Goal: Information Seeking & Learning: Learn about a topic

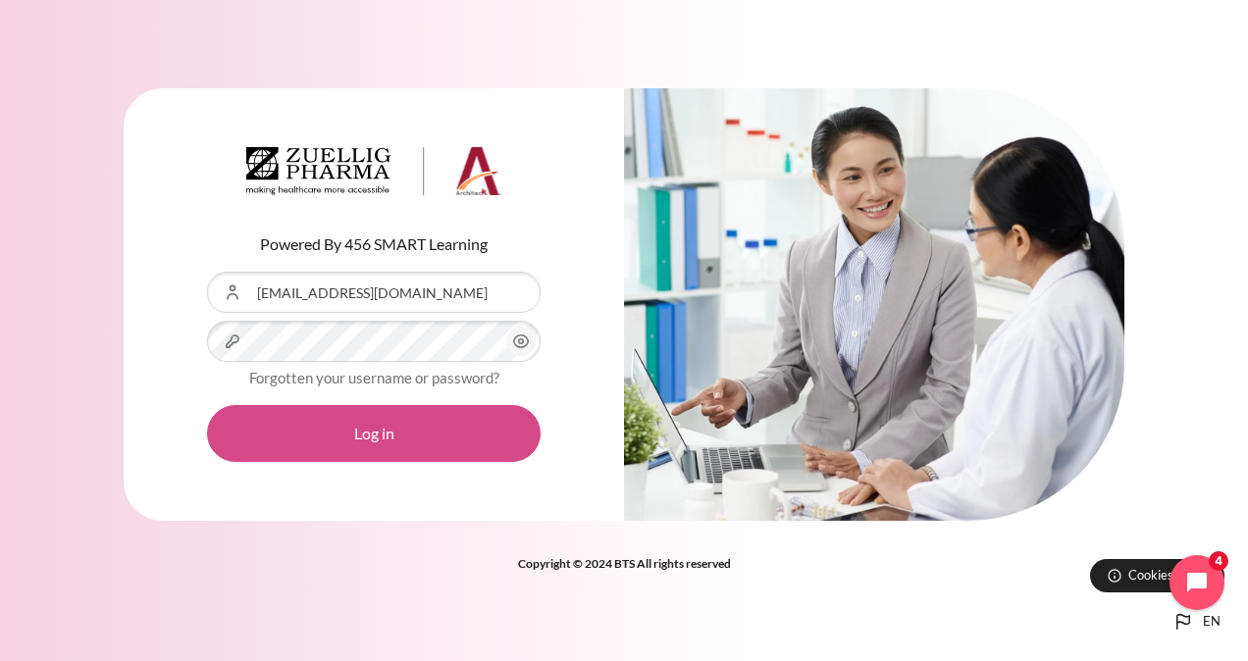
click at [408, 415] on button "Log in" at bounding box center [374, 433] width 334 height 57
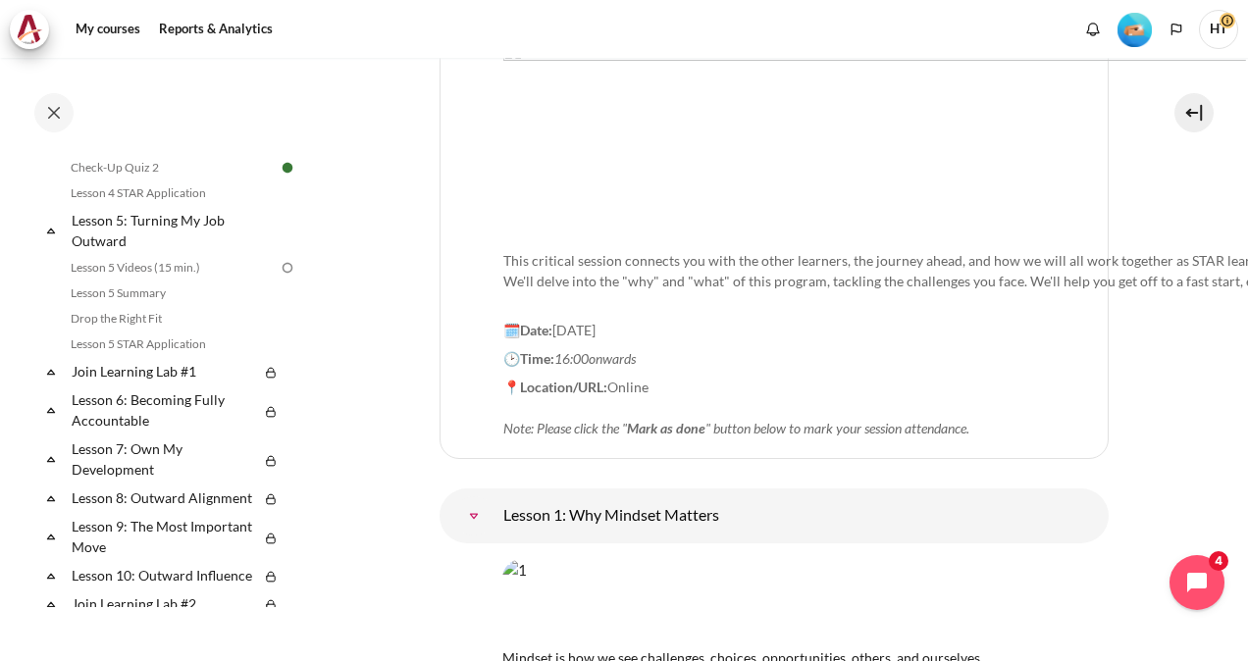
scroll to position [862, 0]
click at [141, 277] on link "Lesson 5 Videos (15 min.)" at bounding box center [172, 265] width 214 height 24
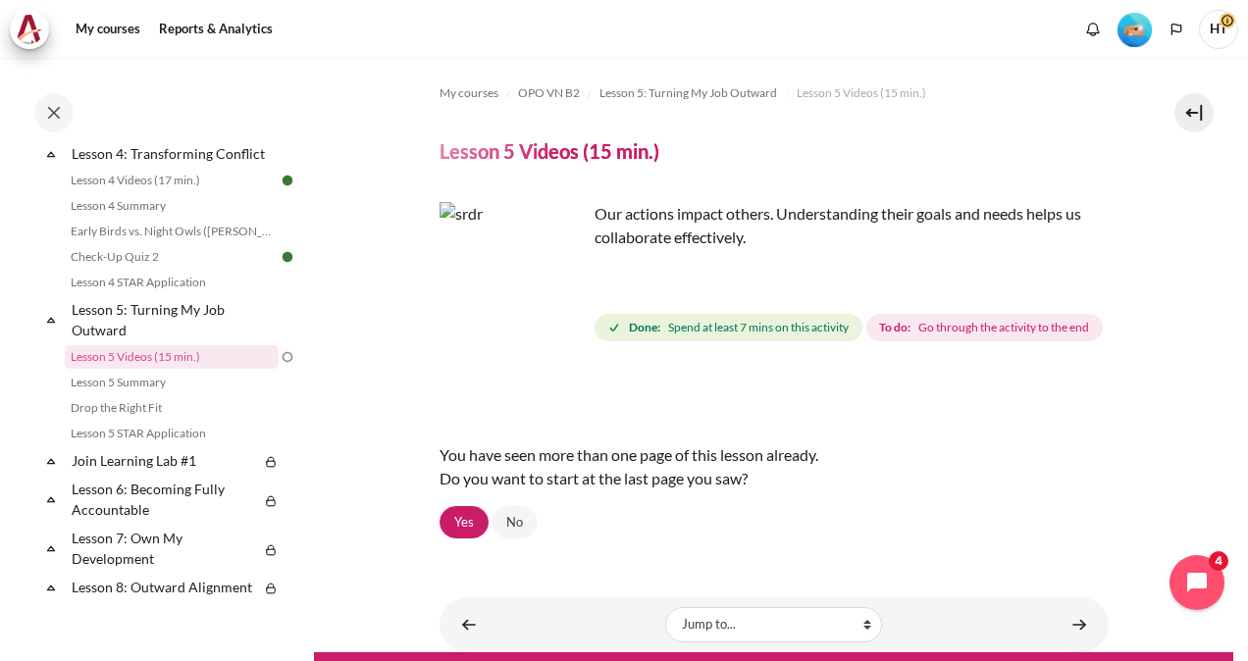
scroll to position [92, 0]
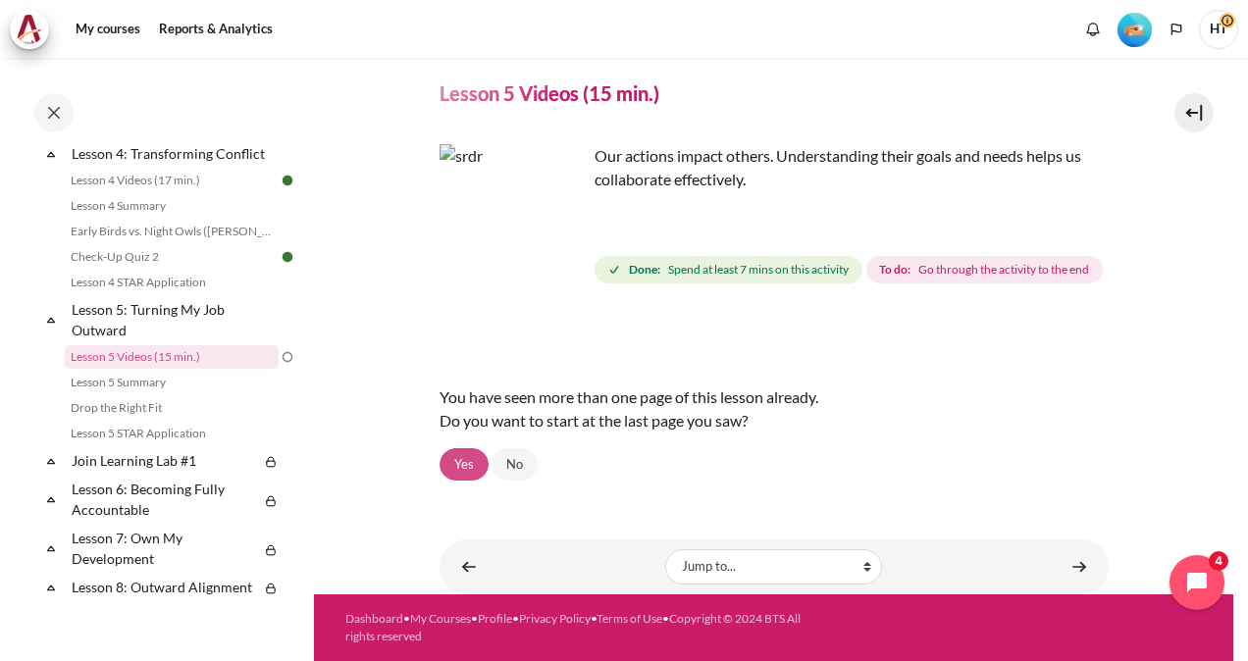
click at [465, 464] on link "Yes" at bounding box center [464, 464] width 49 height 33
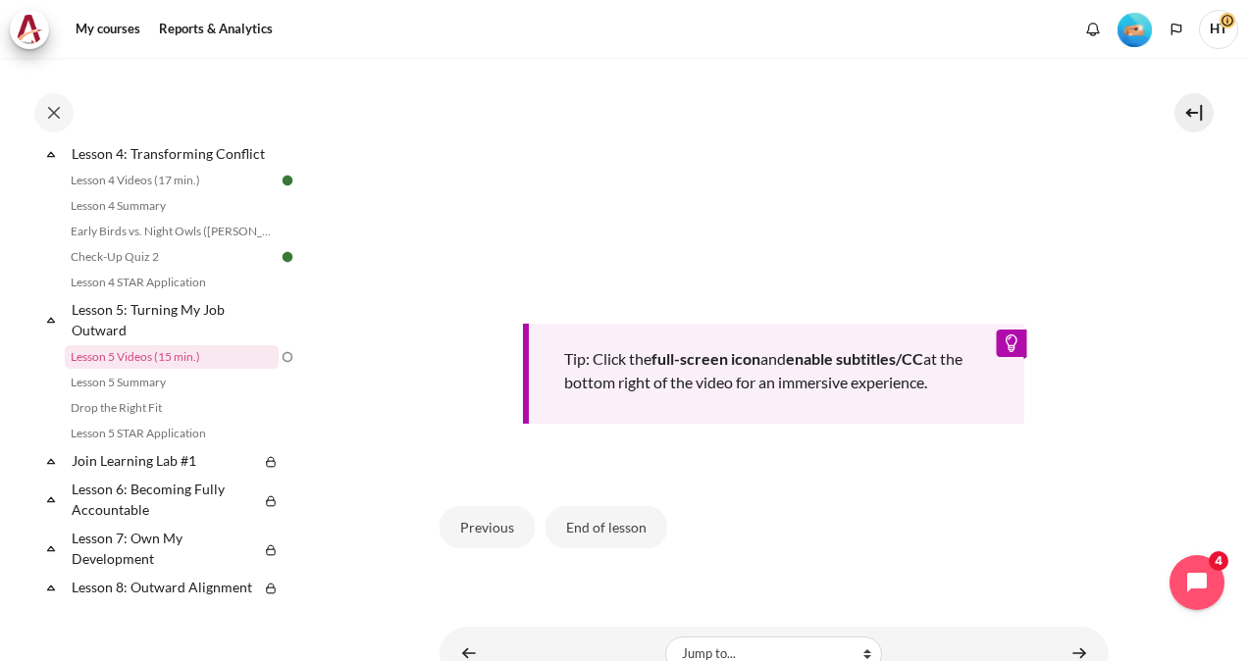
scroll to position [784, 0]
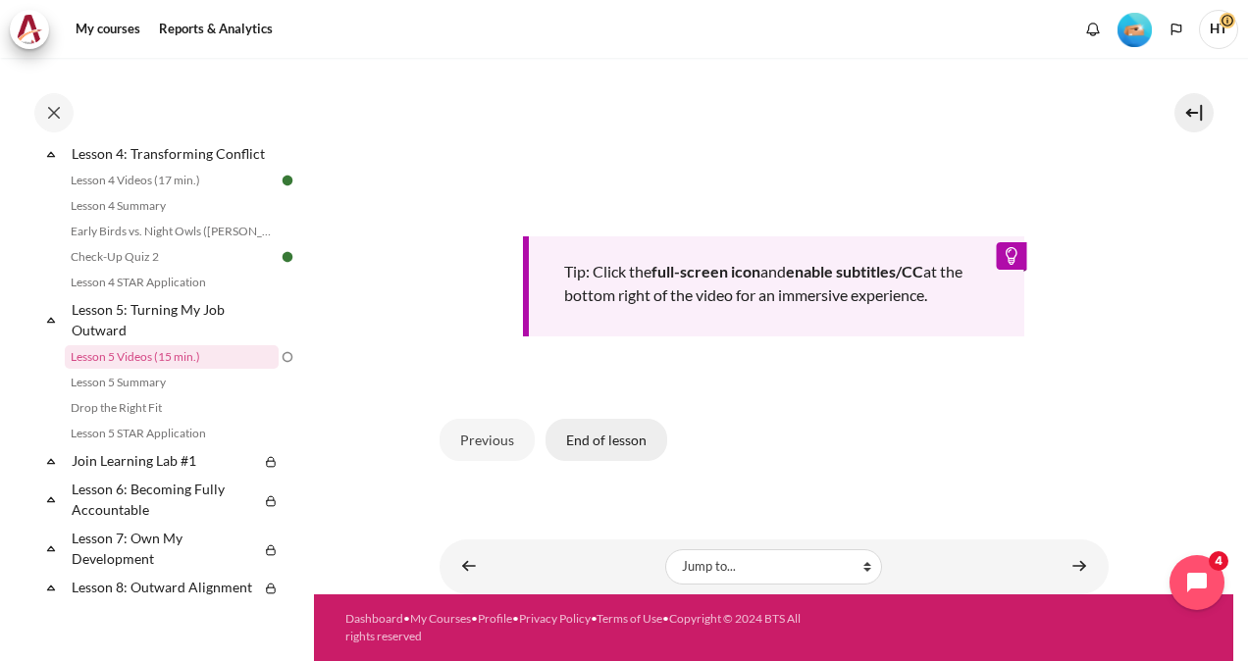
click at [584, 454] on button "End of lesson" at bounding box center [607, 439] width 122 height 41
click at [590, 449] on button "End of lesson" at bounding box center [607, 439] width 122 height 41
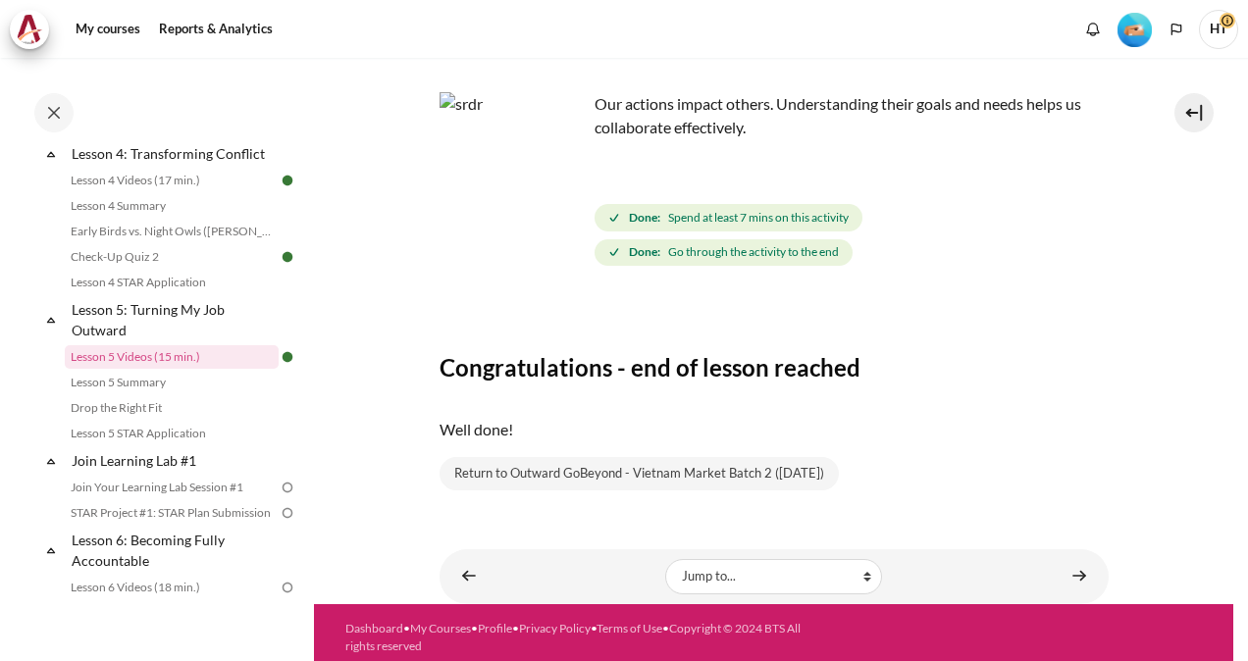
scroll to position [118, 0]
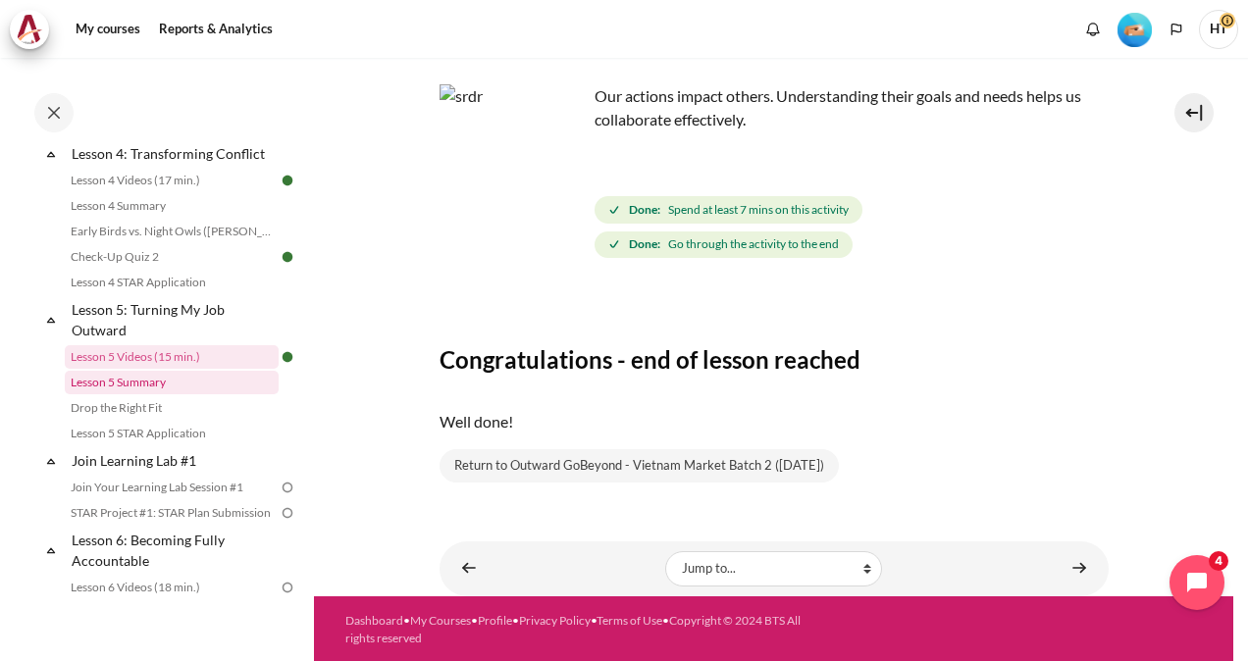
click at [173, 394] on link "Lesson 5 Summary" at bounding box center [172, 383] width 214 height 24
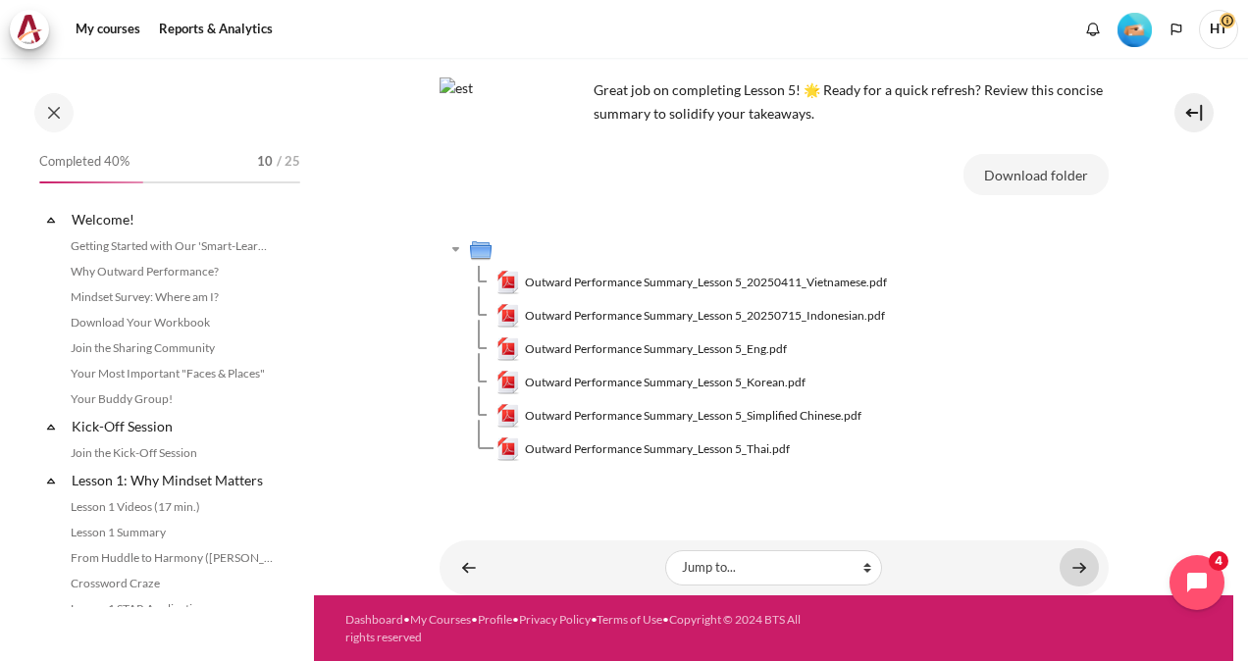
scroll to position [795, 0]
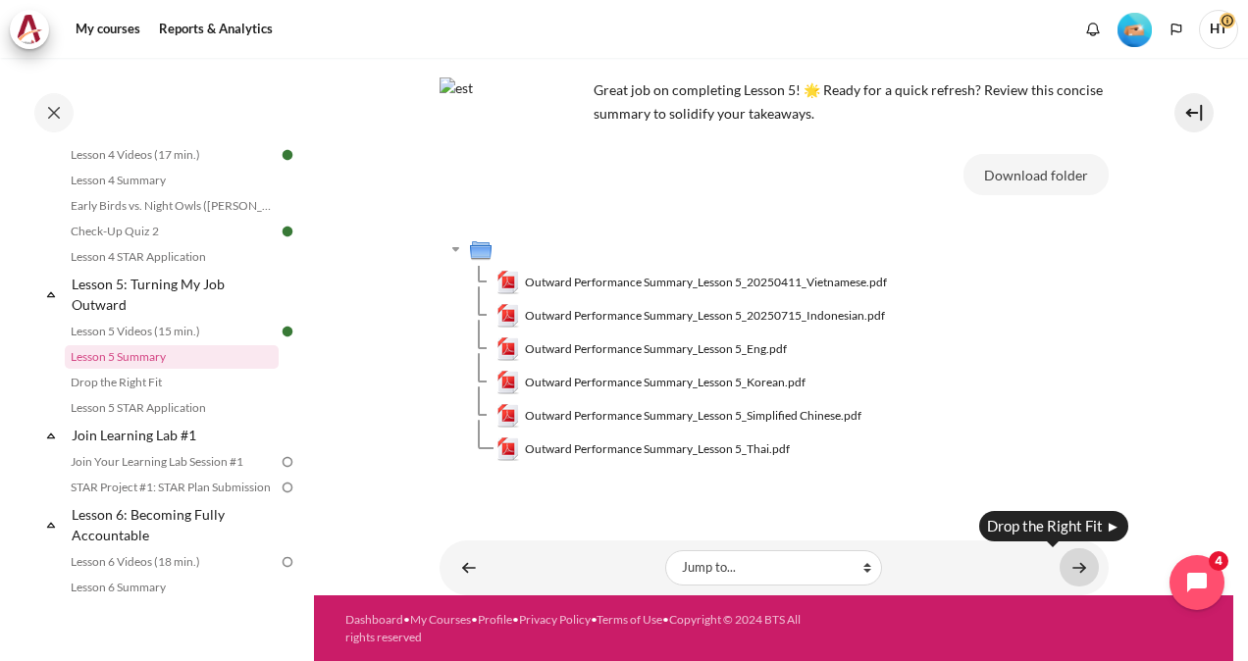
click at [1079, 565] on link "Content" at bounding box center [1079, 568] width 39 height 38
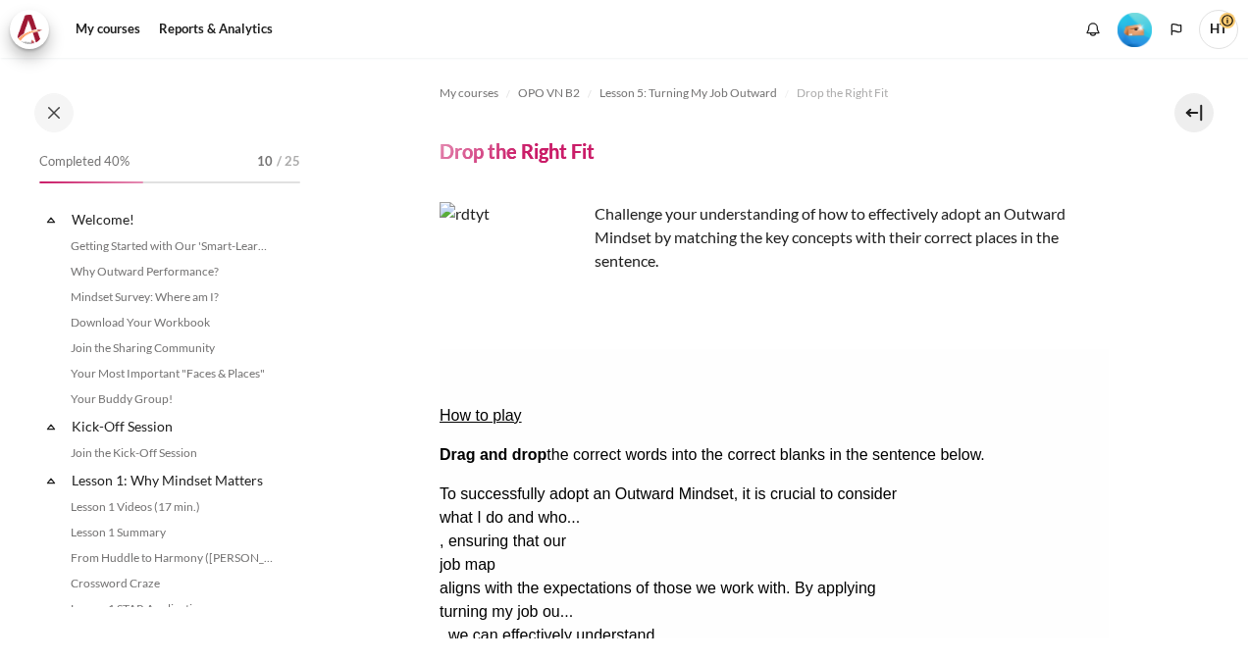
scroll to position [820, 0]
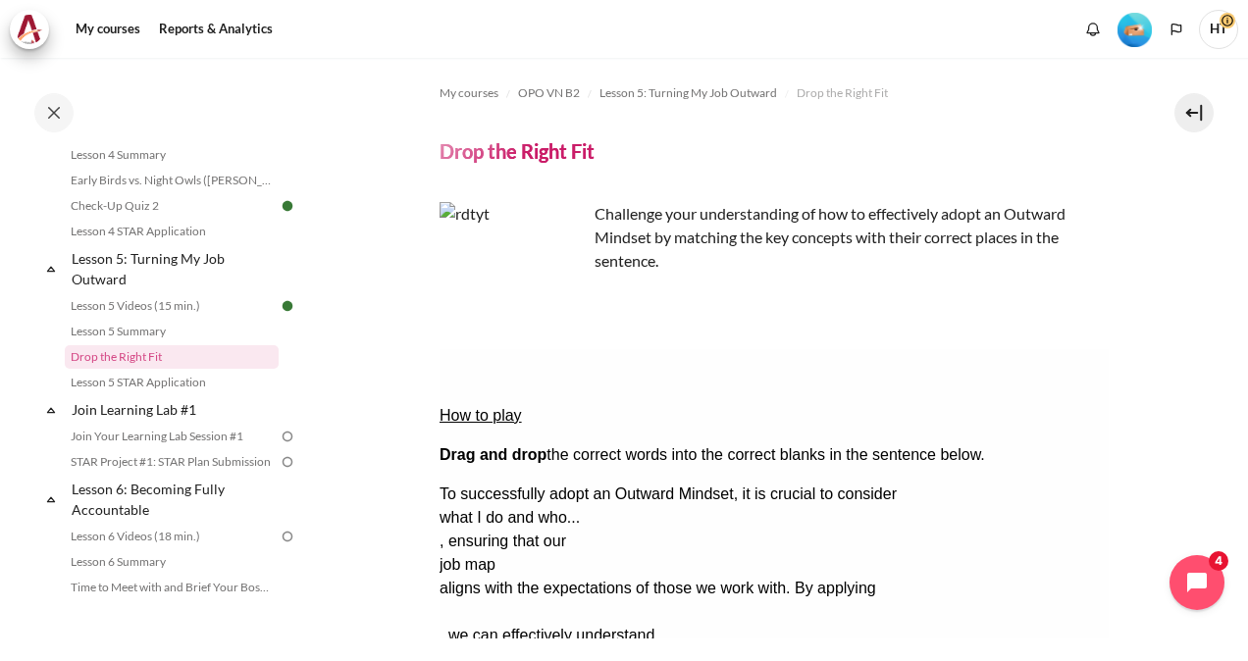
drag, startPoint x: 615, startPoint y: 496, endPoint x: 644, endPoint y: 575, distance: 84.4
drag, startPoint x: 587, startPoint y: 530, endPoint x: 583, endPoint y: 501, distance: 28.7
click at [583, 501] on div "To successfully adopt an Outward Mindset, it is crucial to consider what I do a…" at bounding box center [773, 600] width 669 height 235
click at [885, 561] on div "To successfully adopt an Outward Mindset, it is crucial to consider what I do a…" at bounding box center [773, 600] width 669 height 235
drag, startPoint x: 563, startPoint y: 513, endPoint x: 683, endPoint y: 489, distance: 122.2
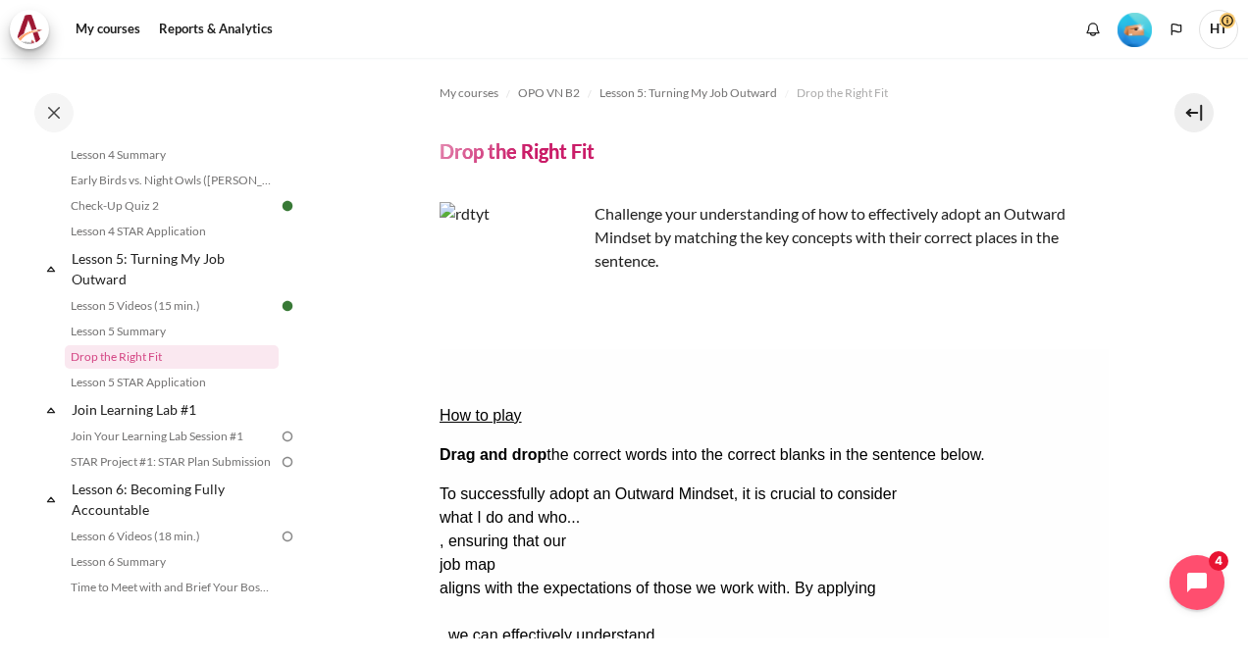
drag, startPoint x: 646, startPoint y: 496, endPoint x: 885, endPoint y: 580, distance: 253.5
drag, startPoint x: 687, startPoint y: 565, endPoint x: 673, endPoint y: 491, distance: 75.8
drag, startPoint x: 537, startPoint y: 560, endPoint x: 541, endPoint y: 531, distance: 29.7
drag, startPoint x: 537, startPoint y: 553, endPoint x: 548, endPoint y: 512, distance: 42.6
drag, startPoint x: 974, startPoint y: 440, endPoint x: 863, endPoint y: 555, distance: 160.3
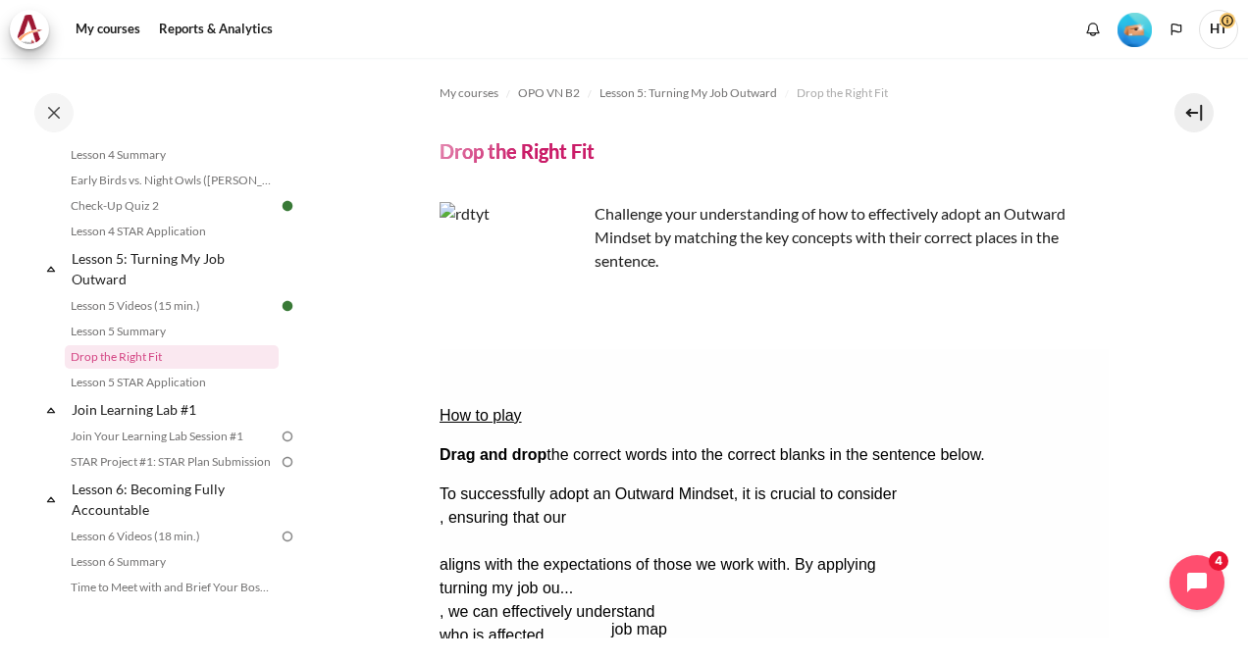
drag, startPoint x: 705, startPoint y: 461, endPoint x: 881, endPoint y: 551, distance: 198.4
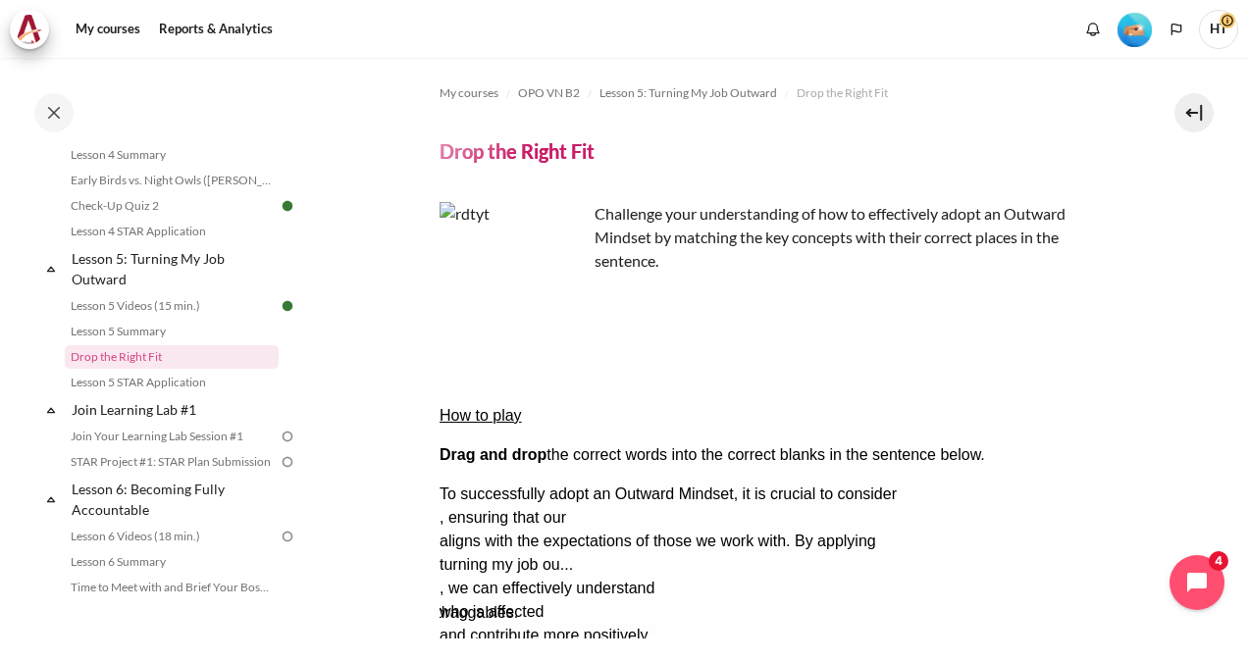
drag, startPoint x: 801, startPoint y: 553, endPoint x: 689, endPoint y: 458, distance: 146.9
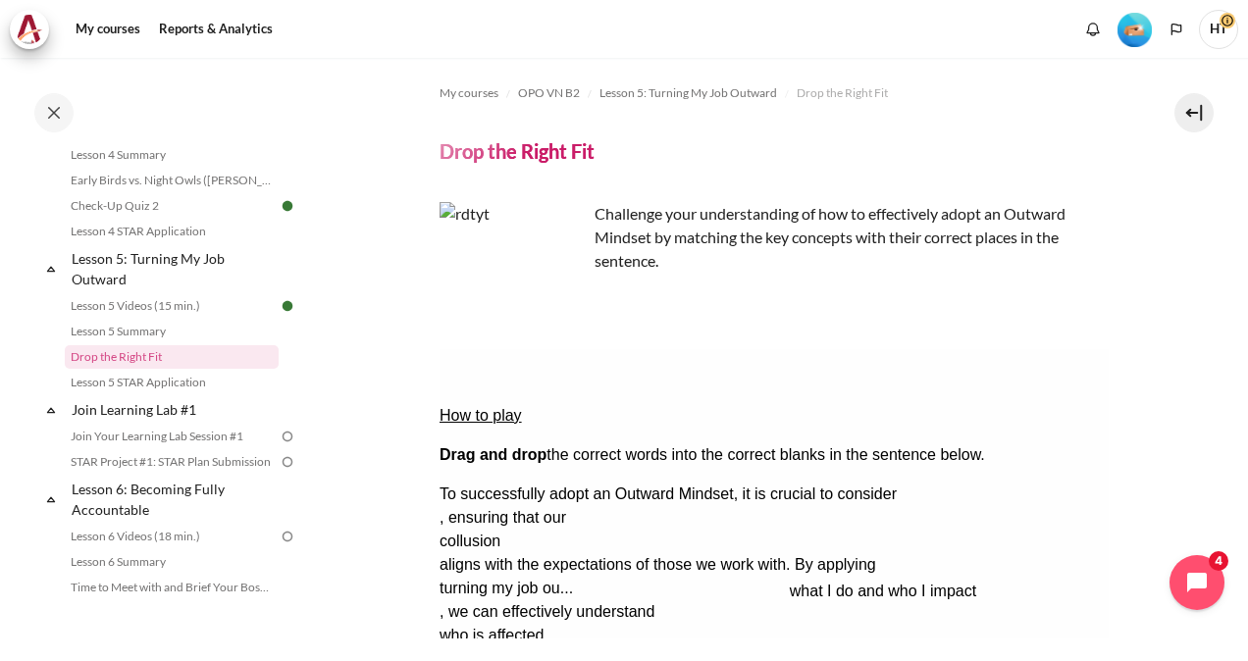
drag, startPoint x: 675, startPoint y: 555, endPoint x: 1024, endPoint y: 440, distance: 368.0
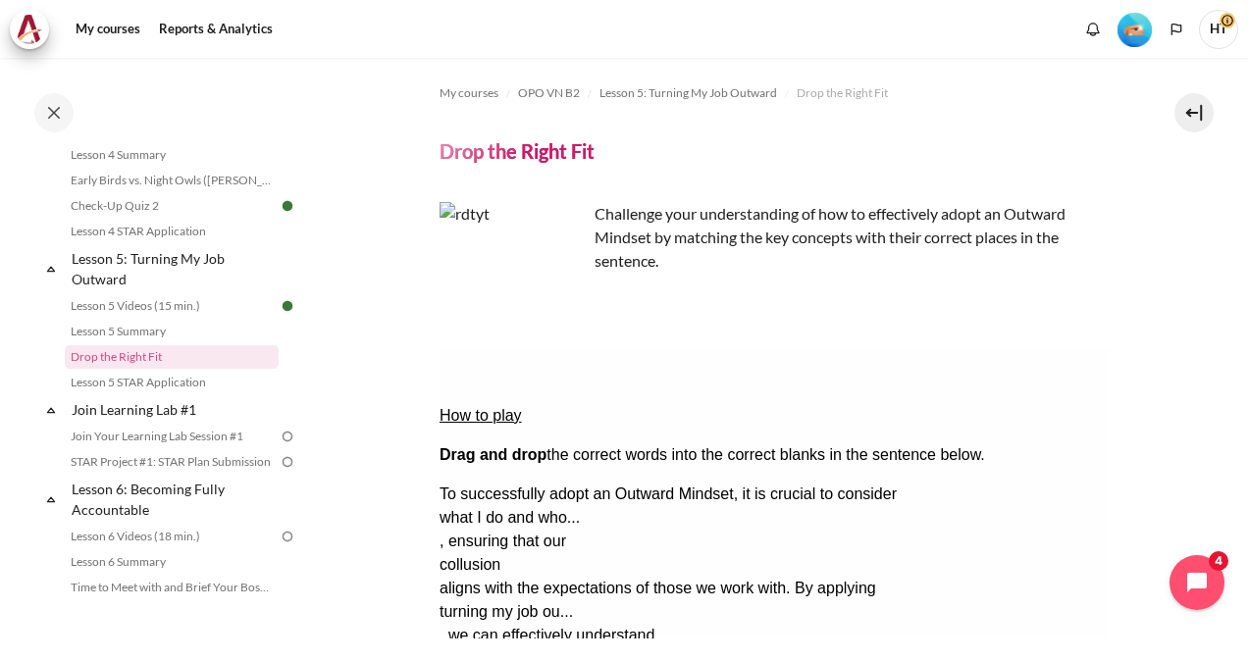
drag, startPoint x: 635, startPoint y: 465, endPoint x: 653, endPoint y: 543, distance: 79.5
click at [653, 543] on div "To successfully adopt an Outward Mindset, it is crucial to consider what I do a…" at bounding box center [773, 600] width 669 height 235
click at [595, 553] on div "collusion" at bounding box center [517, 565] width 156 height 24
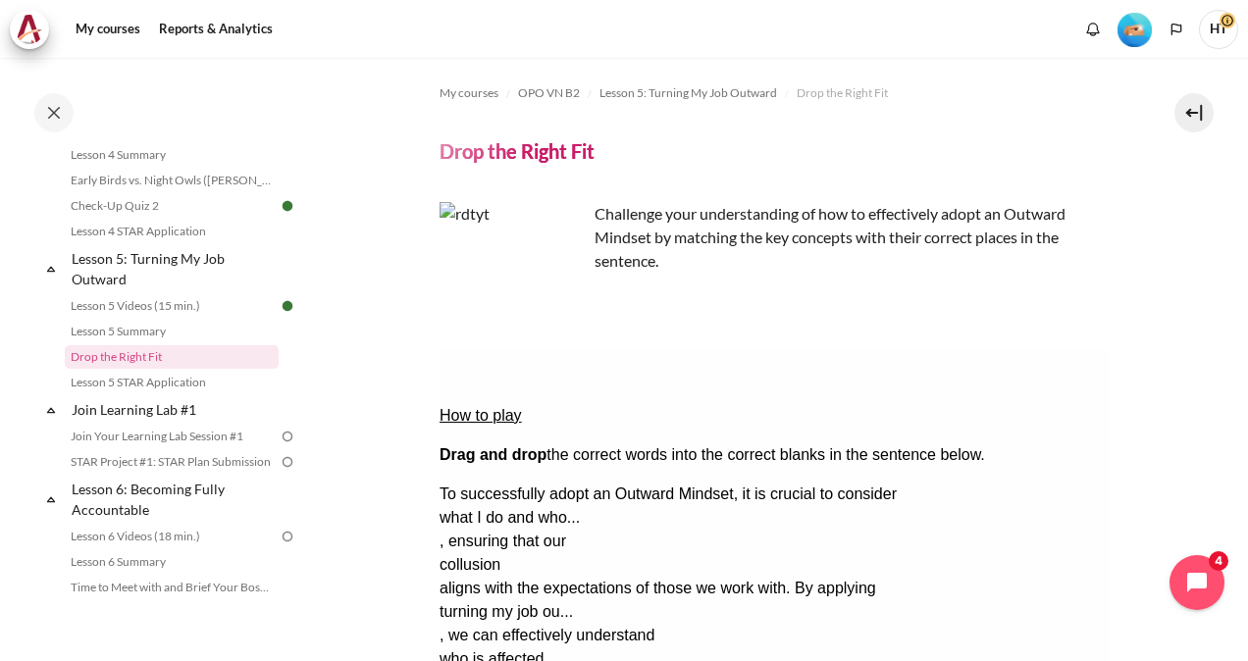
scroll to position [17, 0]
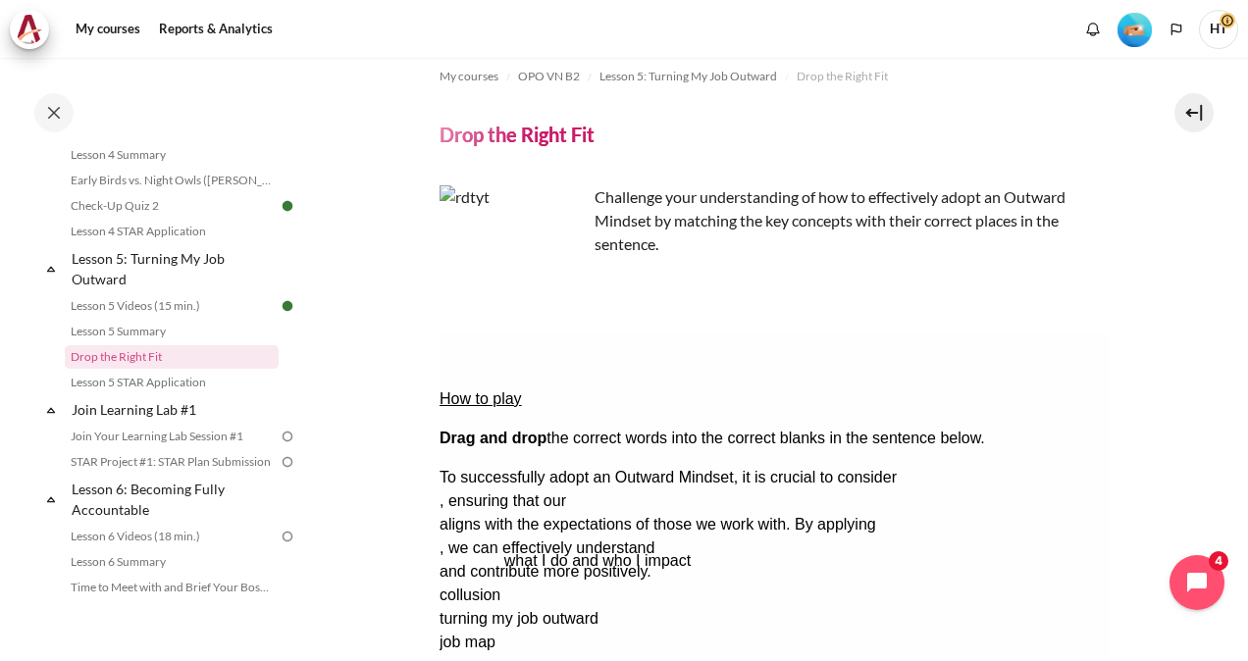
drag, startPoint x: 903, startPoint y: 530, endPoint x: 964, endPoint y: 414, distance: 130.8
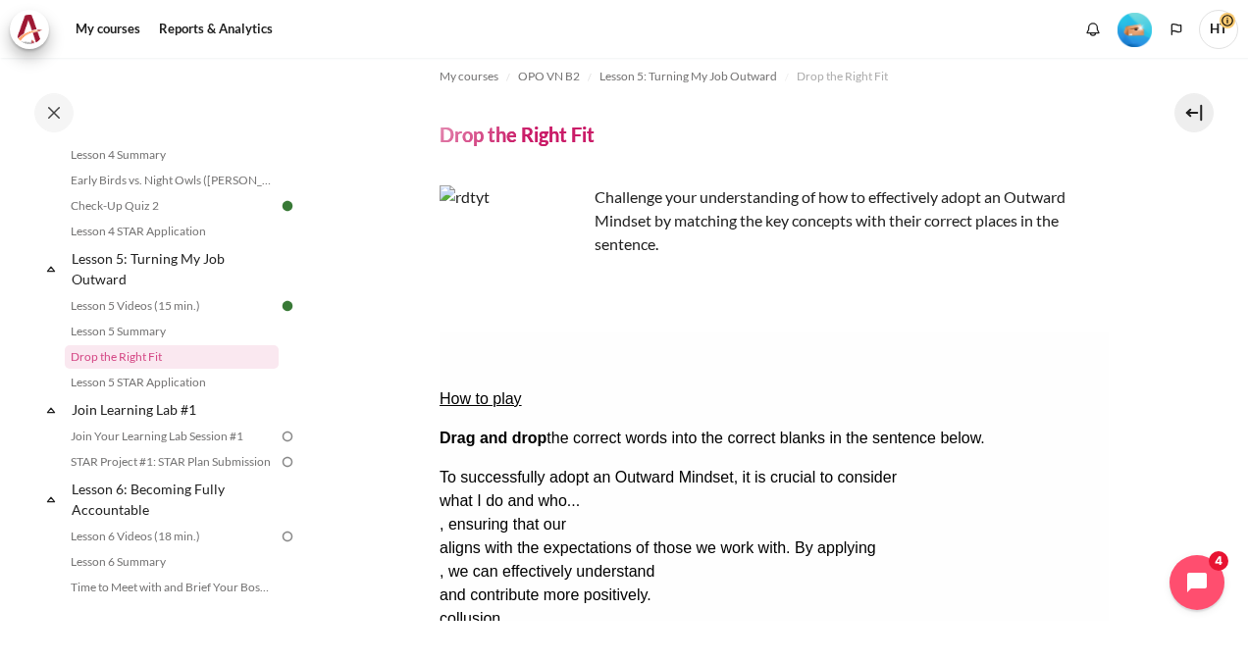
drag, startPoint x: 781, startPoint y: 541, endPoint x: 686, endPoint y: 453, distance: 129.2
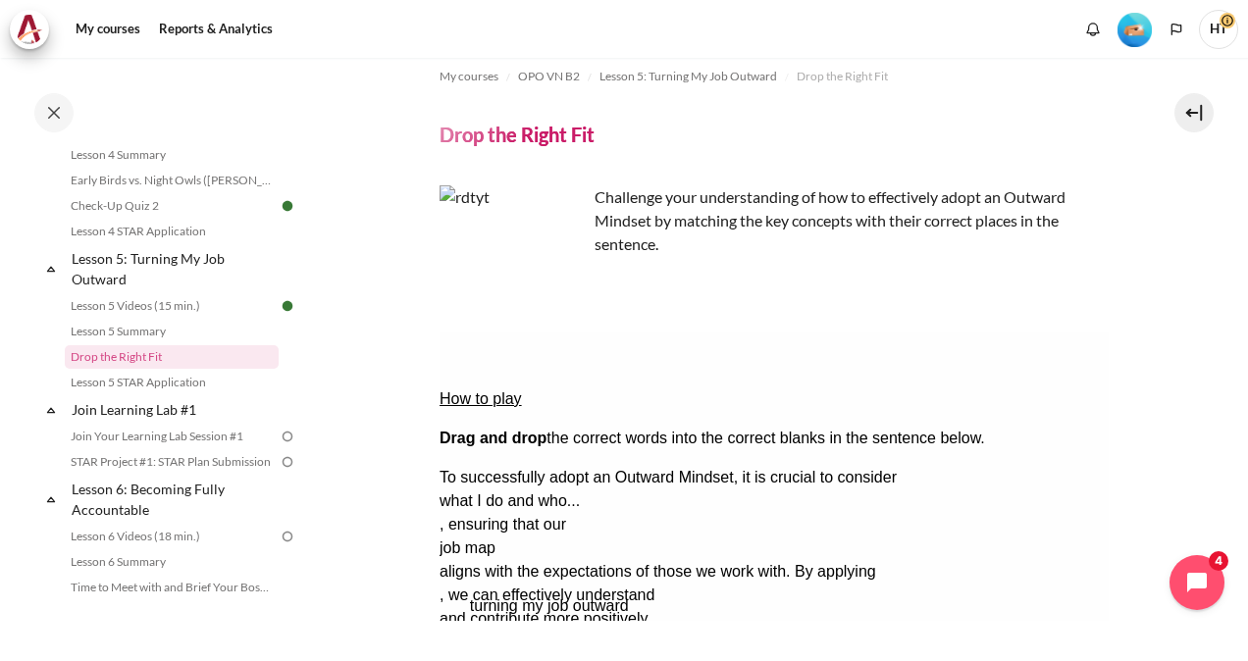
drag, startPoint x: 640, startPoint y: 535, endPoint x: 669, endPoint y: 470, distance: 71.1
drag, startPoint x: 590, startPoint y: 538, endPoint x: 546, endPoint y: 496, distance: 61.1
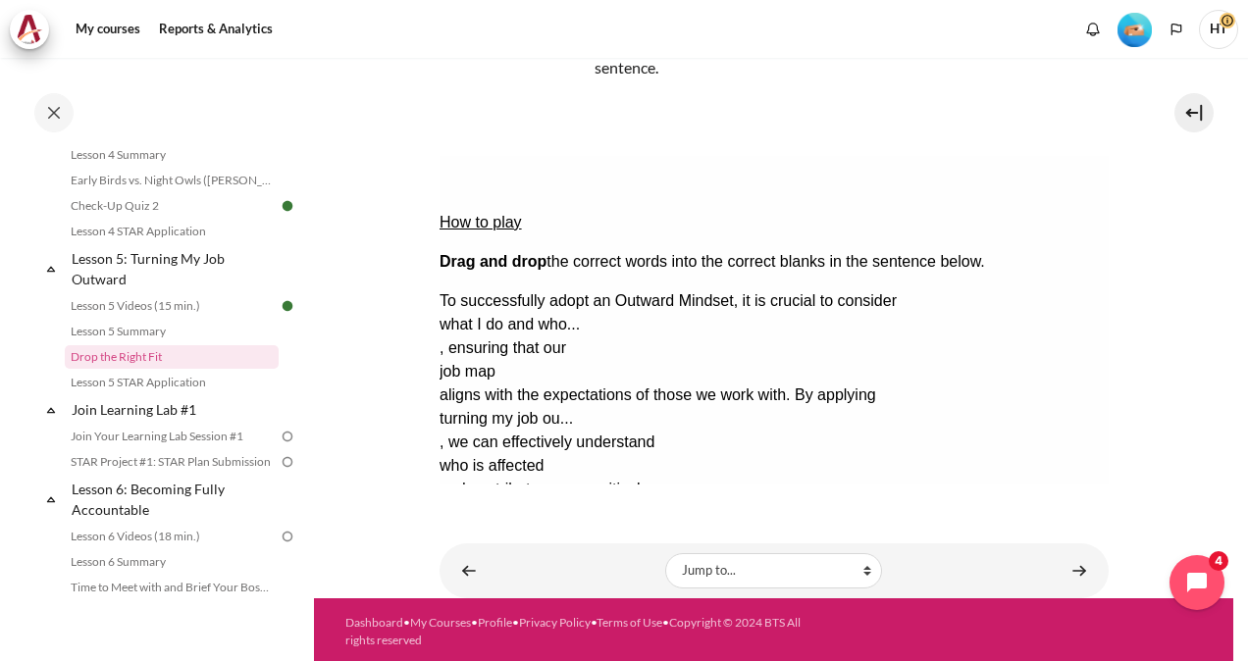
scroll to position [196, 0]
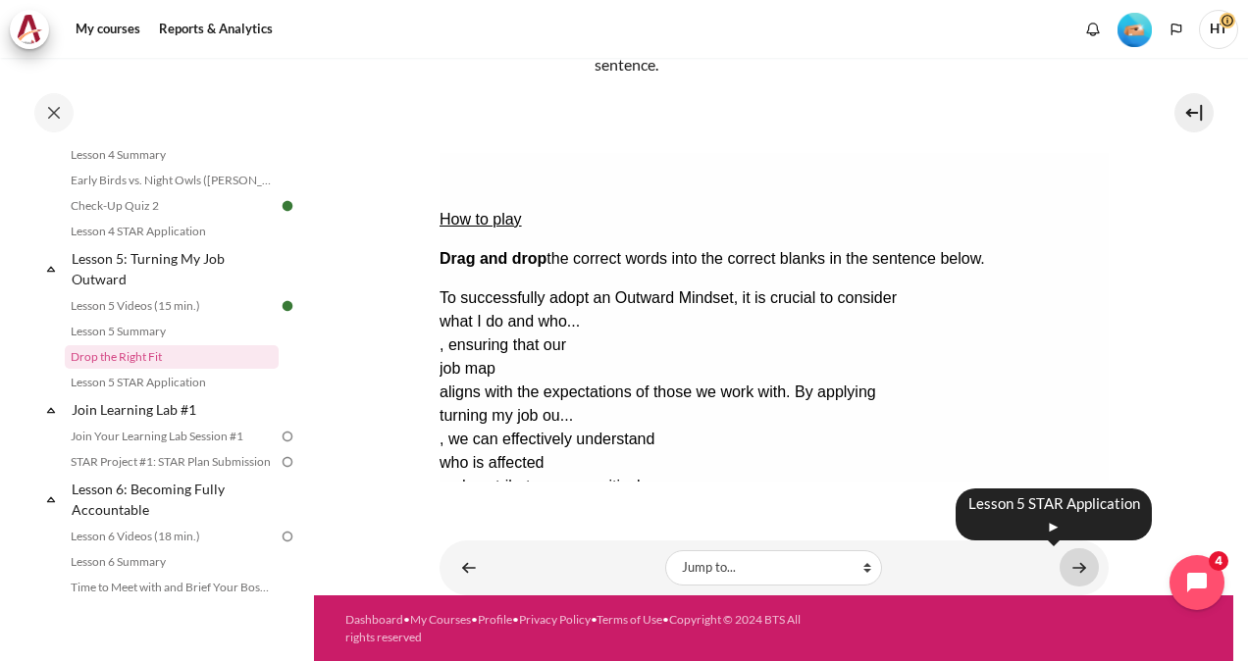
click at [1066, 567] on link "Content" at bounding box center [1079, 568] width 39 height 38
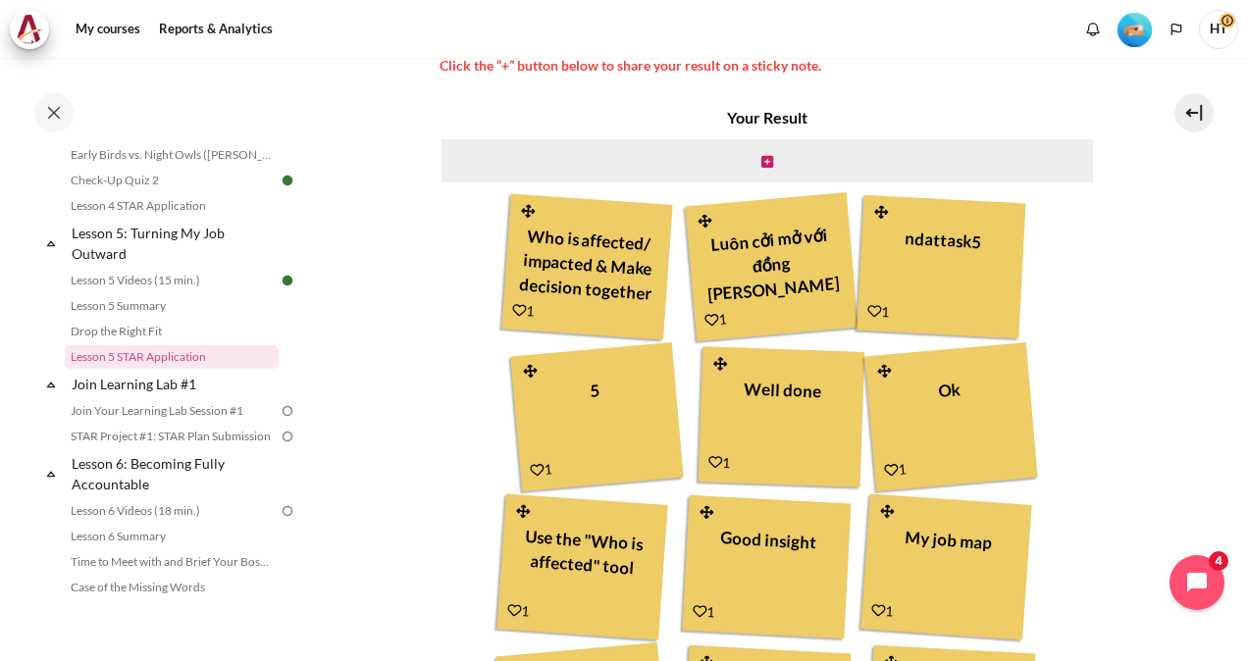
scroll to position [574, 0]
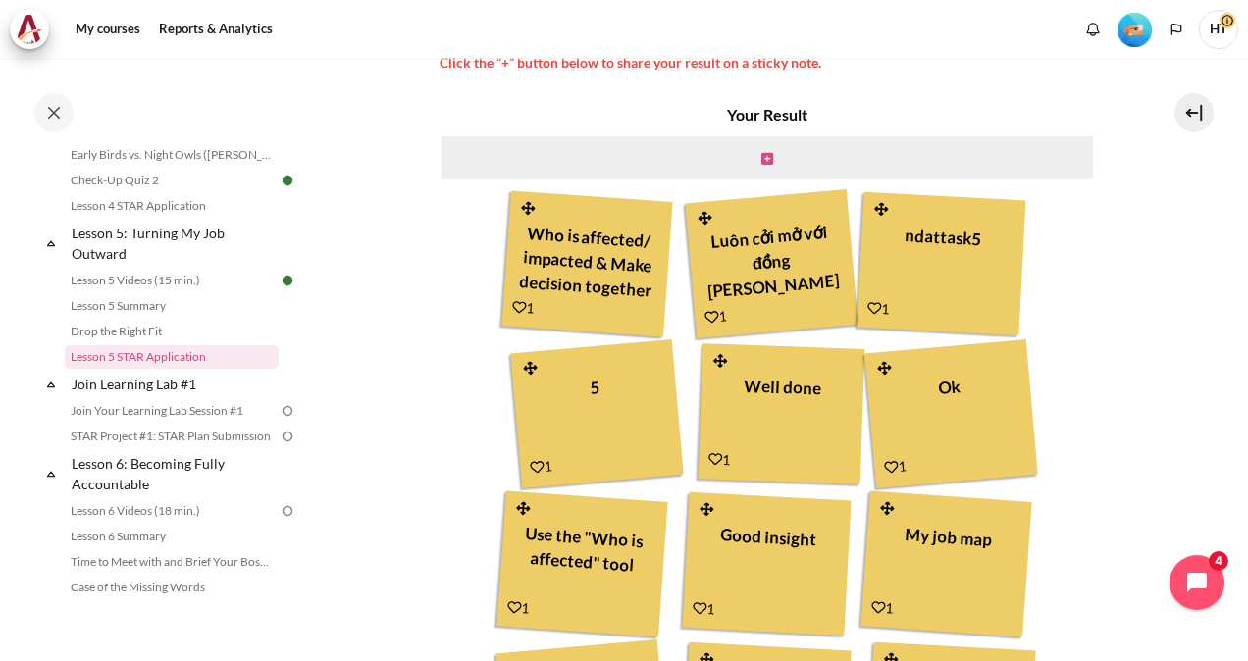
click at [761, 160] on icon "Content" at bounding box center [767, 159] width 12 height 14
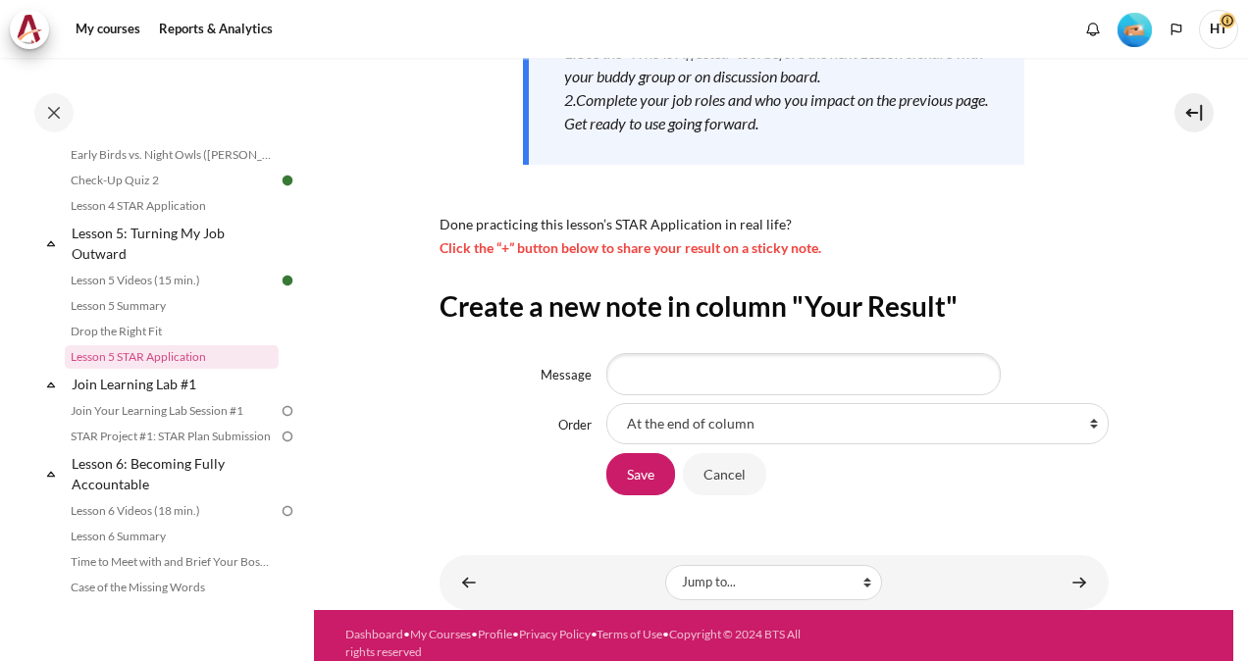
scroll to position [403, 0]
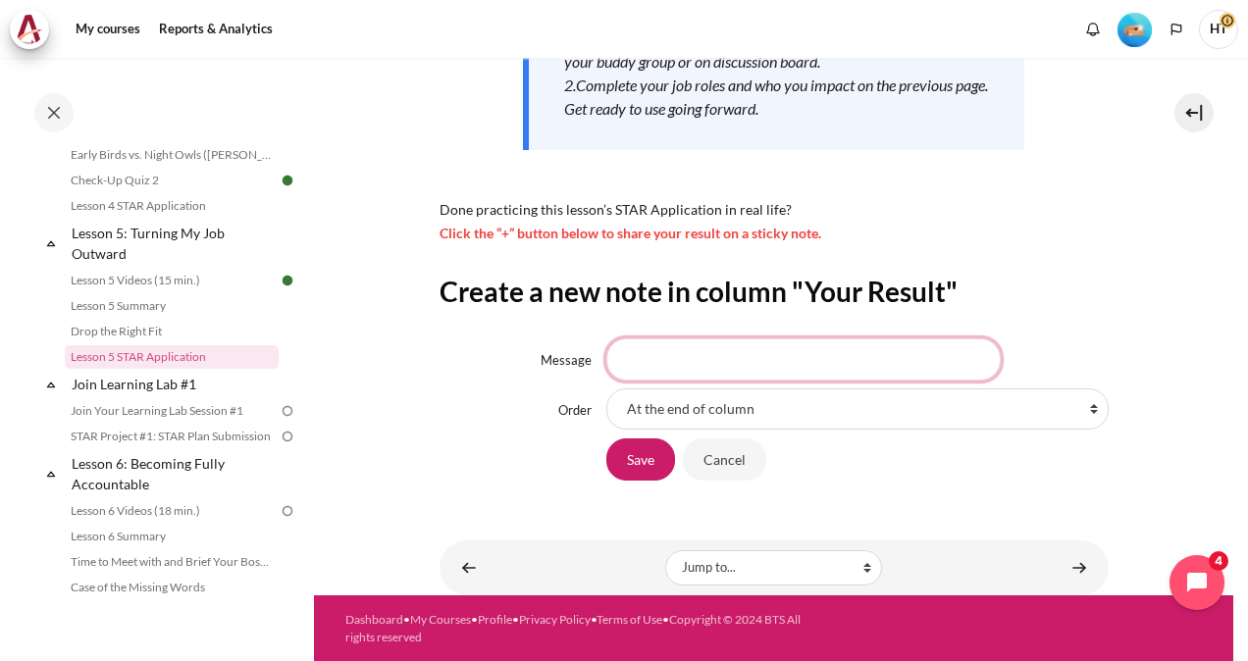
click at [666, 352] on input "Message" at bounding box center [803, 359] width 394 height 41
type input "always think about what is impact to other"
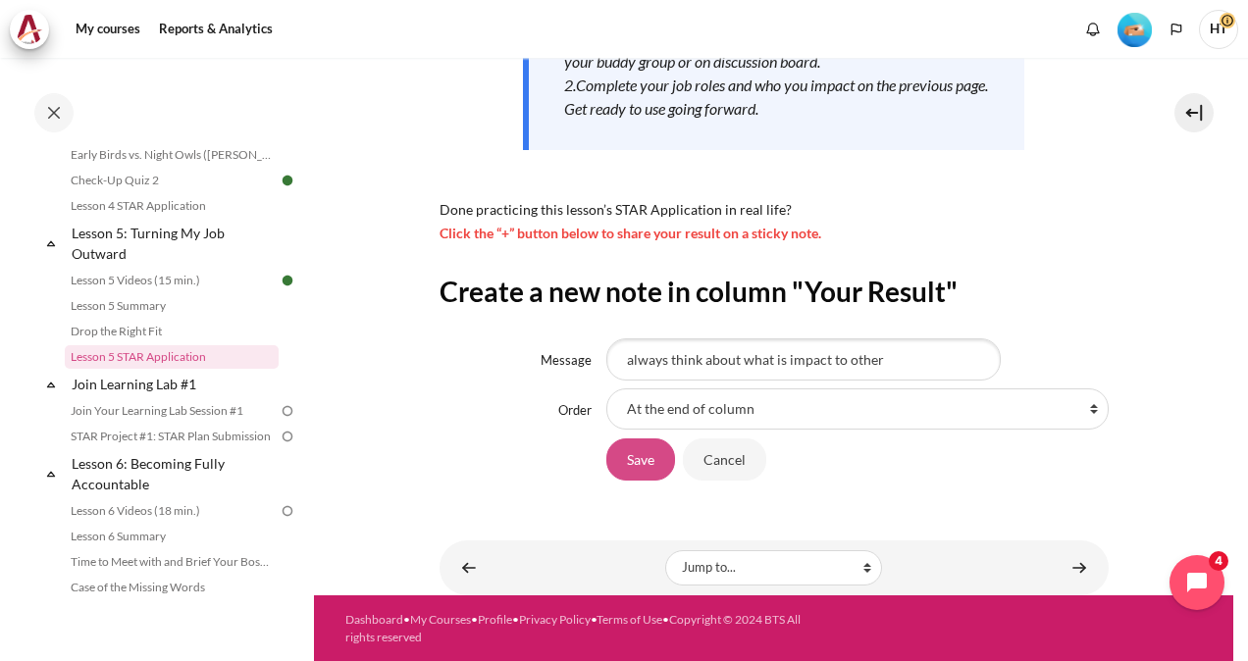
click at [648, 449] on input "Save" at bounding box center [640, 459] width 69 height 41
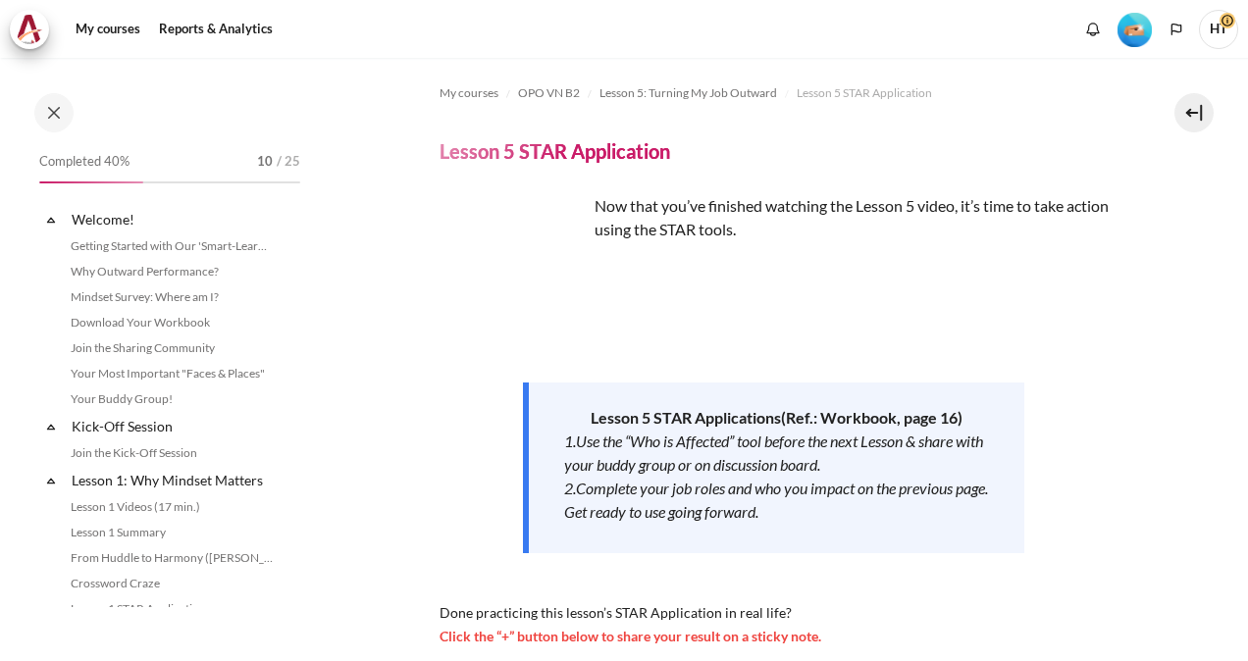
scroll to position [846, 0]
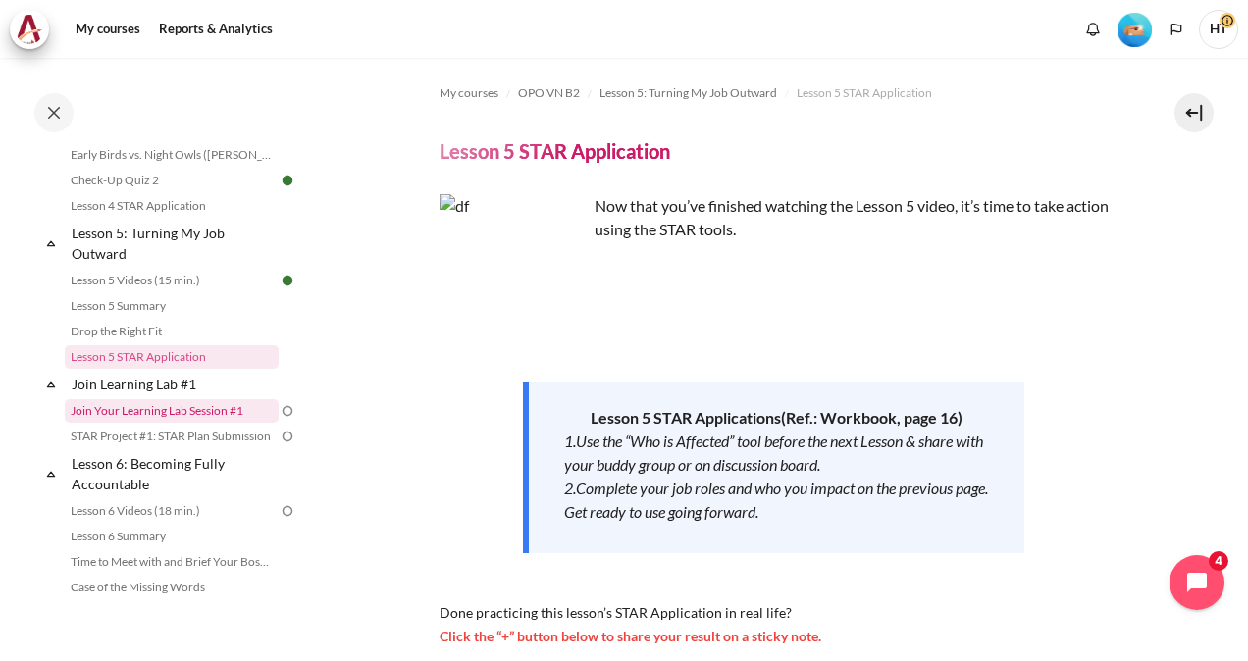
click at [152, 423] on link "Join Your Learning Lab Session #1" at bounding box center [172, 411] width 214 height 24
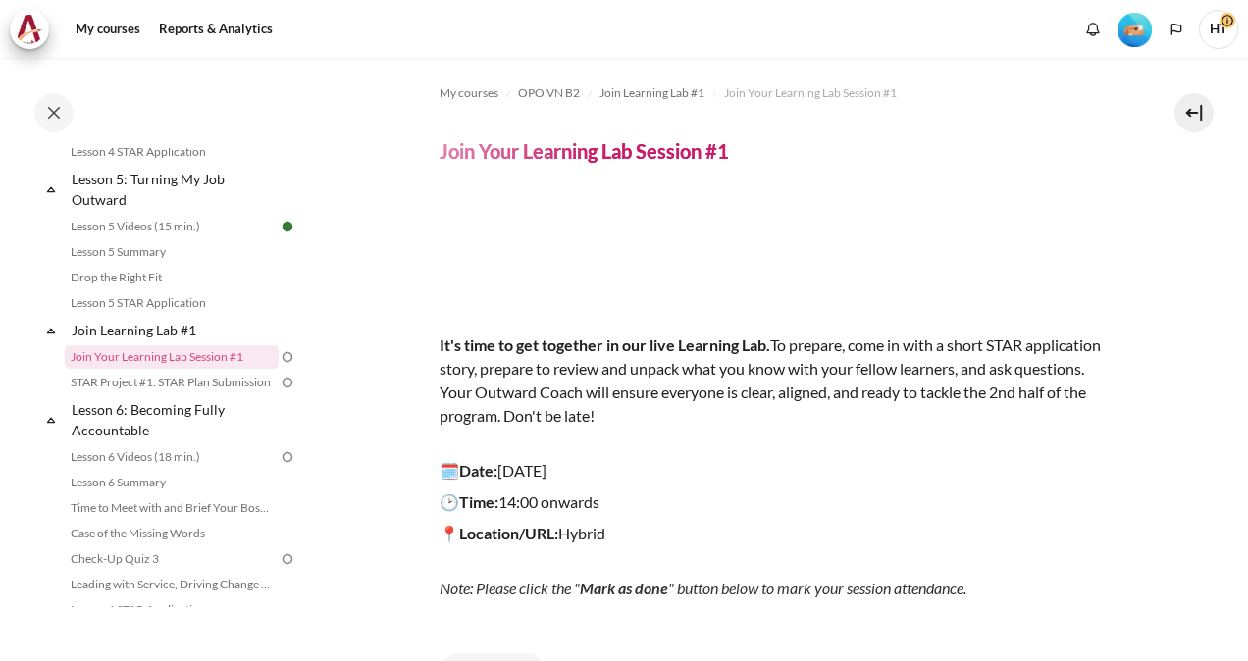
scroll to position [241, 0]
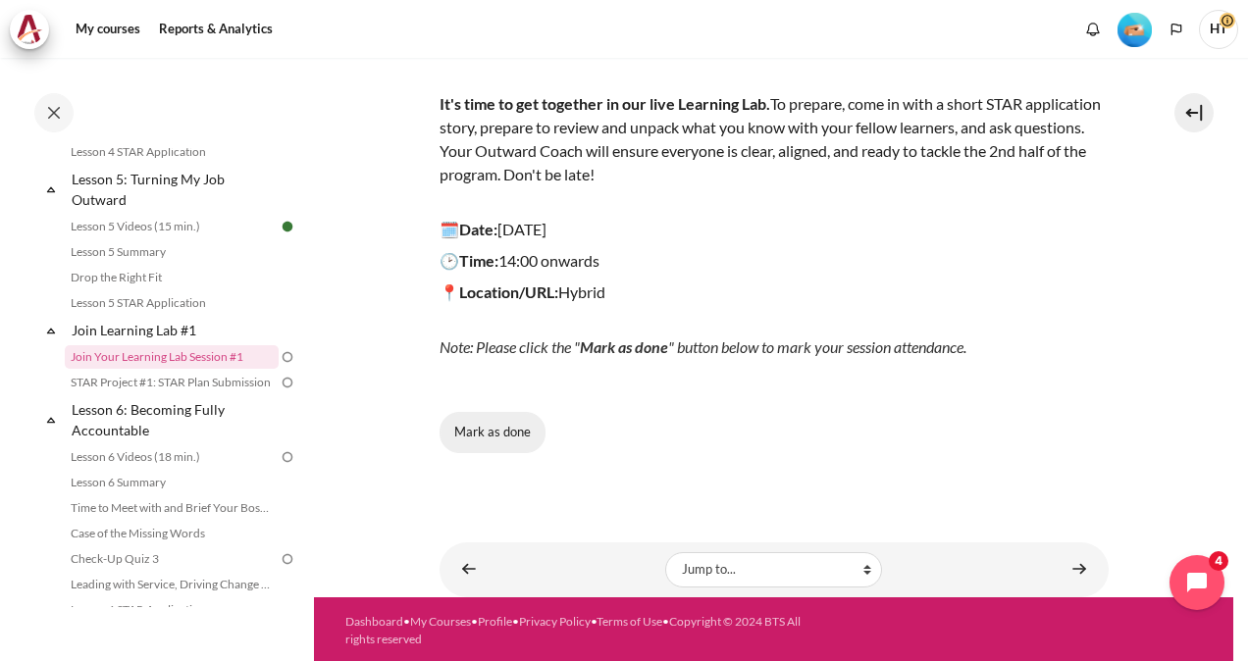
click at [519, 423] on button "Mark as done" at bounding box center [493, 432] width 106 height 41
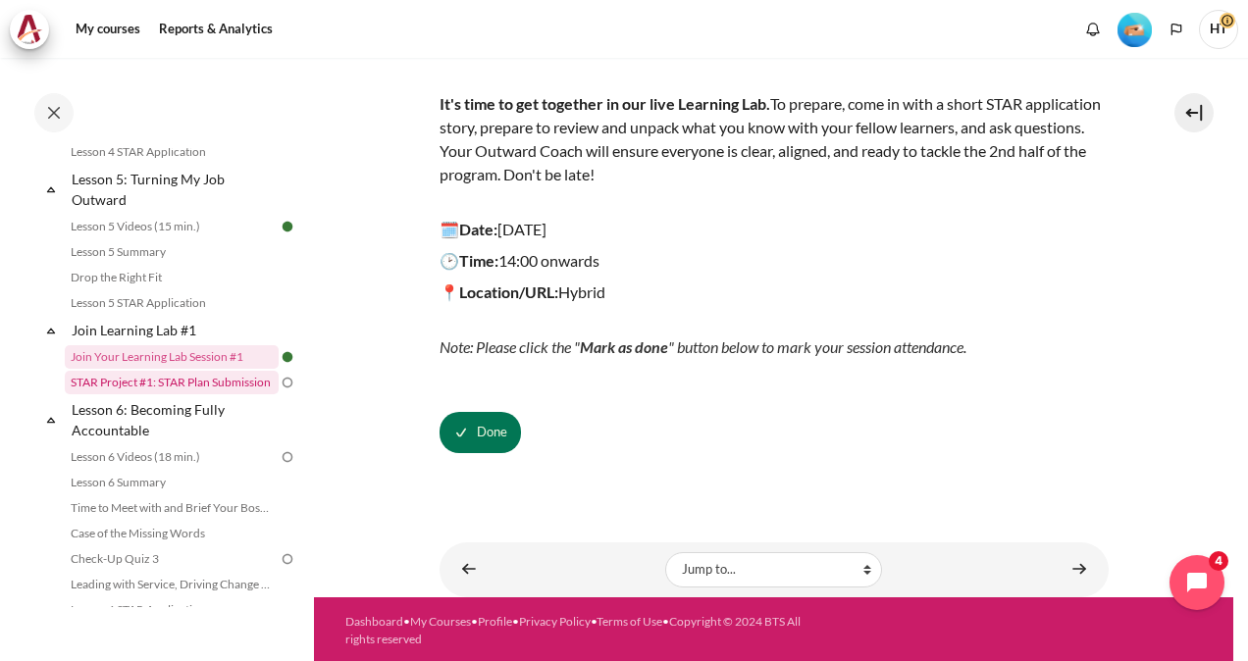
click at [206, 394] on link "STAR Project #1: STAR Plan Submission" at bounding box center [172, 383] width 214 height 24
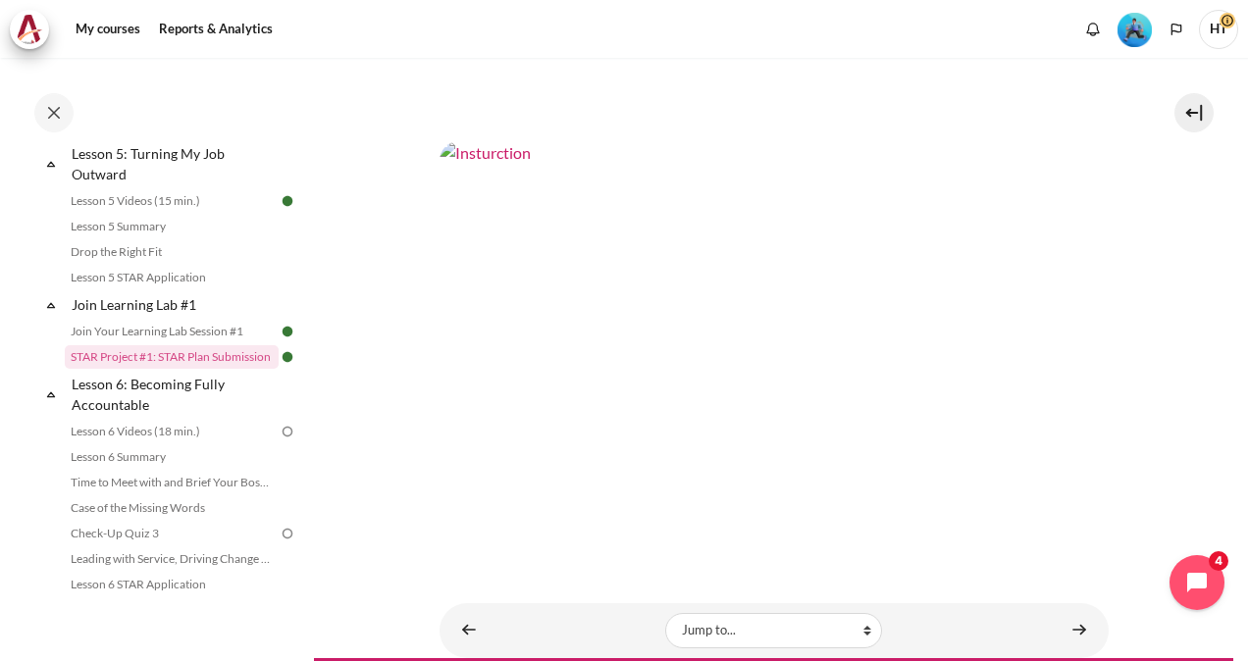
scroll to position [705, 0]
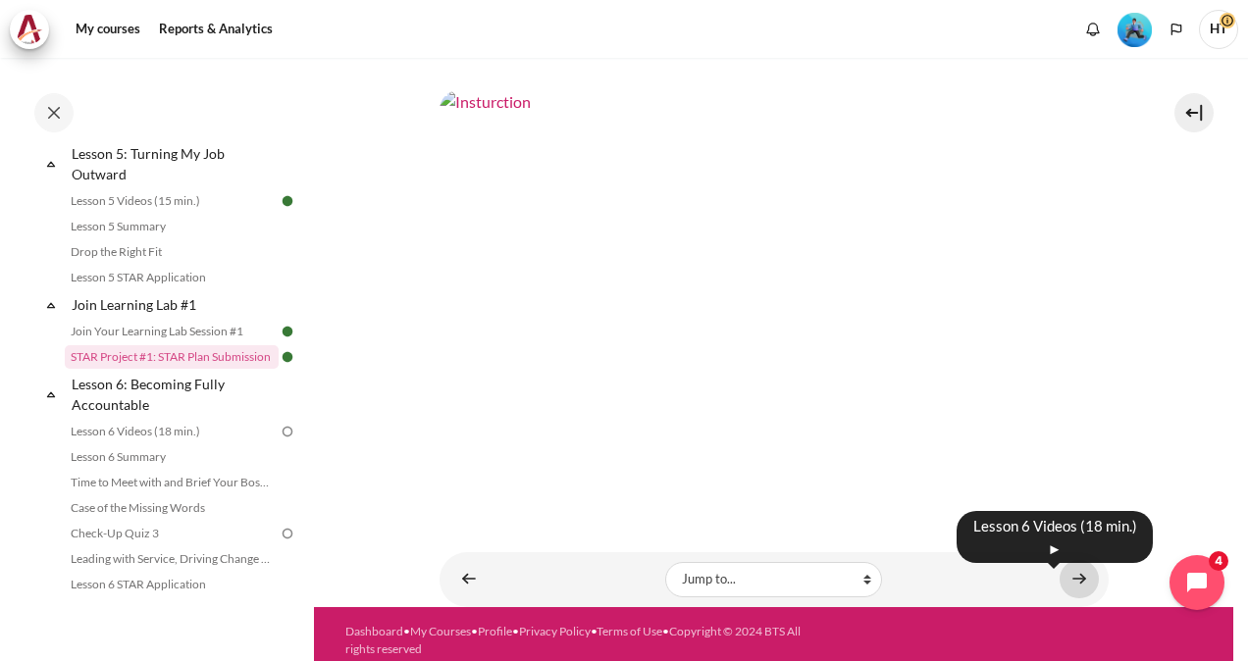
click at [1071, 563] on link "Content" at bounding box center [1079, 579] width 39 height 38
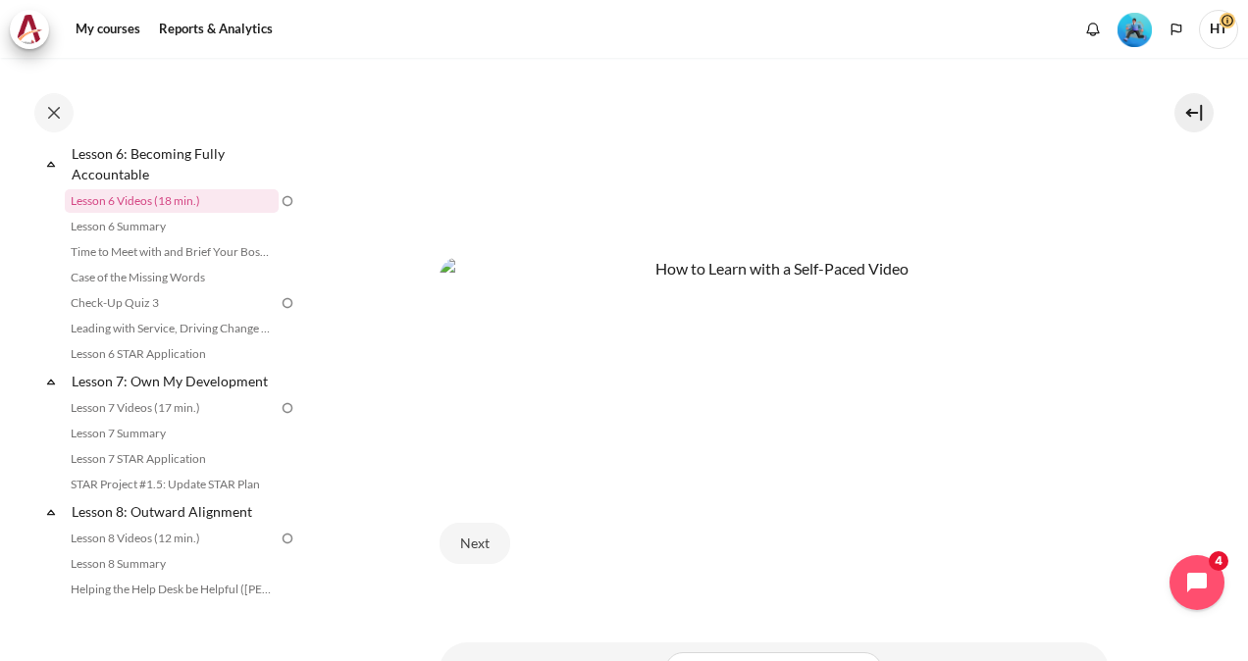
scroll to position [785, 0]
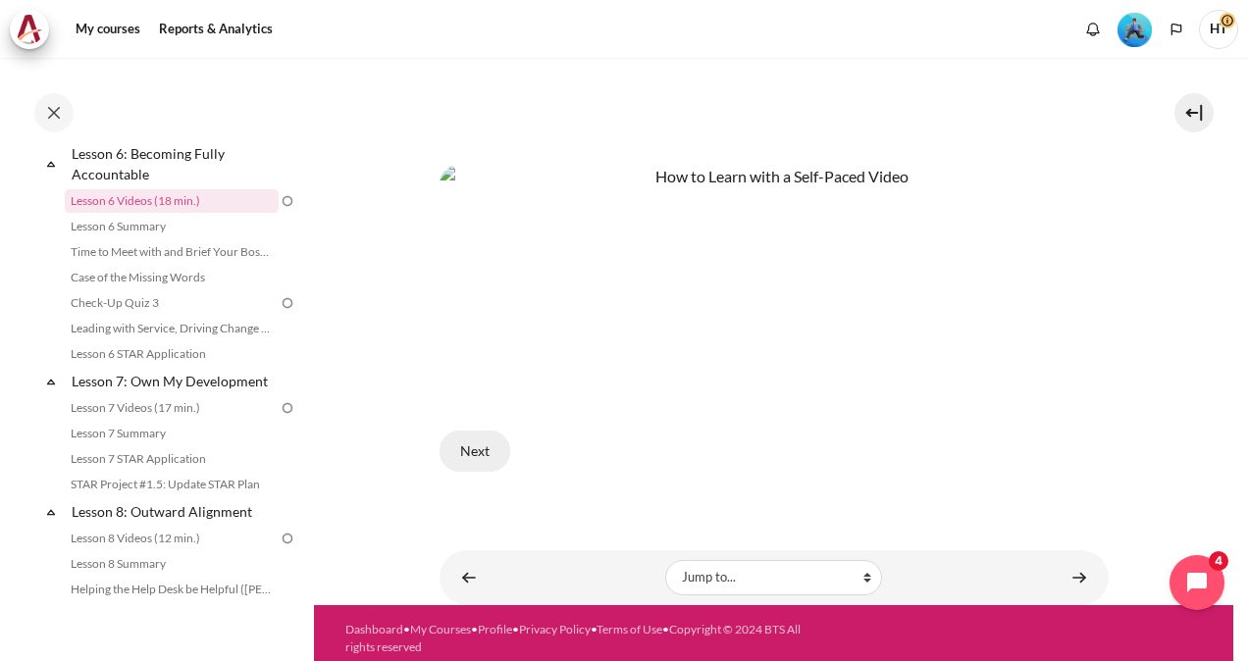
click at [475, 444] on button "Next" at bounding box center [475, 451] width 71 height 41
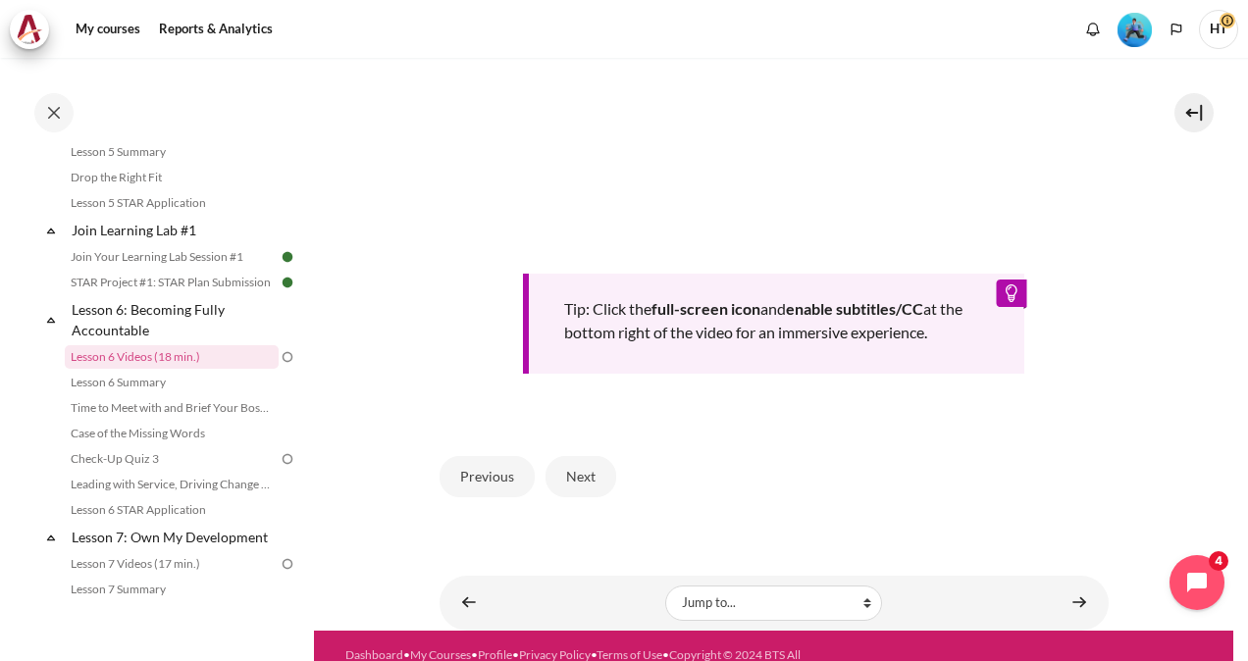
scroll to position [820, 0]
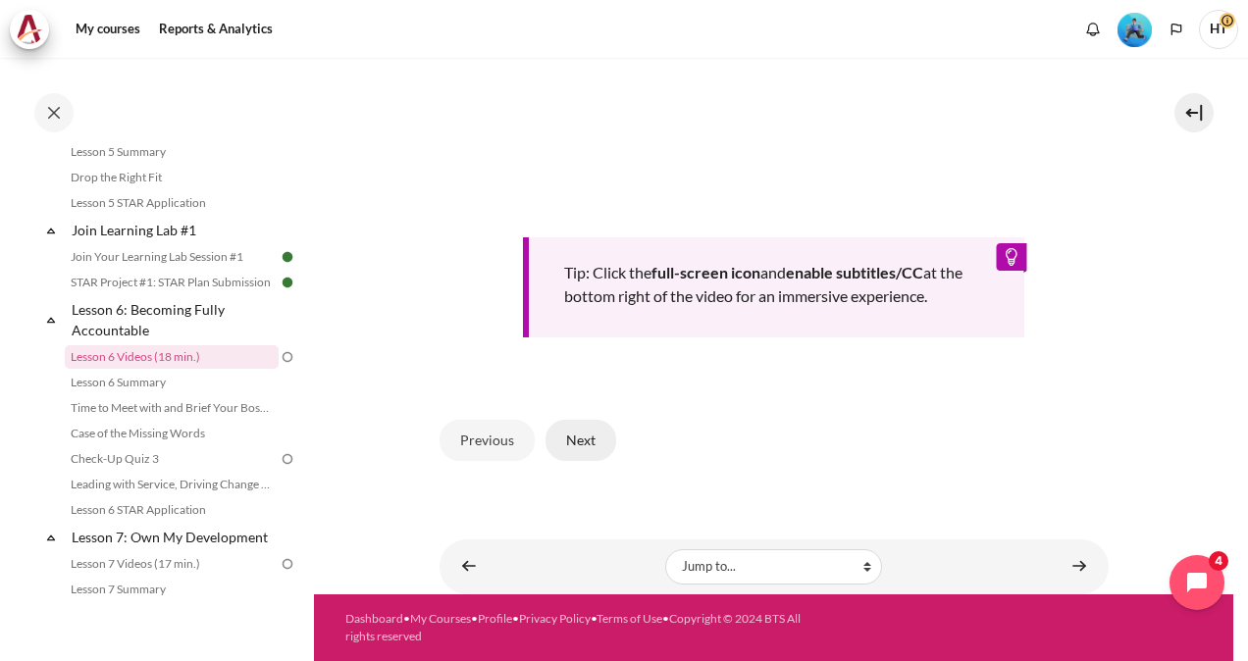
click at [555, 445] on button "Next" at bounding box center [581, 440] width 71 height 41
click at [575, 445] on button "Next" at bounding box center [581, 440] width 71 height 41
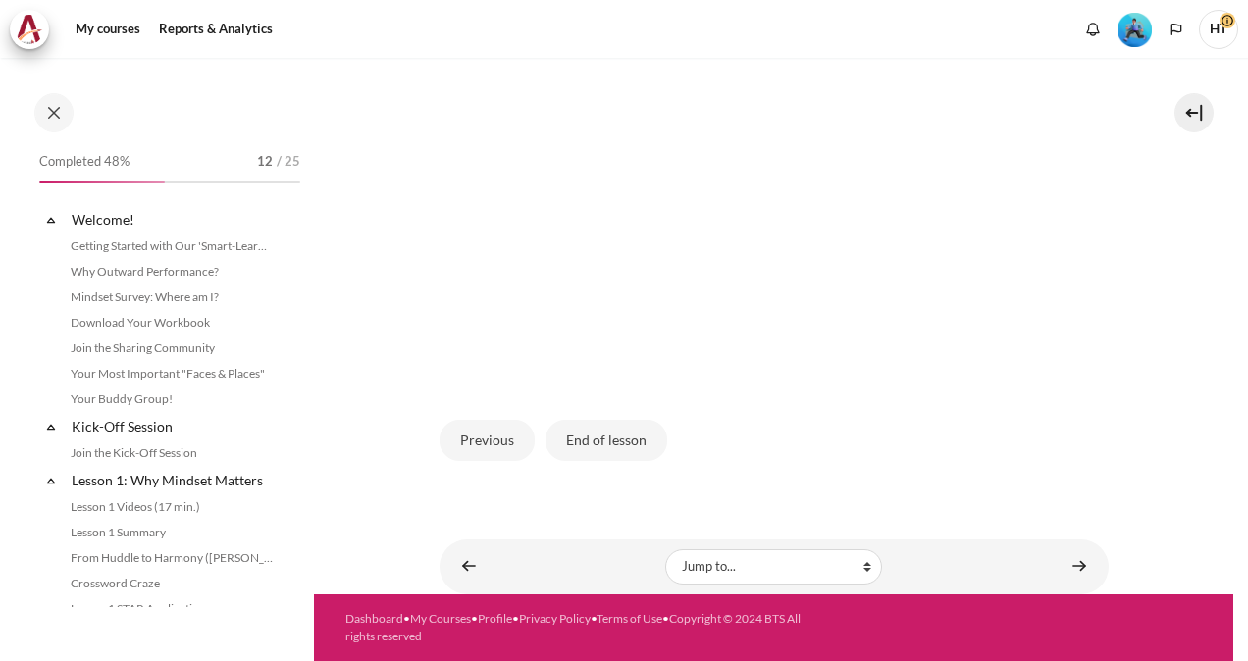
scroll to position [1000, 0]
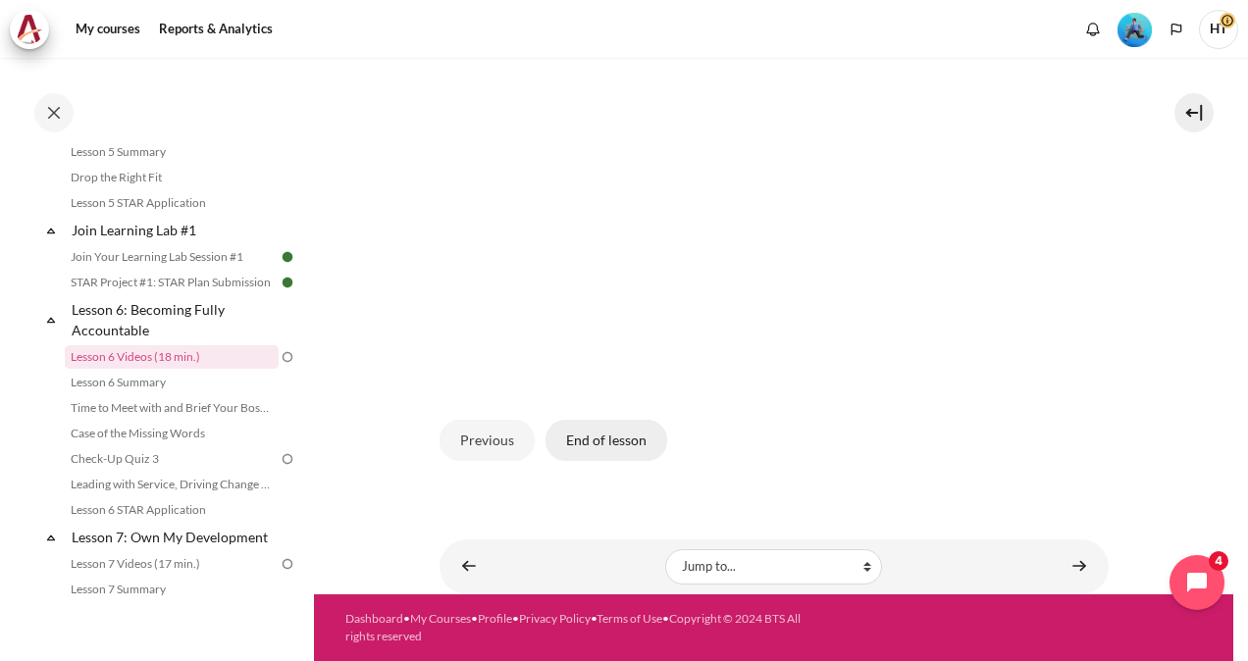
click at [595, 445] on button "End of lesson" at bounding box center [607, 440] width 122 height 41
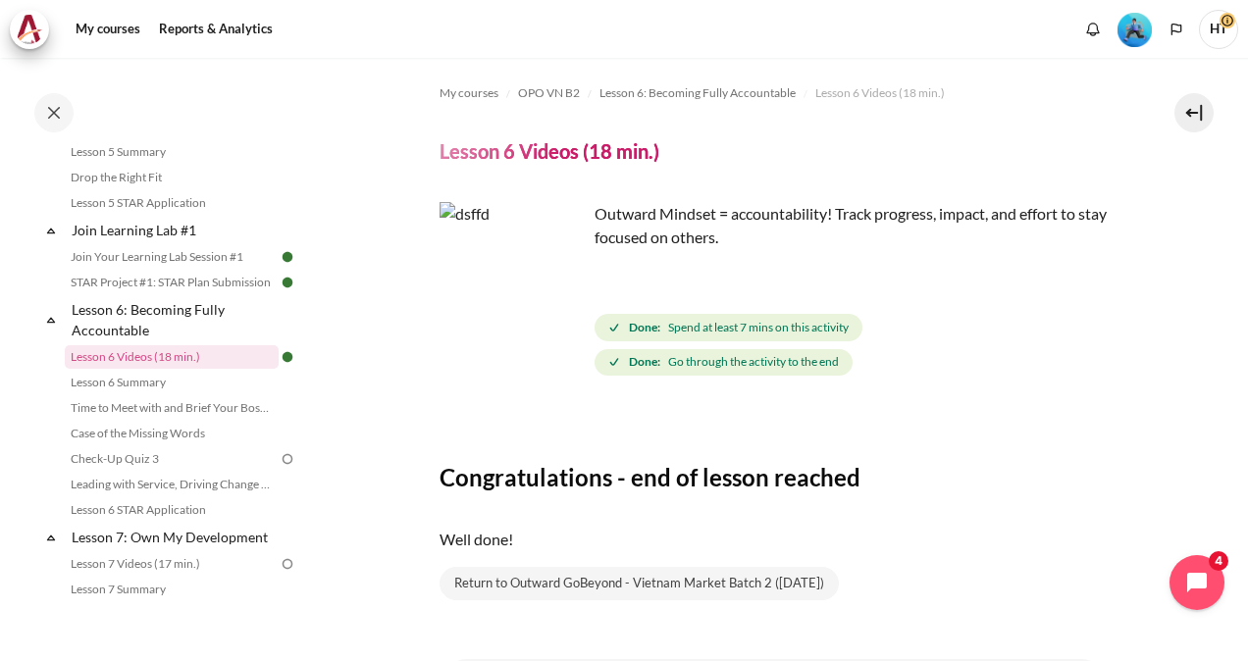
scroll to position [118, 0]
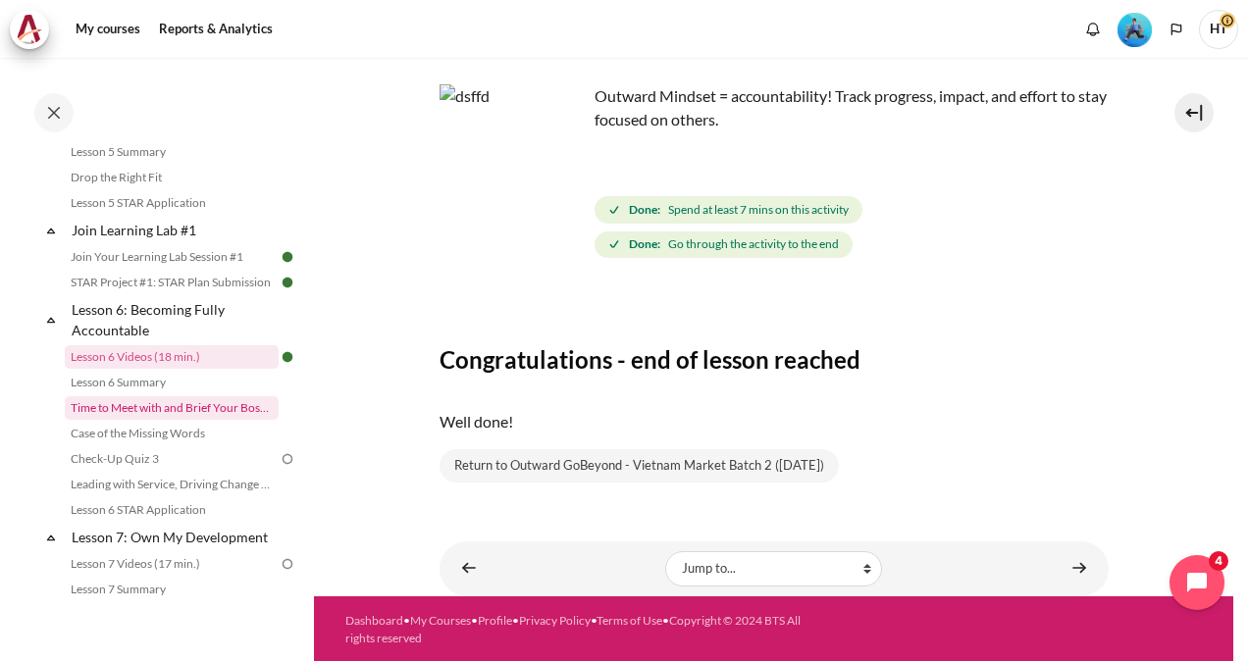
click at [201, 420] on link "Time to Meet with and Brief Your Boss #1" at bounding box center [172, 408] width 214 height 24
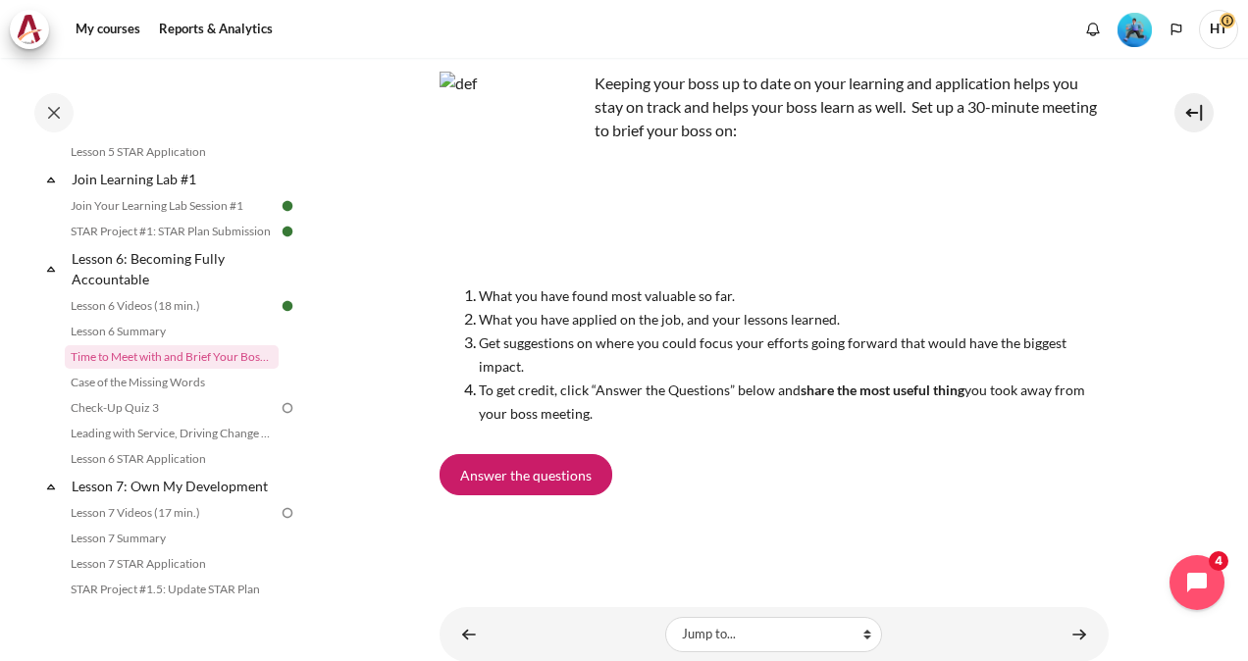
scroll to position [205, 0]
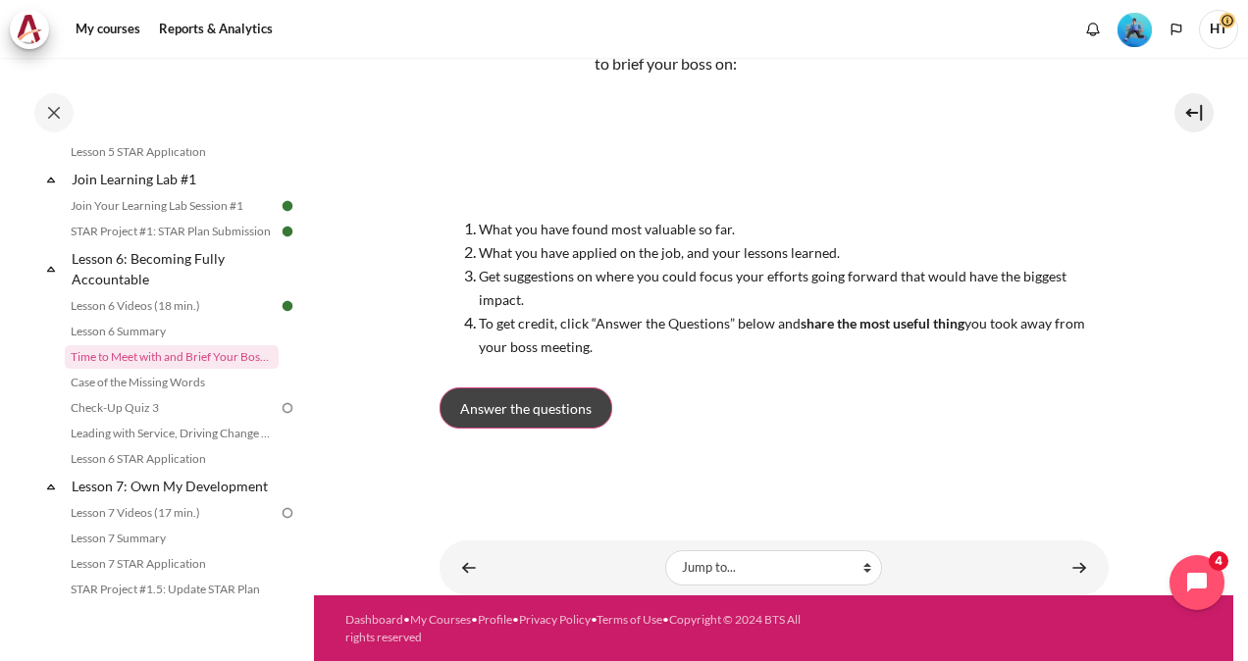
click at [573, 395] on link "Answer the questions" at bounding box center [526, 408] width 173 height 41
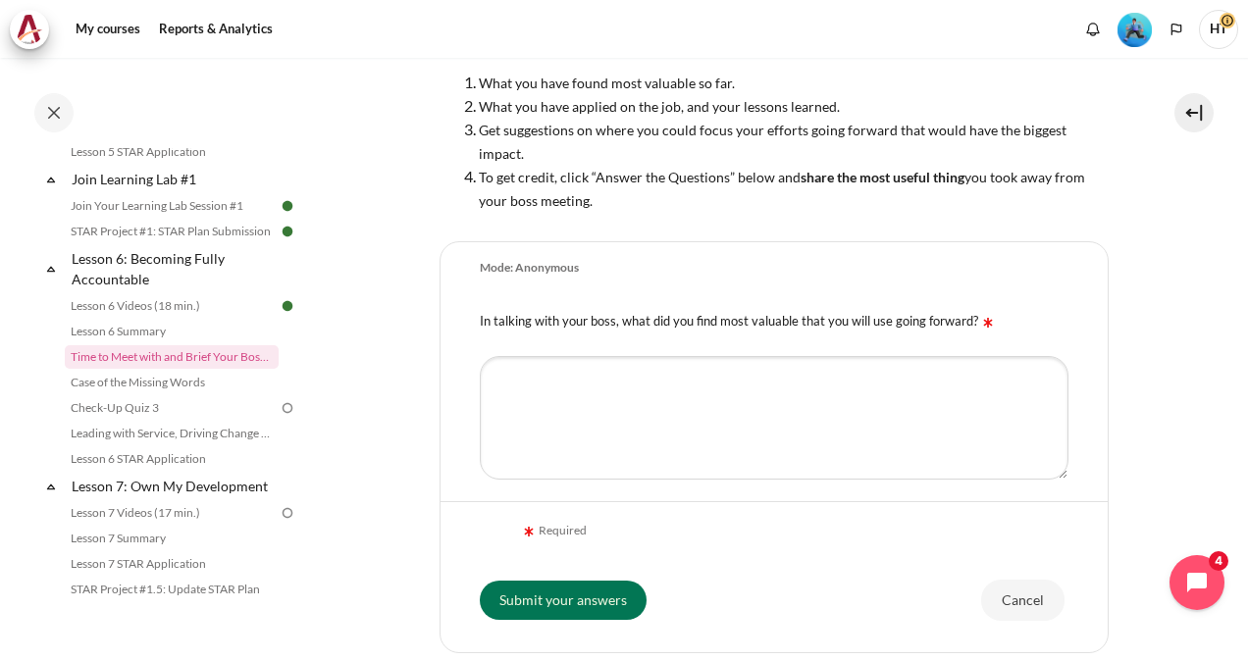
scroll to position [377, 0]
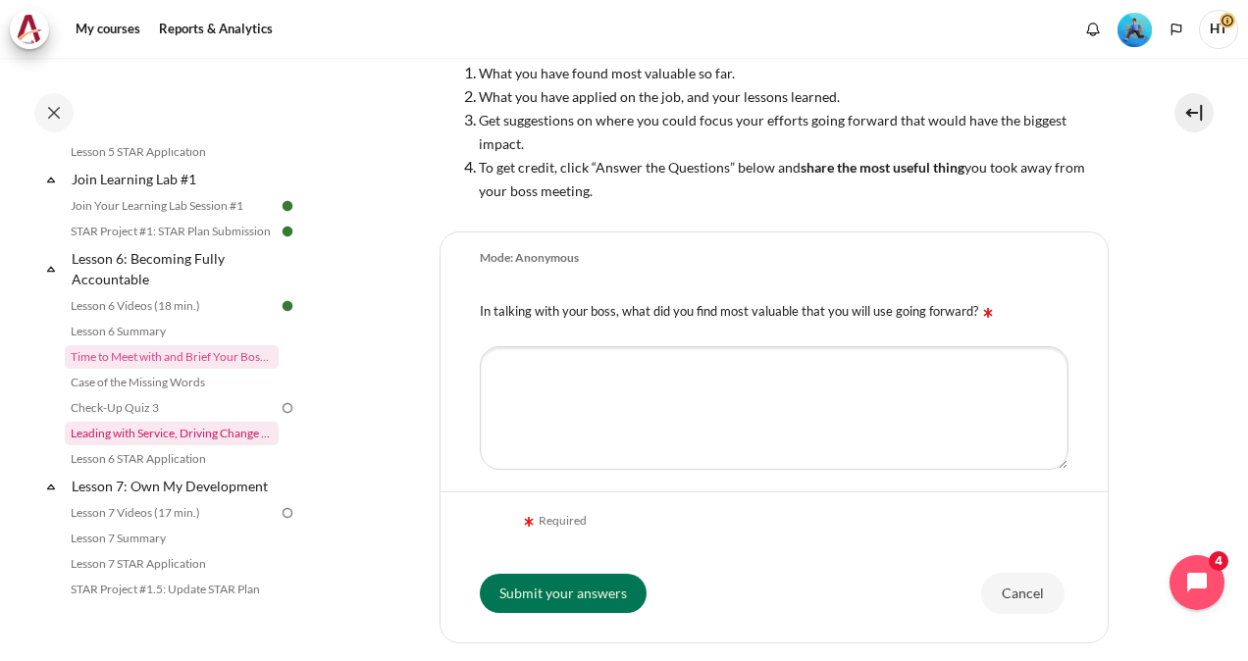
click at [188, 442] on link "Leading with Service, Driving Change (Pucknalin's Story)" at bounding box center [172, 434] width 214 height 24
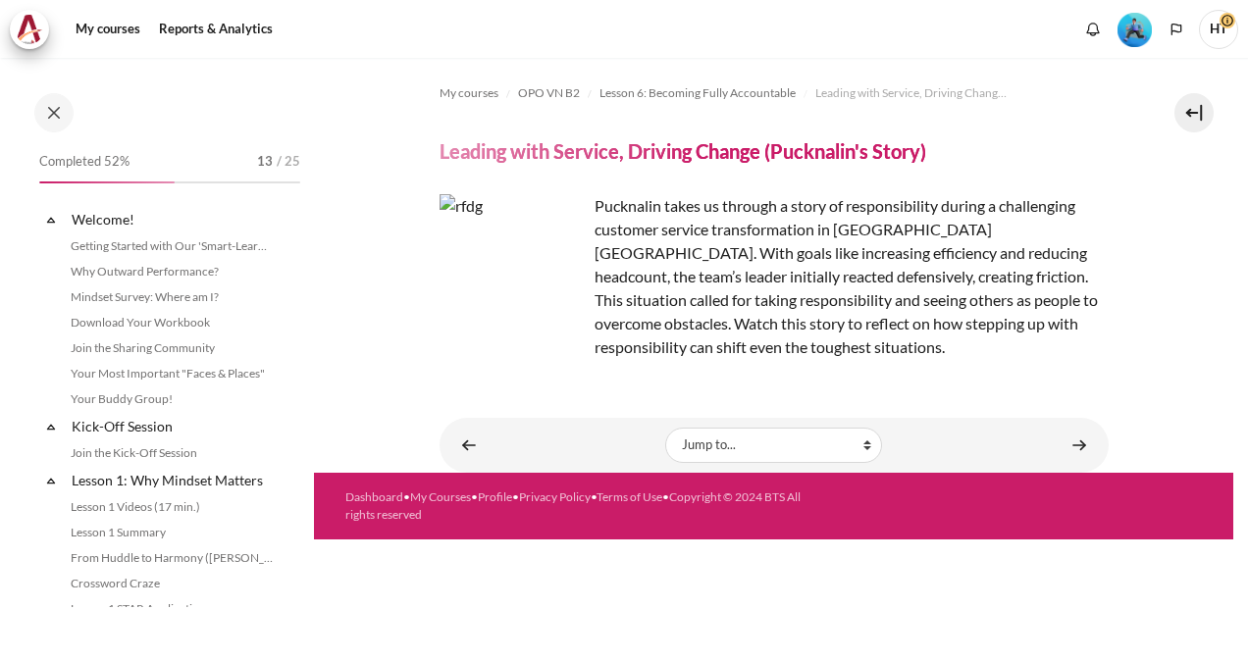
scroll to position [1127, 0]
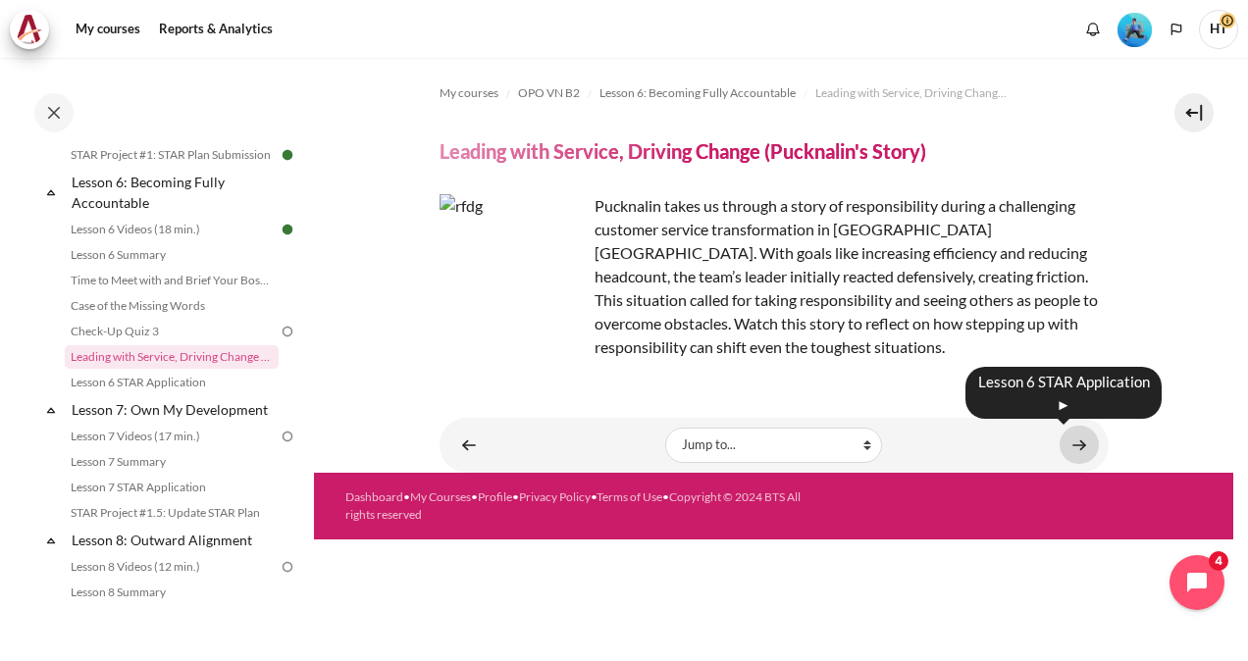
click at [1072, 445] on link "Content" at bounding box center [1079, 445] width 39 height 38
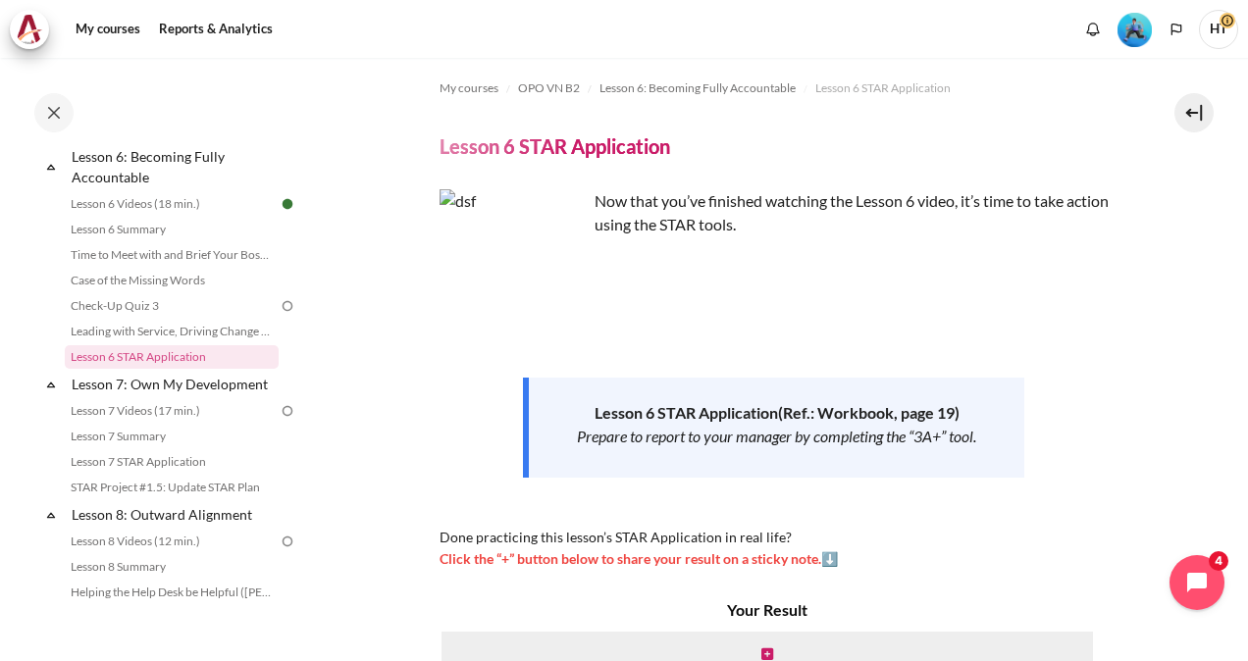
scroll to position [7, 0]
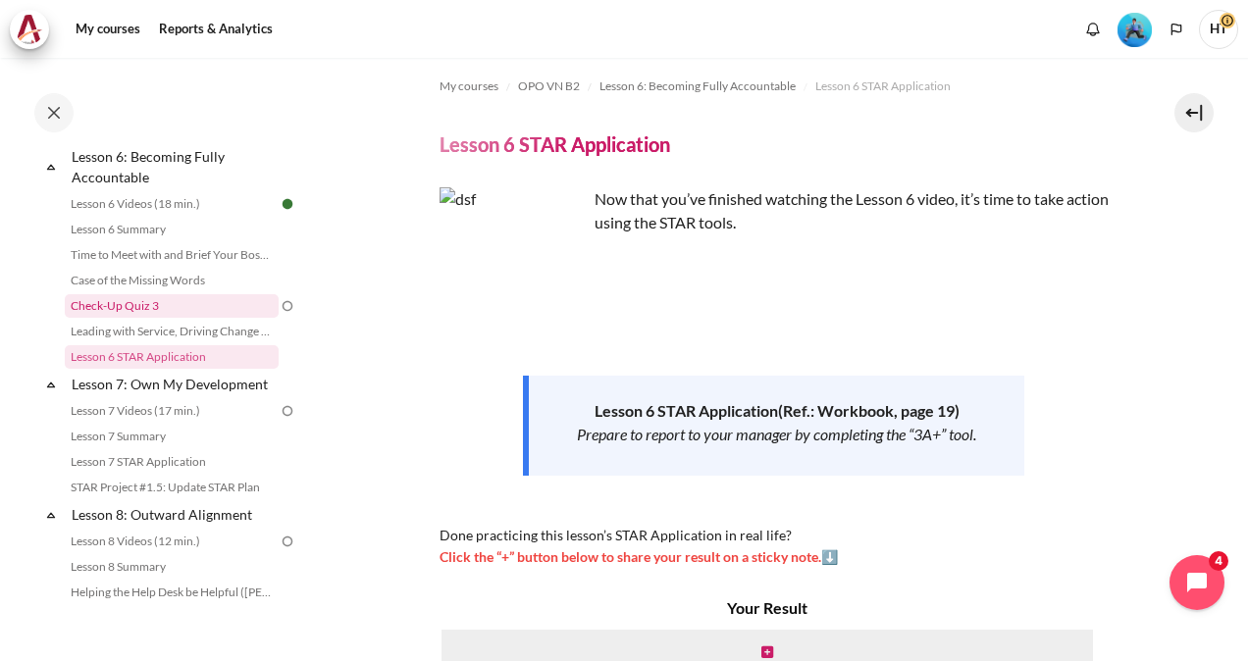
click at [177, 318] on link "Check-Up Quiz 3" at bounding box center [172, 306] width 214 height 24
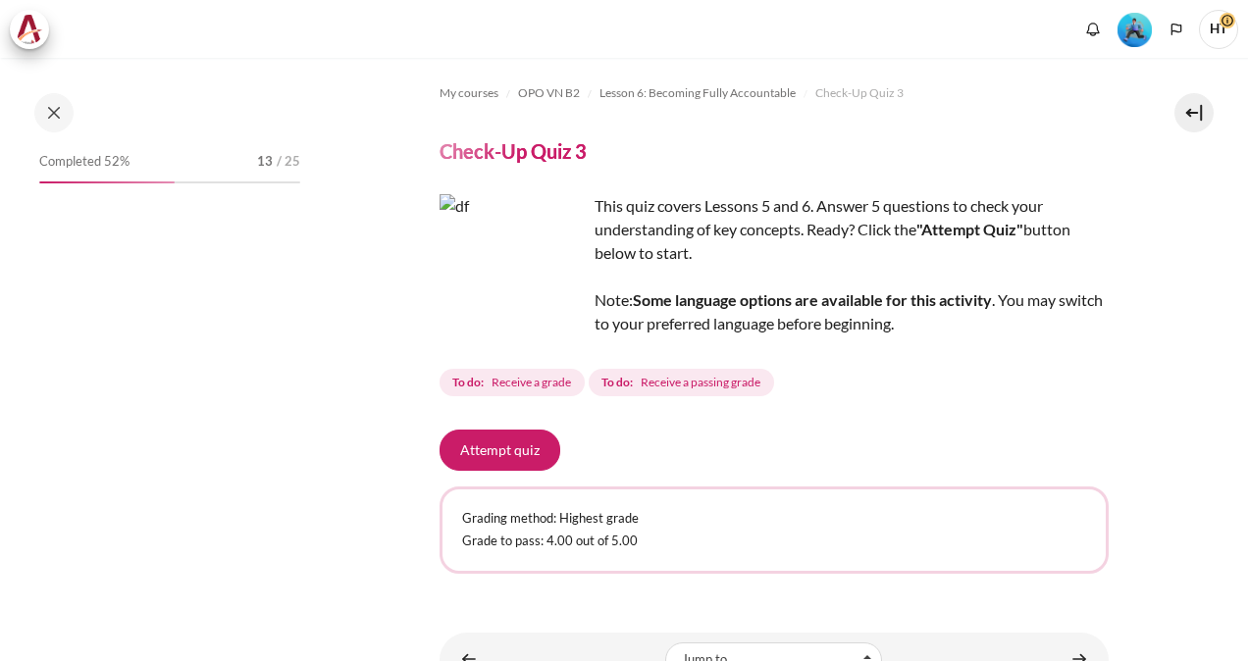
scroll to position [1102, 0]
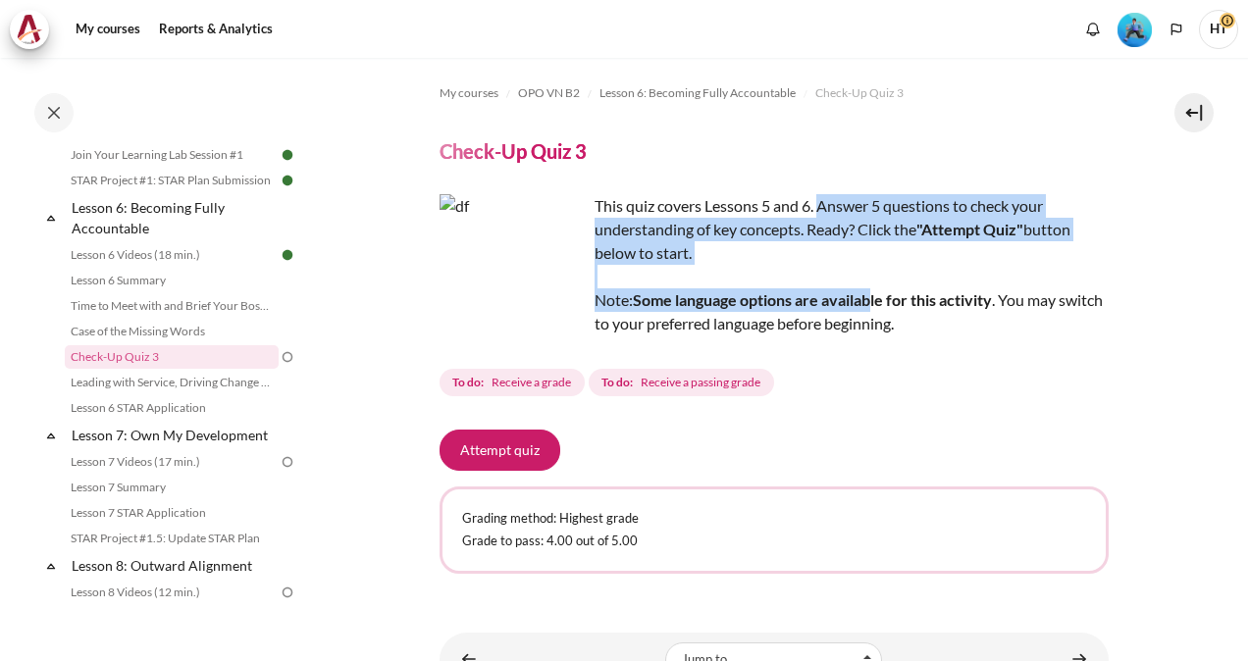
drag, startPoint x: 822, startPoint y: 194, endPoint x: 863, endPoint y: 308, distance: 121.1
click at [863, 308] on div "This quiz covers Lessons 5 and 6. Answer 5 questions to check your understandin…" at bounding box center [774, 264] width 669 height 141
click at [536, 458] on button "Attempt quiz" at bounding box center [500, 450] width 121 height 41
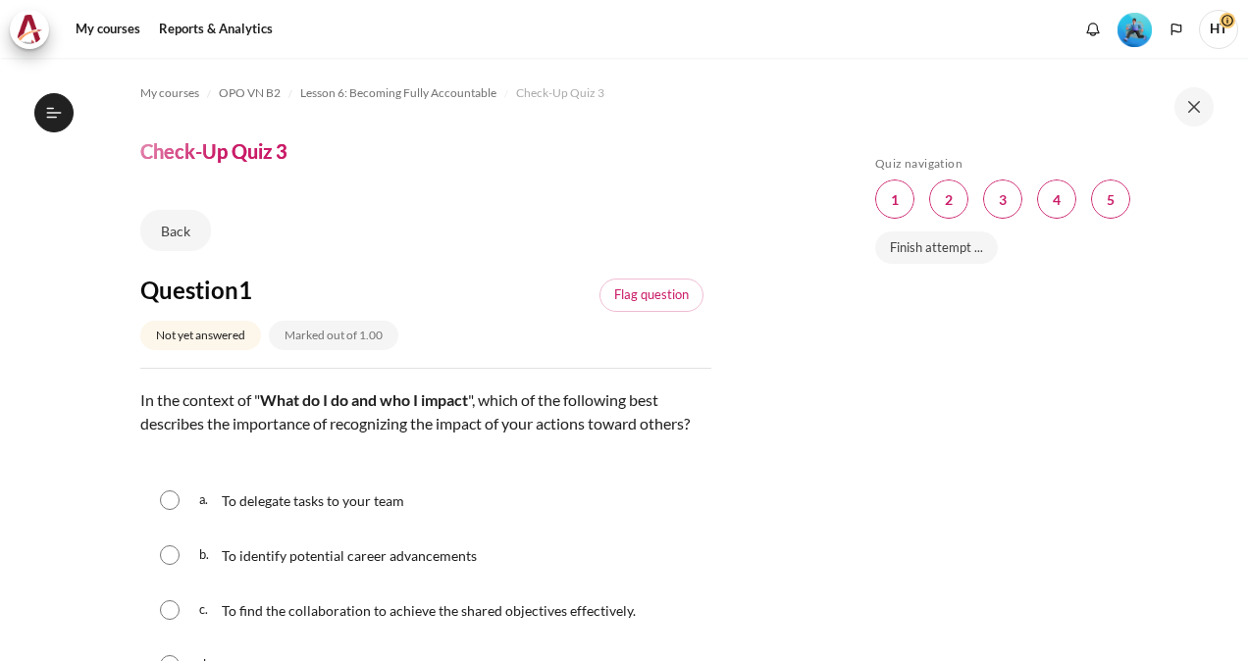
scroll to position [1102, 0]
click at [594, 461] on div "In the context of " What do I do and who I impact ", which of the following bes…" at bounding box center [425, 426] width 571 height 75
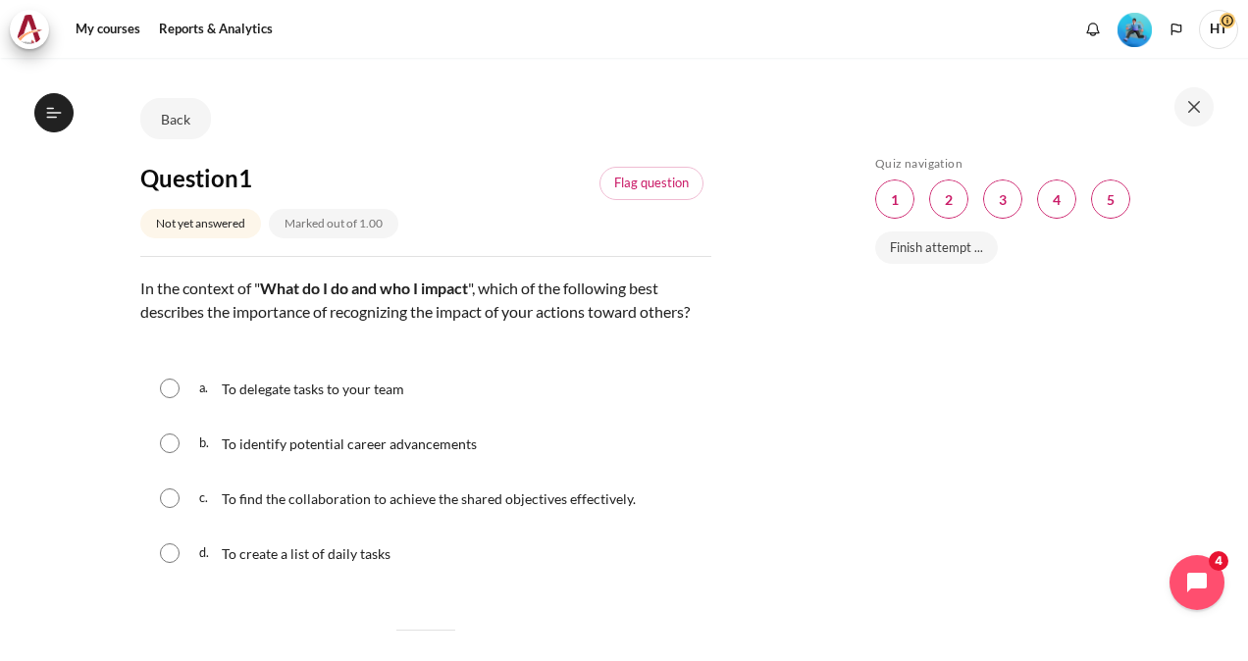
scroll to position [118, 0]
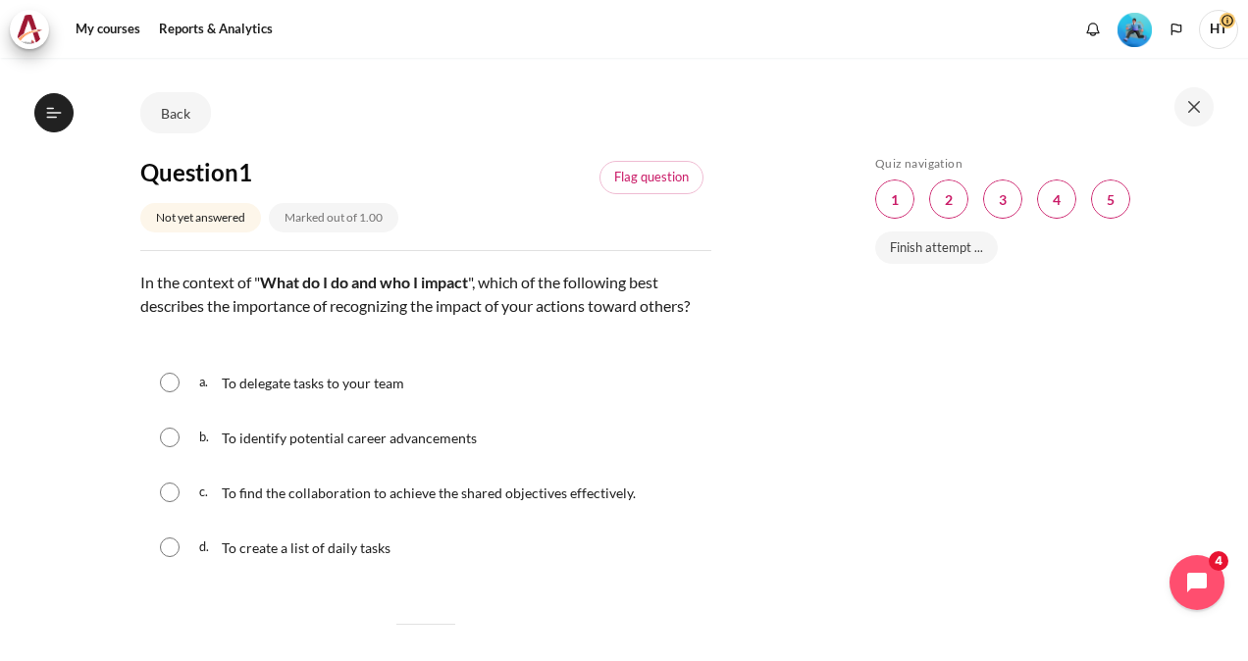
click at [310, 508] on div "To find the collaboration to achieve the shared objectives effectively." at bounding box center [429, 492] width 414 height 31
radio input "true"
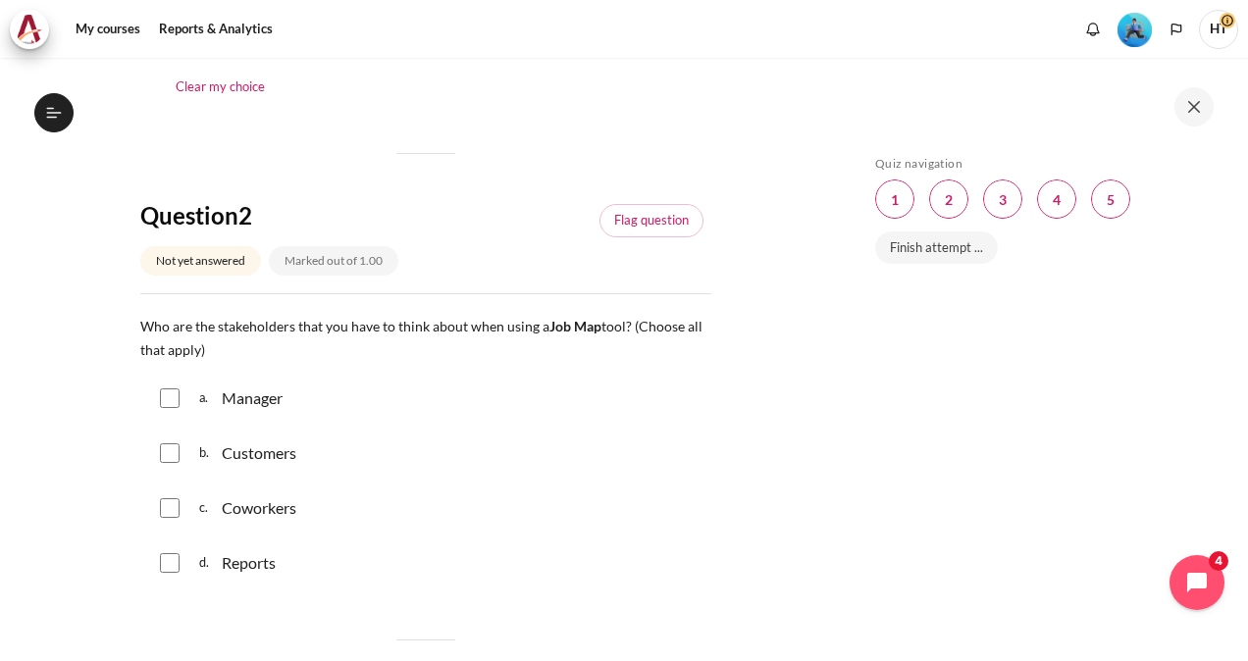
scroll to position [667, 0]
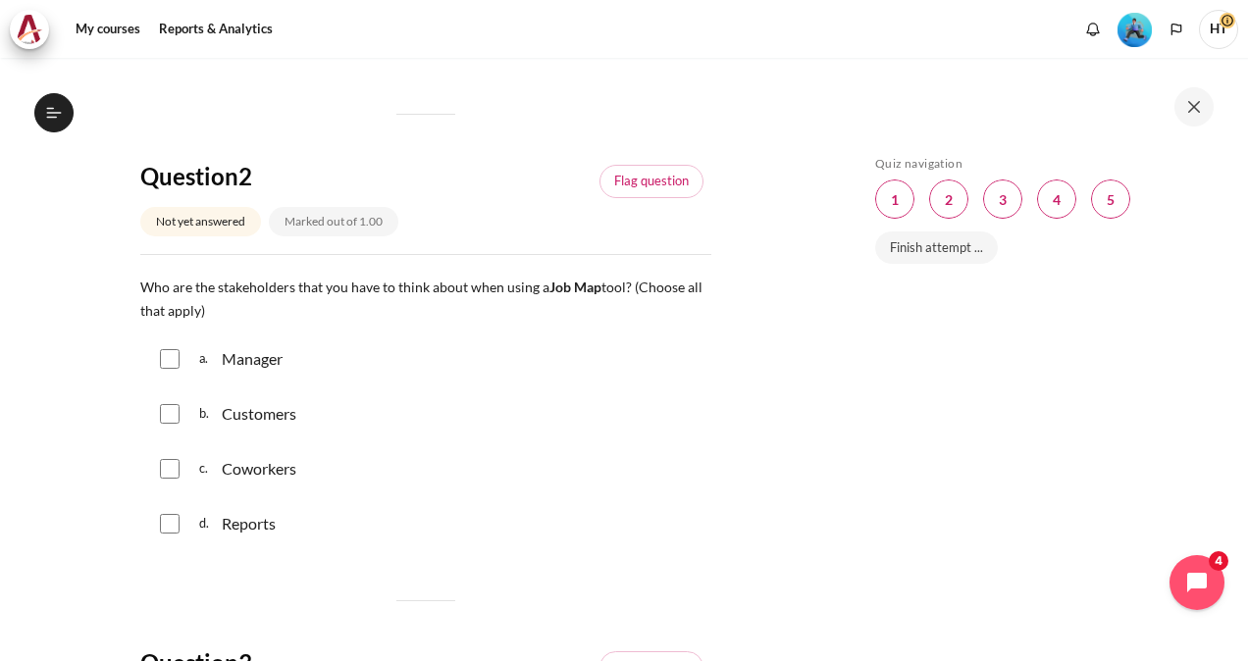
click at [224, 485] on div "Coworkers" at bounding box center [259, 468] width 75 height 31
checkbox input "true"
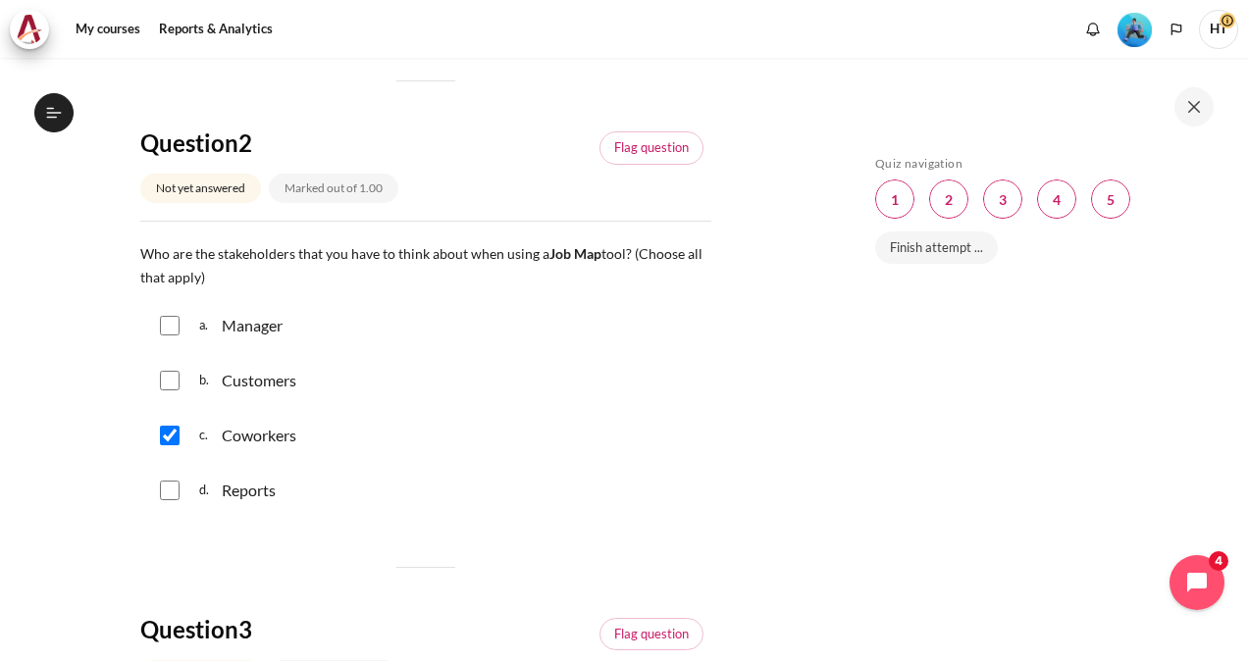
scroll to position [706, 0]
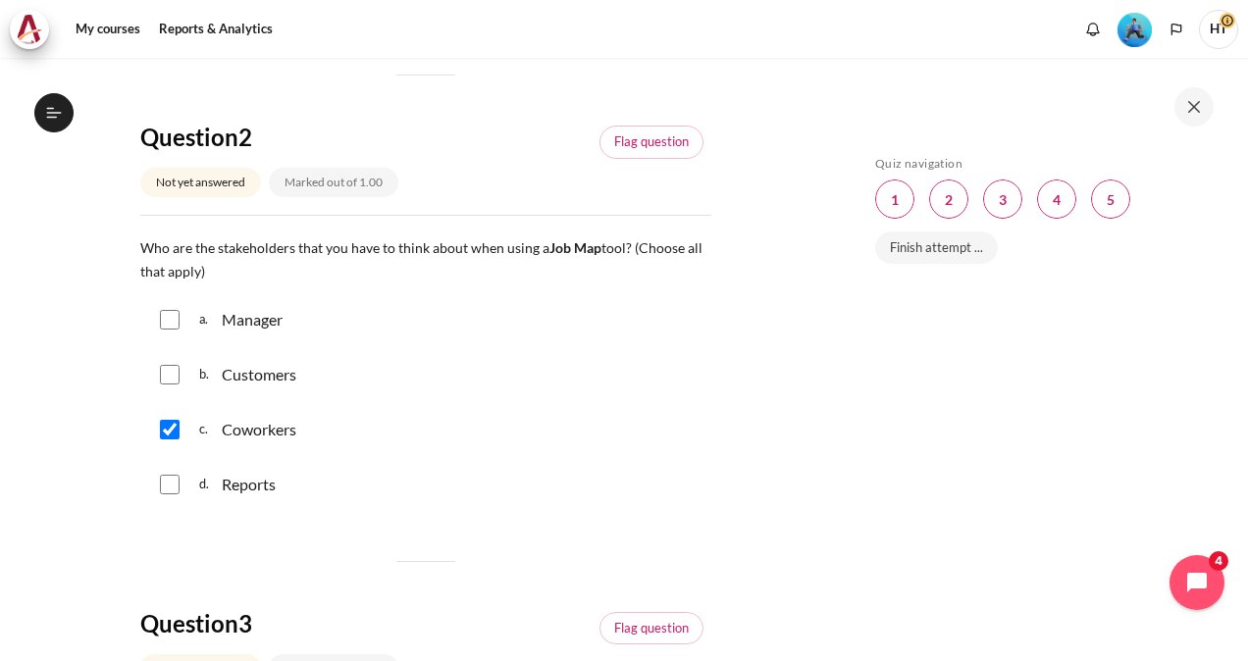
click at [218, 391] on div "b. Customers" at bounding box center [247, 374] width 97 height 31
checkbox input "true"
click at [177, 330] on input "Content" at bounding box center [170, 320] width 20 height 20
checkbox input "true"
click at [470, 400] on div "b. Customers" at bounding box center [425, 374] width 571 height 51
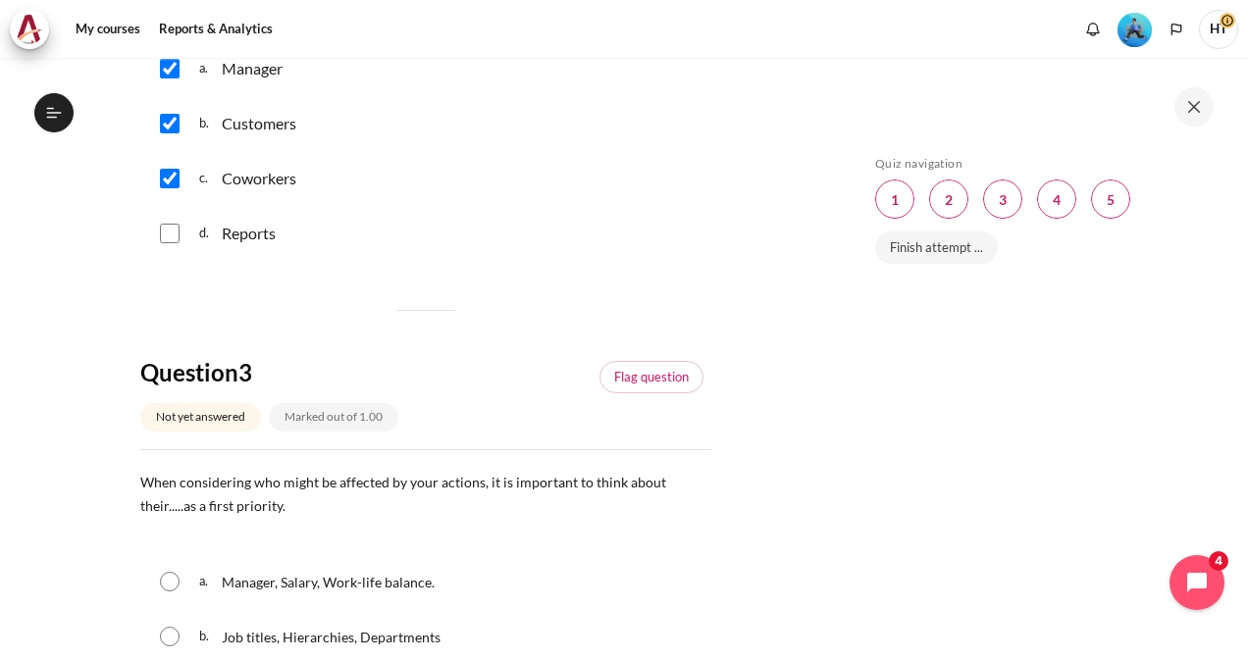
scroll to position [1177, 0]
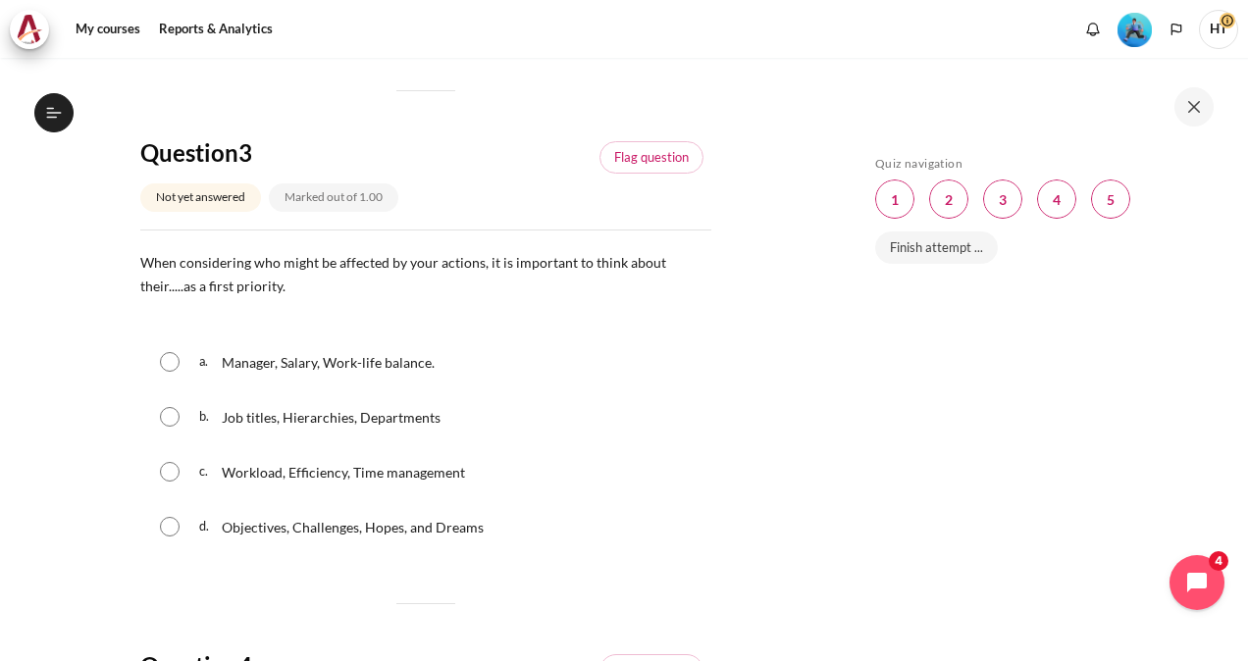
click at [287, 481] on span "Workload, Efficiency, Time management" at bounding box center [343, 472] width 243 height 17
radio input "true"
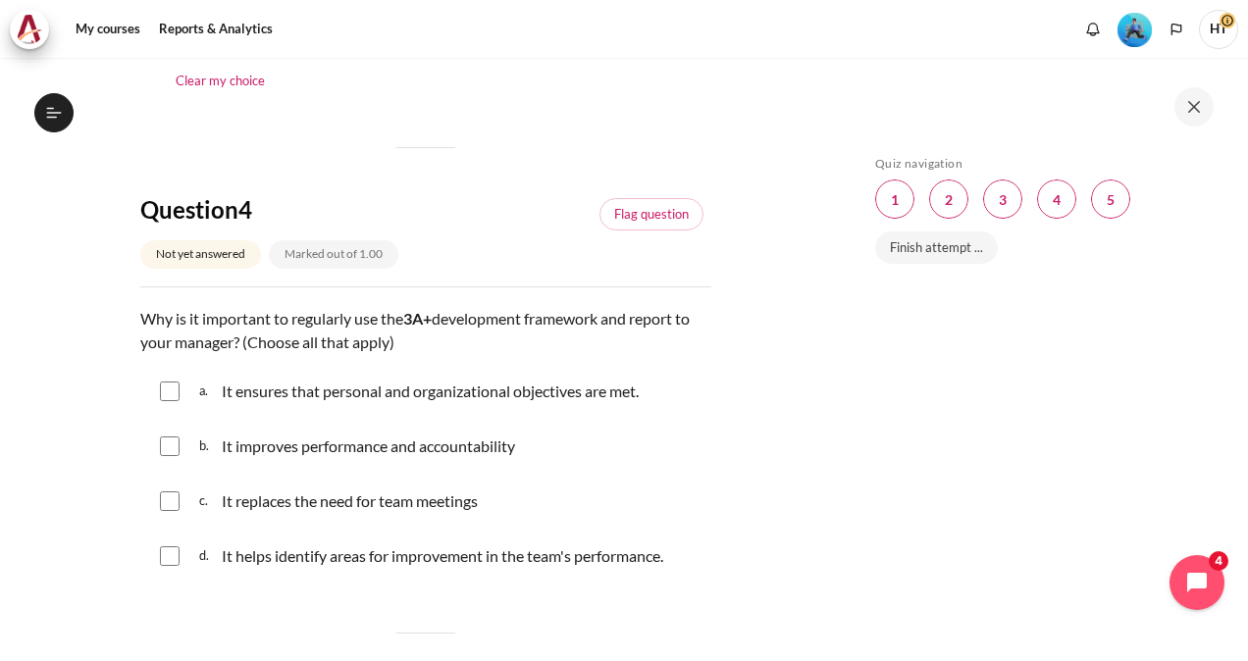
scroll to position [1688, 0]
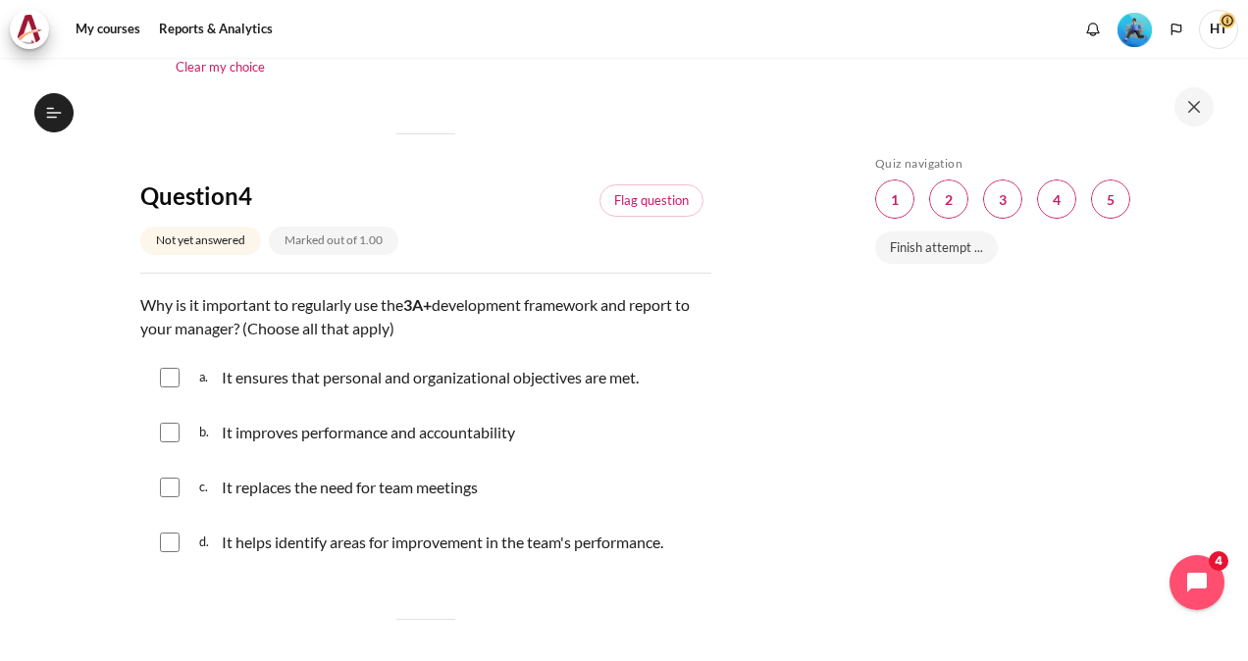
click at [269, 554] on p "It helps identify areas for improvement in the team's performance." at bounding box center [443, 543] width 442 height 24
checkbox input "true"
click at [173, 444] on div "b. It improves performance and accountability" at bounding box center [425, 432] width 571 height 51
click at [170, 443] on input "Content" at bounding box center [170, 433] width 20 height 20
checkbox input "true"
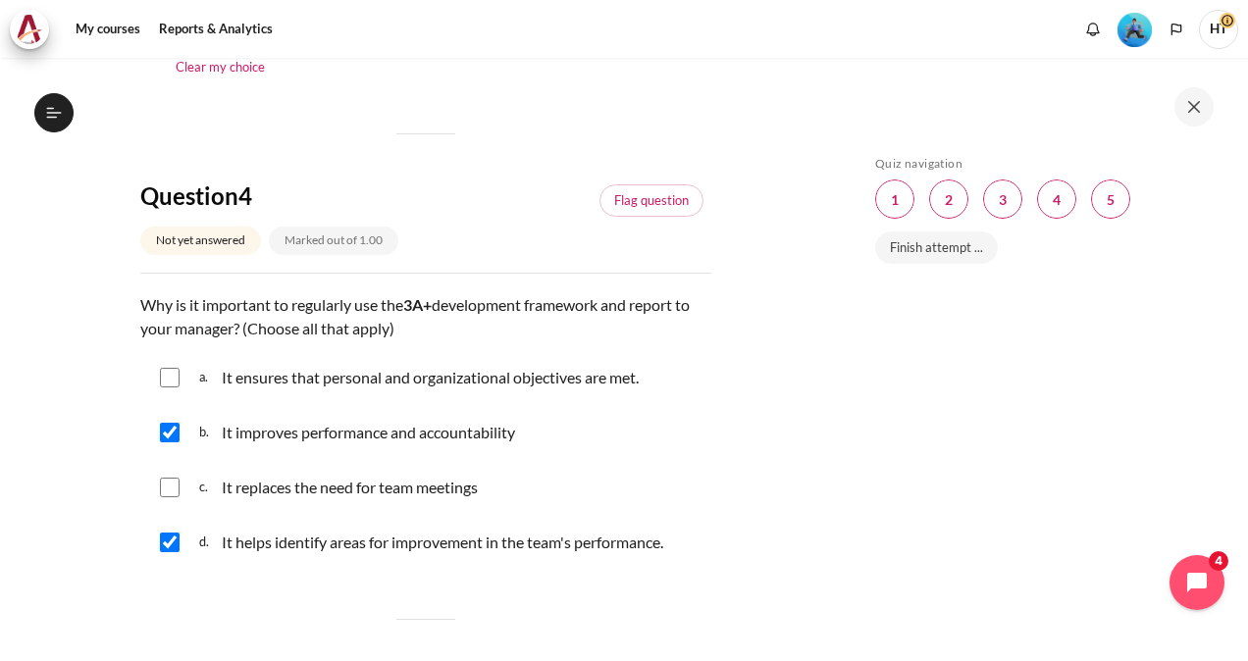
click at [177, 388] on input "Content" at bounding box center [170, 378] width 20 height 20
checkbox input "true"
click at [840, 372] on div "Skip Quiz navigation Quiz navigation Question 1 This page Question 2 This page …" at bounding box center [1042, 359] width 412 height 602
click at [1045, 353] on div "Skip Quiz navigation Quiz navigation Question 1 This page Question 2 This page …" at bounding box center [1039, 374] width 349 height 436
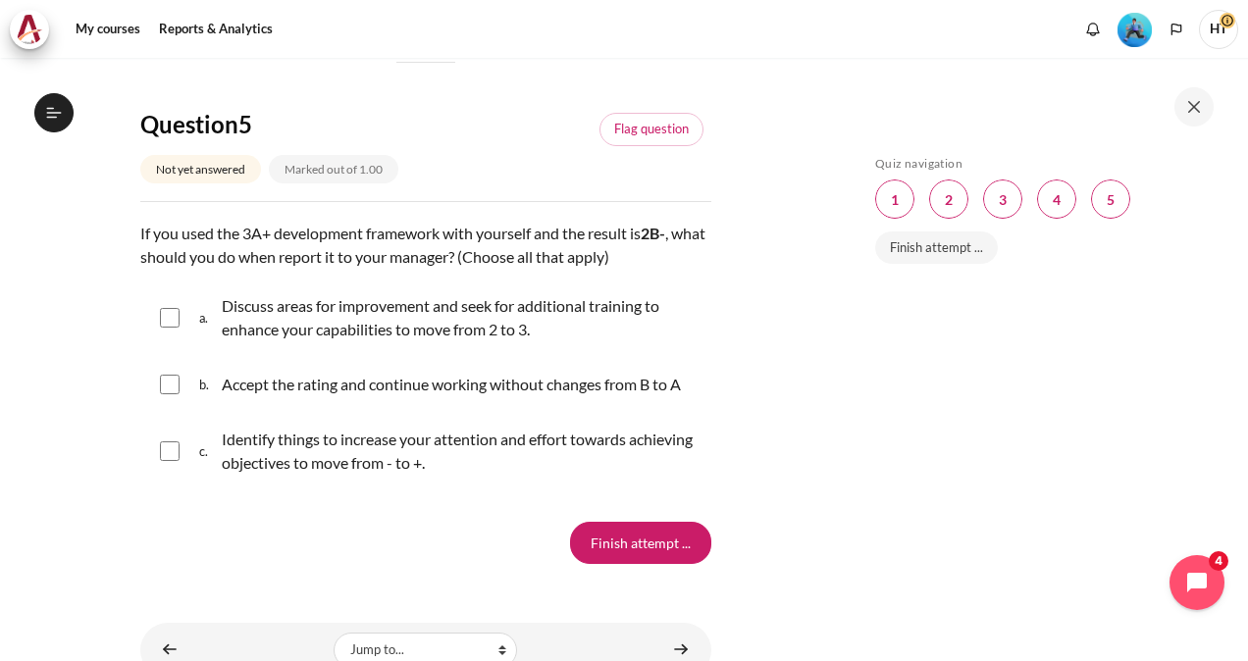
scroll to position [2316, 0]
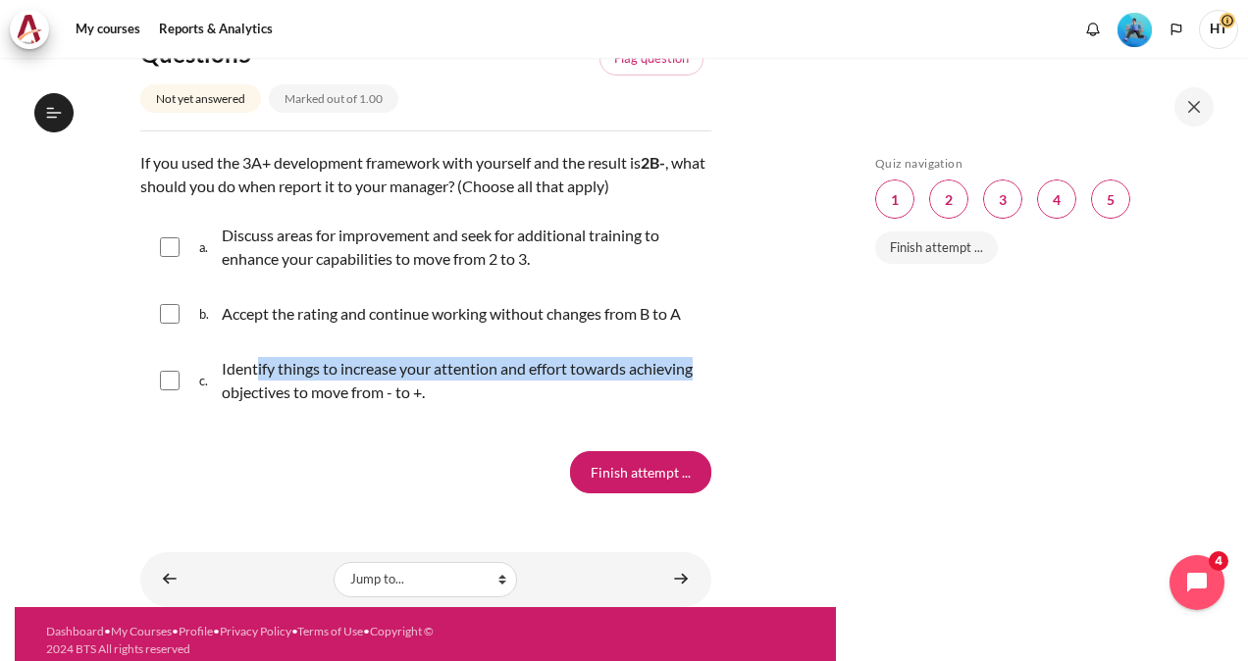
drag, startPoint x: 255, startPoint y: 394, endPoint x: 285, endPoint y: 421, distance: 39.6
click at [285, 404] on p "Identify things to increase your attention and effort towards achieving objecti…" at bounding box center [462, 380] width 480 height 47
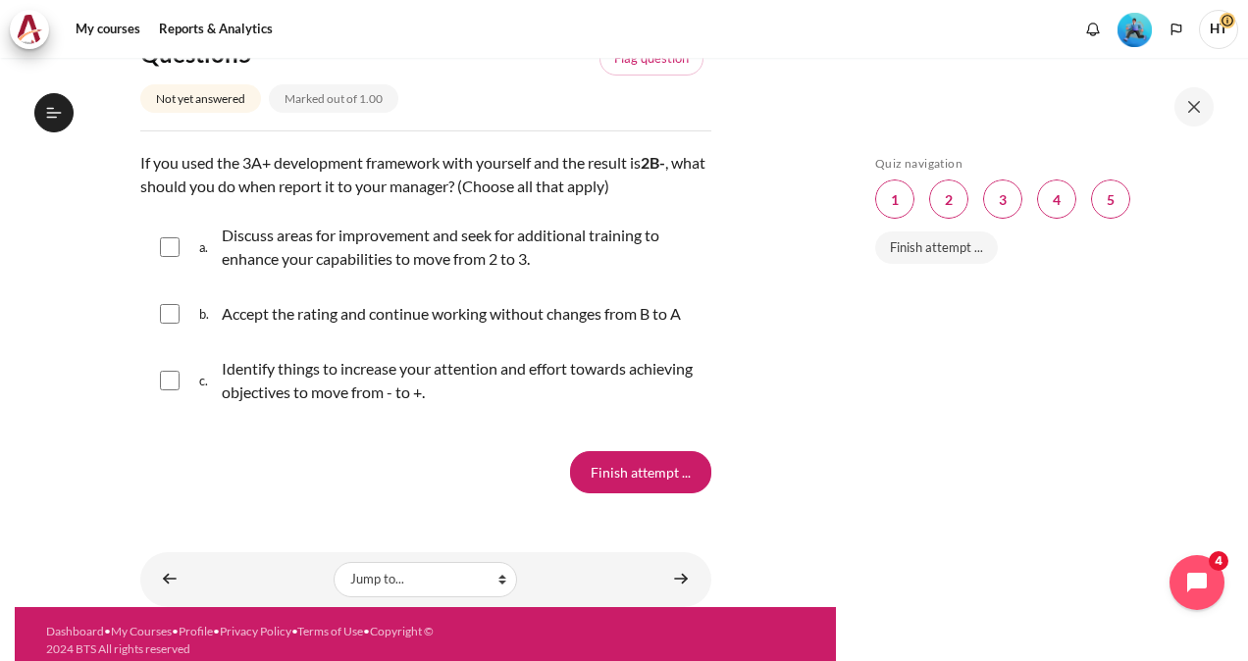
click at [163, 391] on input "Content" at bounding box center [170, 381] width 20 height 20
checkbox input "true"
click at [166, 257] on input "Content" at bounding box center [170, 247] width 20 height 20
checkbox input "true"
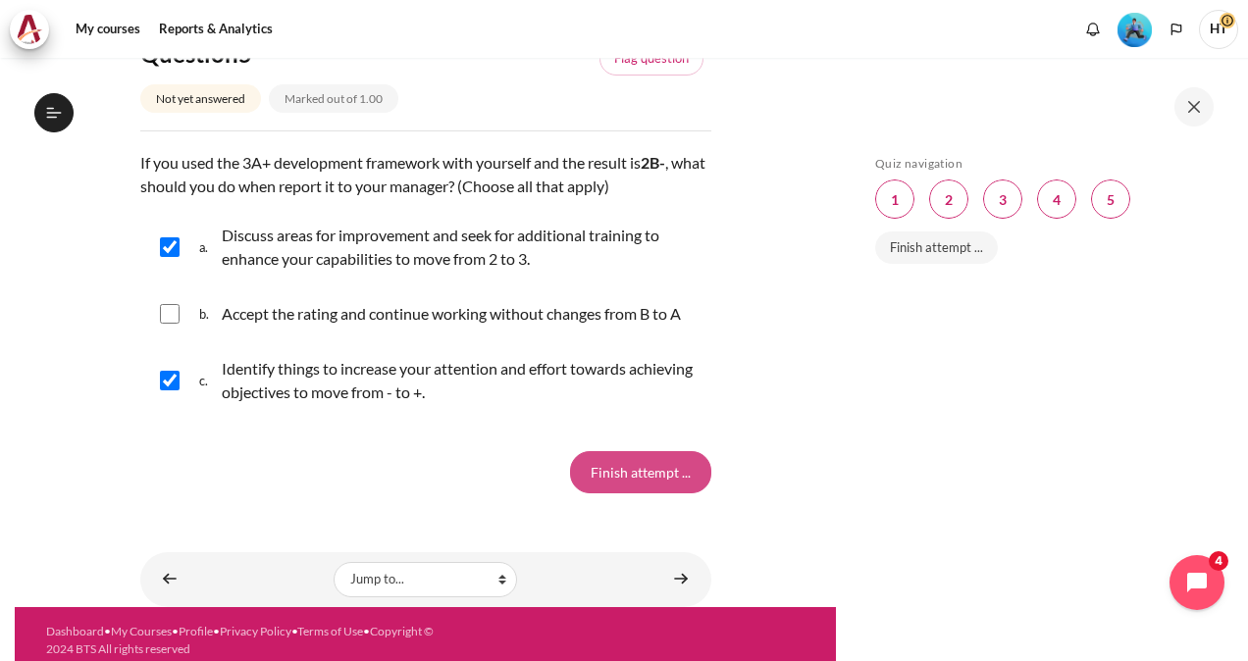
click at [652, 493] on input "Finish attempt ..." at bounding box center [640, 471] width 141 height 41
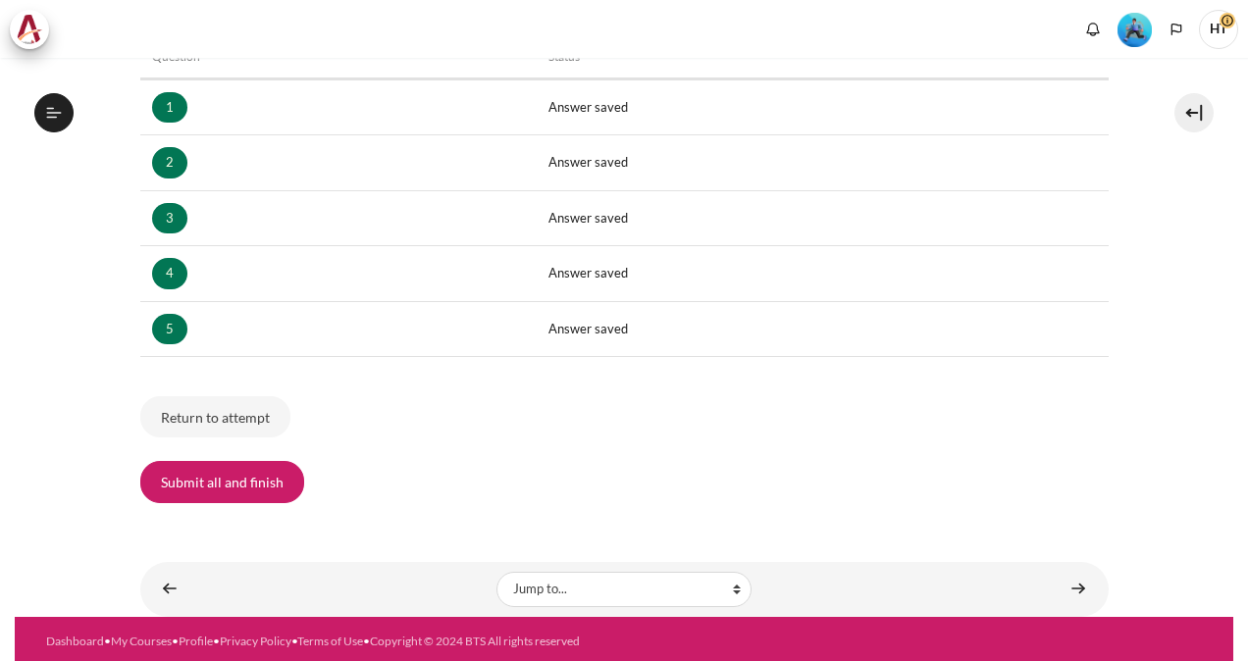
scroll to position [1102, 0]
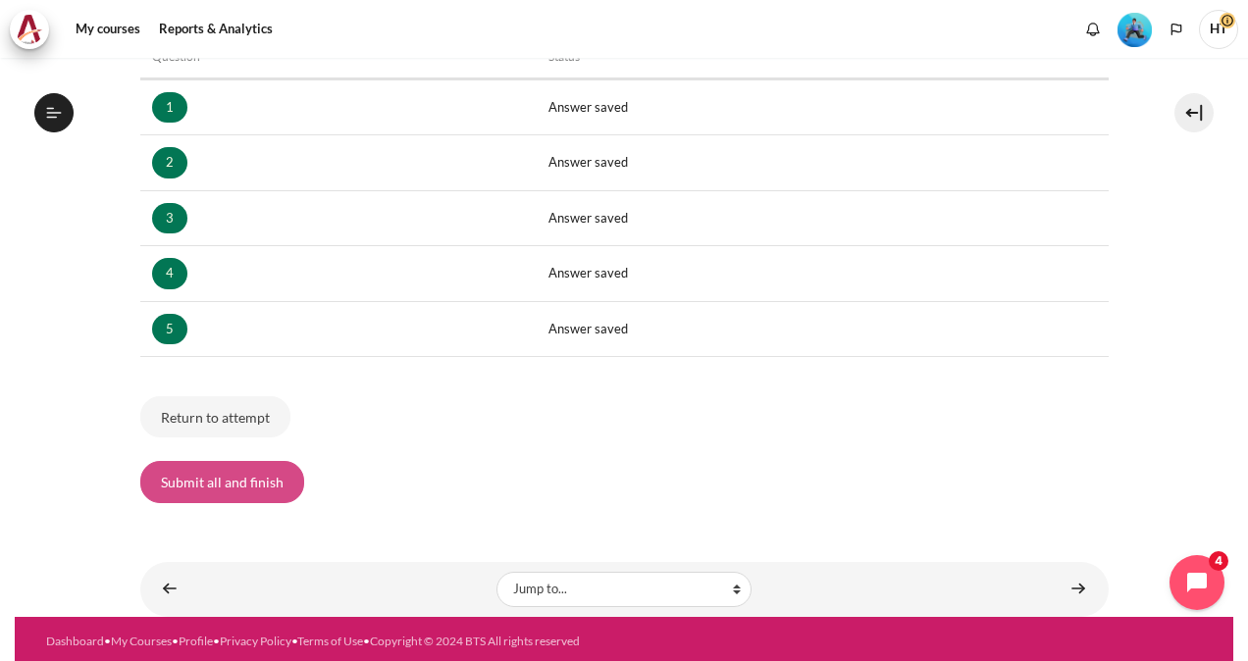
click at [241, 481] on button "Submit all and finish" at bounding box center [222, 481] width 164 height 41
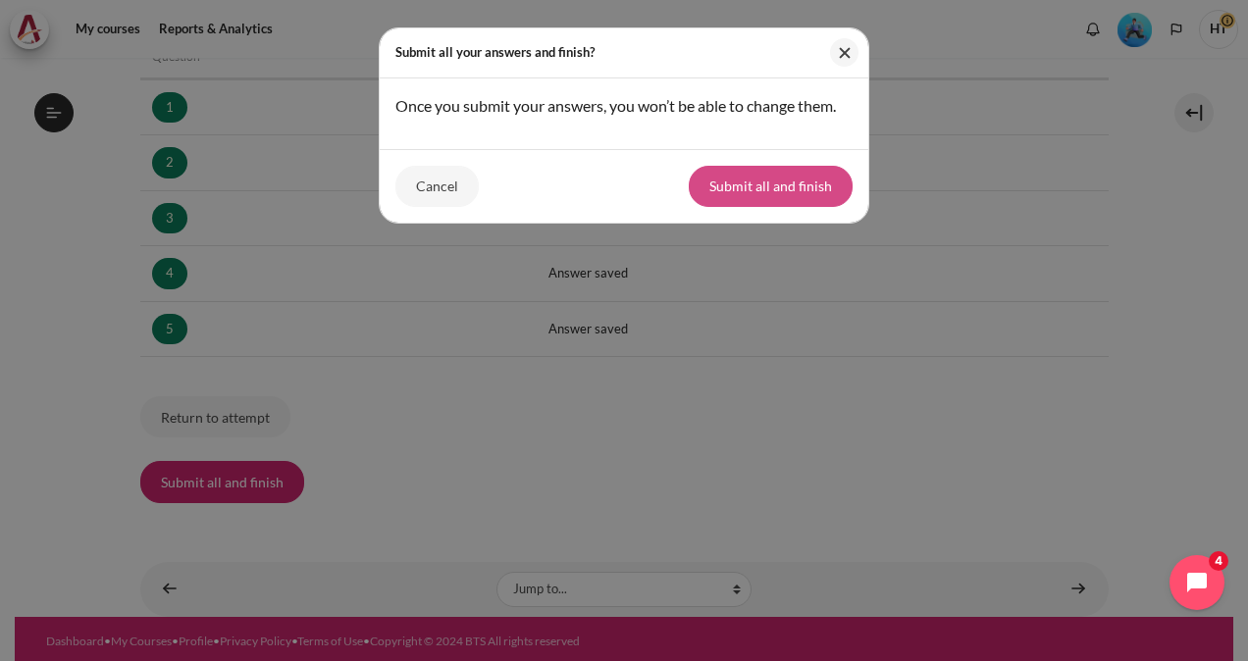
click at [768, 173] on button "Submit all and finish" at bounding box center [771, 186] width 164 height 41
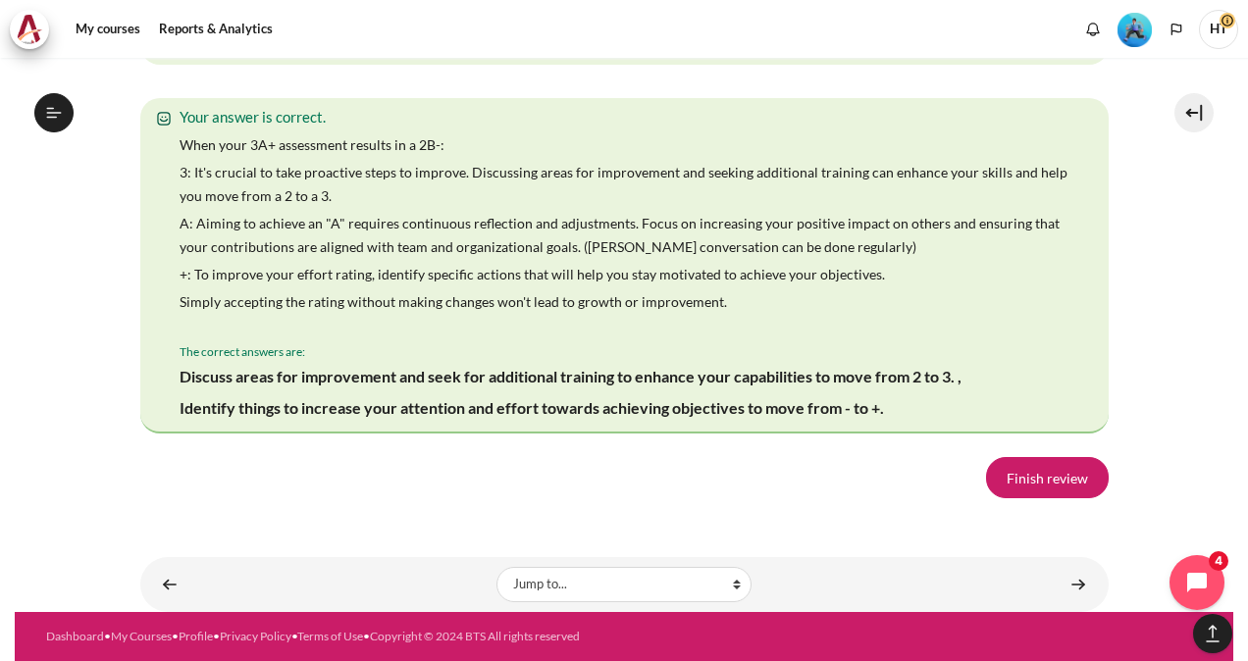
scroll to position [3701, 0]
click at [1038, 498] on link "Finish review" at bounding box center [1047, 477] width 123 height 41
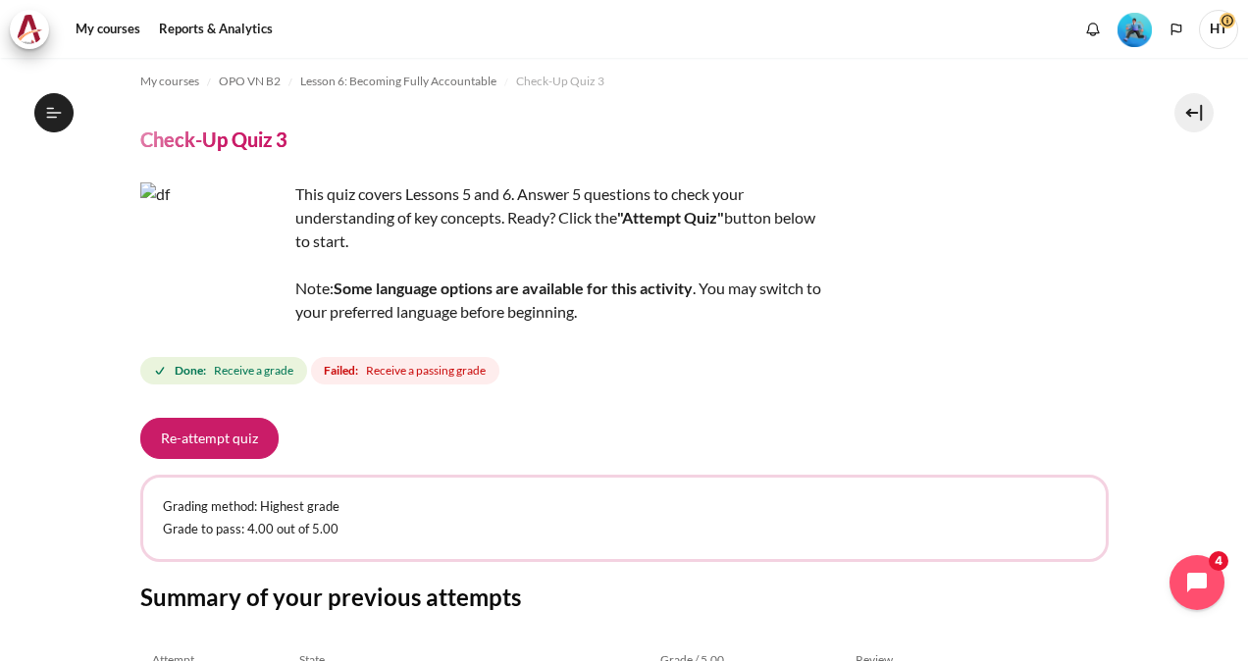
scroll to position [16, 0]
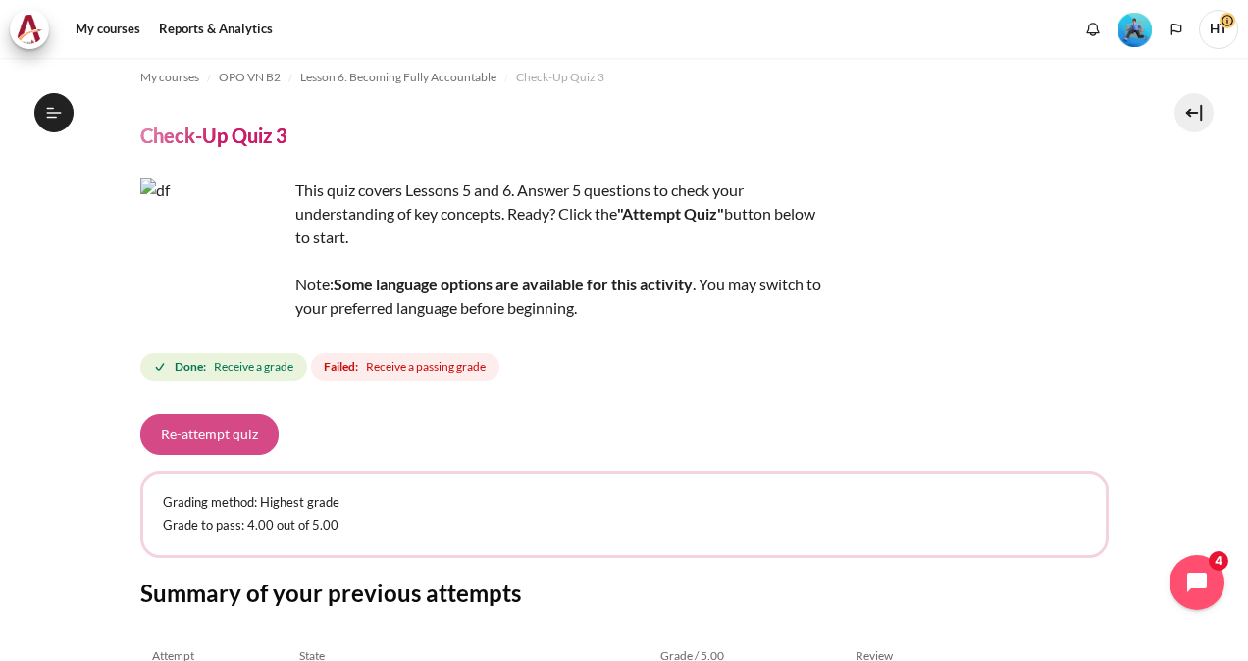
click at [197, 430] on button "Re-attempt quiz" at bounding box center [209, 434] width 138 height 41
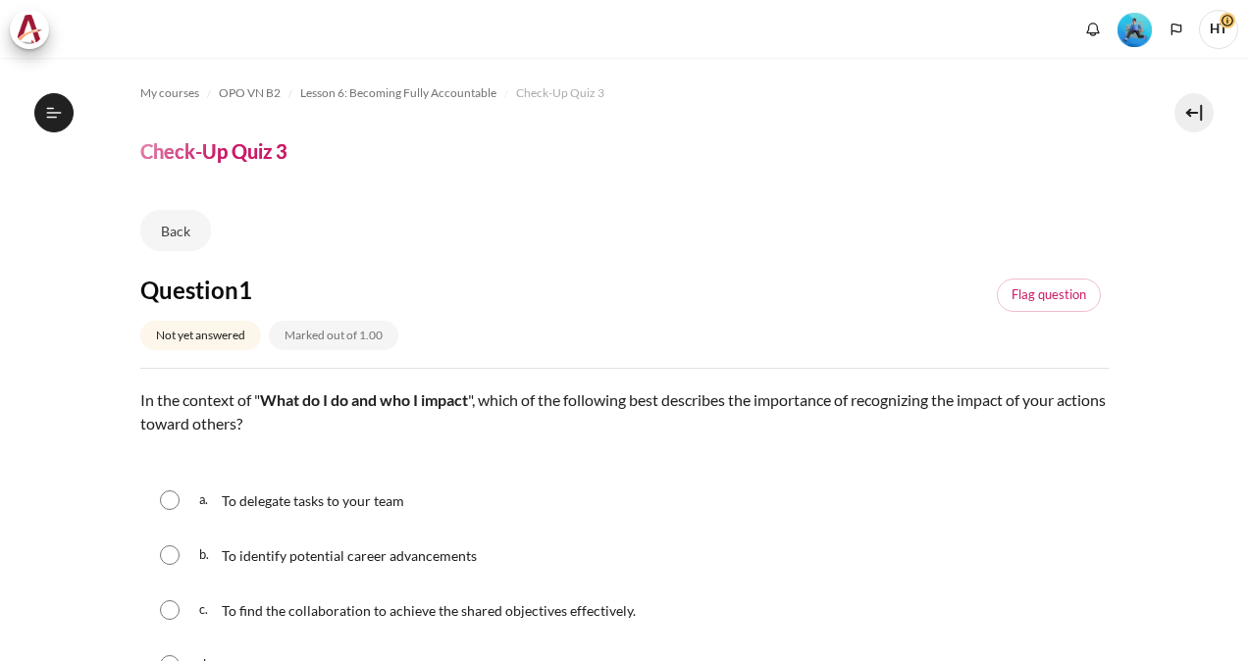
click at [720, 500] on div "a. To delegate tasks to your team" at bounding box center [624, 500] width 968 height 51
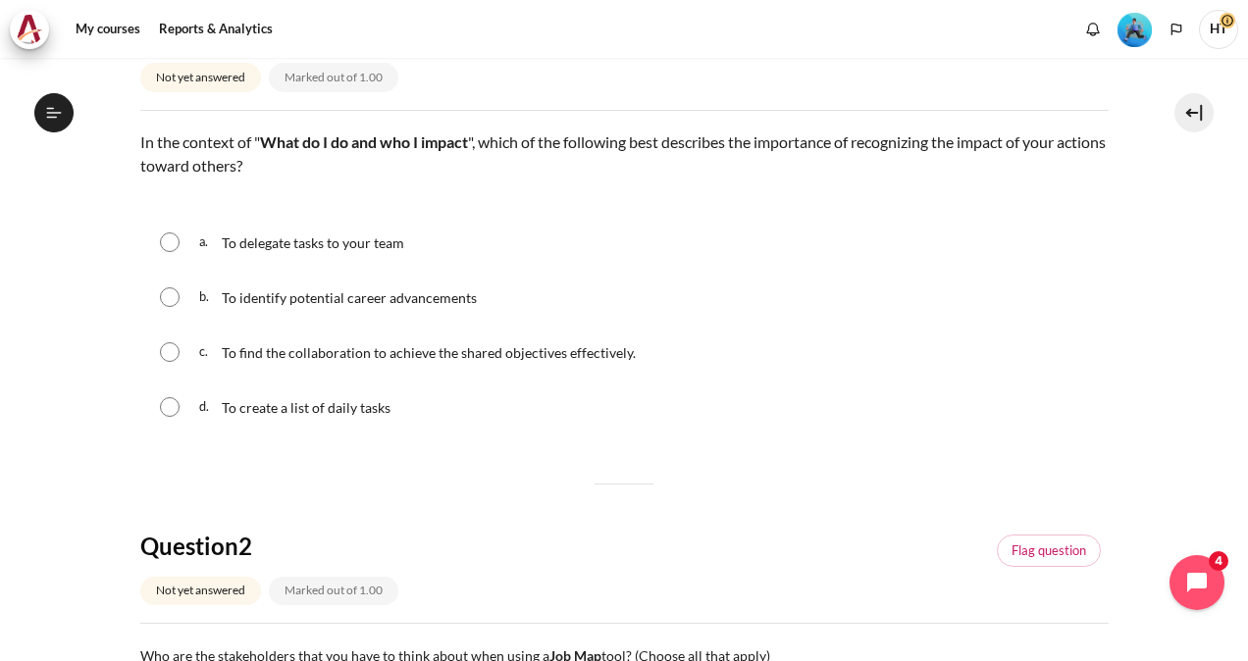
scroll to position [275, 0]
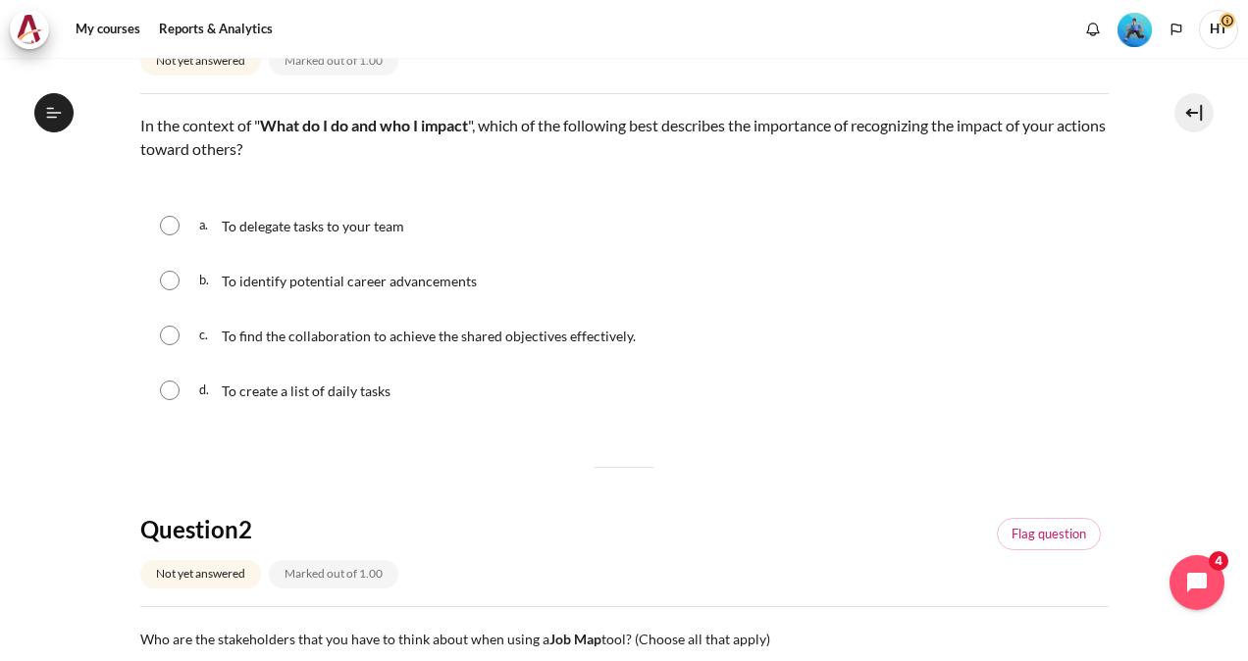
click at [169, 330] on input "Content" at bounding box center [170, 336] width 20 height 20
radio input "true"
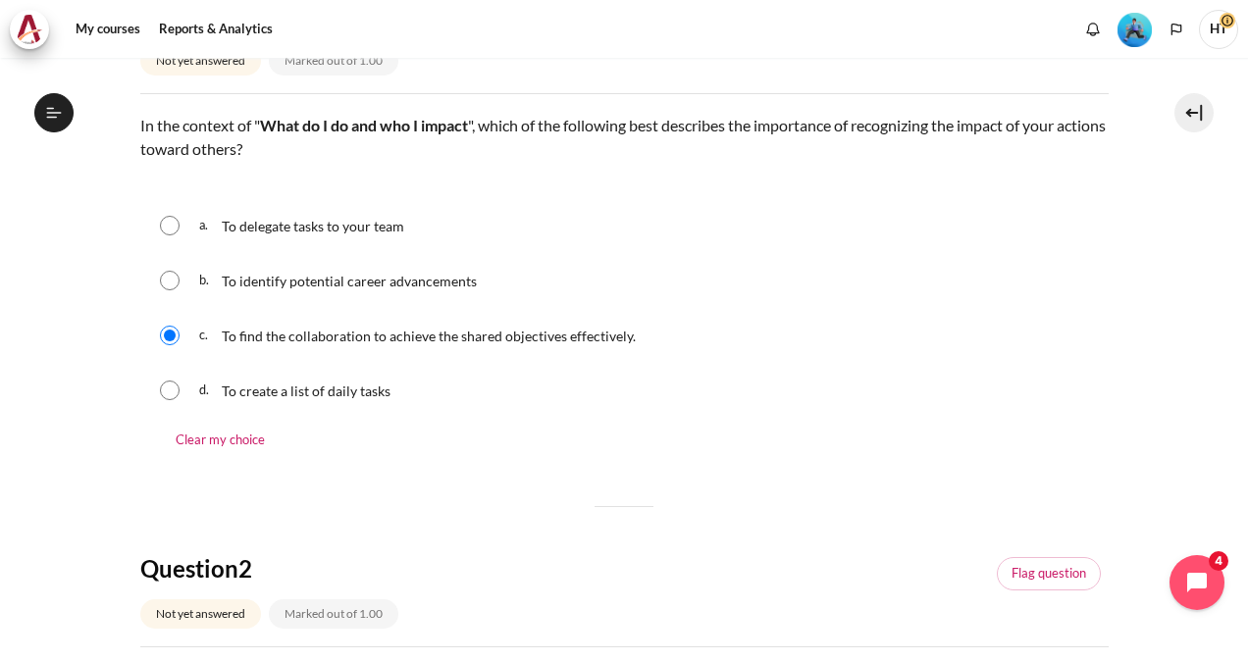
click at [160, 381] on input "Content" at bounding box center [170, 391] width 20 height 20
radio input "true"
click at [160, 326] on input "Content" at bounding box center [170, 336] width 20 height 20
radio input "true"
click at [1087, 359] on div "a. To delegate tasks to your team b. To identify potential career advancements …" at bounding box center [624, 308] width 968 height 216
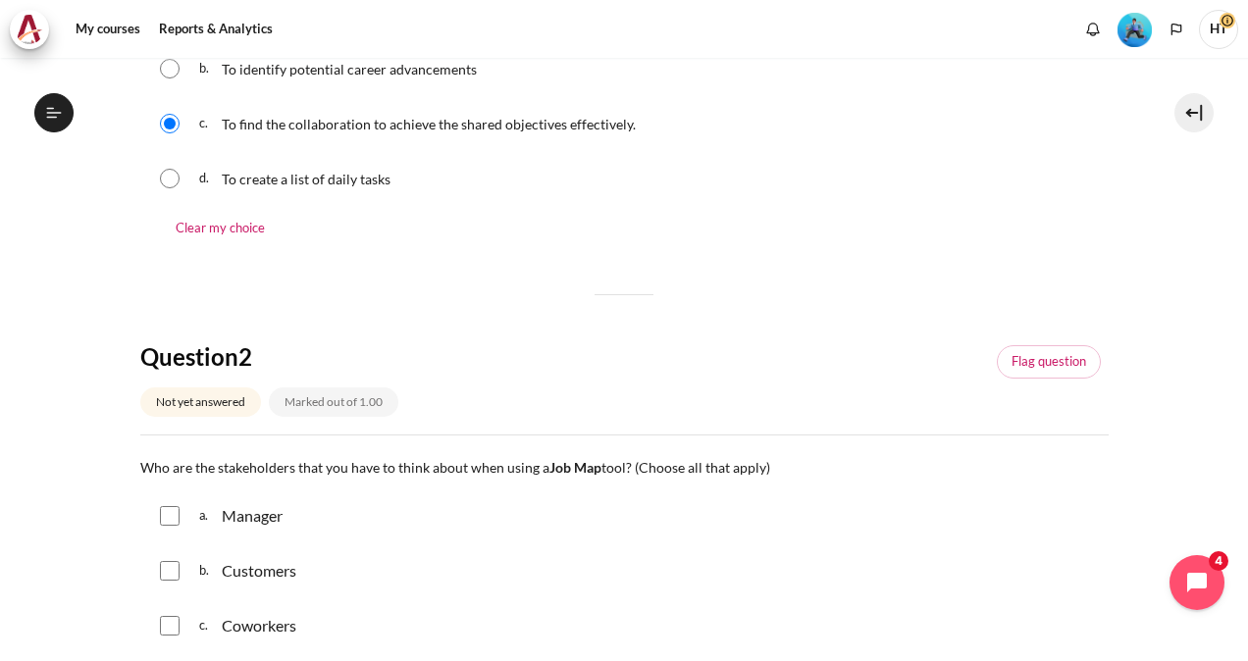
scroll to position [706, 0]
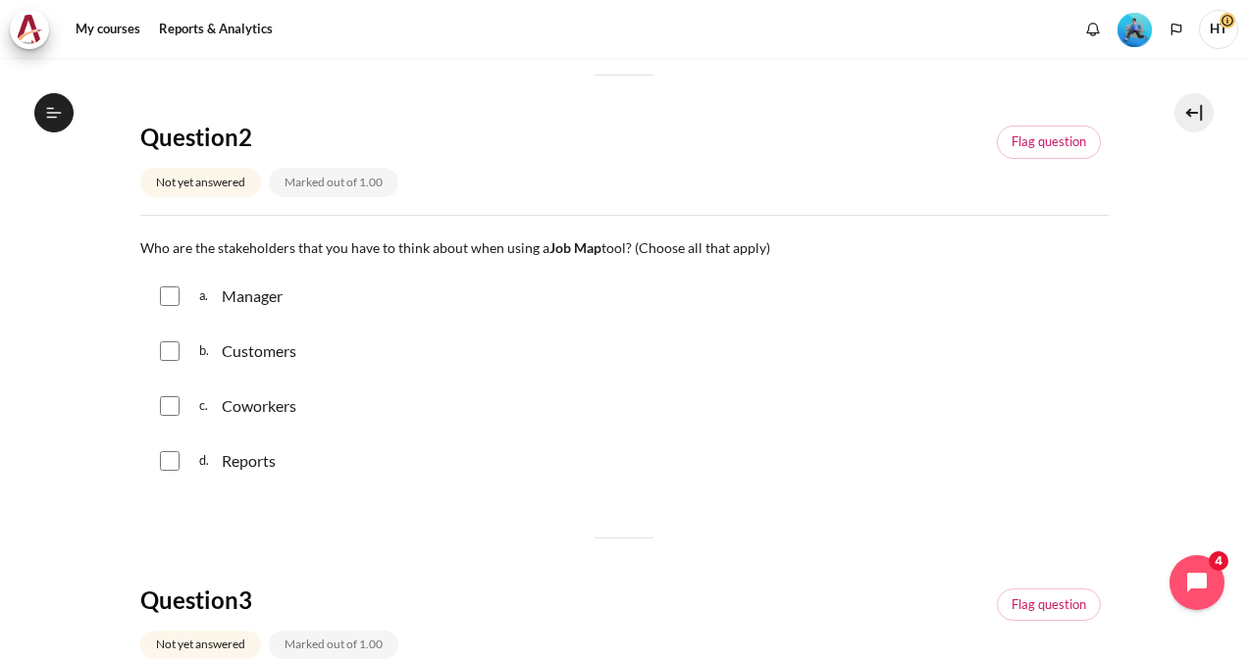
click at [174, 343] on input "Content" at bounding box center [170, 351] width 20 height 20
checkbox input "true"
click at [172, 396] on input "Content" at bounding box center [170, 406] width 20 height 20
checkbox input "true"
click at [174, 452] on input "Content" at bounding box center [170, 461] width 20 height 20
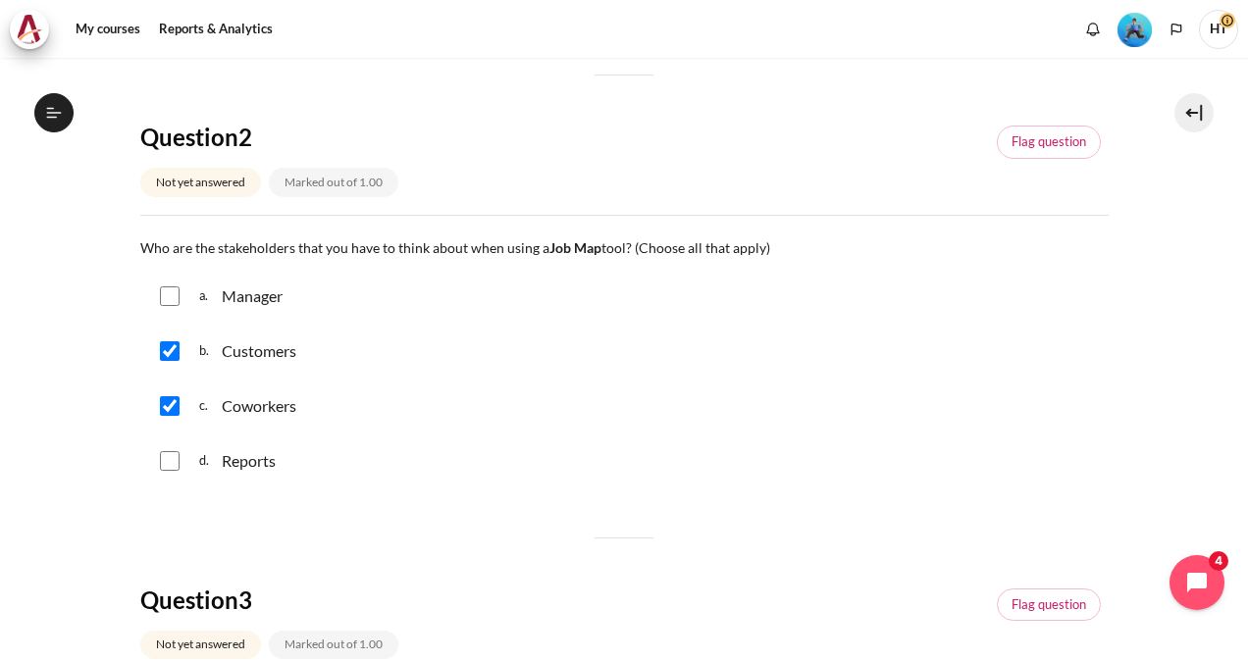
checkbox input "true"
click at [394, 586] on h4 "Question 3" at bounding box center [325, 600] width 370 height 30
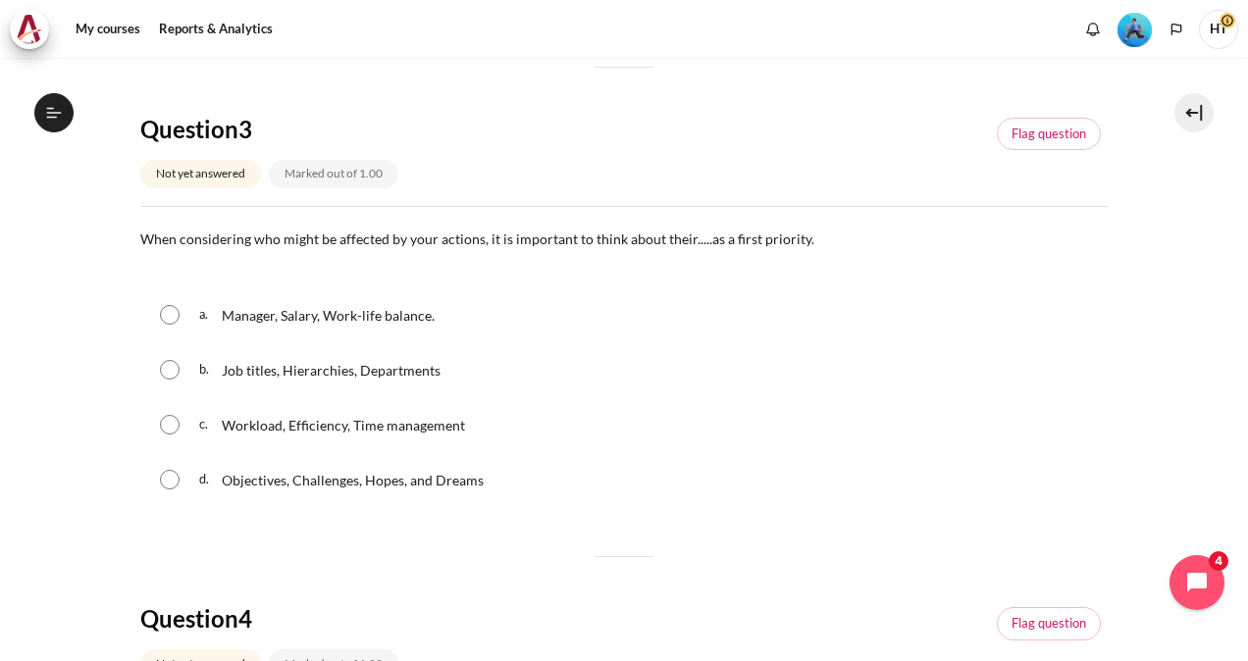
scroll to position [1217, 0]
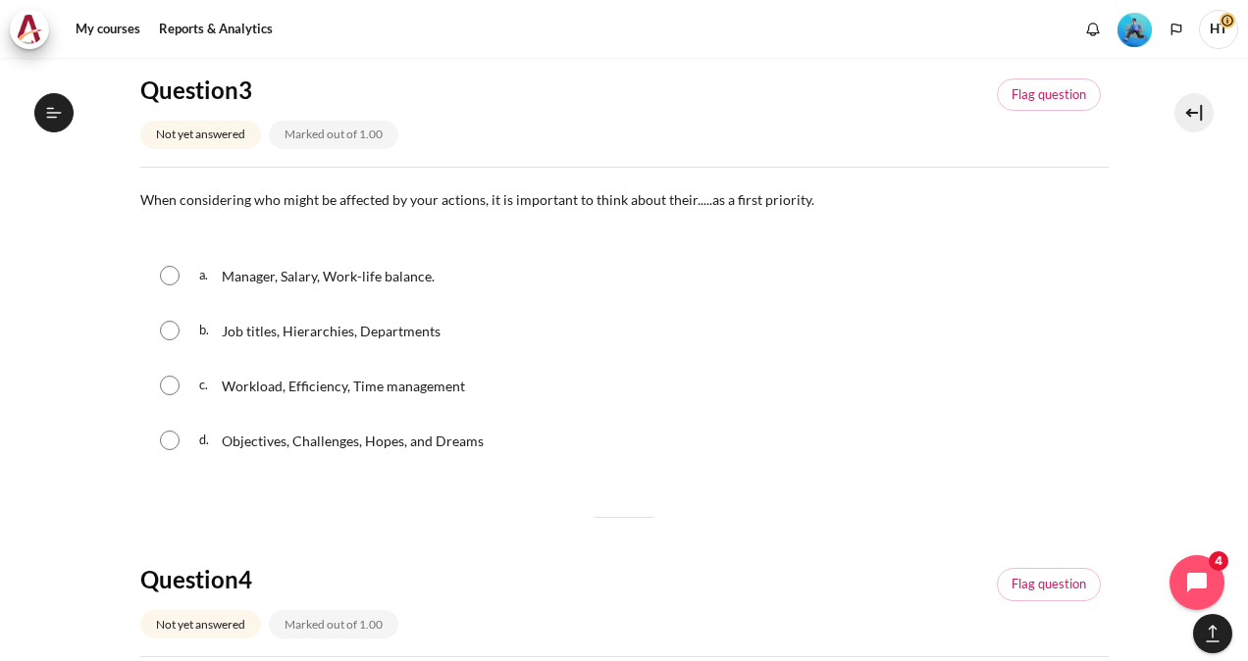
click at [171, 438] on input "Content" at bounding box center [170, 441] width 20 height 20
radio input "true"
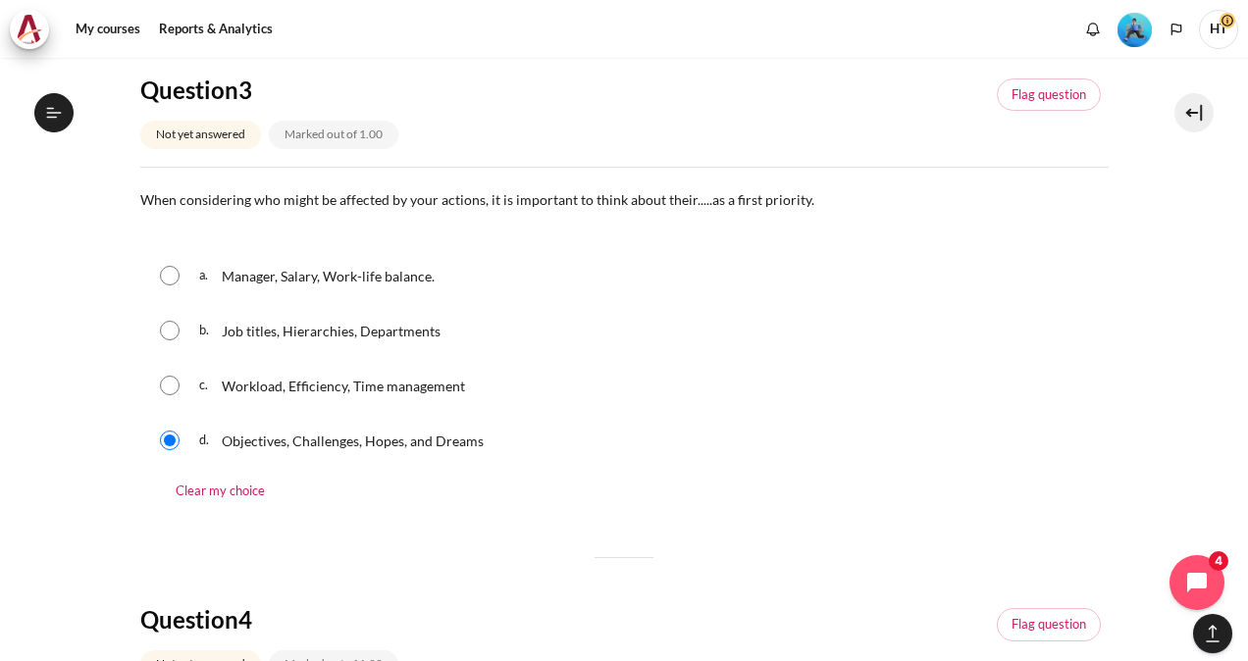
click at [0, 483] on html "Skip to main content Open course index Completed 52% 14 / 25 Expand Collapse" at bounding box center [624, 330] width 1248 height 661
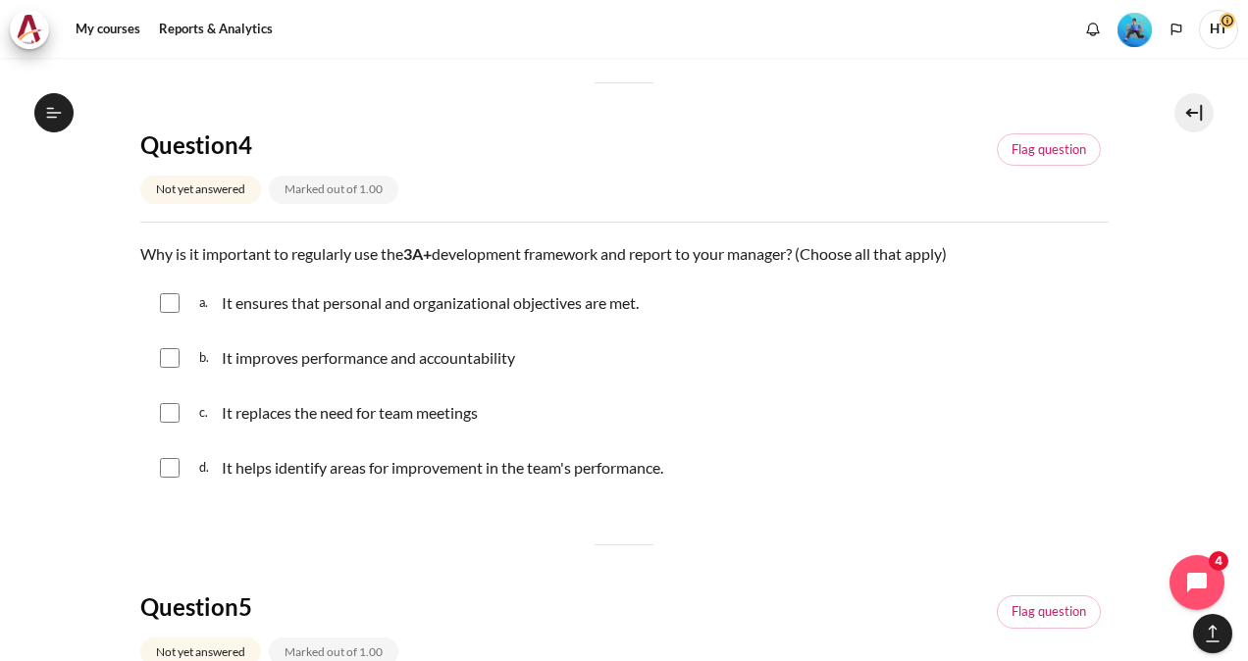
scroll to position [1766, 0]
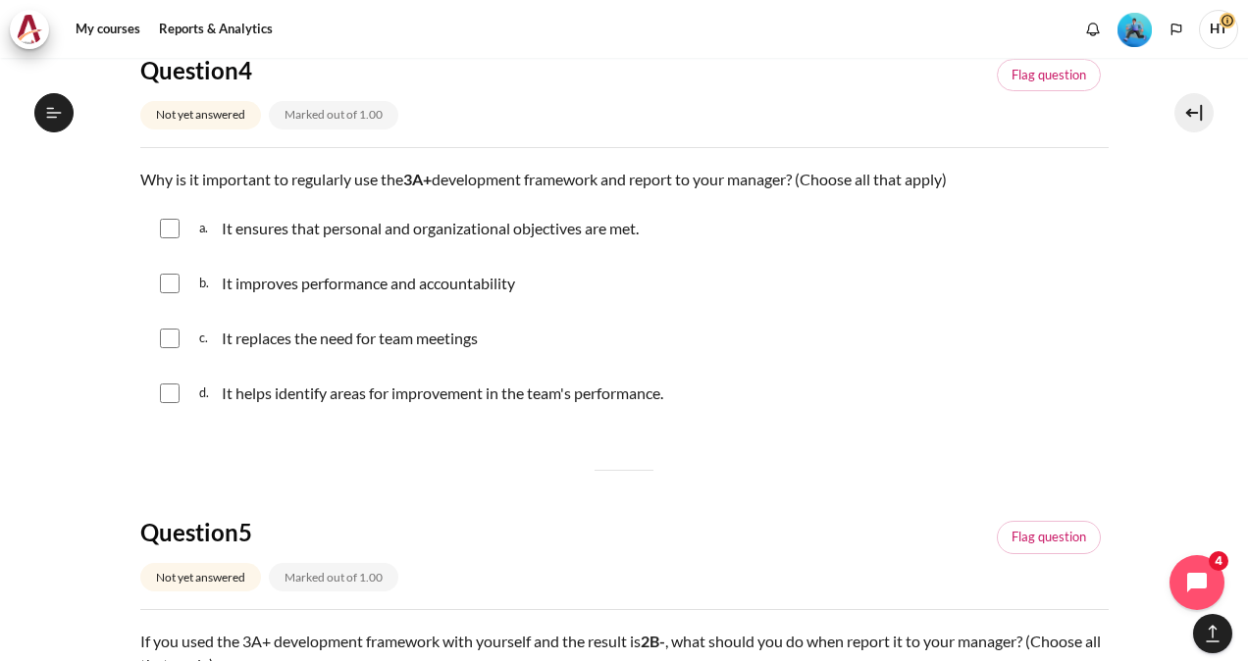
click at [165, 235] on input "Content" at bounding box center [170, 229] width 20 height 20
checkbox input "true"
click at [175, 265] on div "b. It improves performance and accountability" at bounding box center [624, 283] width 968 height 51
click at [170, 279] on input "Content" at bounding box center [170, 284] width 20 height 20
checkbox input "true"
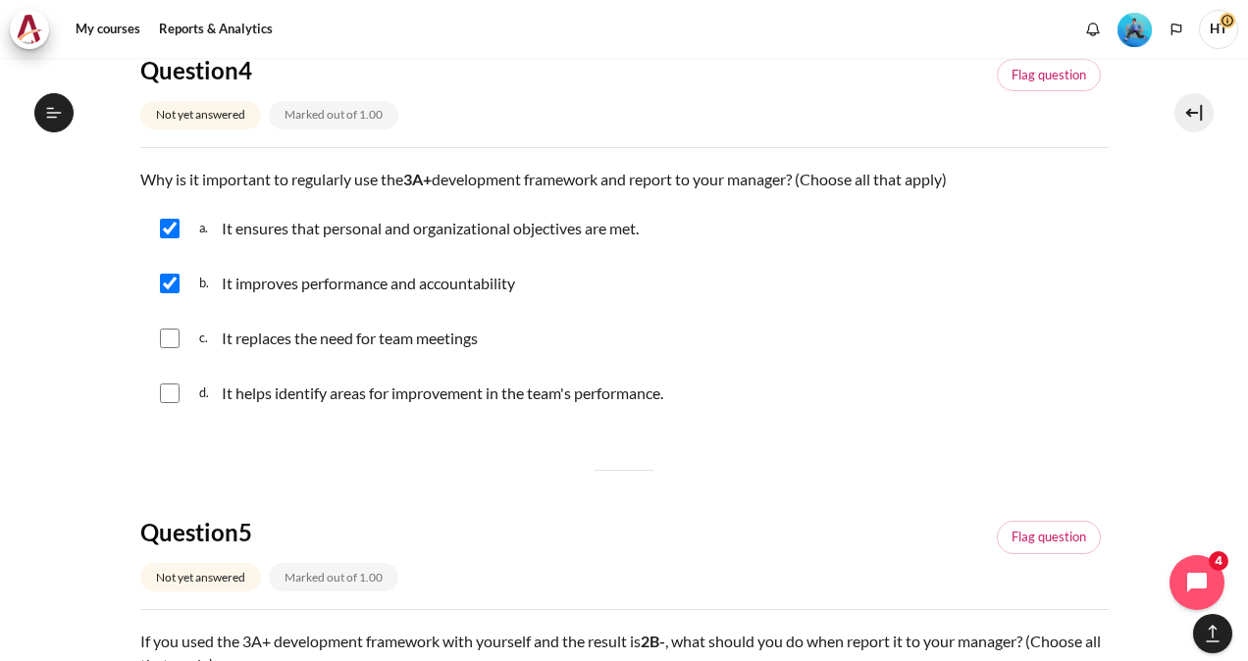
click at [167, 387] on input "Content" at bounding box center [170, 394] width 20 height 20
checkbox input "true"
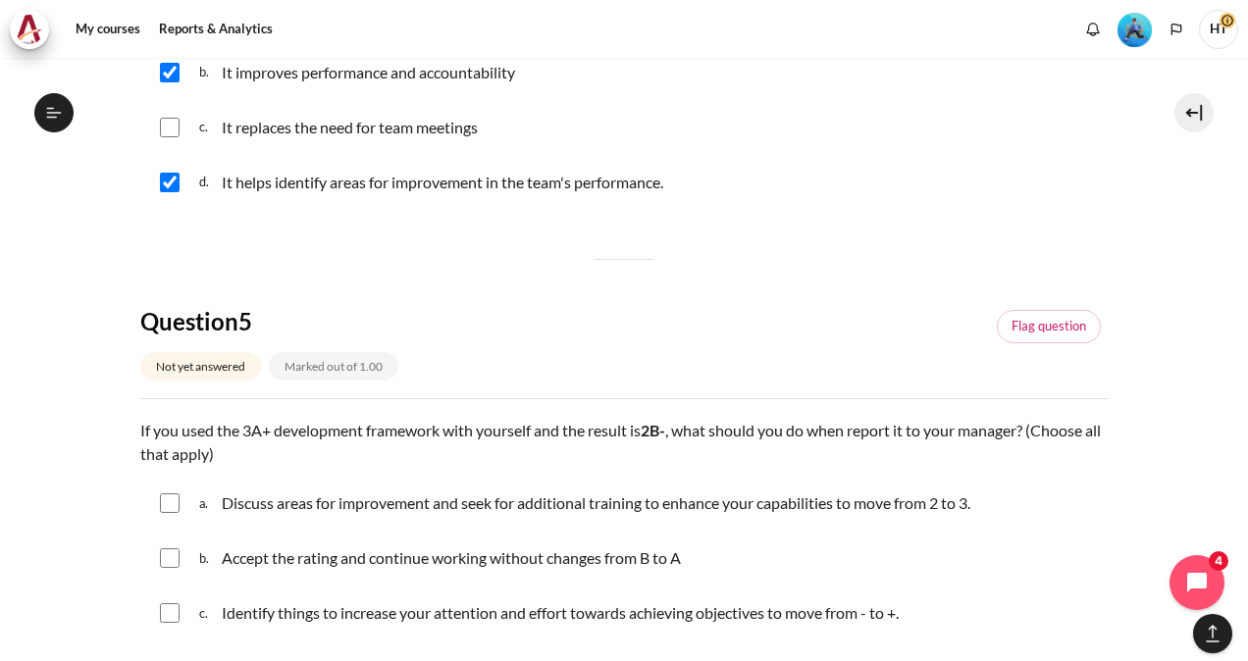
scroll to position [2159, 0]
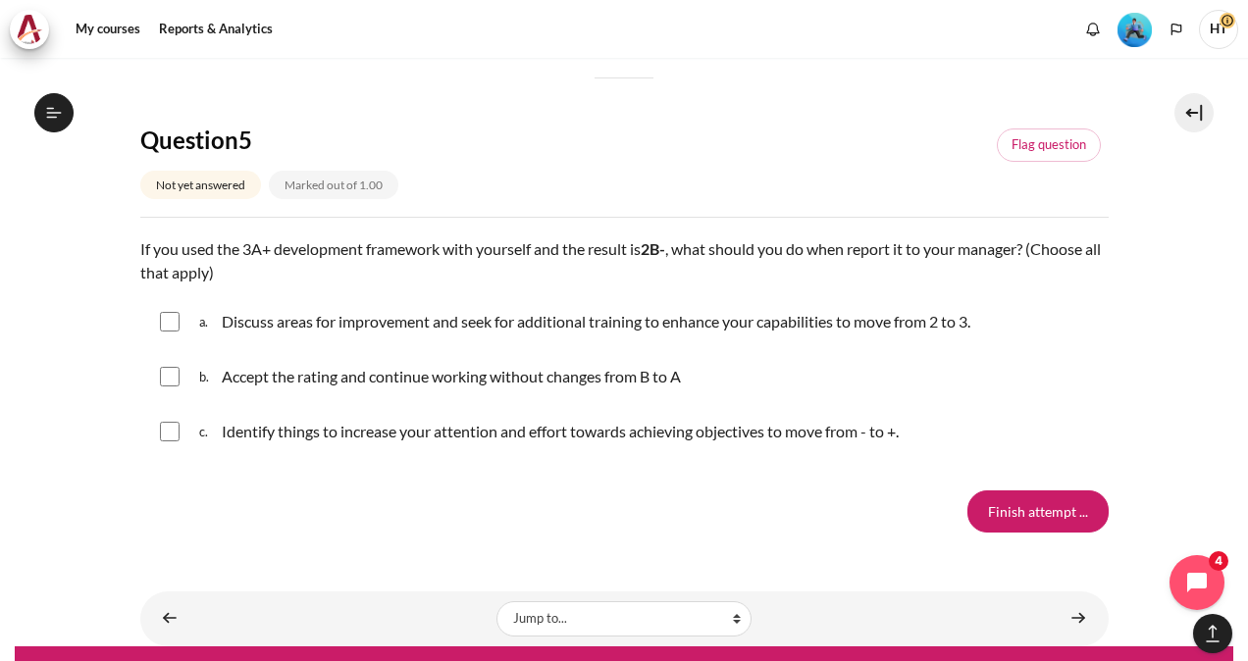
click at [167, 323] on input "Content" at bounding box center [170, 322] width 20 height 20
checkbox input "true"
click at [167, 428] on input "Content" at bounding box center [170, 432] width 20 height 20
checkbox input "true"
click at [1005, 509] on input "Finish attempt ..." at bounding box center [1037, 511] width 141 height 41
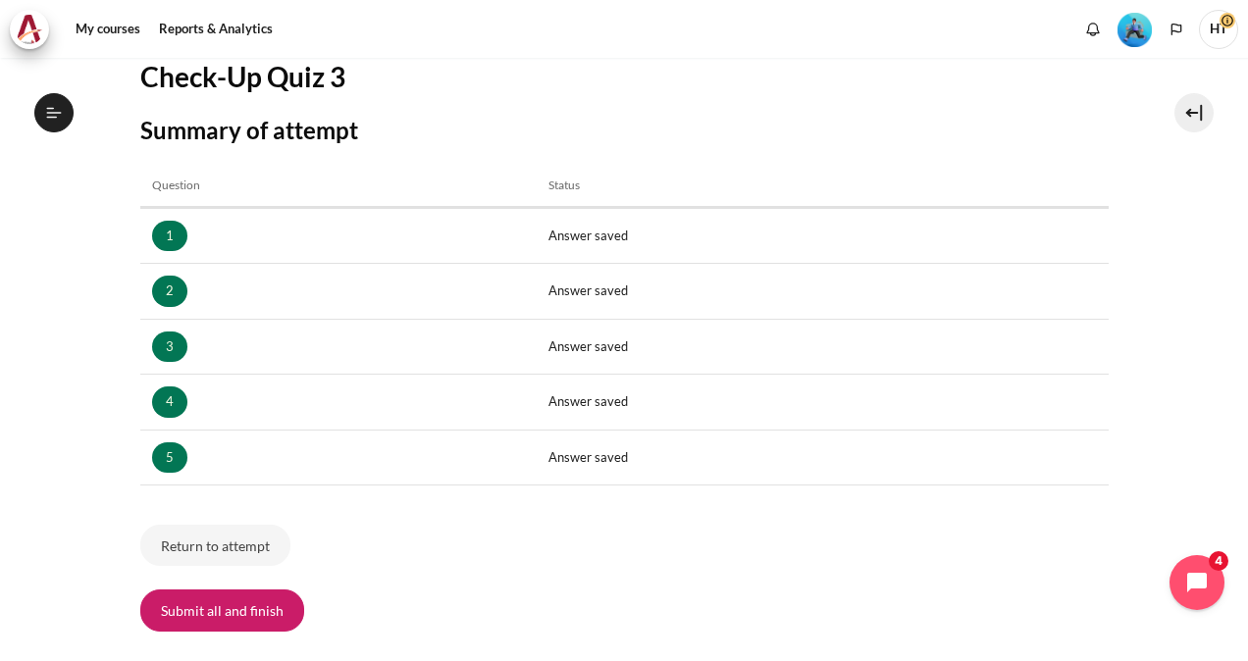
scroll to position [281, 0]
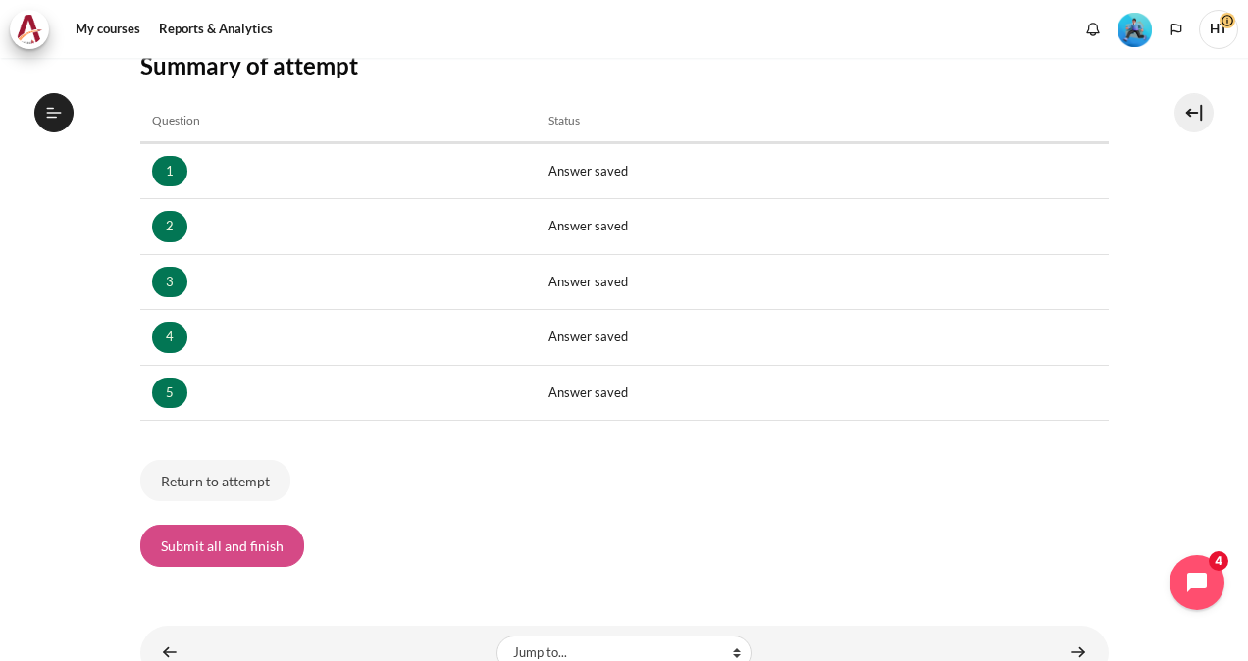
click at [225, 544] on button "Submit all and finish" at bounding box center [222, 545] width 164 height 41
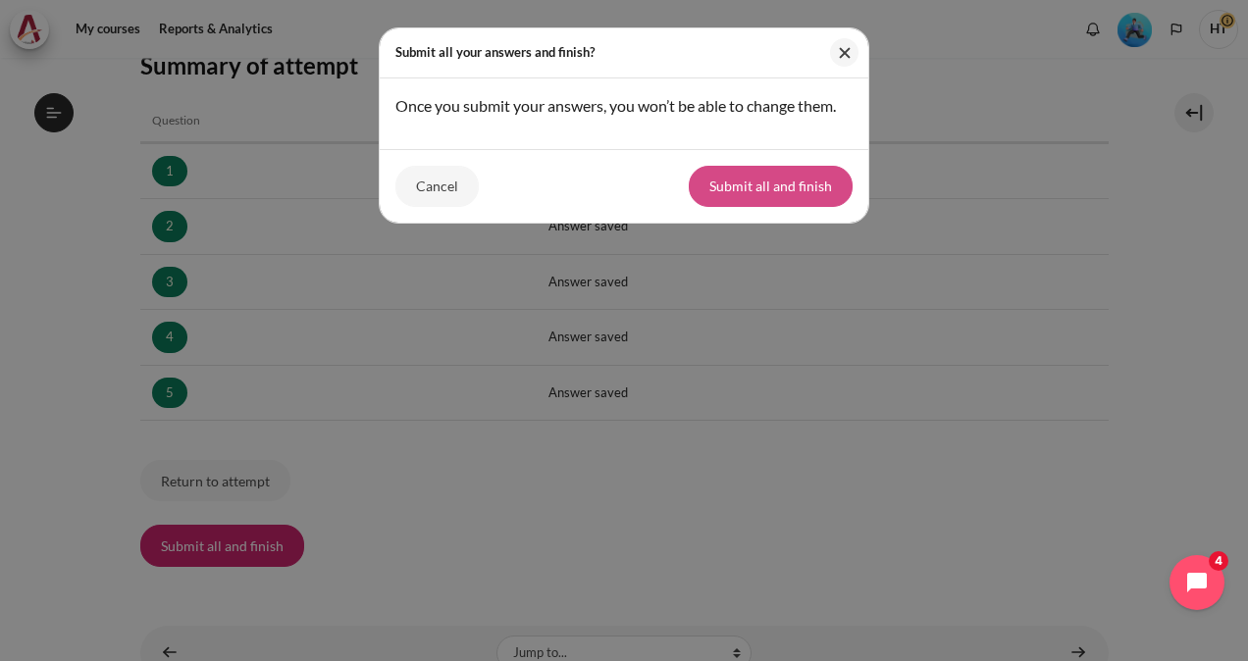
click at [786, 200] on button "Submit all and finish" at bounding box center [771, 186] width 164 height 41
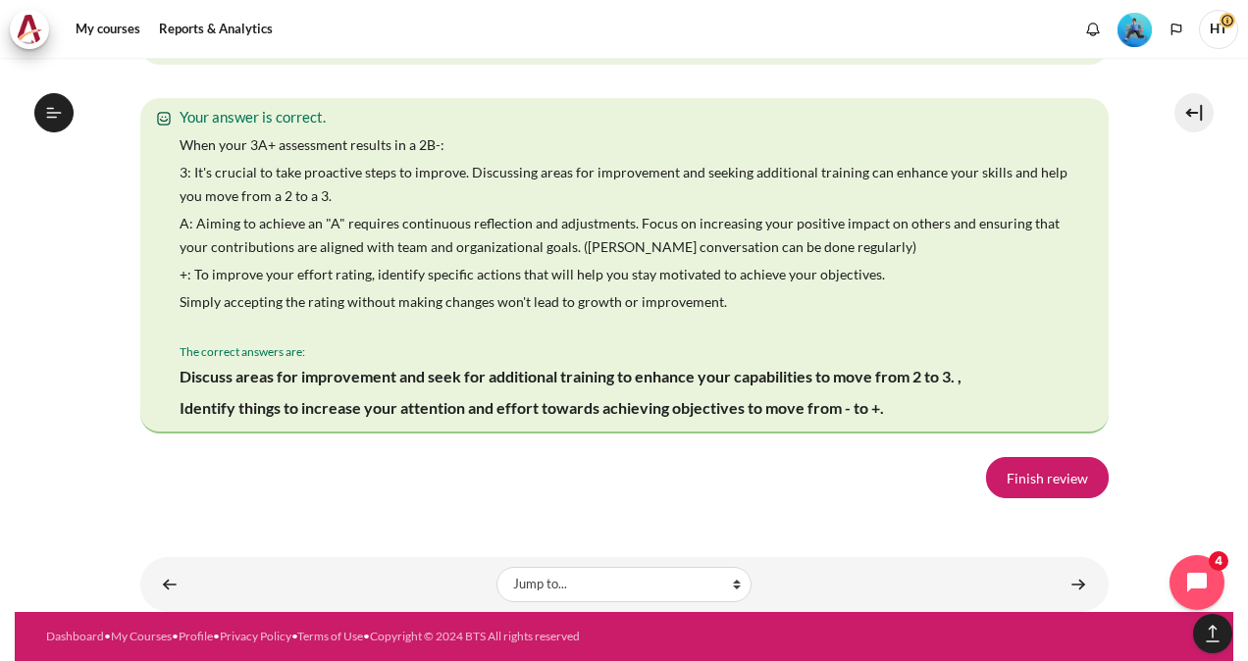
scroll to position [3843, 0]
click at [1029, 479] on link "Finish review" at bounding box center [1047, 477] width 123 height 41
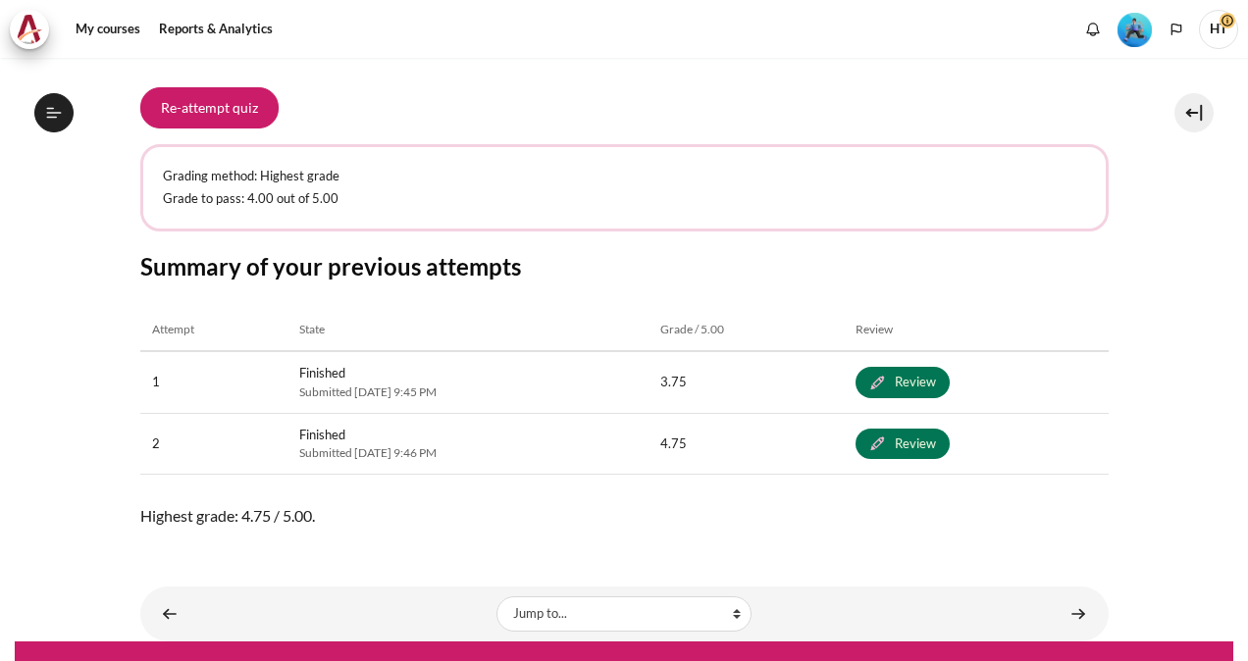
scroll to position [369, 0]
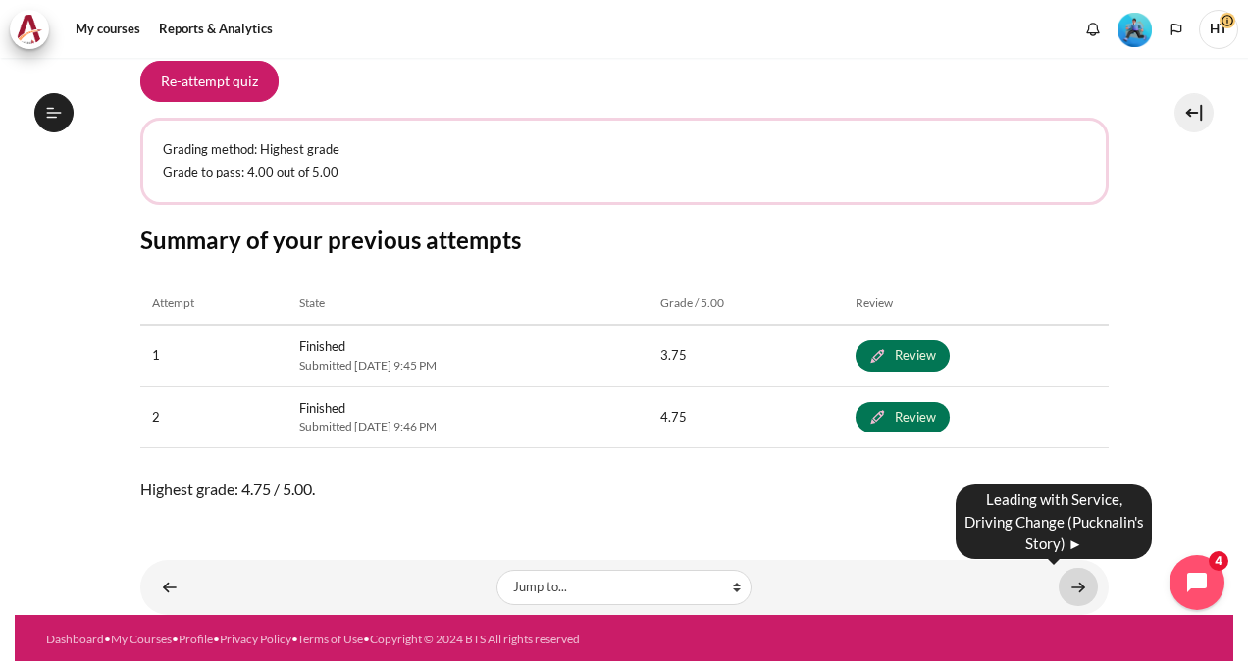
click at [1066, 583] on link "Content" at bounding box center [1078, 587] width 39 height 38
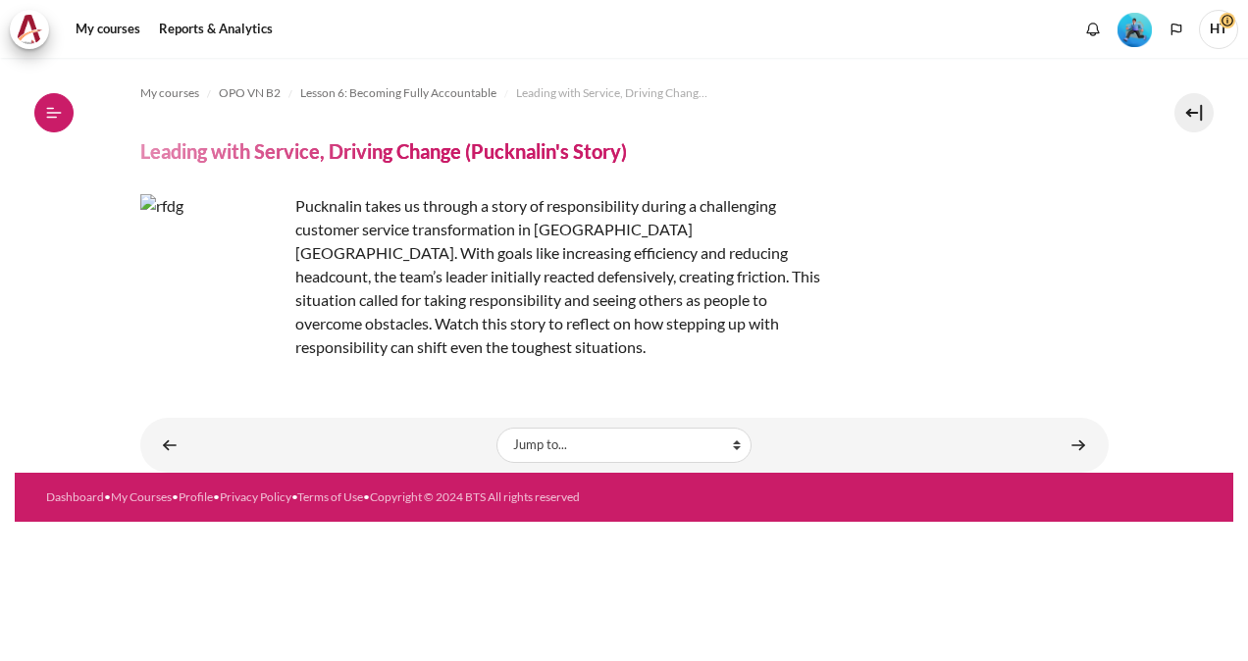
scroll to position [1127, 0]
click at [59, 107] on icon at bounding box center [54, 113] width 18 height 18
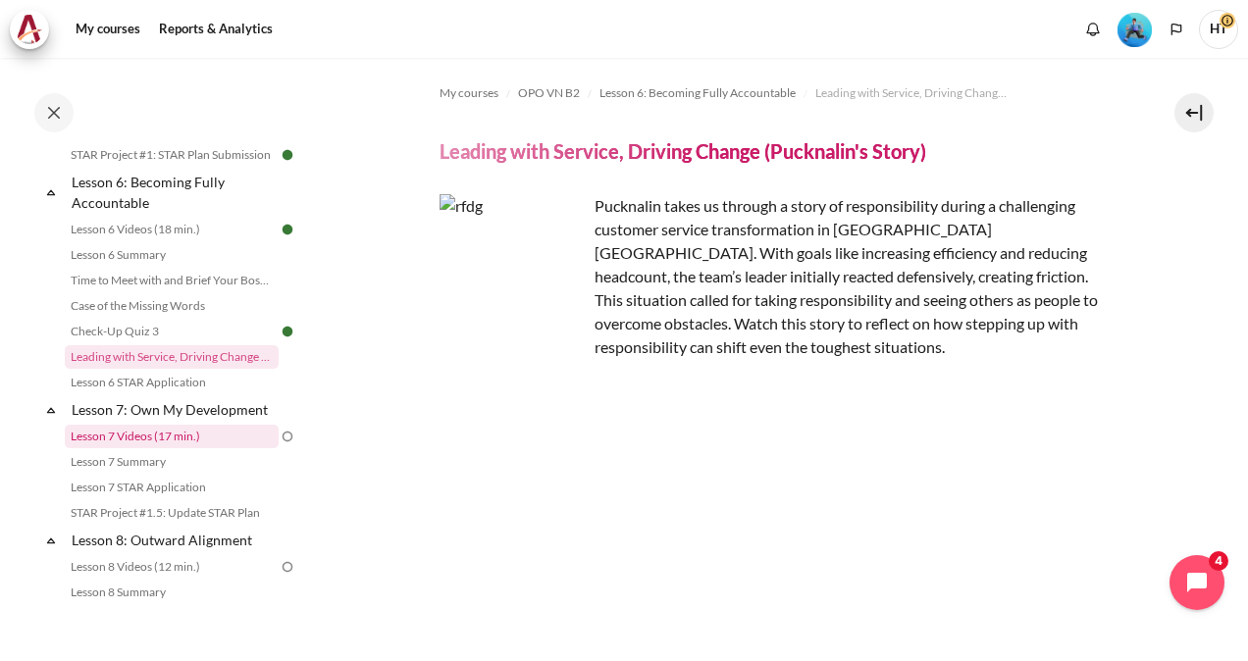
click at [251, 448] on link "Lesson 7 Videos (17 min.)" at bounding box center [172, 437] width 214 height 24
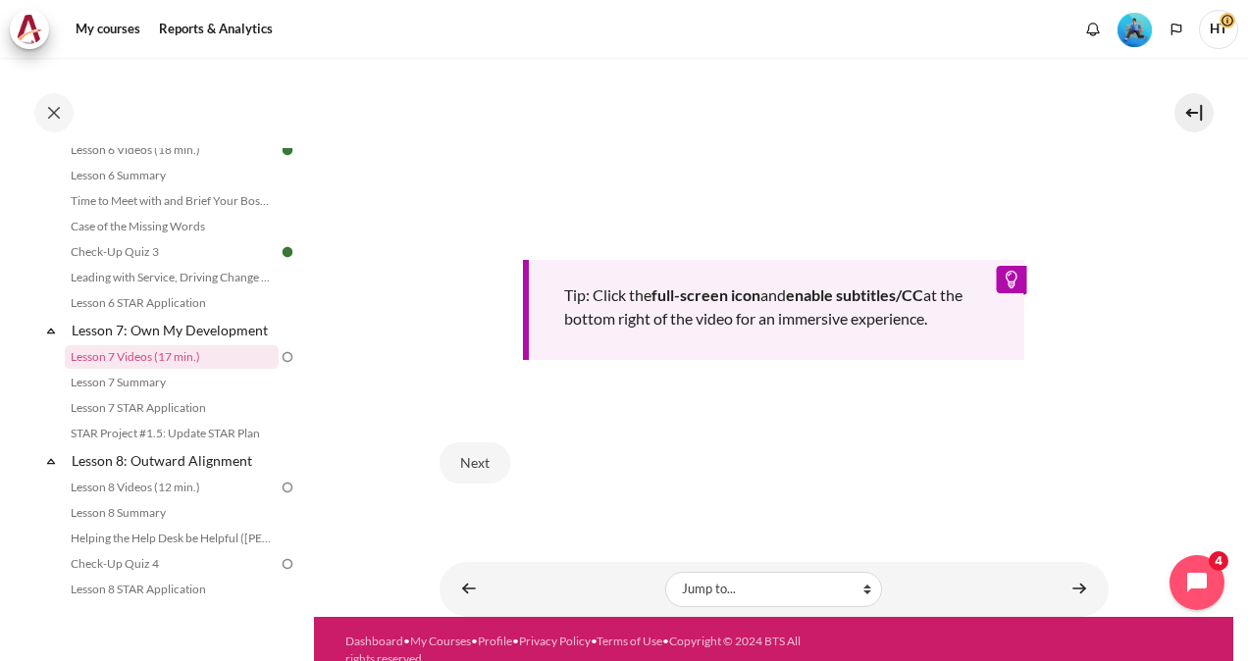
scroll to position [832, 0]
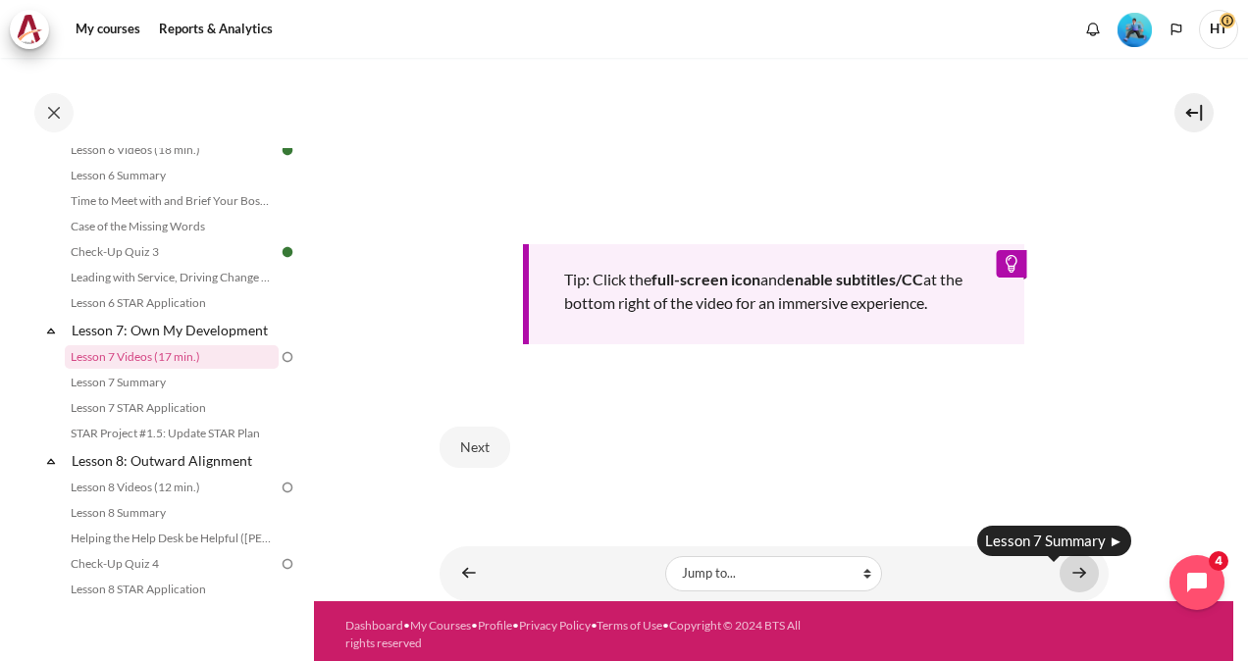
click at [1071, 584] on link "Content" at bounding box center [1079, 573] width 39 height 38
click at [1071, 577] on link "Content" at bounding box center [1079, 573] width 39 height 38
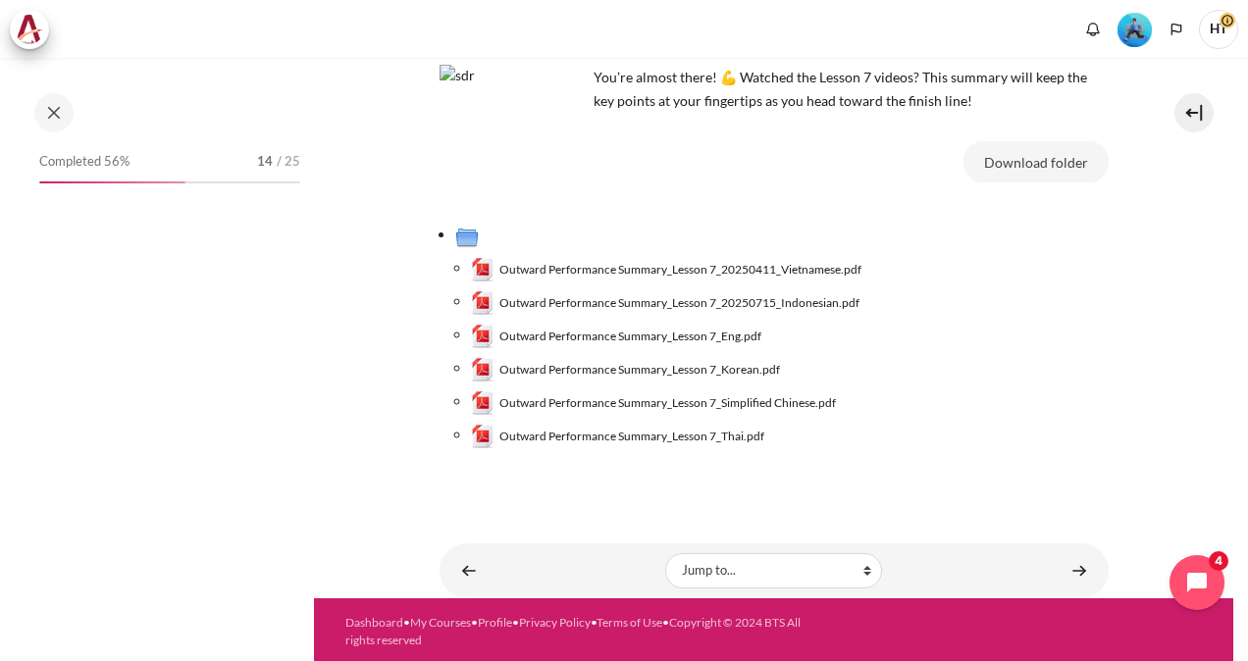
scroll to position [140, 0]
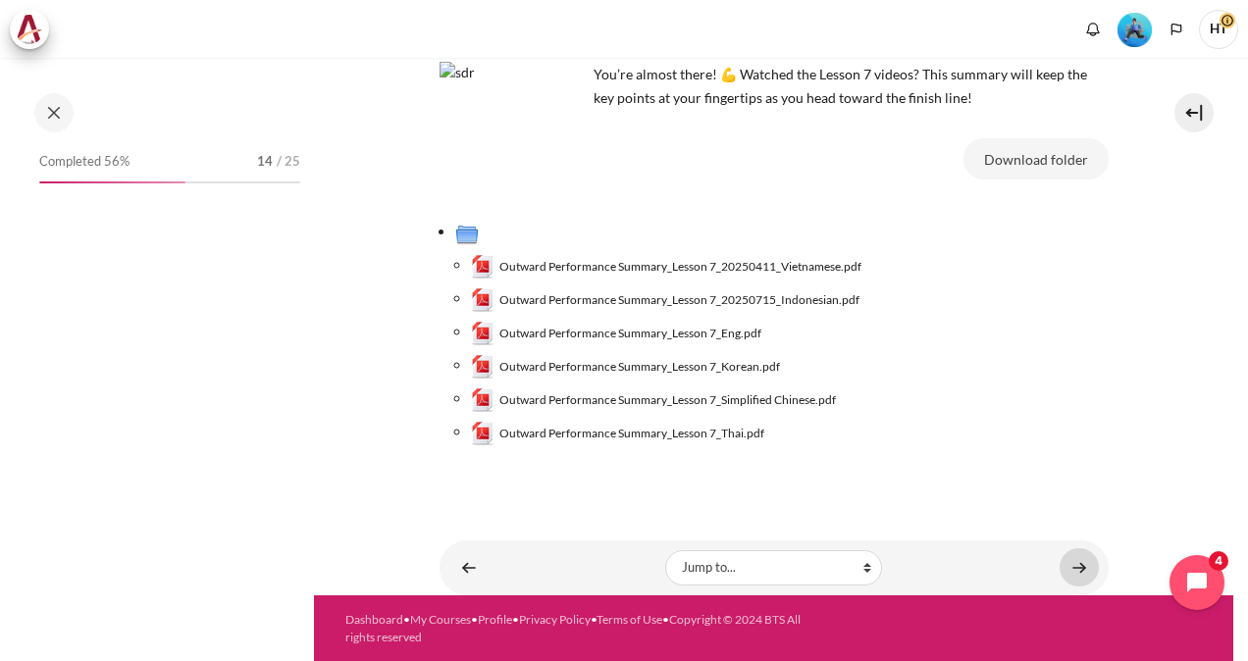
click at [1069, 573] on link "Content" at bounding box center [1079, 568] width 39 height 38
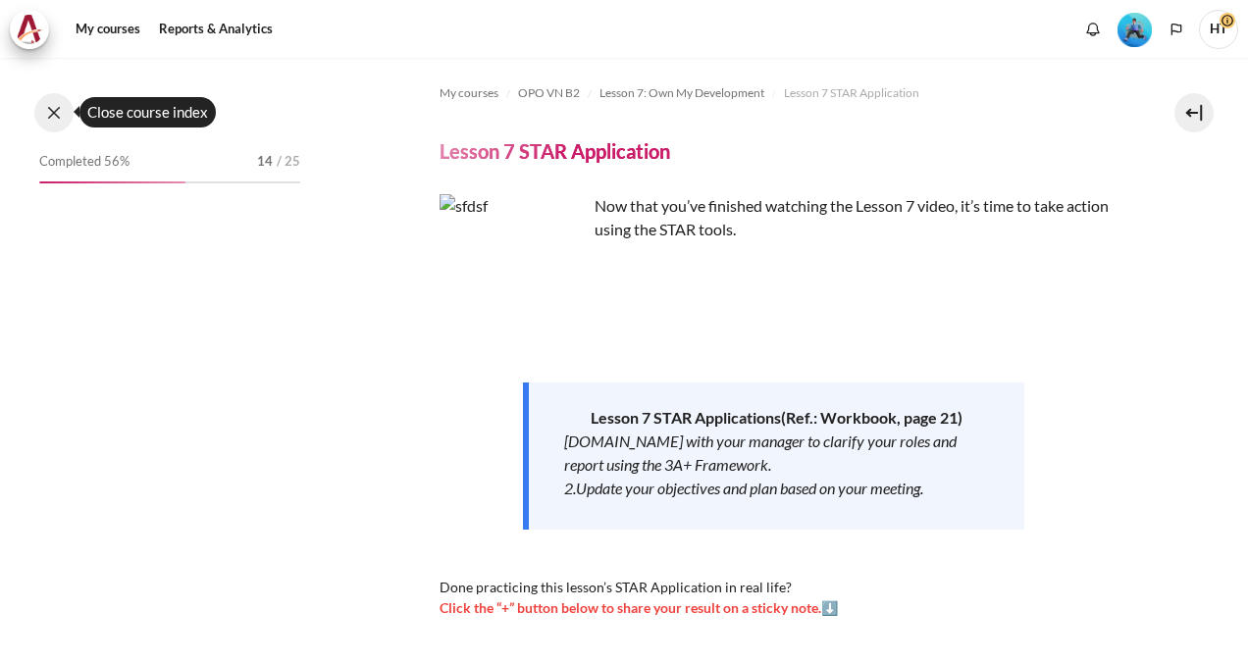
click at [55, 115] on button at bounding box center [53, 112] width 39 height 39
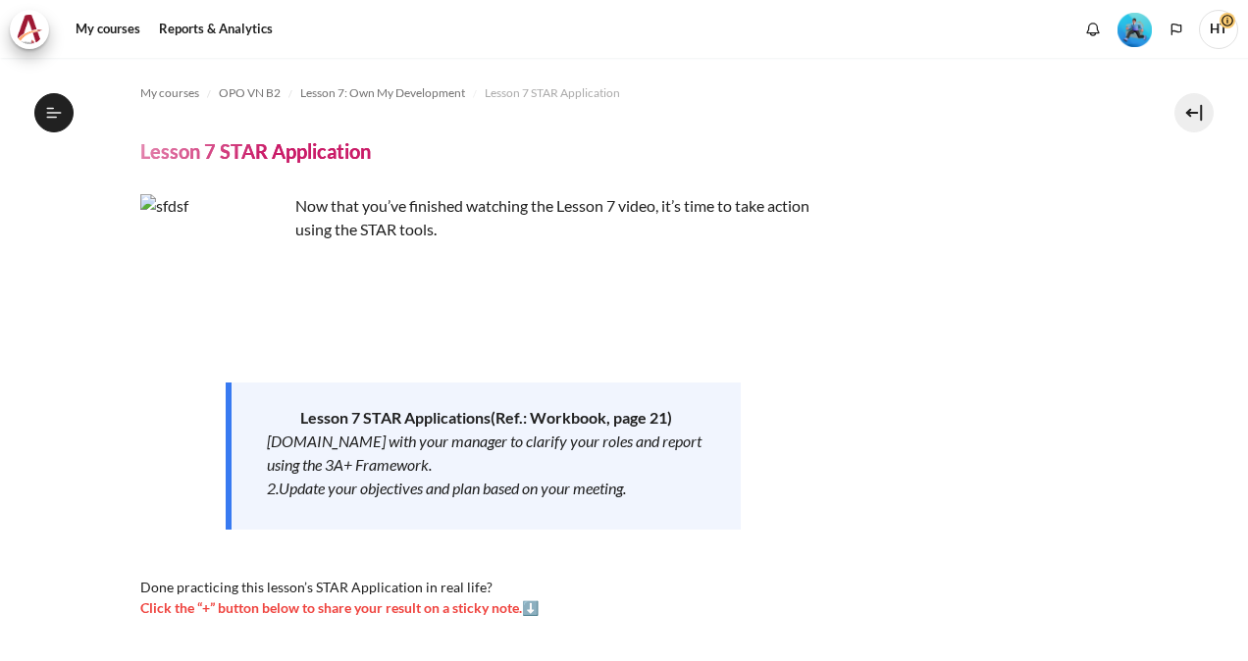
scroll to position [1258, 0]
click at [126, 39] on link "My courses" at bounding box center [108, 29] width 78 height 39
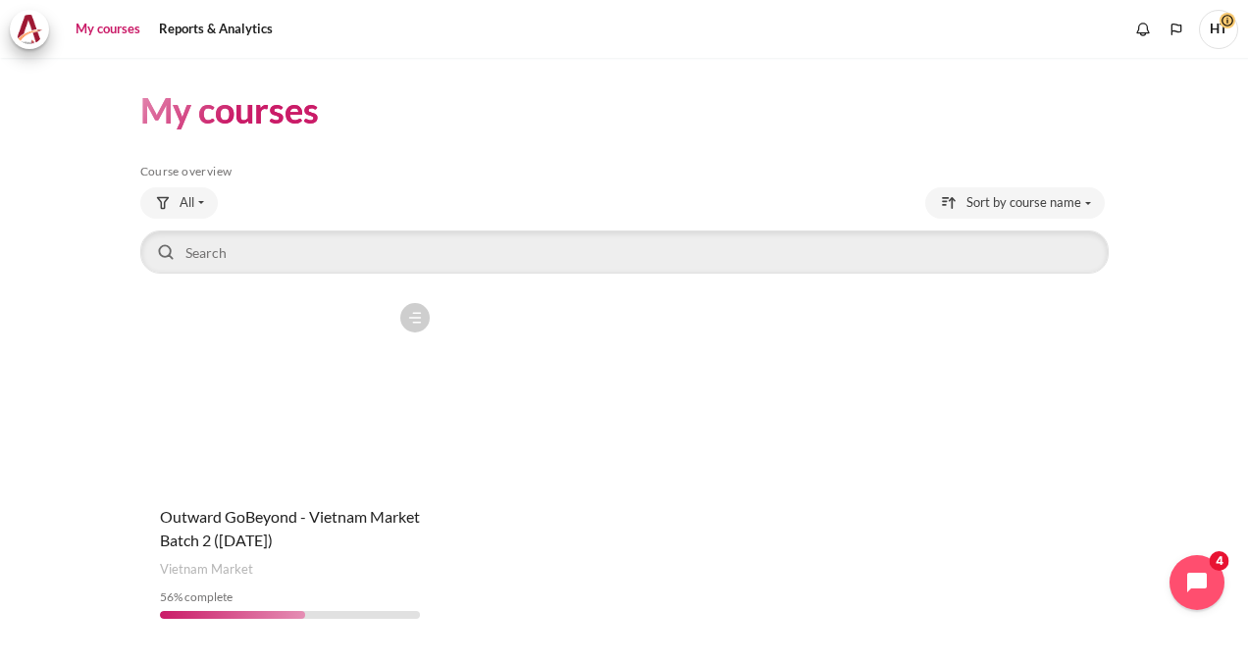
drag, startPoint x: 1237, startPoint y: 287, endPoint x: 1247, endPoint y: 434, distance: 146.5
click at [1247, 434] on html "Skip to main content My courses" at bounding box center [624, 330] width 1248 height 661
click at [242, 451] on figure "Content" at bounding box center [289, 391] width 299 height 196
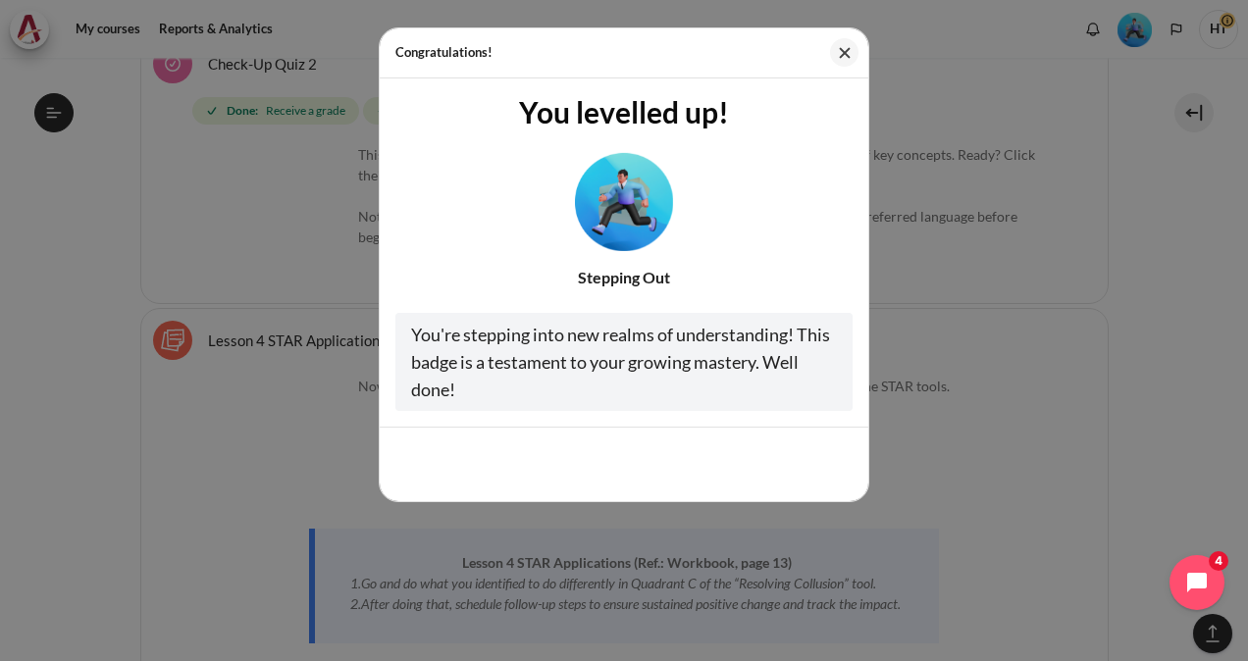
scroll to position [629, 0]
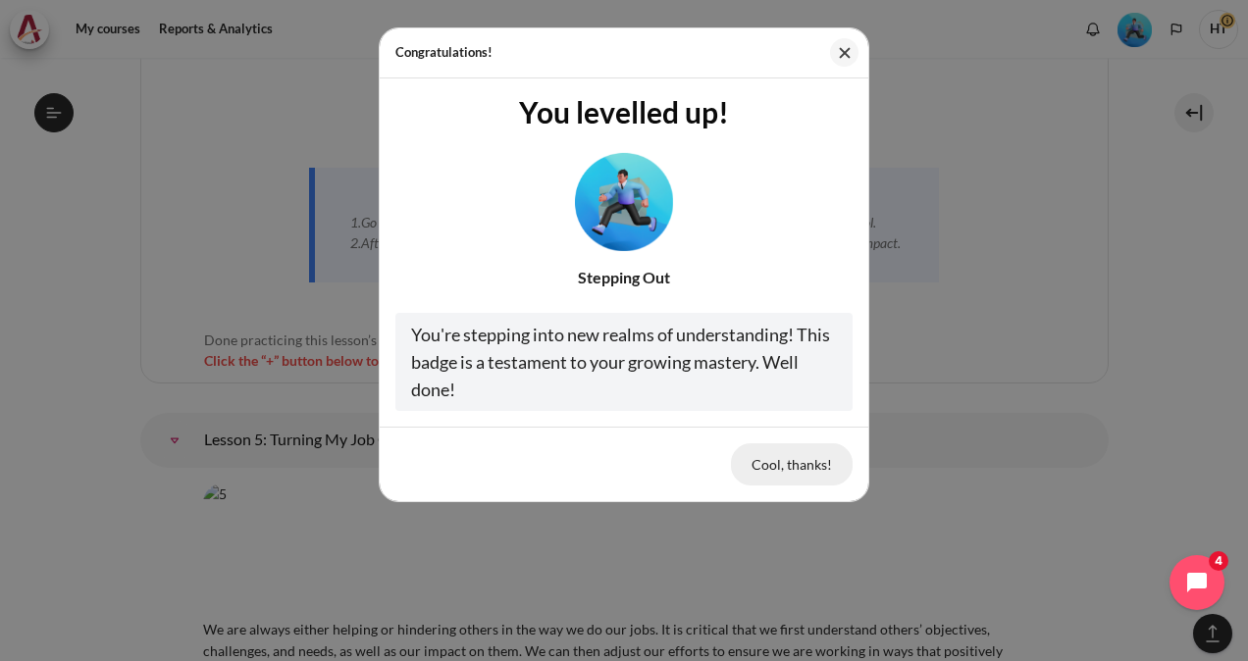
click at [803, 472] on button "Cool, thanks!" at bounding box center [792, 464] width 122 height 41
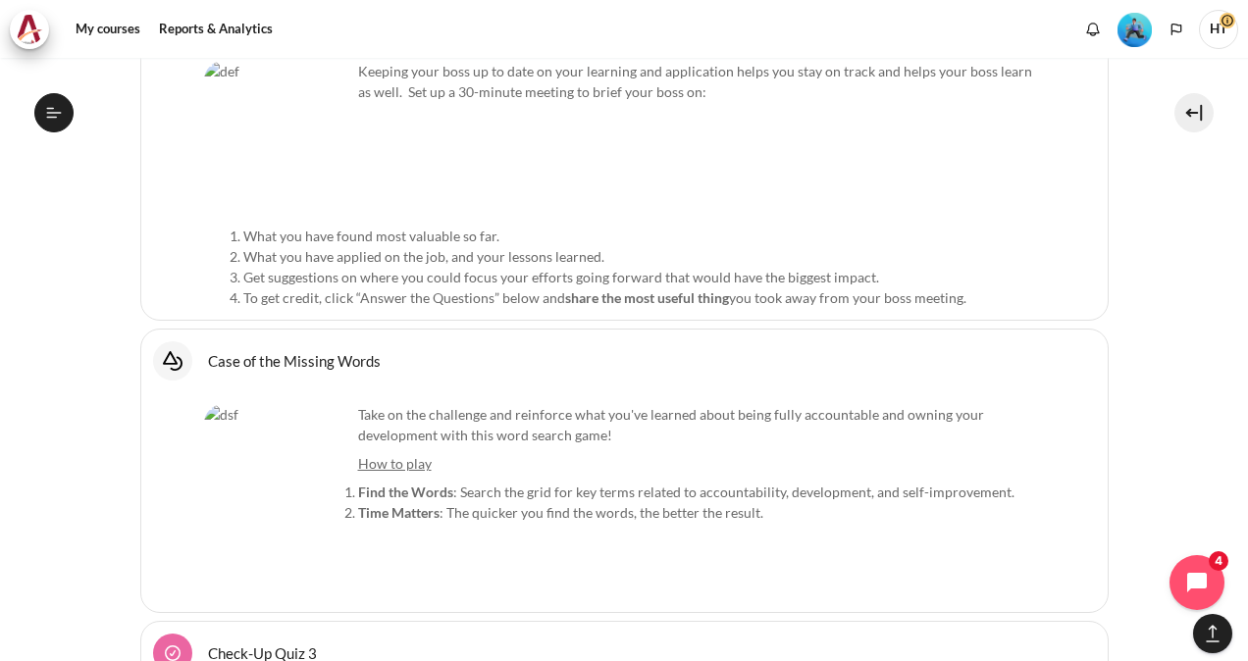
scroll to position [13999, 0]
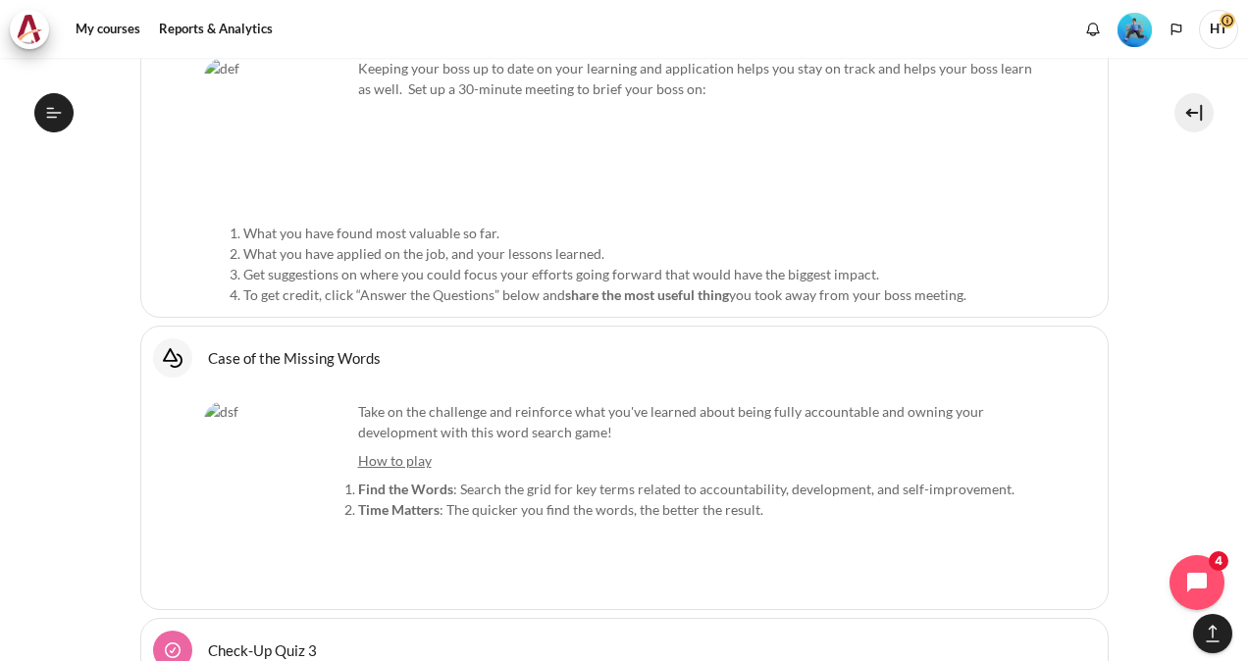
click at [253, 401] on img "Content" at bounding box center [277, 474] width 147 height 147
click at [208, 348] on link "Case of the Missing Words Interactive Content" at bounding box center [294, 357] width 173 height 19
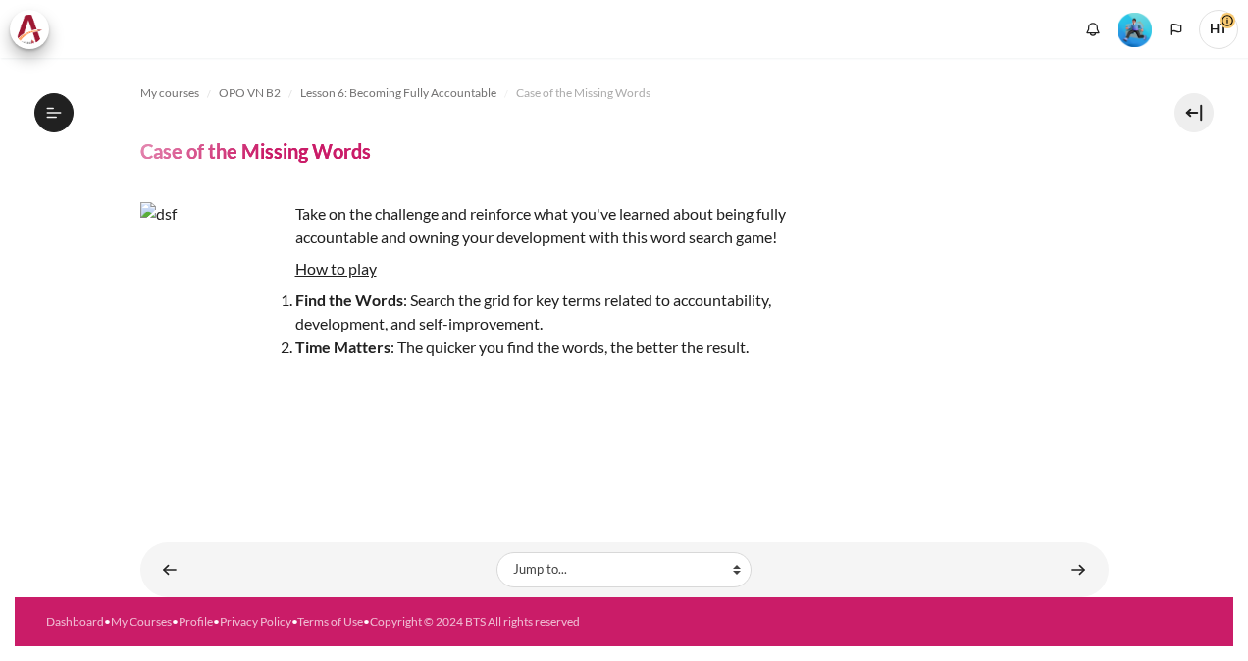
click at [328, 273] on u "How to play" at bounding box center [335, 268] width 81 height 19
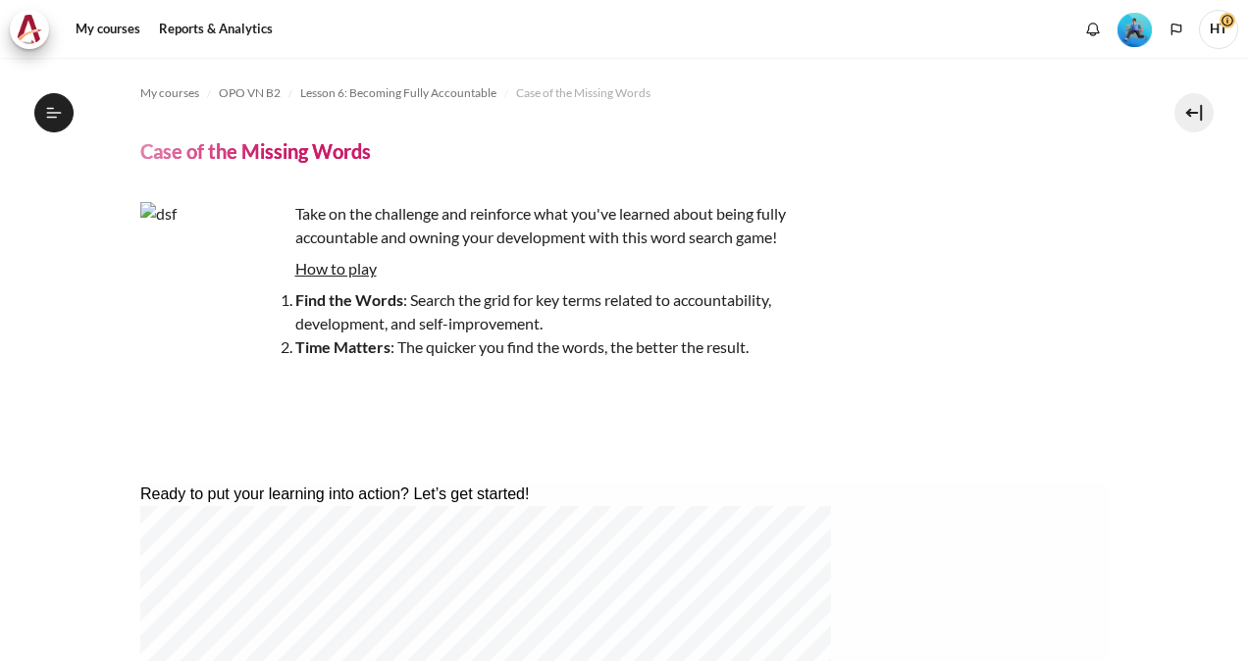
scroll to position [1076, 0]
click at [767, 430] on div "Take on the challenge and reinforce what you've learned about being fully accou…" at bounding box center [483, 327] width 687 height 251
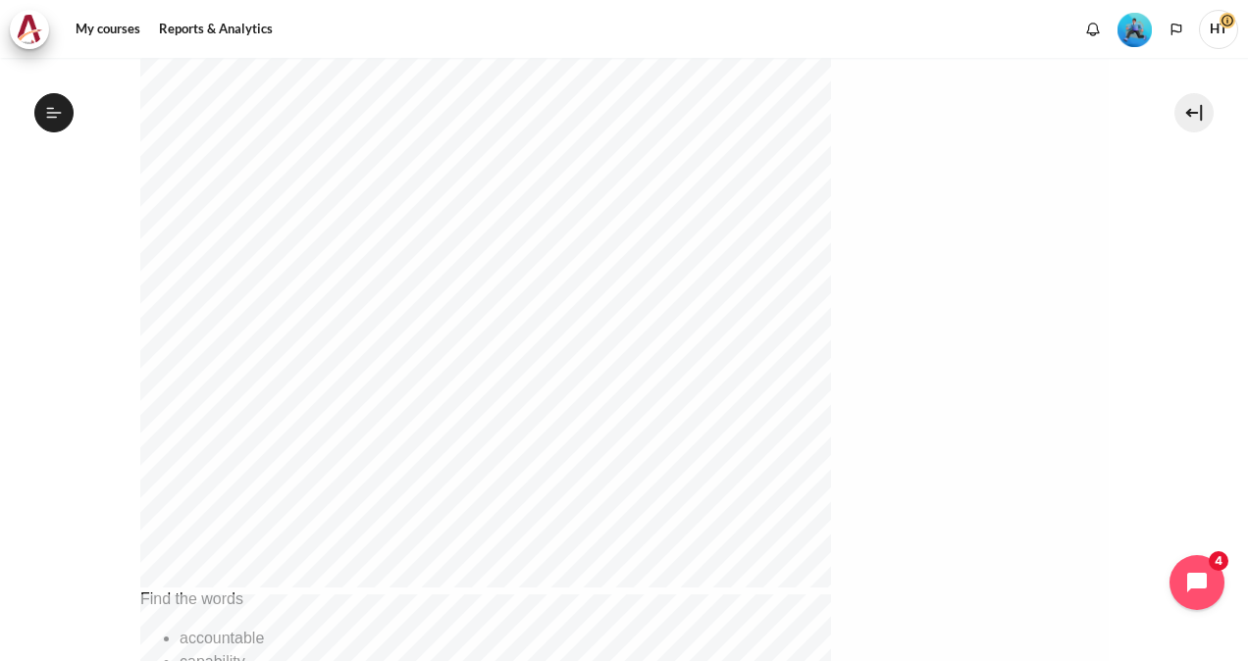
scroll to position [626, 0]
click at [597, 50] on nav "My courses" at bounding box center [624, 29] width 1248 height 58
click at [591, 42] on div "My courses Reports & Analytics More" at bounding box center [624, 29] width 1228 height 39
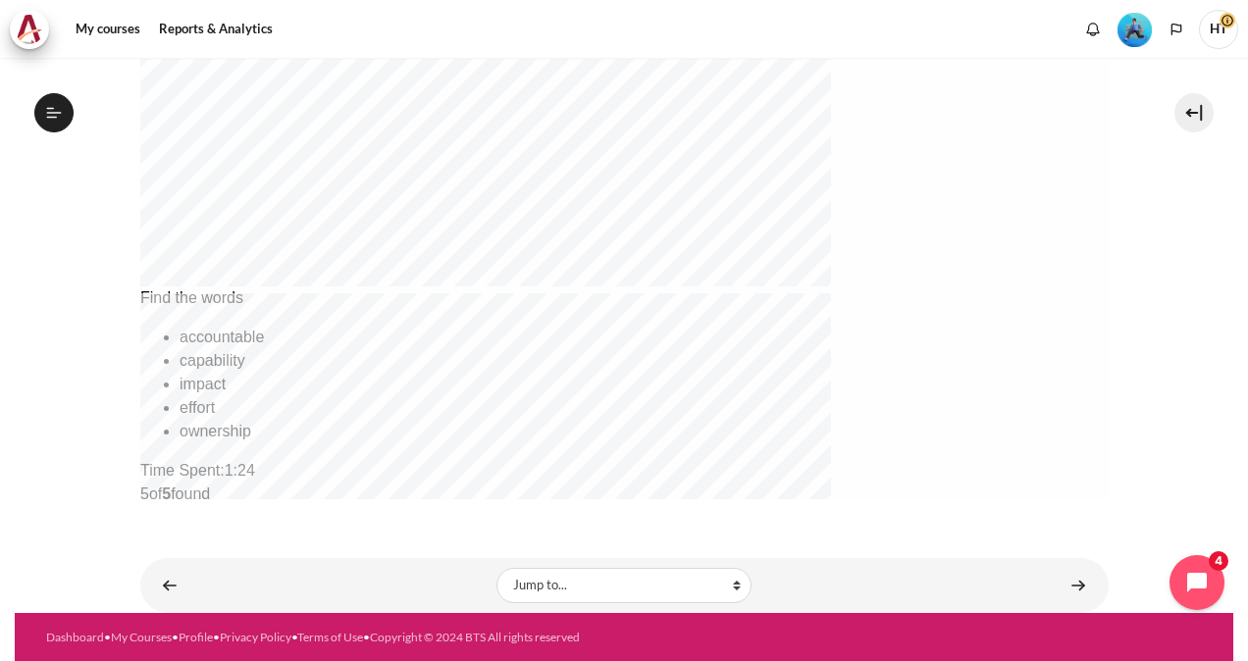
click at [1091, 585] on div "Jump to... Jump to... Getting Started with Our 'Smart-Learning' Platform Why Ou…" at bounding box center [624, 585] width 968 height 55
click at [1075, 582] on link "Content" at bounding box center [1078, 585] width 39 height 38
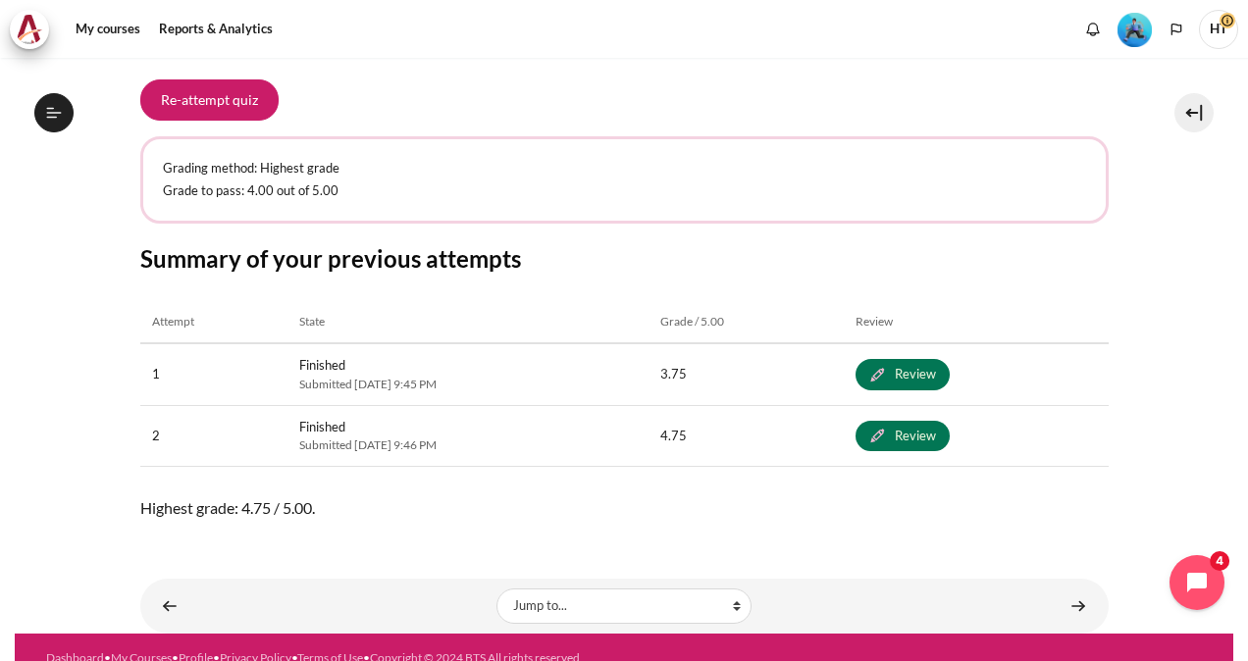
scroll to position [369, 0]
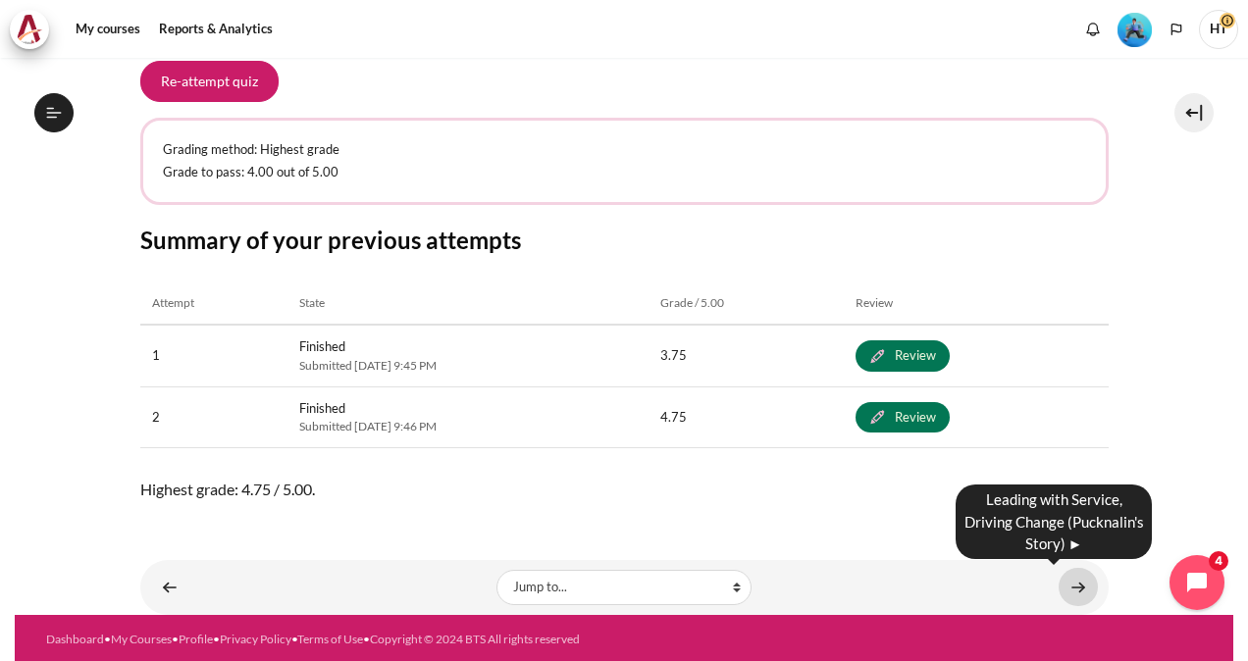
click at [1076, 589] on link "Content" at bounding box center [1078, 587] width 39 height 38
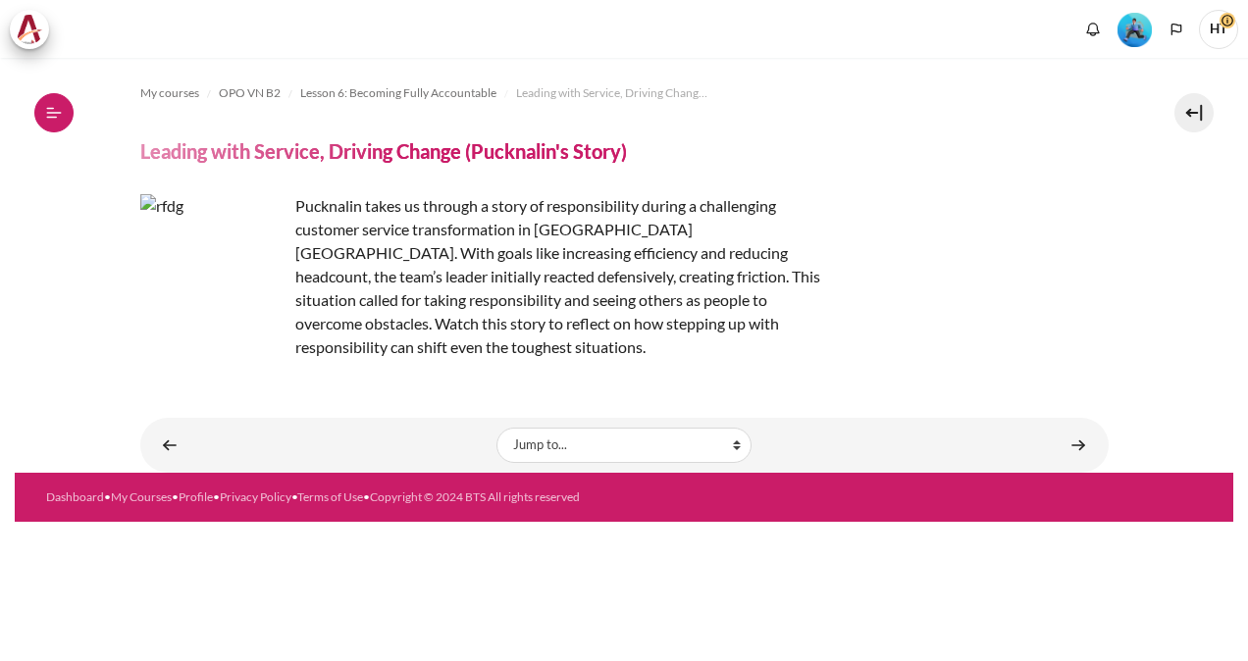
scroll to position [1127, 0]
drag, startPoint x: 0, startPoint y: 0, endPoint x: 64, endPoint y: 112, distance: 128.8
click at [64, 112] on button "Open course index" at bounding box center [53, 112] width 39 height 39
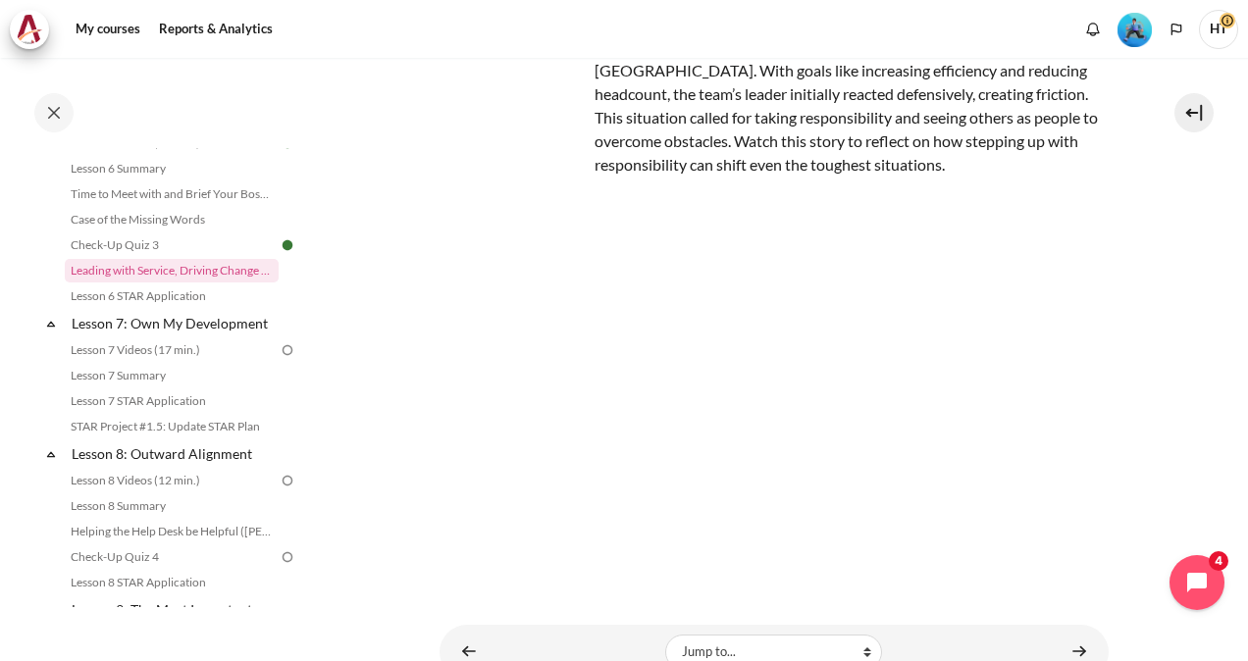
scroll to position [192, 0]
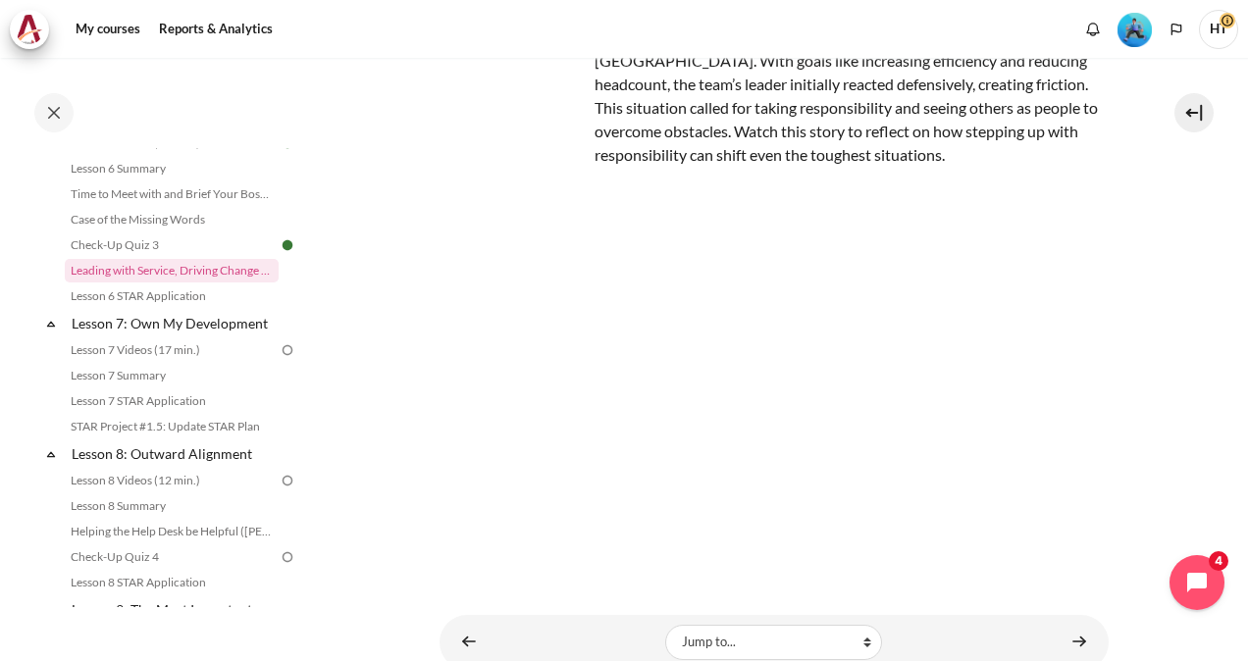
click at [1040, 615] on div "Jump to... Jump to... Getting Started with Our 'Smart-Learning' Platform Why Ou…" at bounding box center [774, 642] width 669 height 55
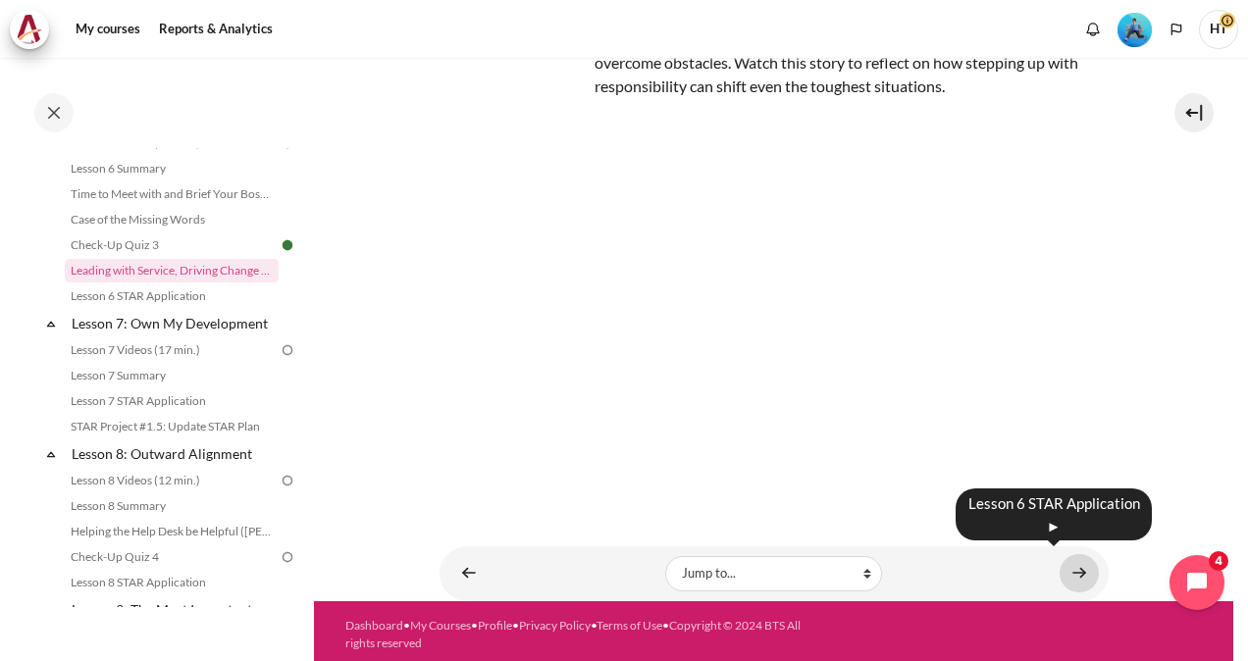
click at [1070, 563] on link "Content" at bounding box center [1079, 573] width 39 height 38
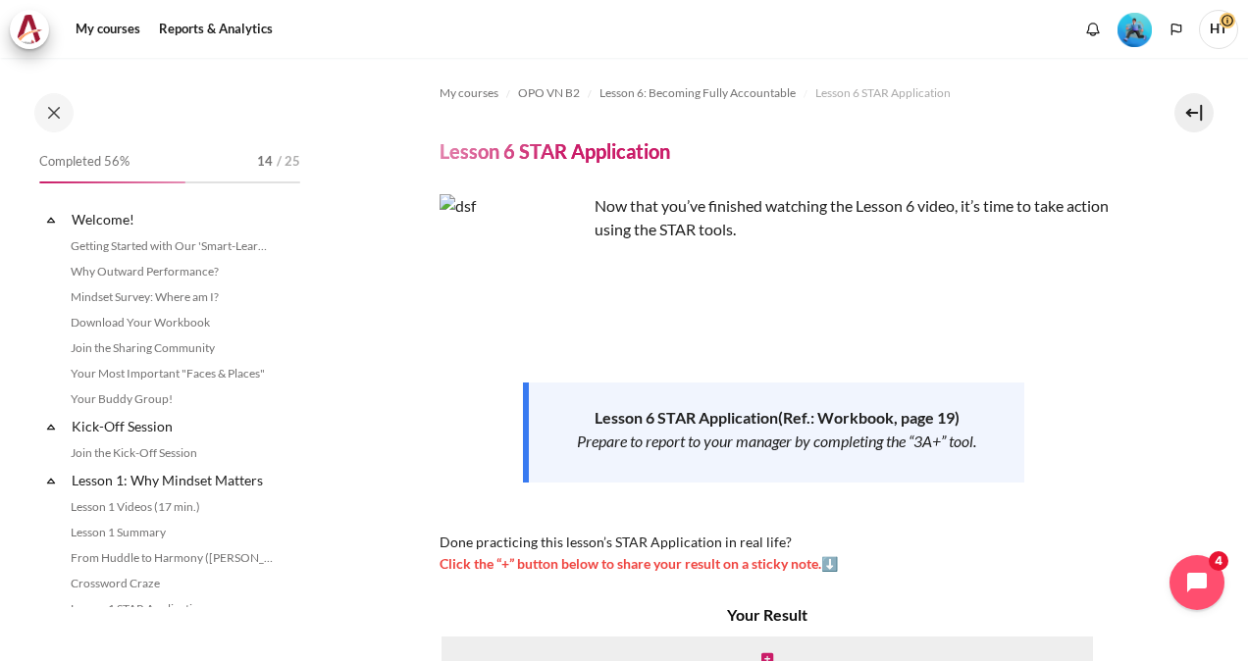
scroll to position [1153, 0]
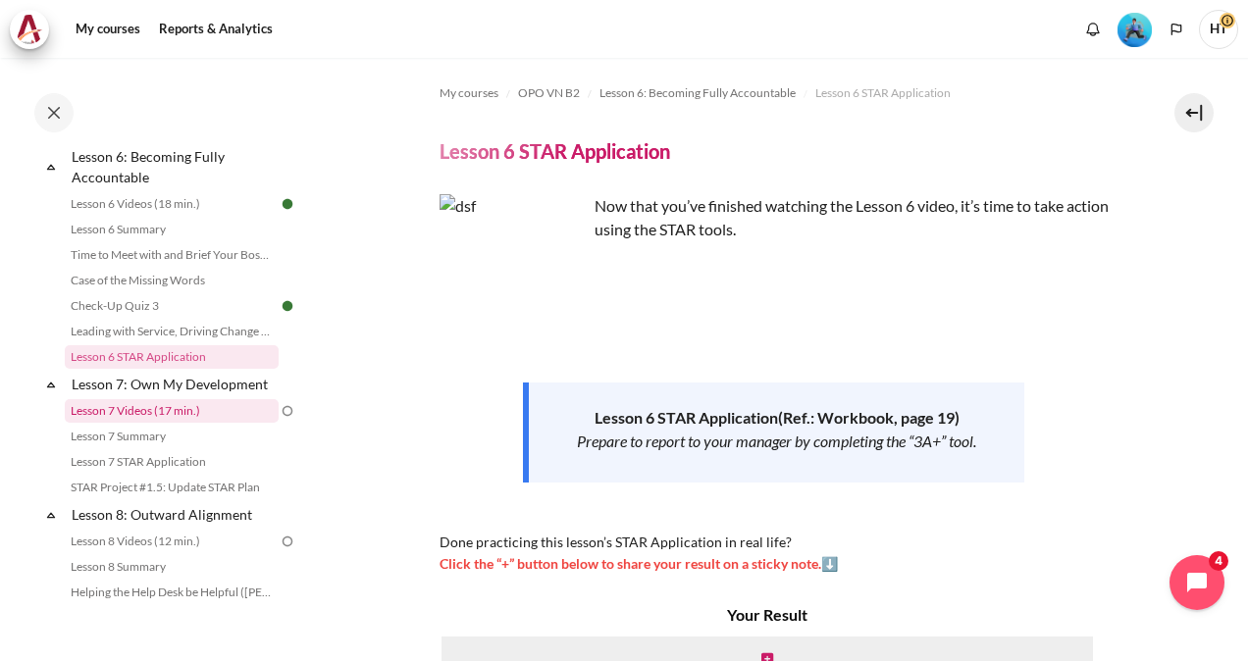
click at [143, 423] on link "Lesson 7 Videos (17 min.)" at bounding box center [172, 411] width 214 height 24
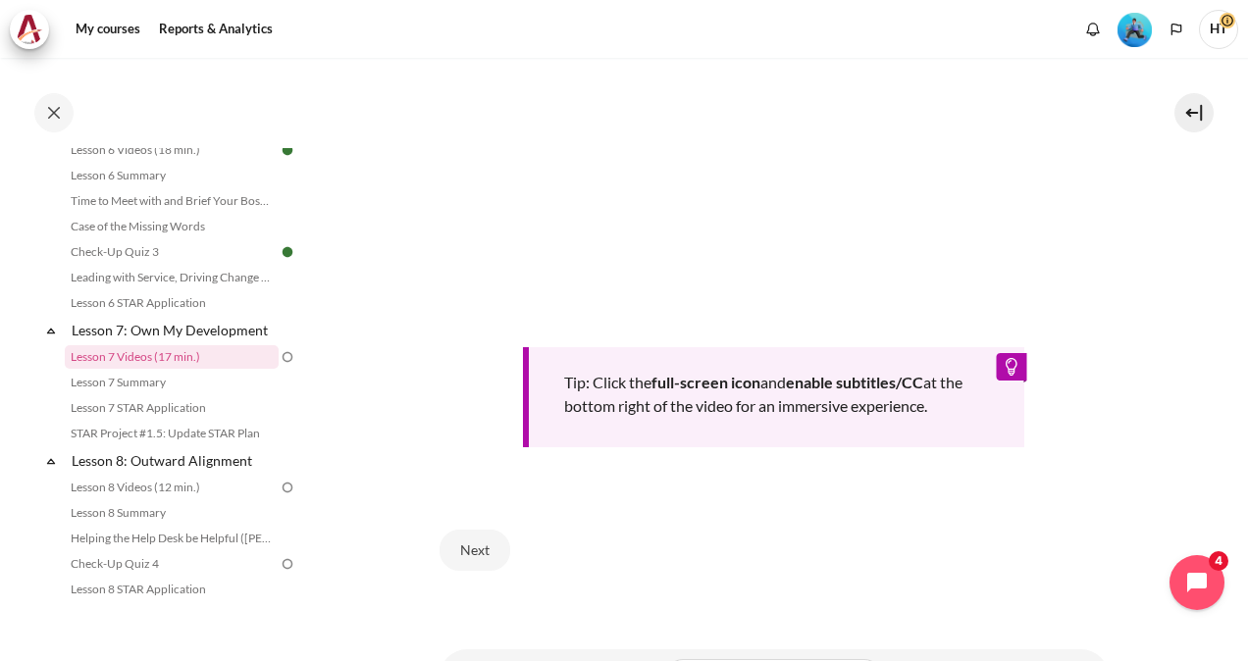
scroll to position [832, 0]
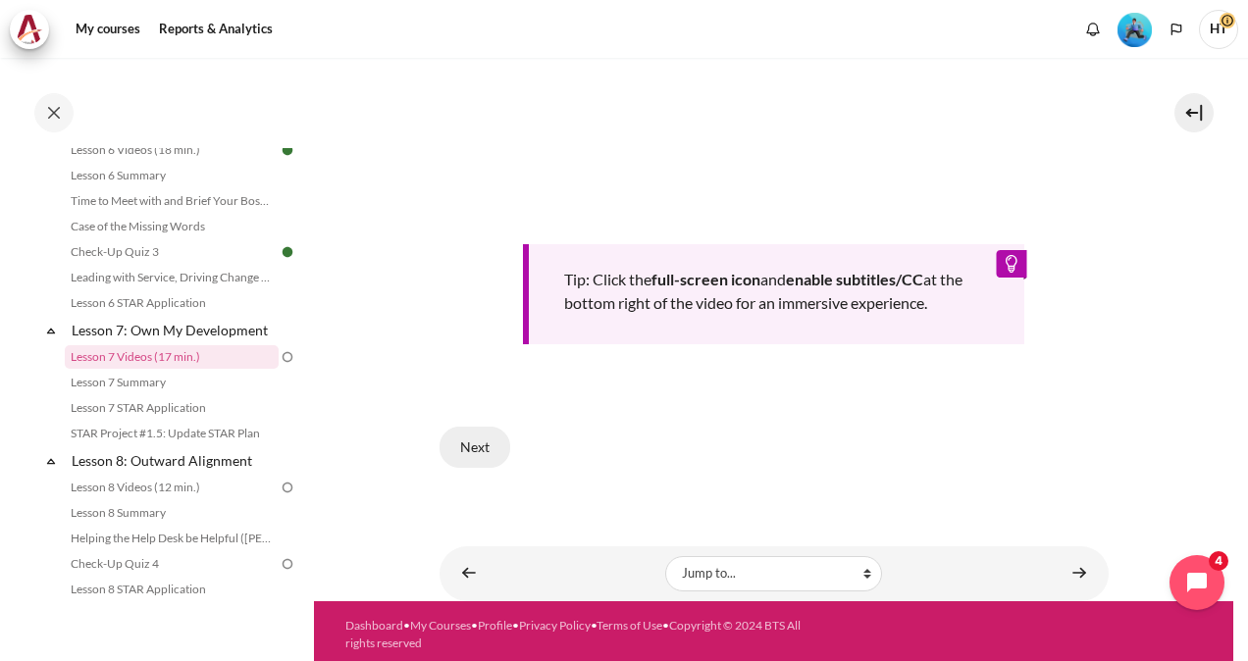
click at [490, 438] on button "Next" at bounding box center [475, 447] width 71 height 41
click at [483, 442] on button "Next" at bounding box center [475, 447] width 71 height 41
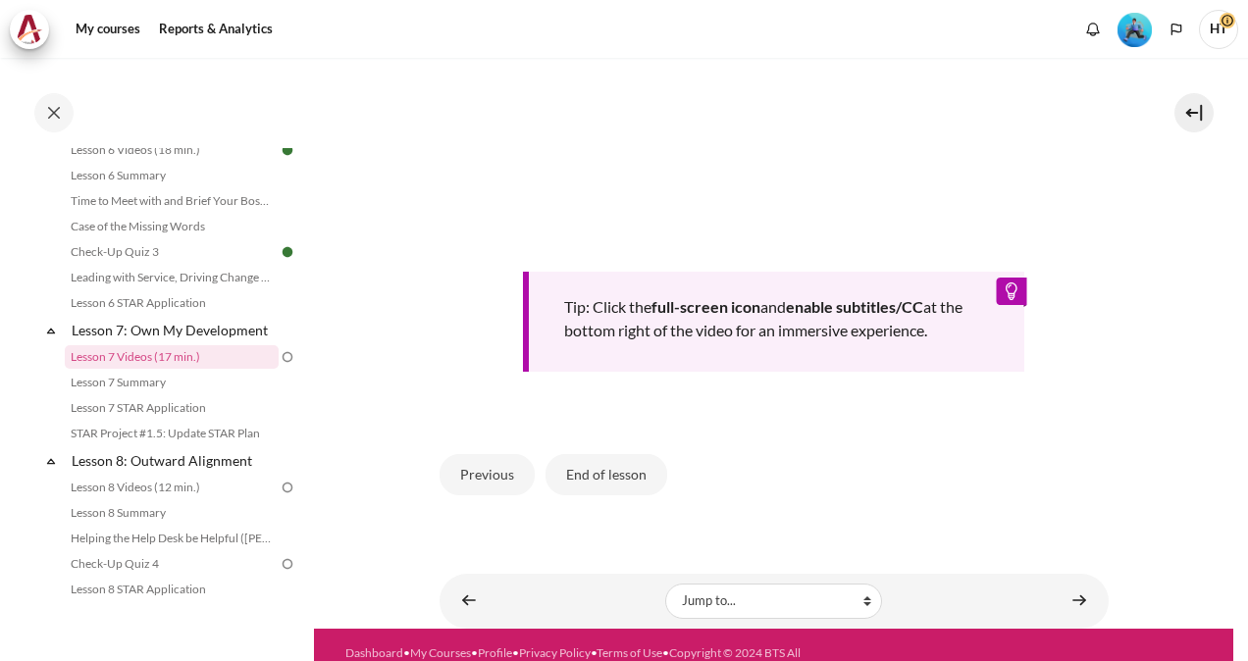
scroll to position [832, 0]
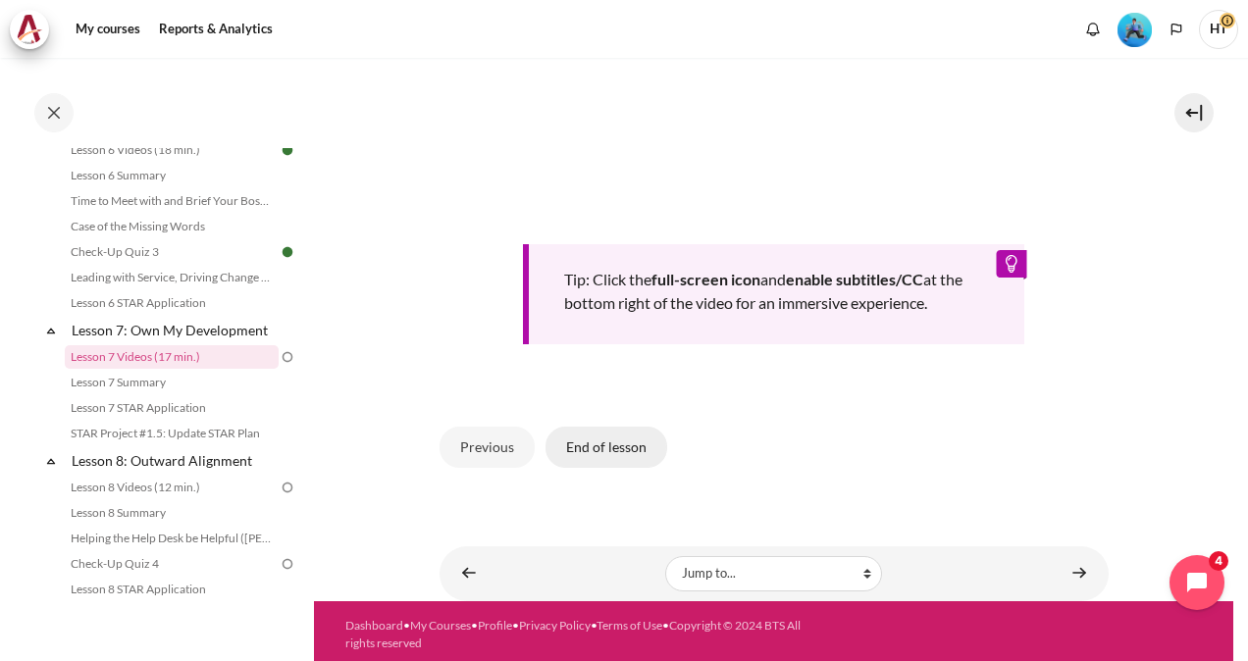
click at [607, 437] on button "End of lesson" at bounding box center [607, 447] width 122 height 41
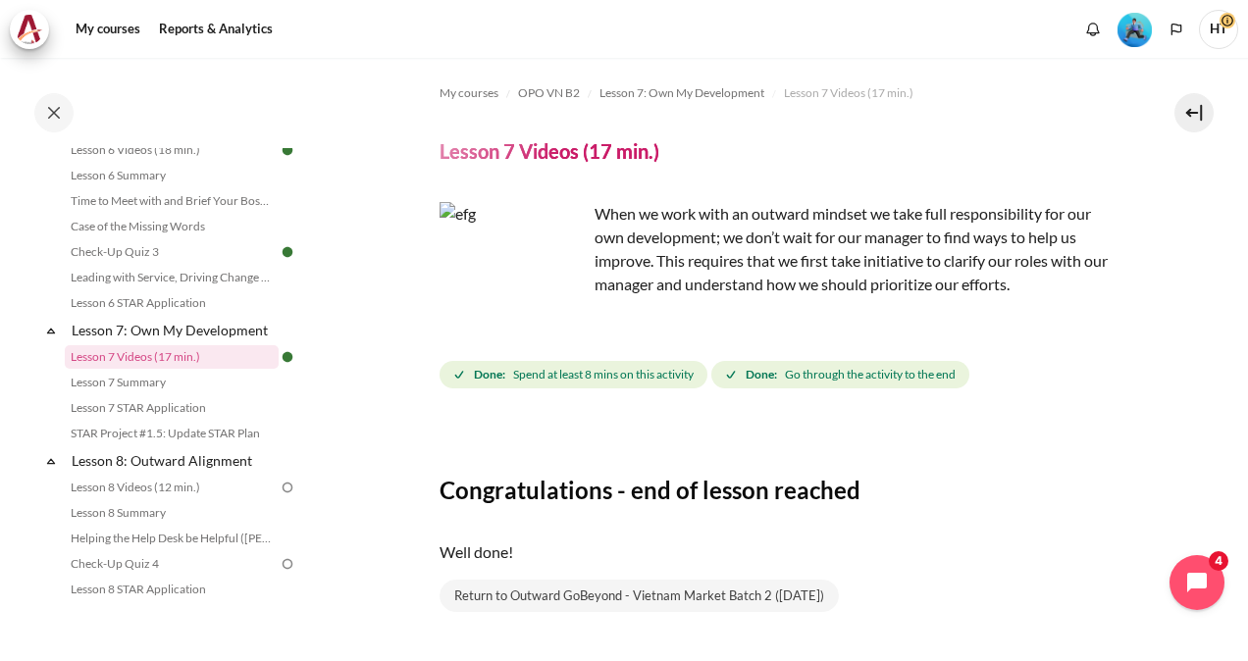
scroll to position [131, 0]
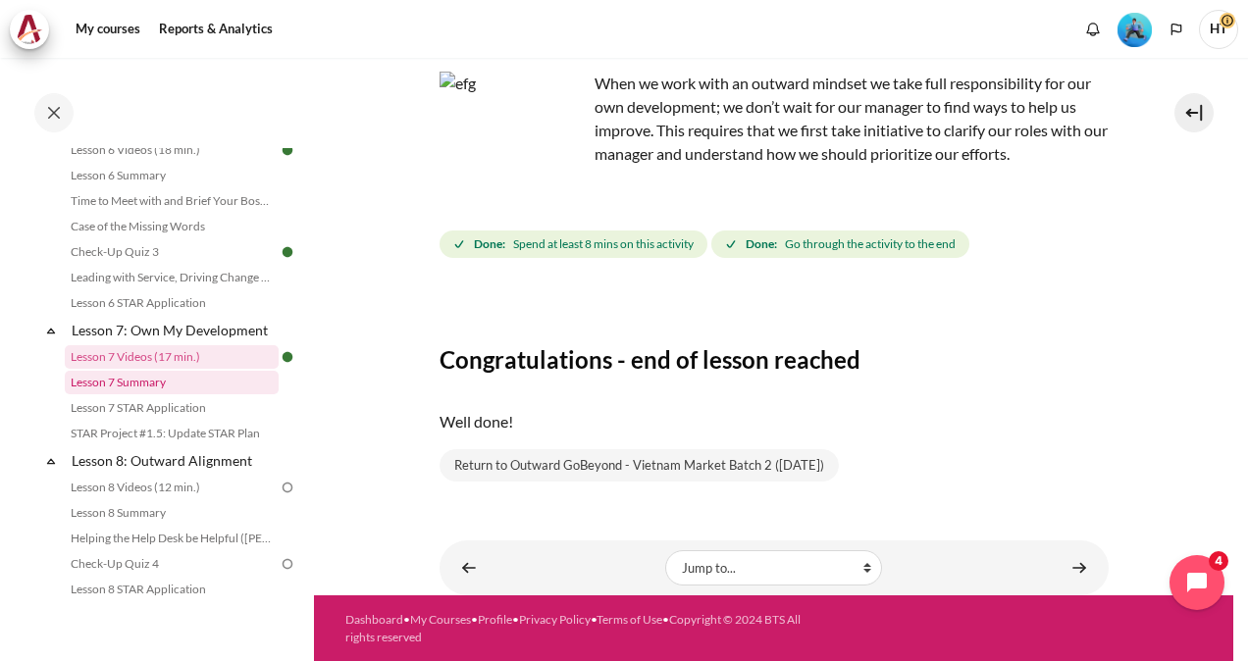
click at [163, 394] on link "Lesson 7 Summary" at bounding box center [172, 383] width 214 height 24
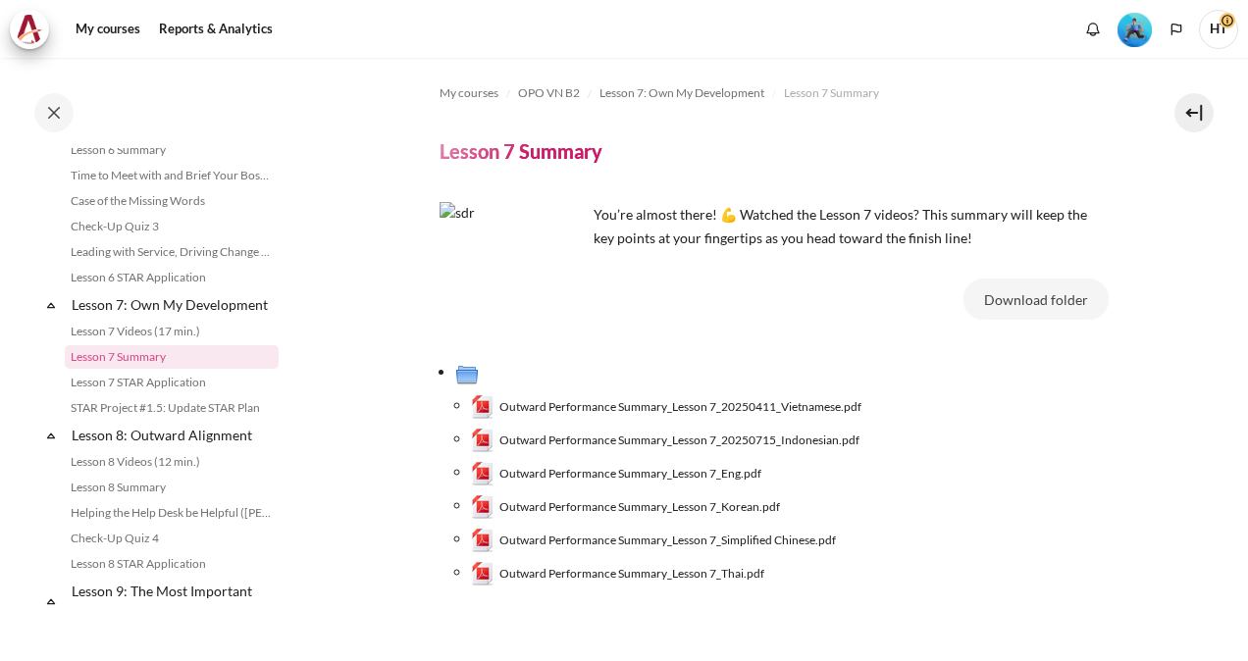
scroll to position [125, 0]
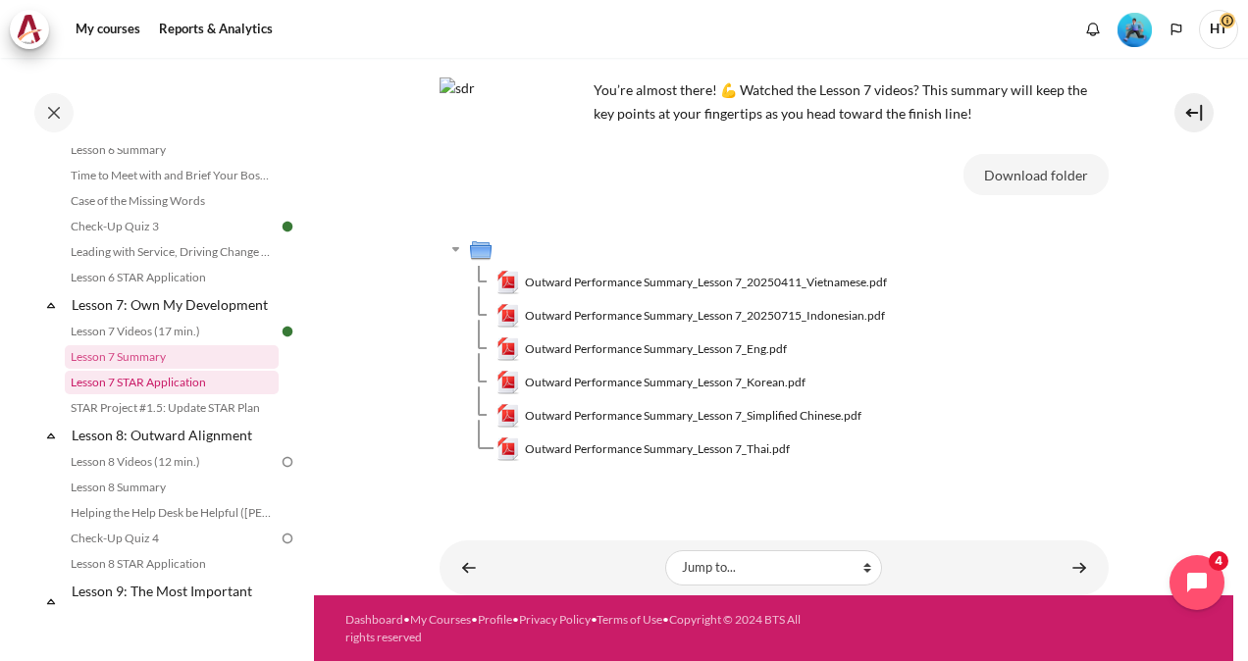
click at [169, 394] on link "Lesson 7 STAR Application" at bounding box center [172, 383] width 214 height 24
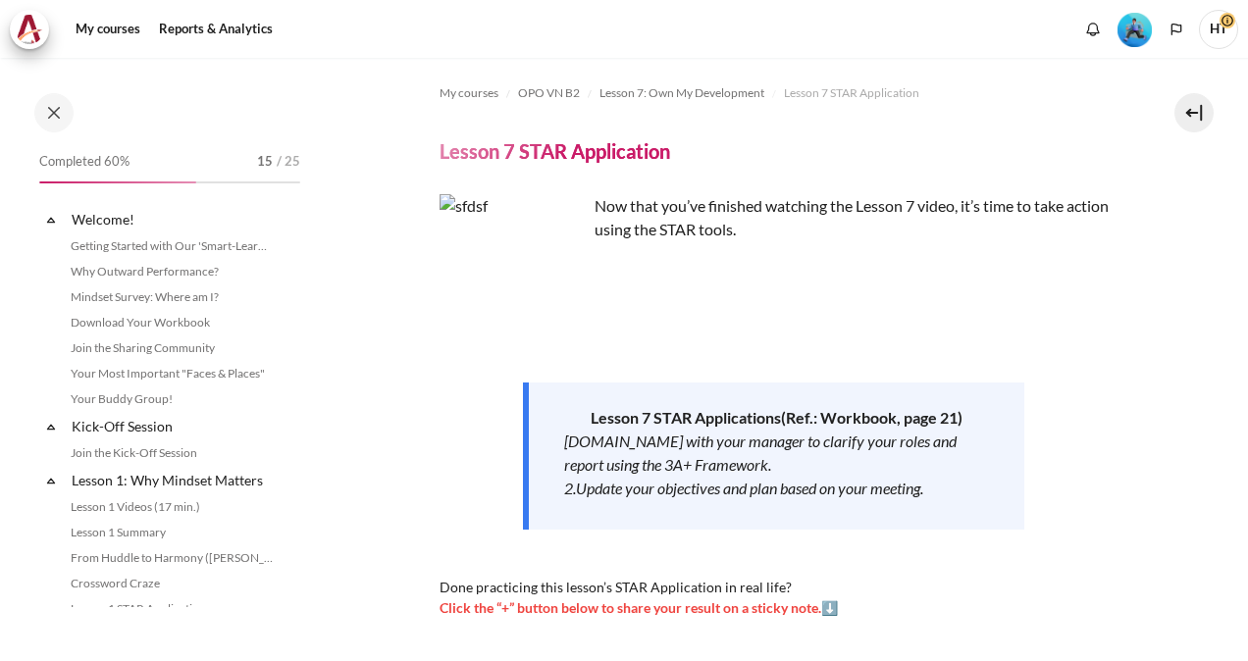
scroll to position [1258, 0]
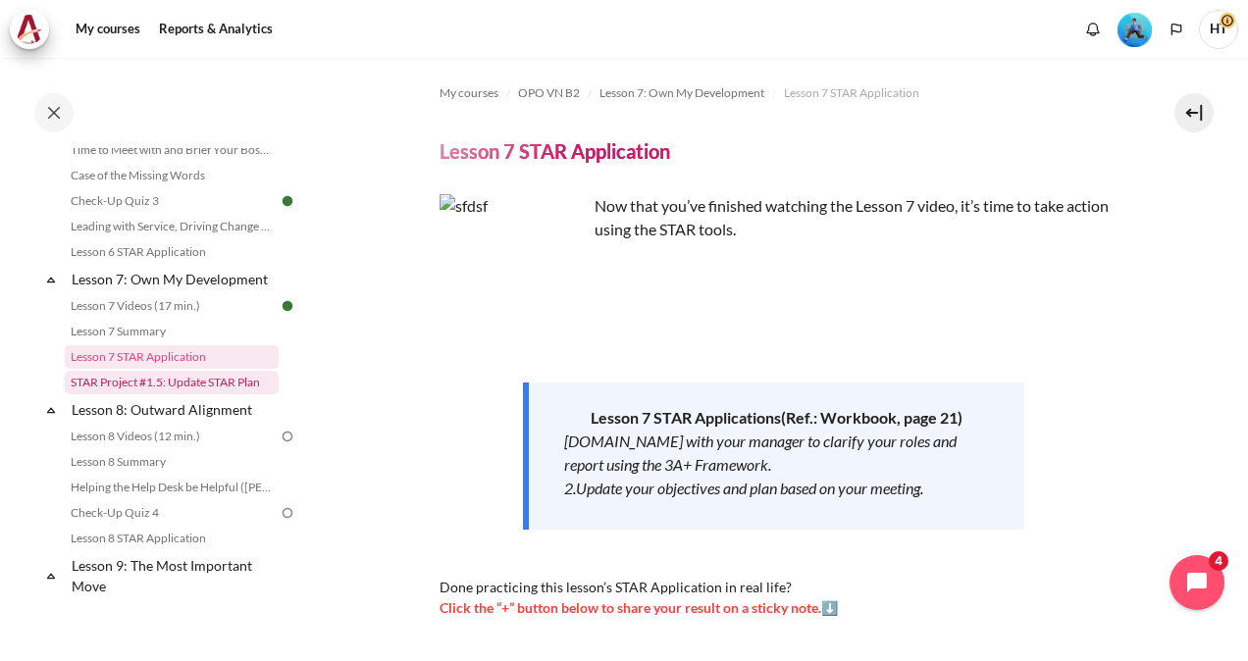
click at [187, 394] on link "STAR Project #1.5: Update STAR Plan" at bounding box center [172, 383] width 214 height 24
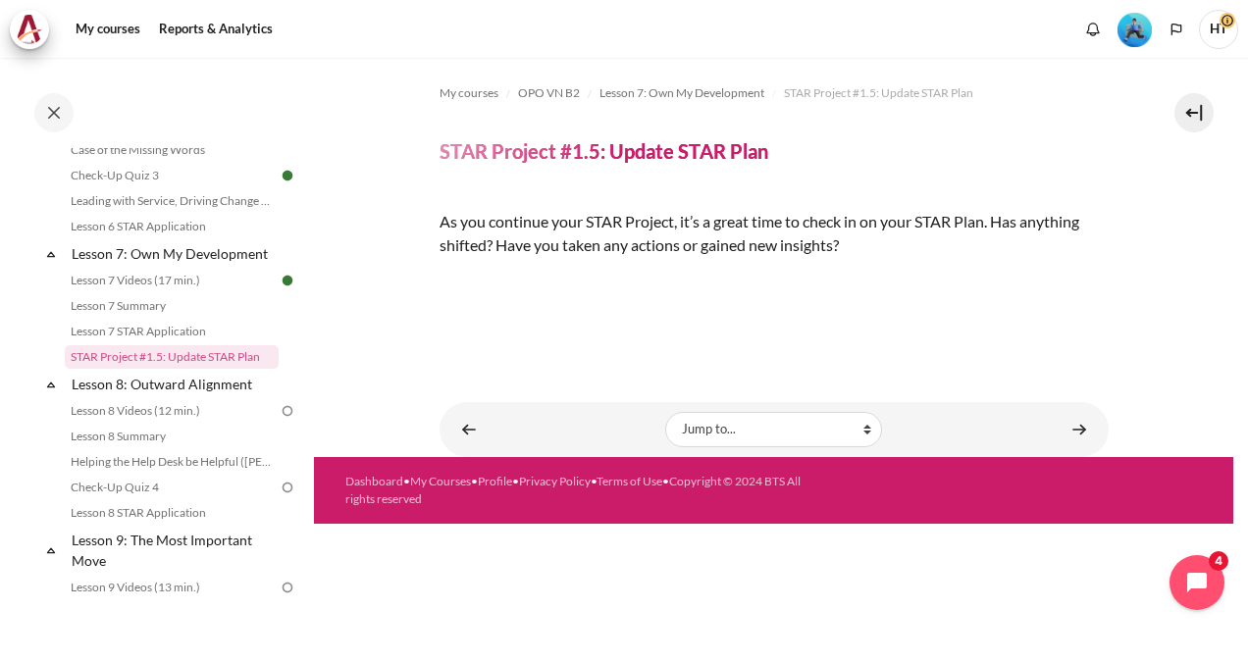
scroll to position [210, 0]
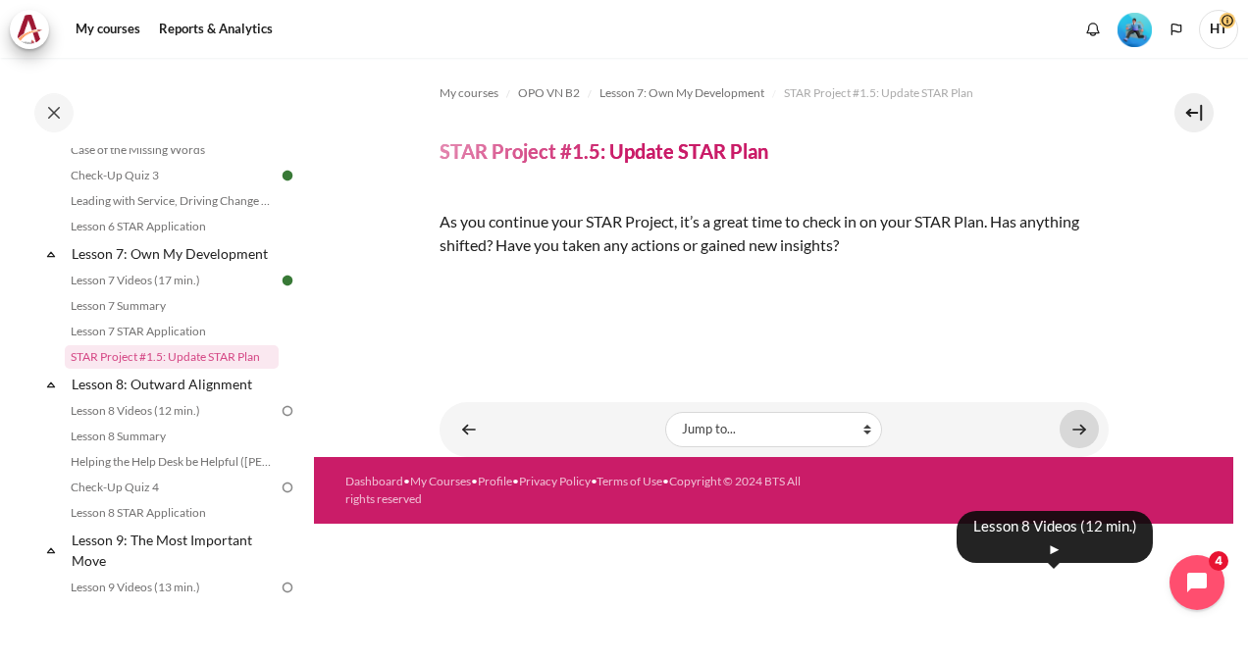
click at [1071, 448] on link "Content" at bounding box center [1079, 429] width 39 height 38
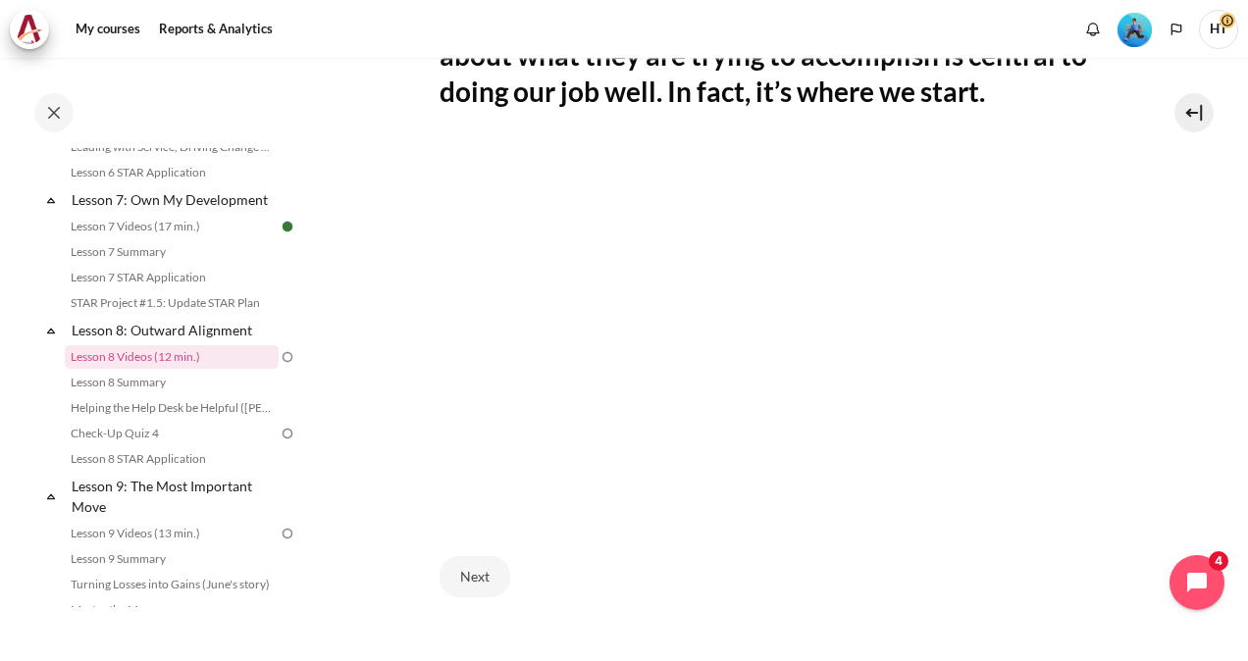
scroll to position [661, 0]
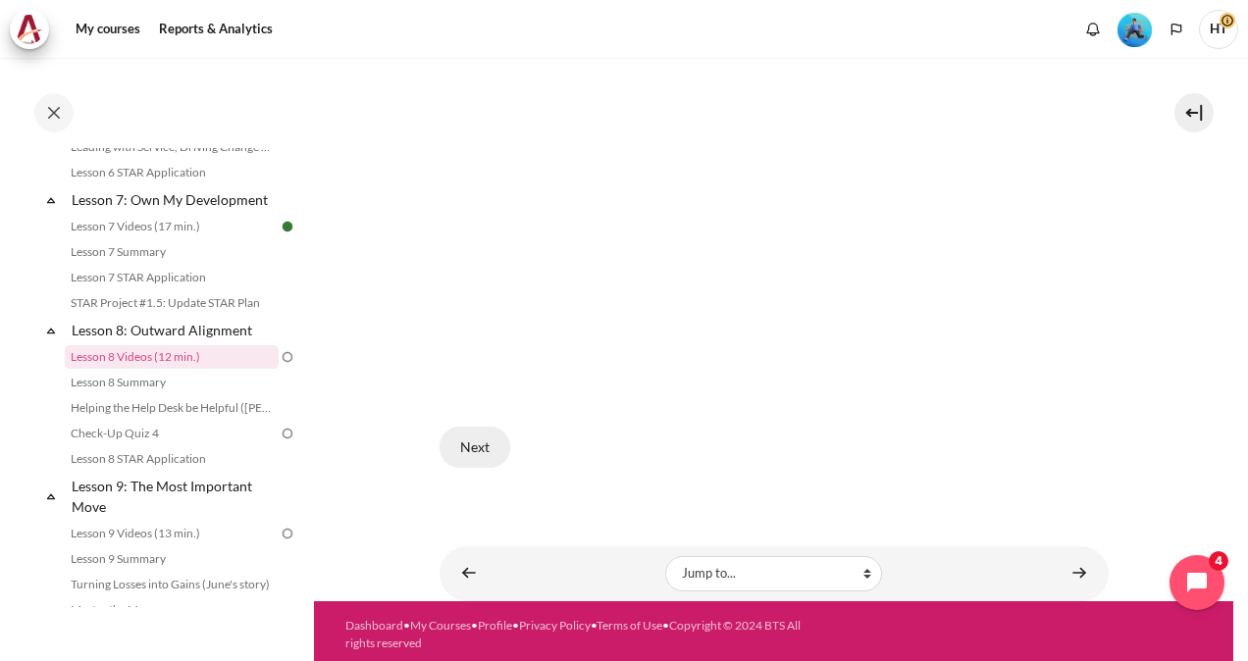
click at [467, 446] on button "Next" at bounding box center [475, 447] width 71 height 41
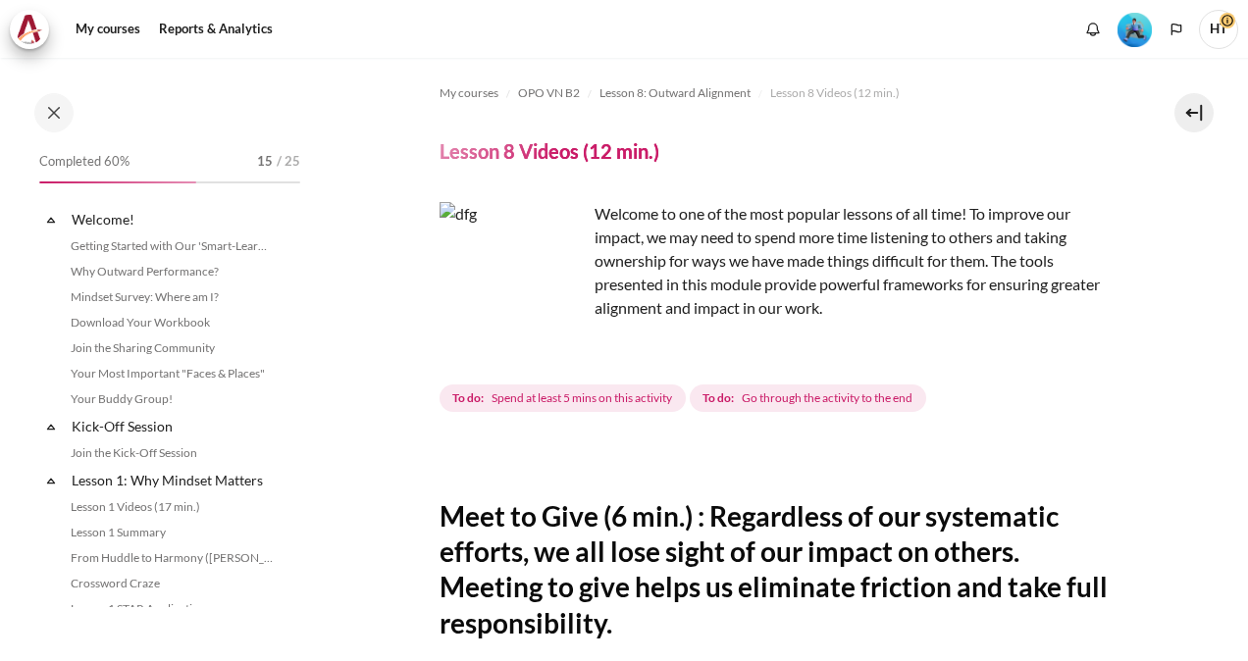
scroll to position [1337, 0]
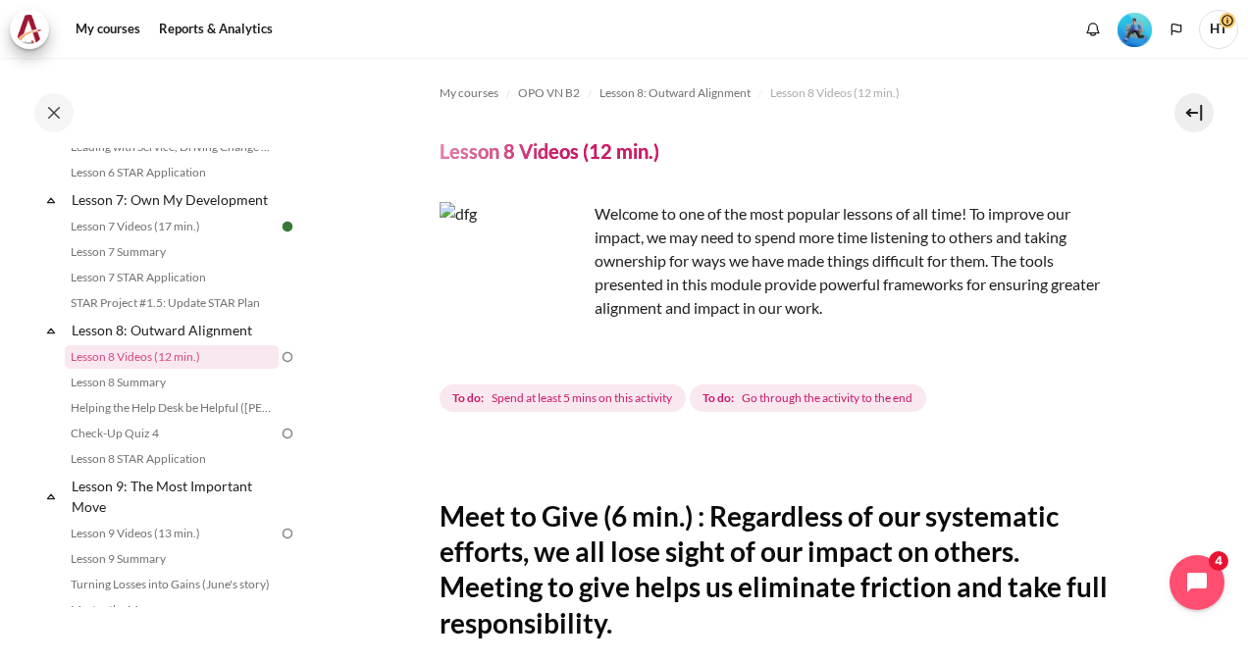
drag, startPoint x: 1234, startPoint y: 312, endPoint x: 1245, endPoint y: 314, distance: 11.0
click at [1245, 314] on div "My courses OPO VN B2 Lesson 8: Outward Alignment Lesson 8 Videos (12 min.) Less…" at bounding box center [624, 359] width 1248 height 603
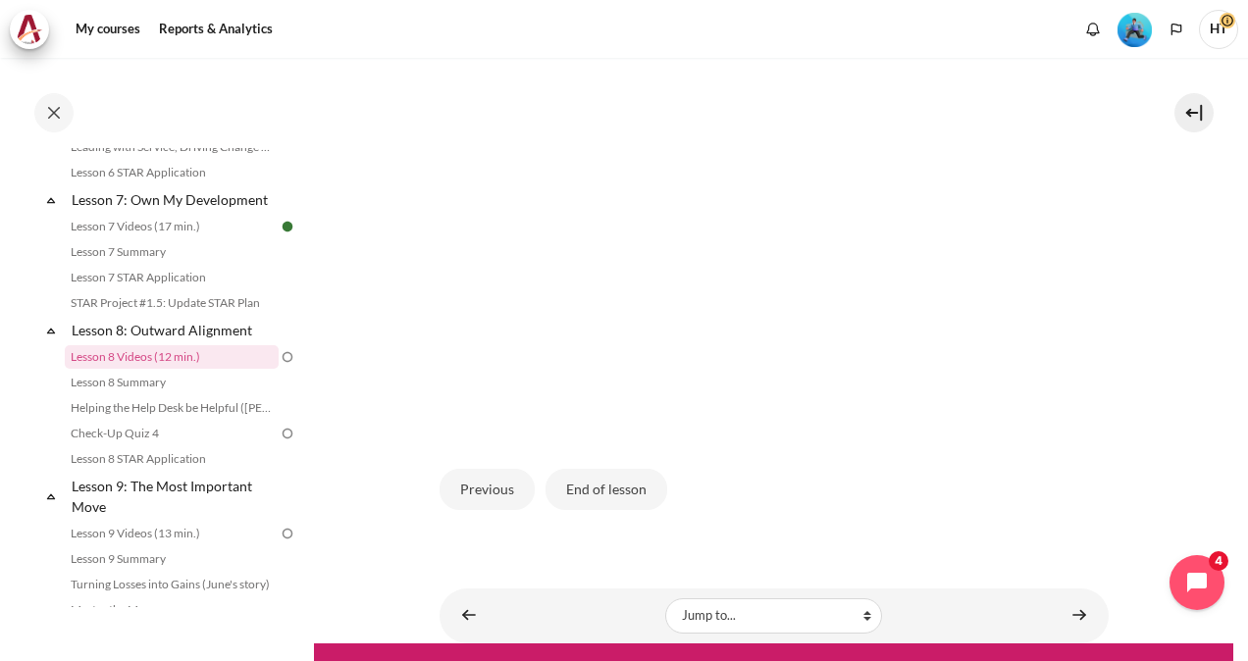
scroll to position [624, 0]
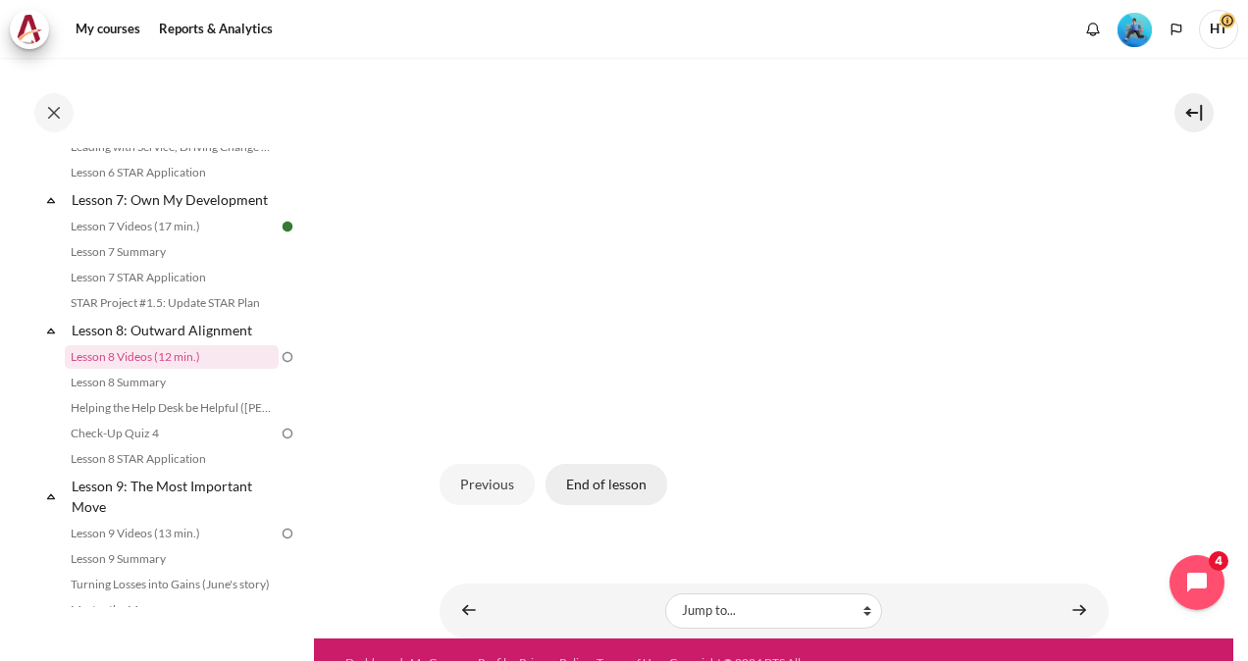
click at [612, 468] on button "End of lesson" at bounding box center [607, 484] width 122 height 41
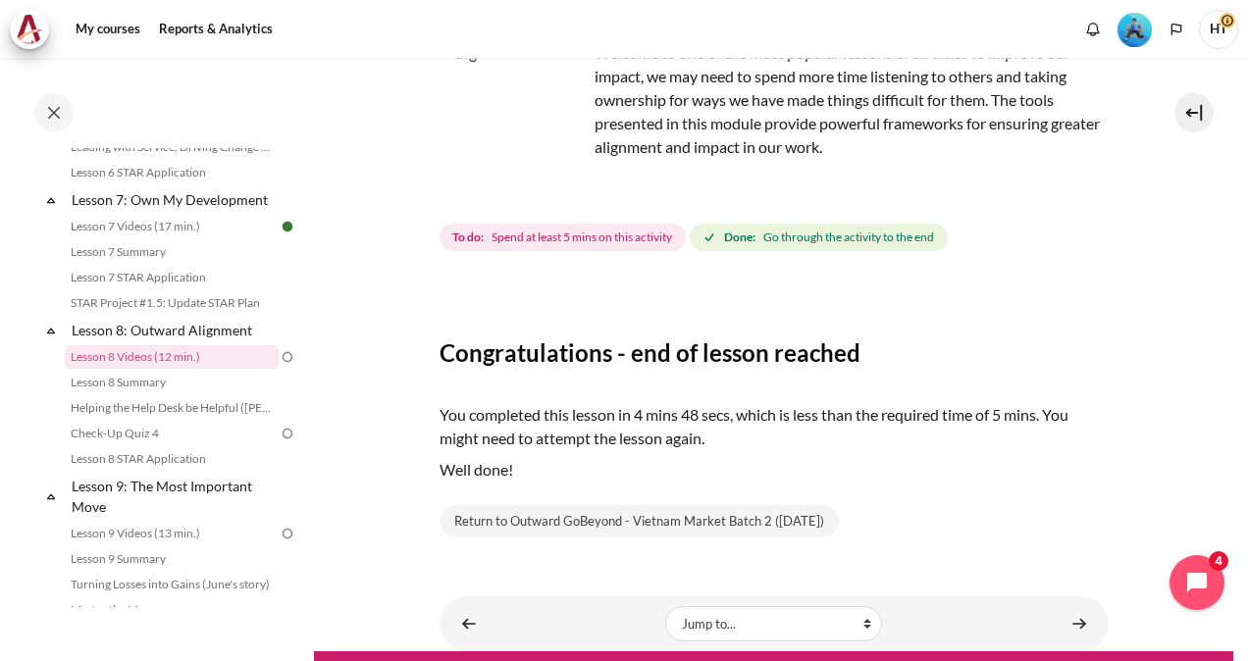
scroll to position [217, 0]
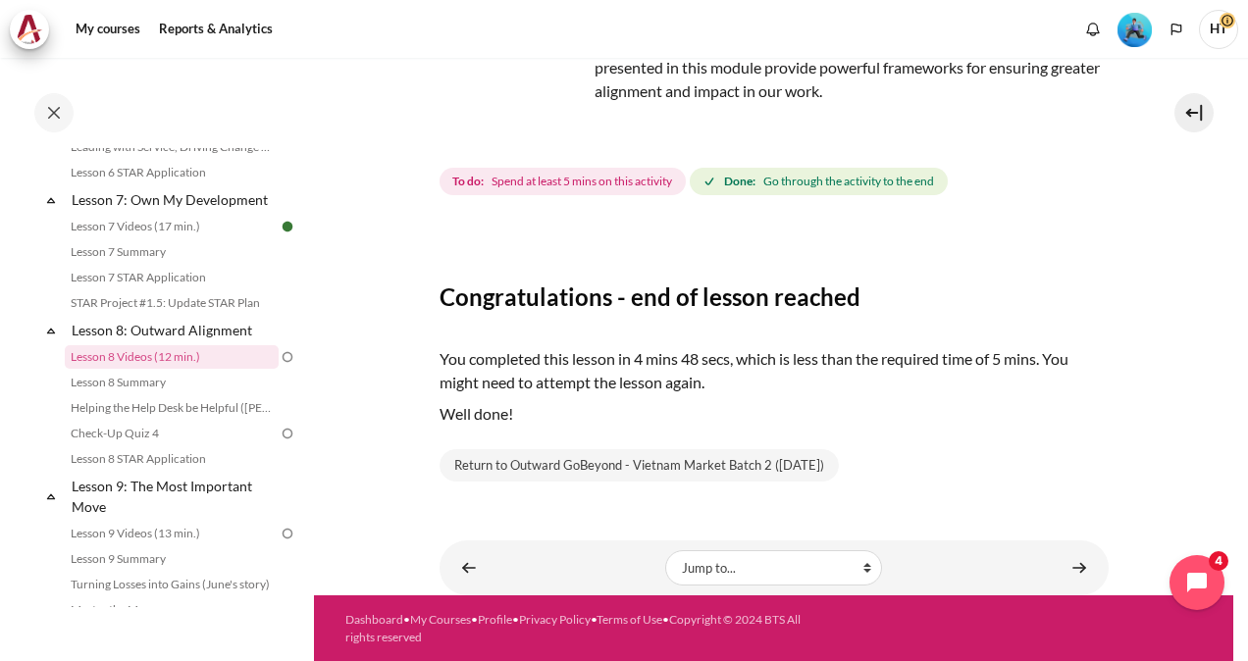
click at [561, 96] on img "Content" at bounding box center [513, 58] width 147 height 147
click at [578, 173] on span "Spend at least 5 mins on this activity" at bounding box center [582, 182] width 181 height 18
click at [173, 369] on link "Lesson 8 Videos (12 min.)" at bounding box center [172, 357] width 214 height 24
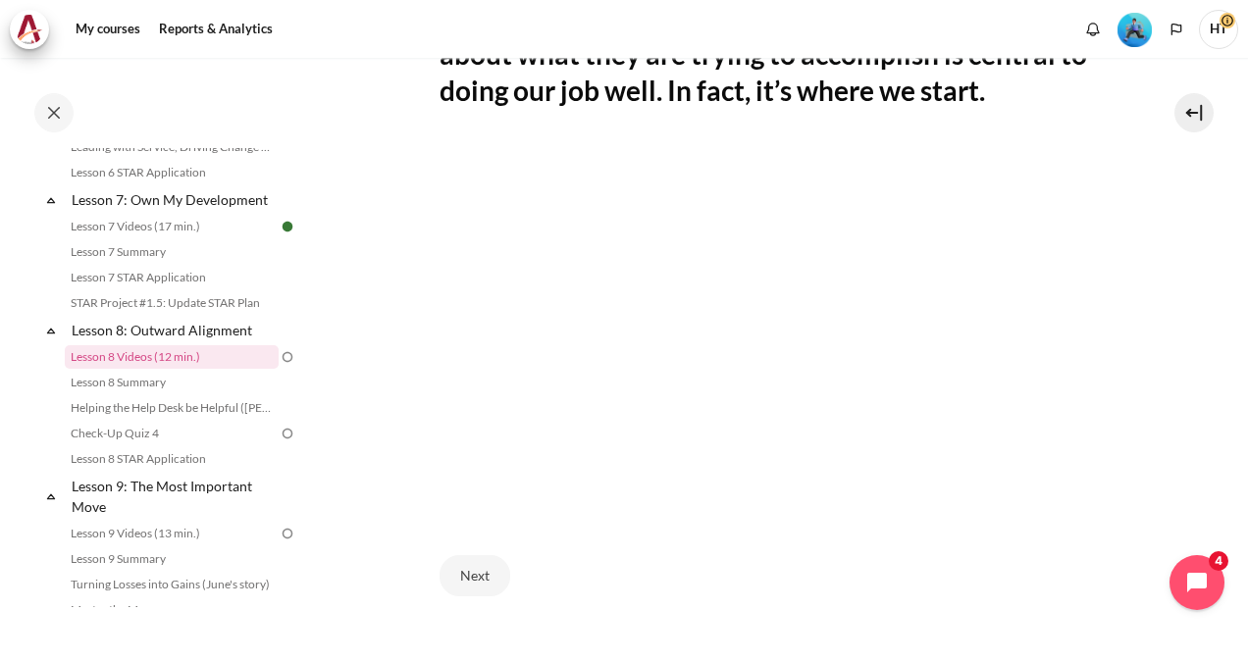
scroll to position [661, 0]
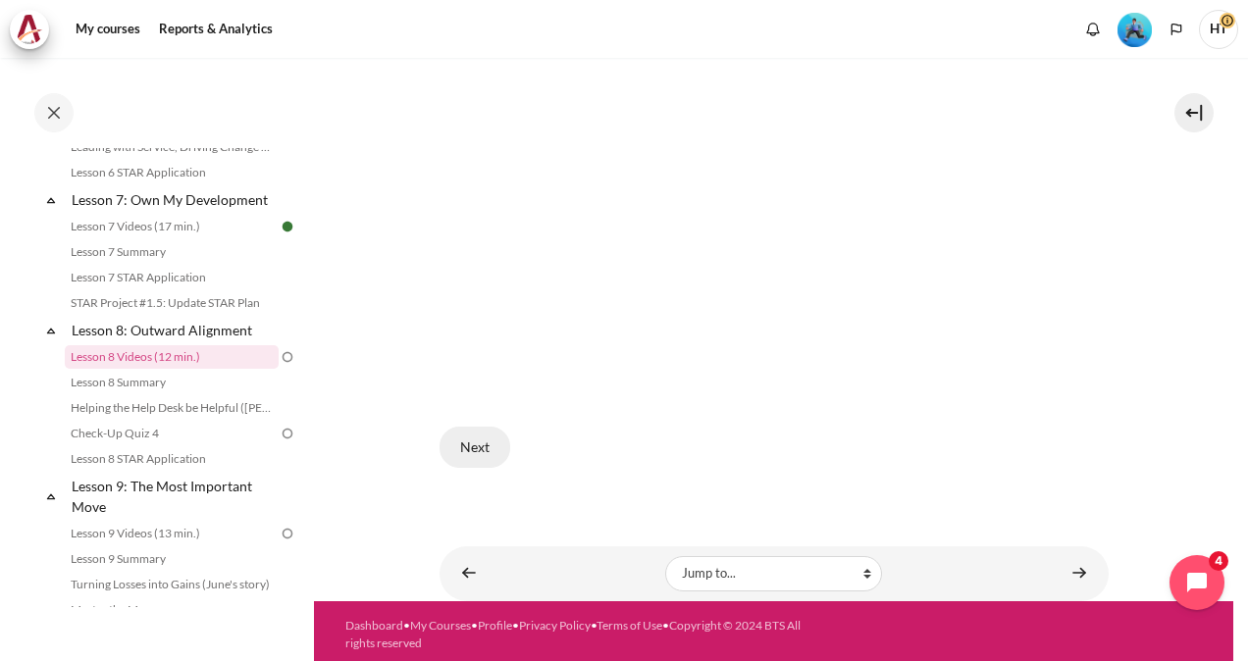
click at [489, 451] on button "Next" at bounding box center [475, 447] width 71 height 41
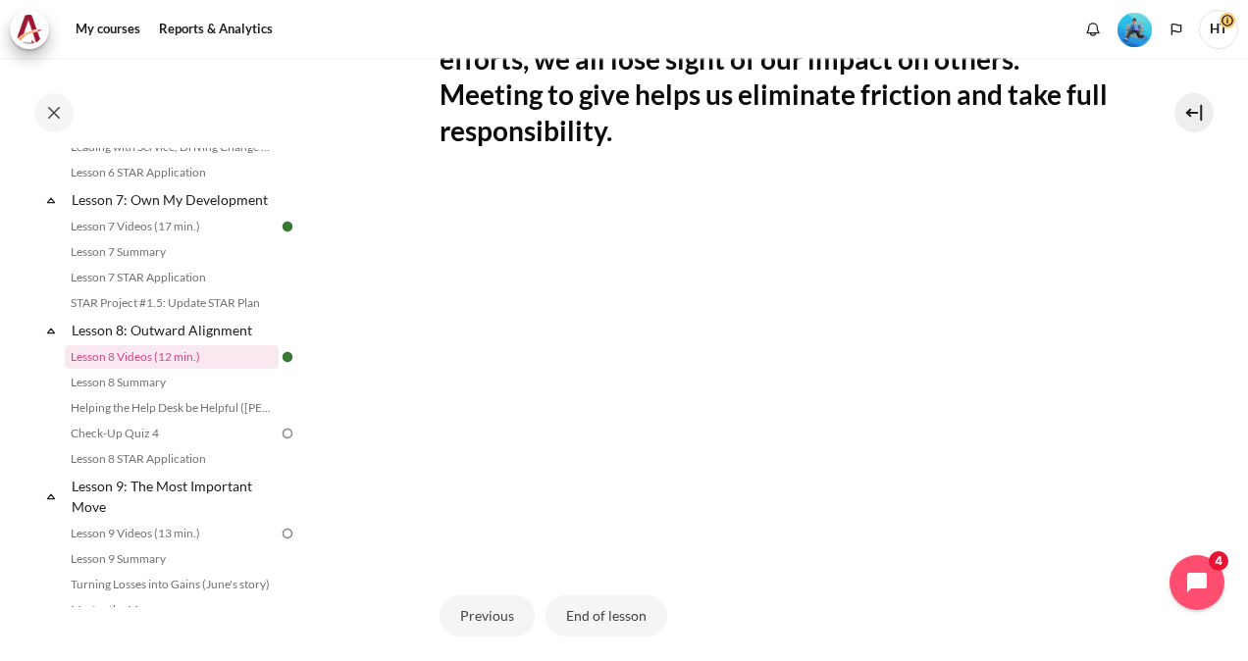
scroll to position [540, 0]
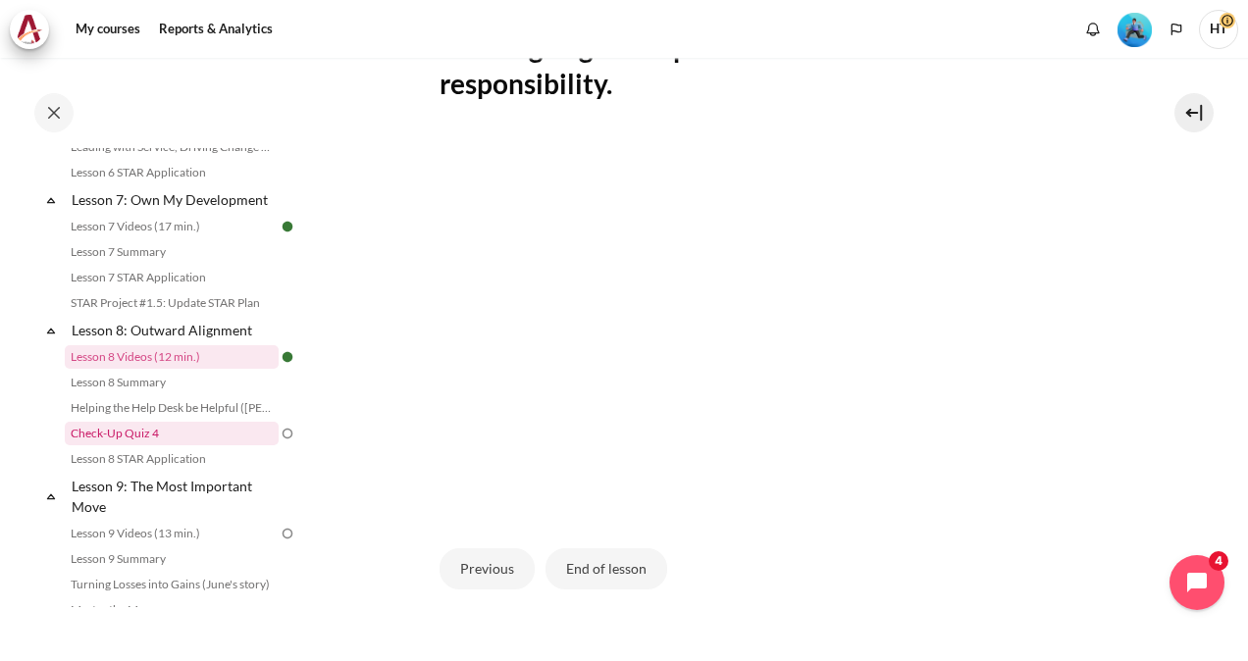
click at [173, 444] on link "Check-Up Quiz 4" at bounding box center [172, 434] width 214 height 24
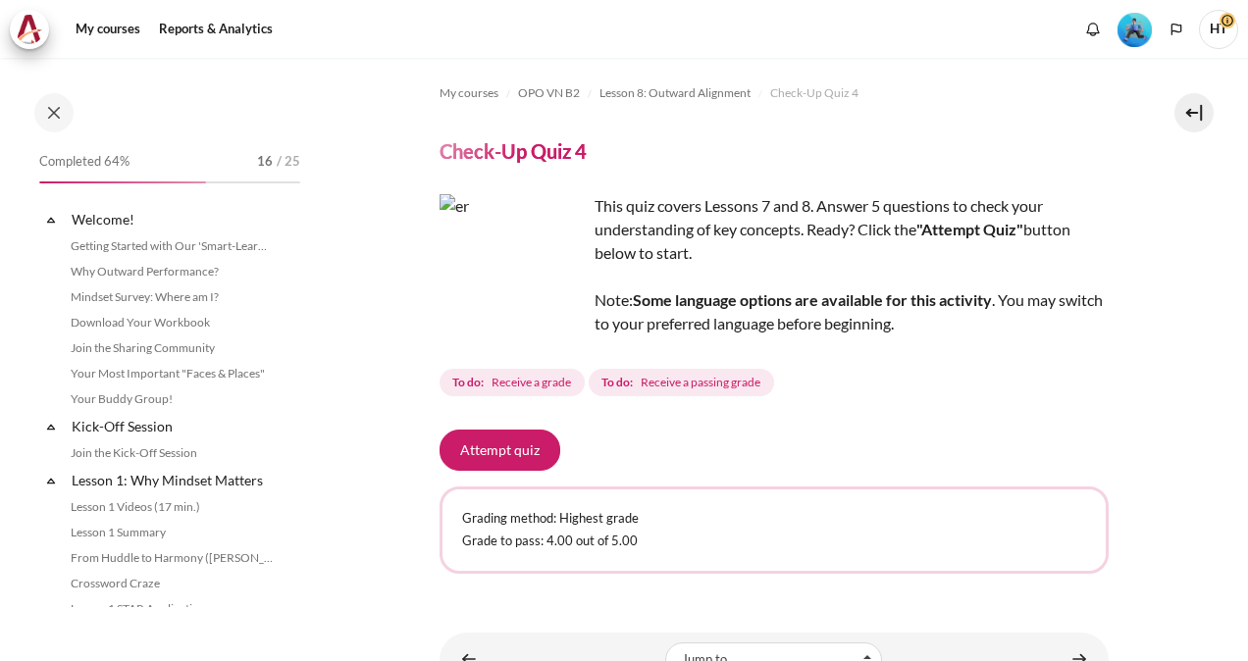
scroll to position [1414, 0]
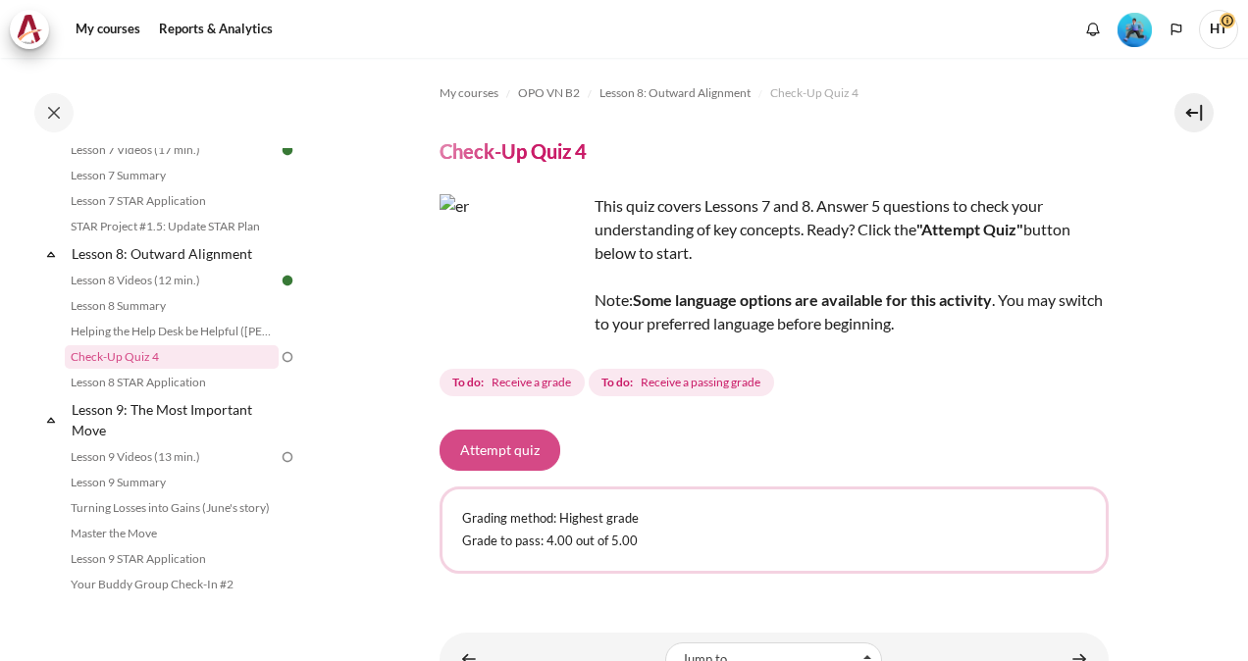
click at [509, 447] on button "Attempt quiz" at bounding box center [500, 450] width 121 height 41
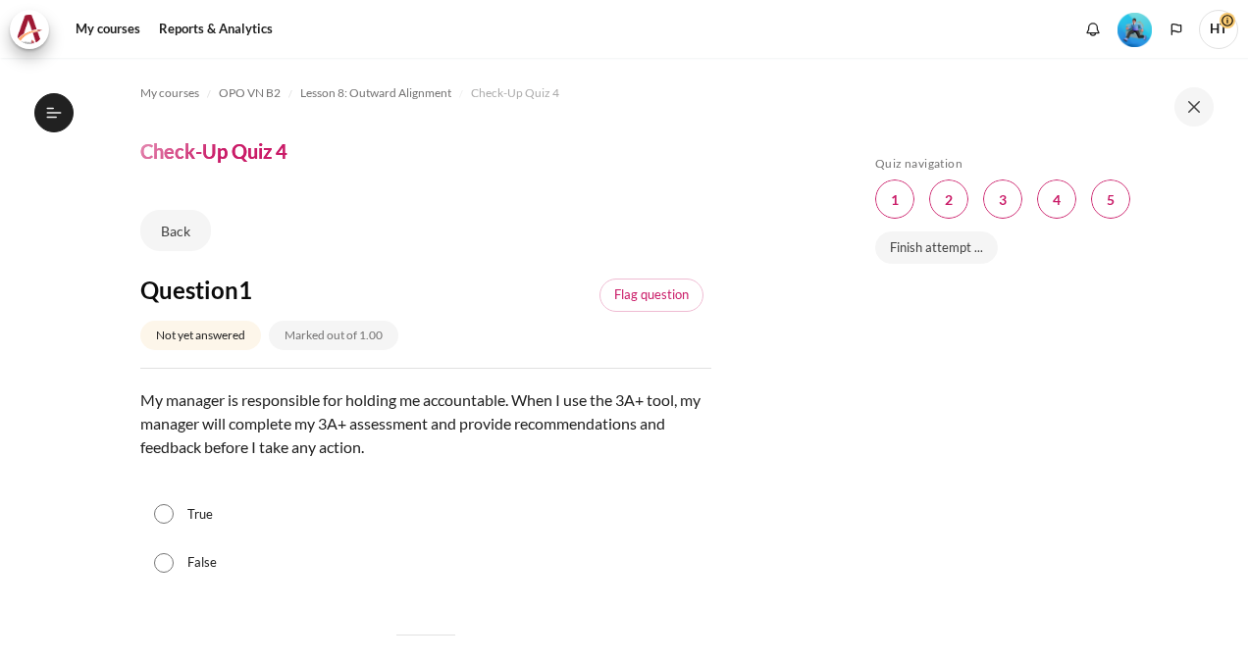
scroll to position [1414, 0]
click at [179, 557] on div "False" at bounding box center [425, 563] width 571 height 49
click at [174, 558] on div "False" at bounding box center [425, 563] width 571 height 49
click at [163, 555] on input "False" at bounding box center [164, 563] width 20 height 20
radio input "true"
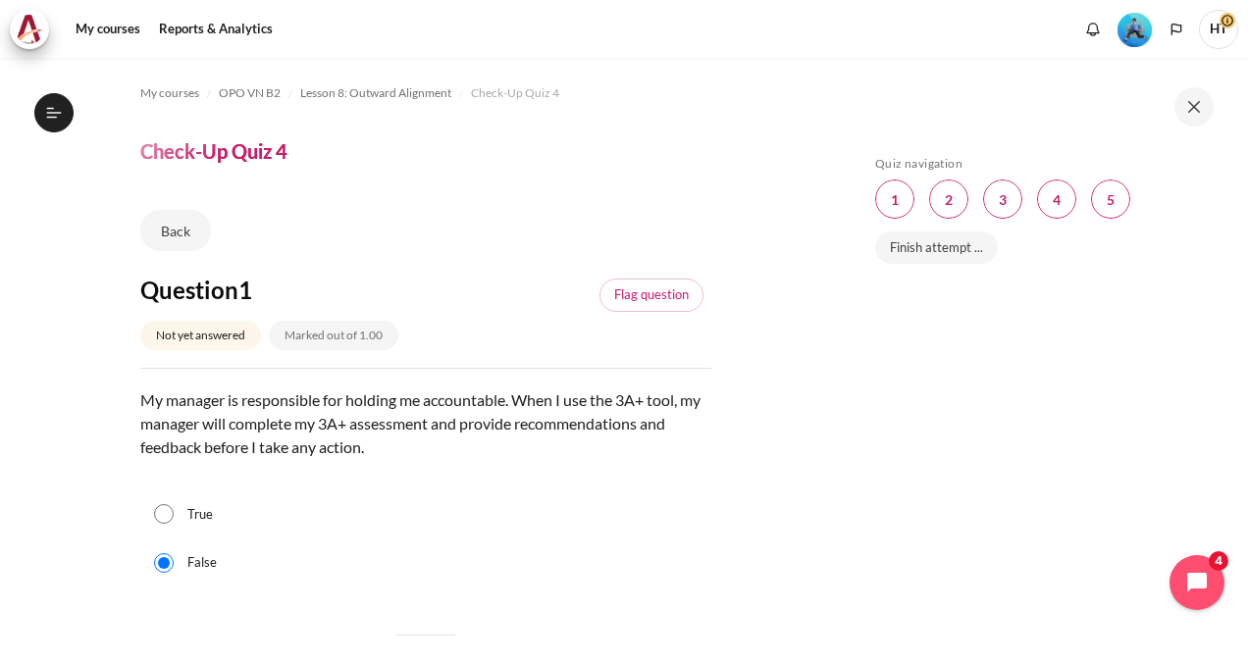
click at [862, 451] on div "Skip Quiz navigation Quiz navigation Question 1 This page Question 2 This page …" at bounding box center [1042, 359] width 412 height 602
click at [586, 483] on div "Question text My manager is responsible for holding me accountable. When I use …" at bounding box center [425, 488] width 571 height 199
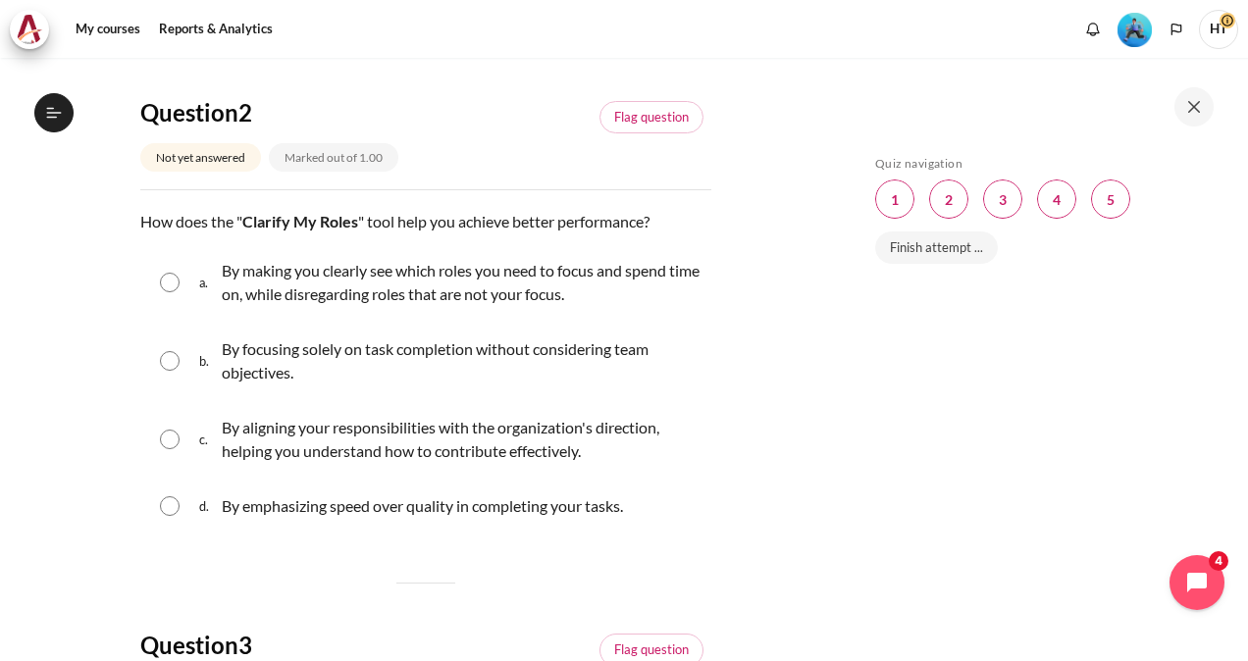
scroll to position [589, 0]
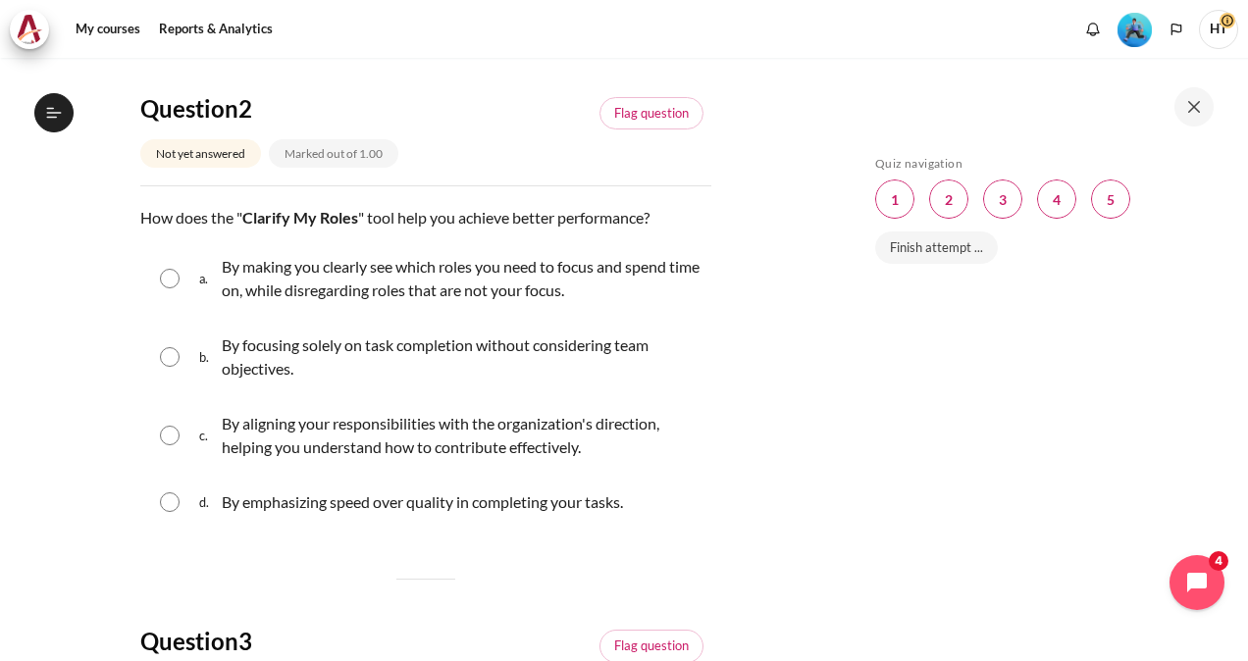
click at [175, 427] on input "Content" at bounding box center [170, 436] width 20 height 20
radio input "true"
click at [160, 493] on input "Content" at bounding box center [170, 503] width 20 height 20
radio input "true"
click at [160, 269] on input "Content" at bounding box center [170, 279] width 20 height 20
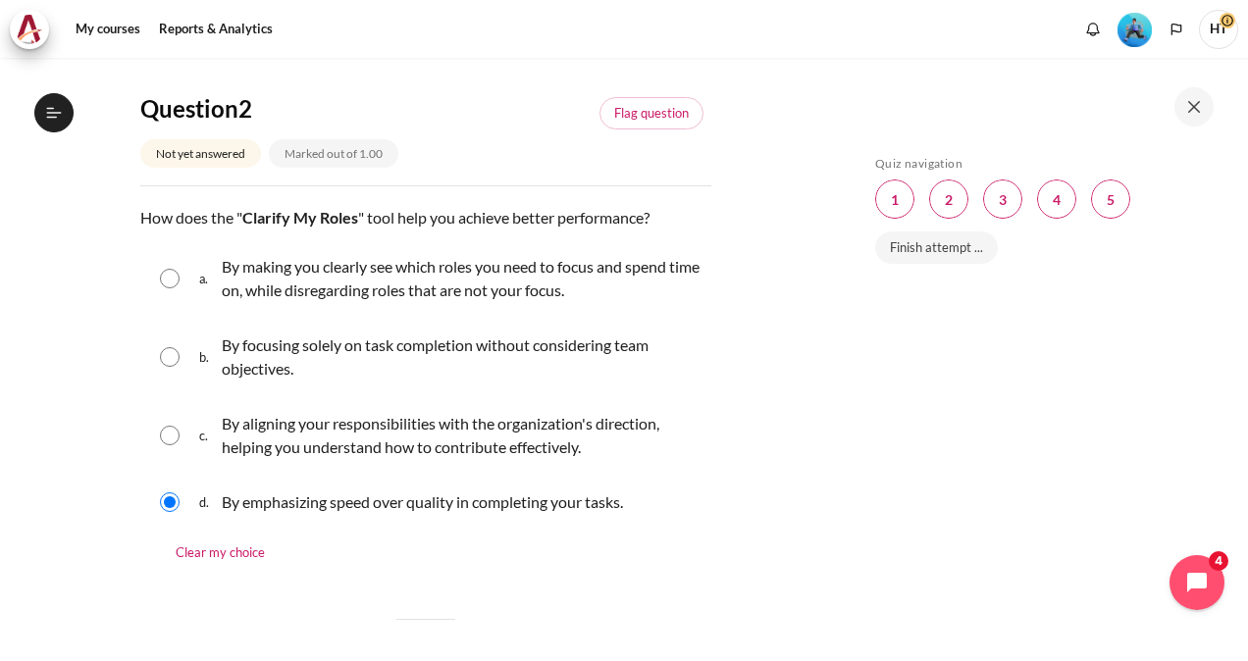
radio input "true"
click at [167, 430] on input "Content" at bounding box center [170, 436] width 20 height 20
radio input "true"
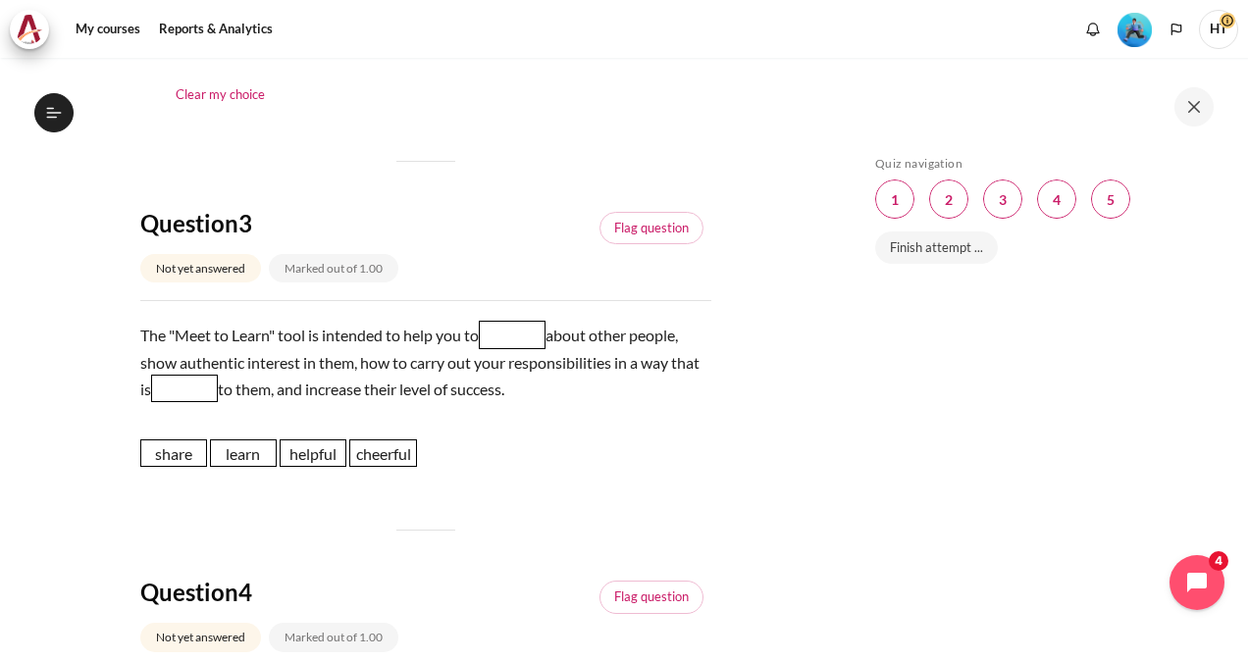
scroll to position [1060, 0]
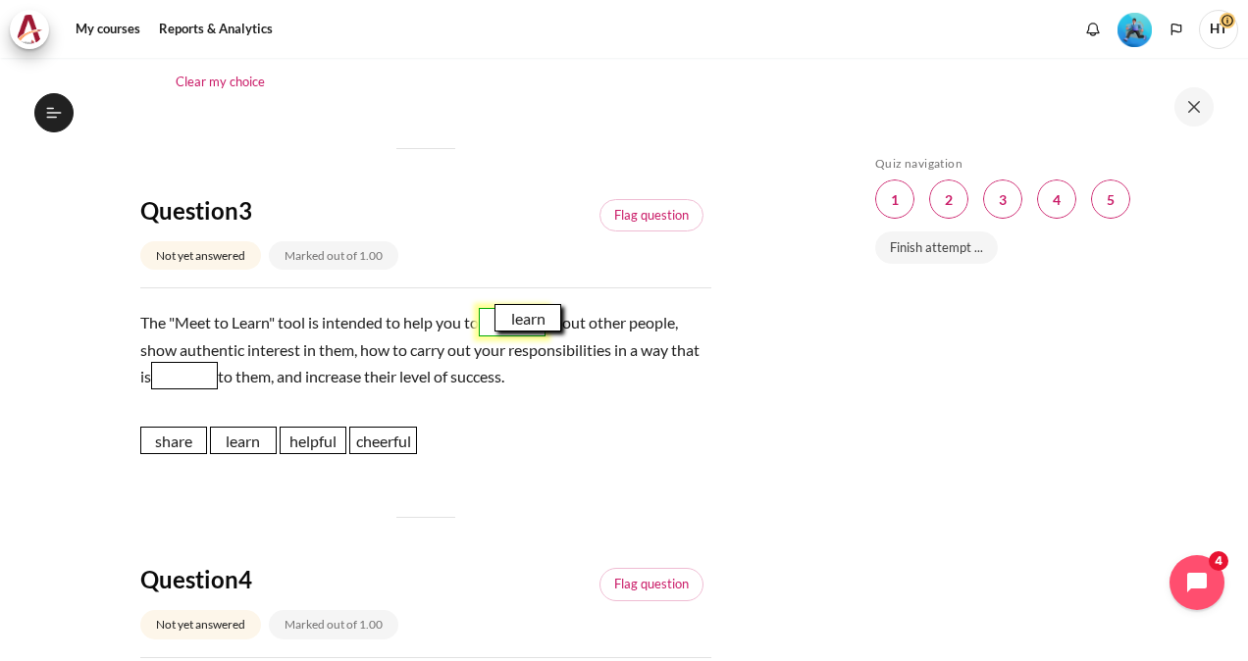
drag, startPoint x: 254, startPoint y: 443, endPoint x: 536, endPoint y: 320, distance: 307.2
click at [536, 320] on span "learn" at bounding box center [528, 317] width 67 height 27
drag, startPoint x: 334, startPoint y: 440, endPoint x: 243, endPoint y: 374, distance: 111.7
click at [243, 374] on span "helpful" at bounding box center [222, 374] width 67 height 27
click at [292, 514] on div "Question 1 Not yet answered Marked out of 1.00 Flag question Question text My m…" at bounding box center [425, 484] width 571 height 2538
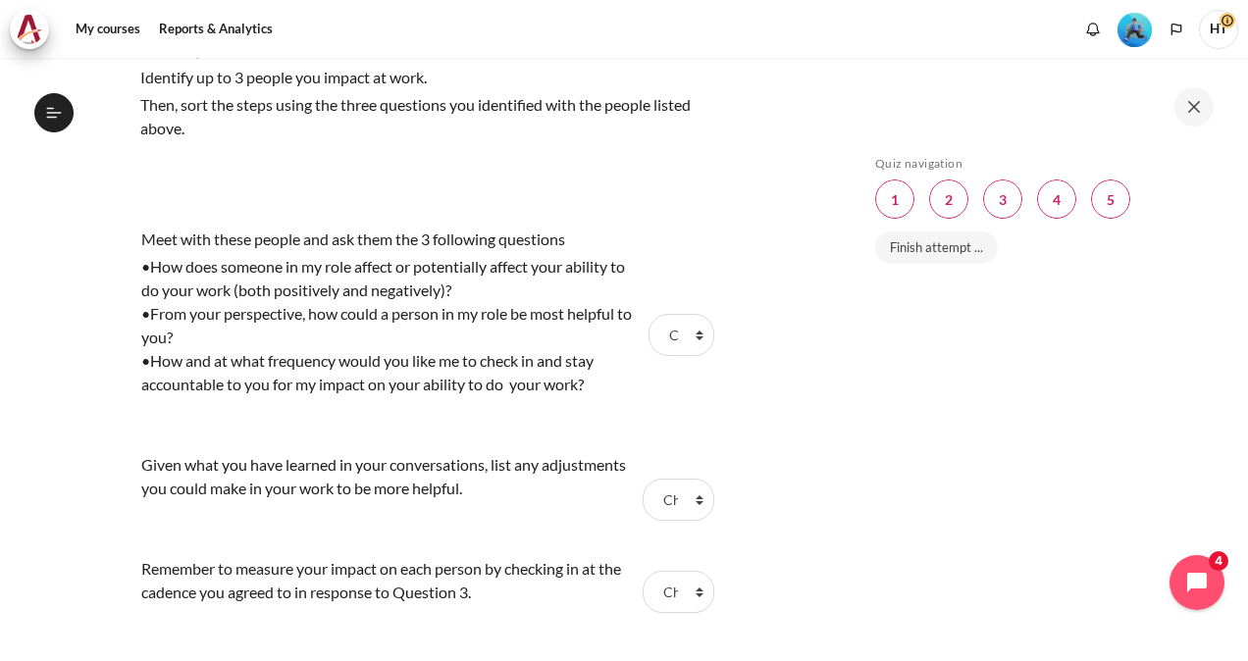
scroll to position [1766, 0]
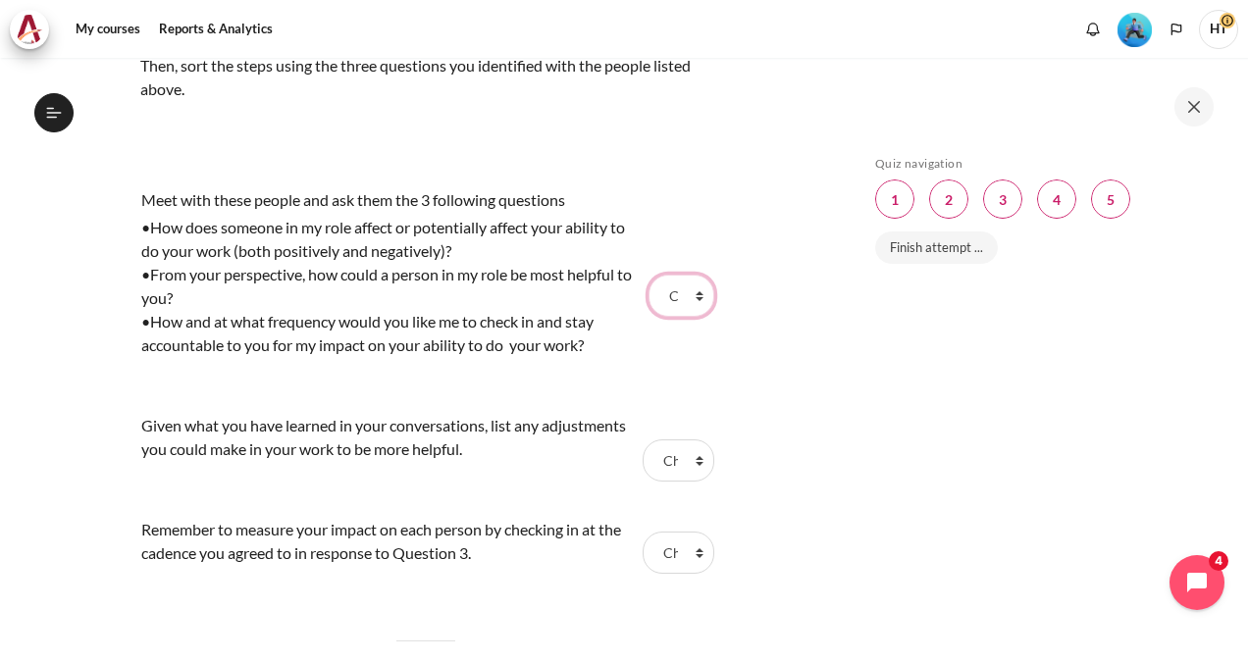
click at [689, 287] on select "Choose... Step 1 Step 2 Step 3" at bounding box center [681, 295] width 65 height 41
select select "1"
click at [649, 275] on select "Choose... Step 1 Step 2 Step 3" at bounding box center [681, 295] width 65 height 41
click at [231, 424] on div "Given what you have learned in your conversations, list any adjustments you cou…" at bounding box center [389, 437] width 496 height 47
click at [677, 458] on select "Choose... Step 1 Step 2 Step 3" at bounding box center [678, 460] width 71 height 41
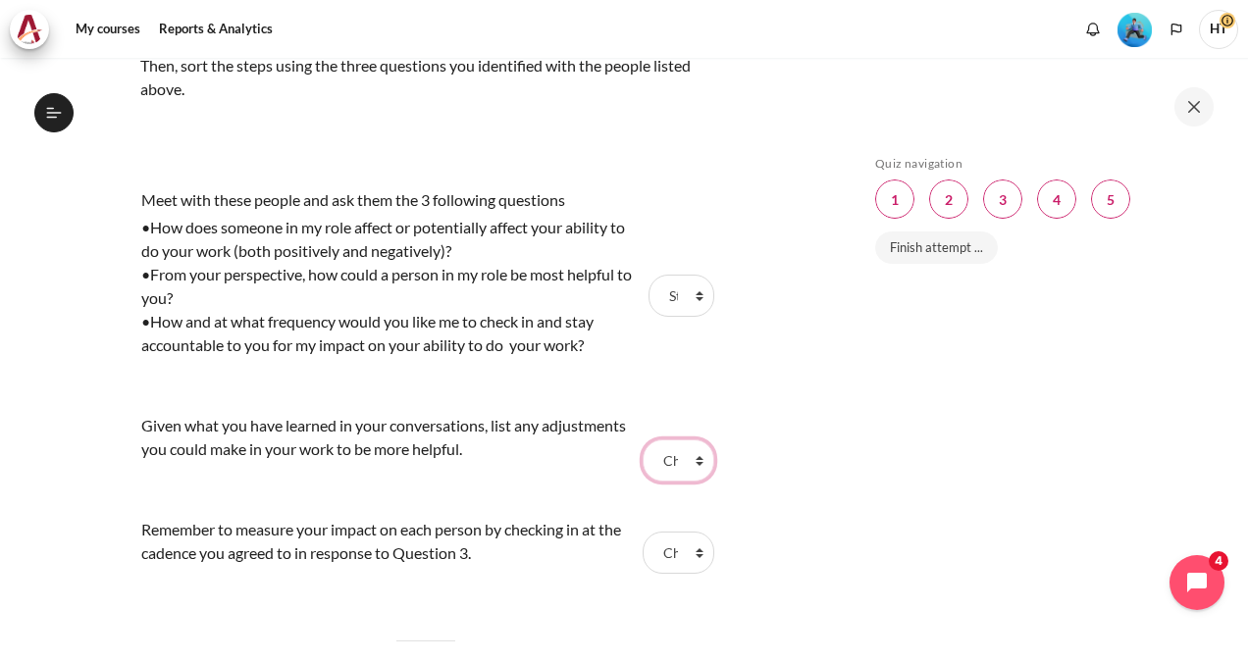
select select "2"
click at [643, 440] on select "Choose... Step 1 Step 2 Step 3" at bounding box center [678, 460] width 71 height 41
click at [666, 555] on select "Choose... Step 1 Step 2 Step 3" at bounding box center [678, 552] width 71 height 41
select select "3"
click at [643, 532] on select "Choose... Step 1 Step 2 Step 3" at bounding box center [678, 552] width 71 height 41
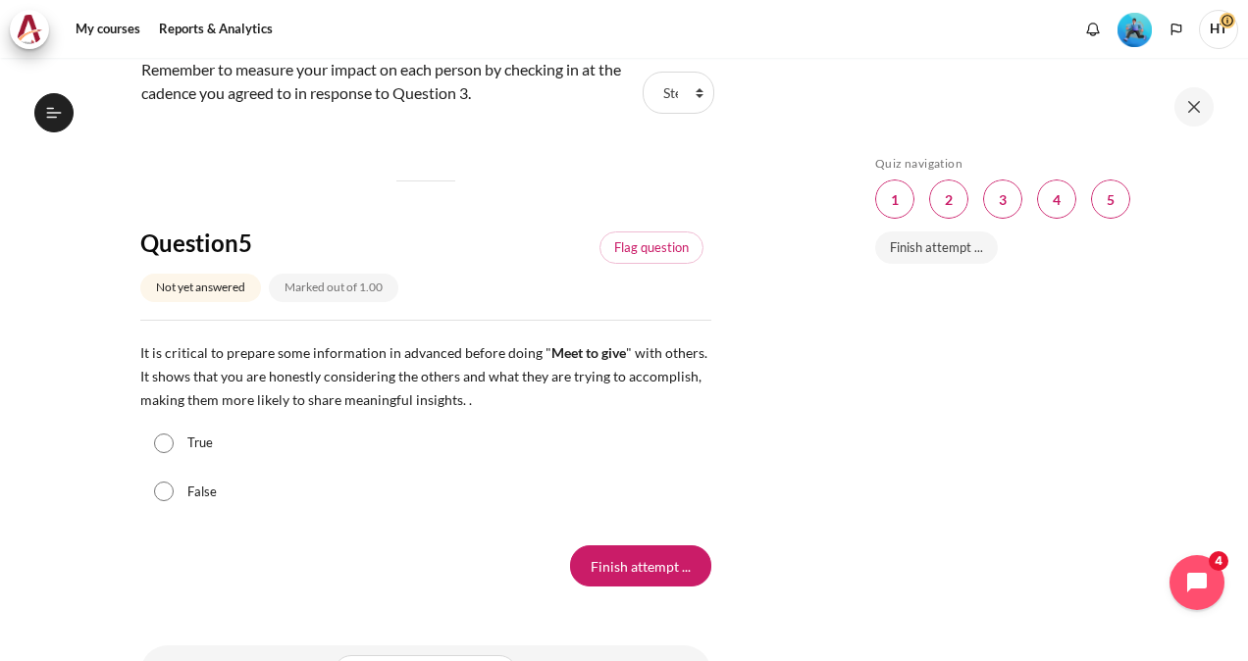
scroll to position [2329, 0]
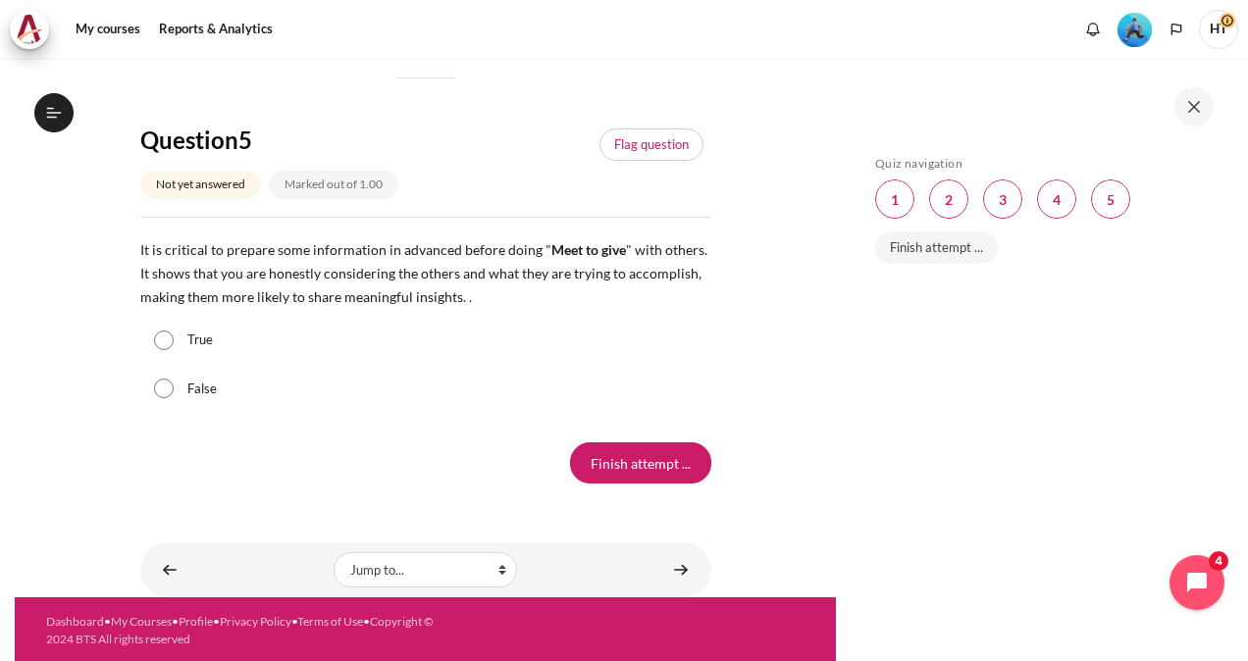
click at [145, 272] on span "It is critical to prepare some information in advanced before doing " Meet to g…" at bounding box center [423, 273] width 567 height 64
click at [171, 331] on input "True" at bounding box center [164, 341] width 20 height 20
radio input "true"
click at [624, 444] on input "Finish attempt ..." at bounding box center [640, 463] width 141 height 41
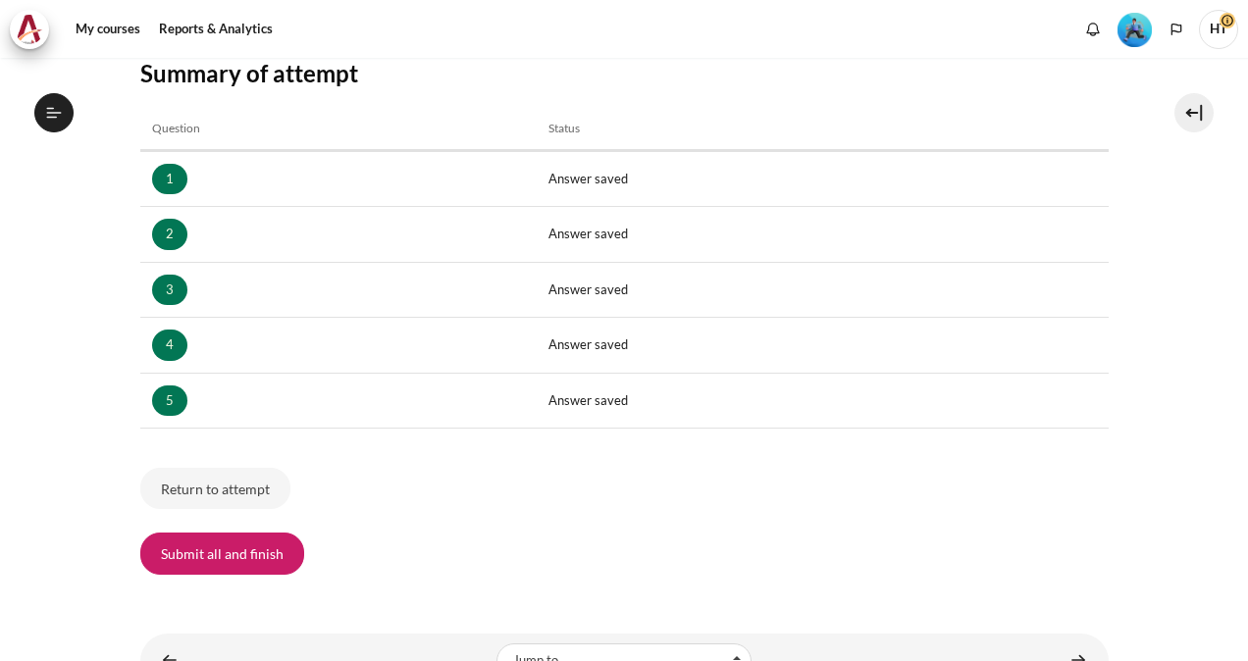
scroll to position [344, 0]
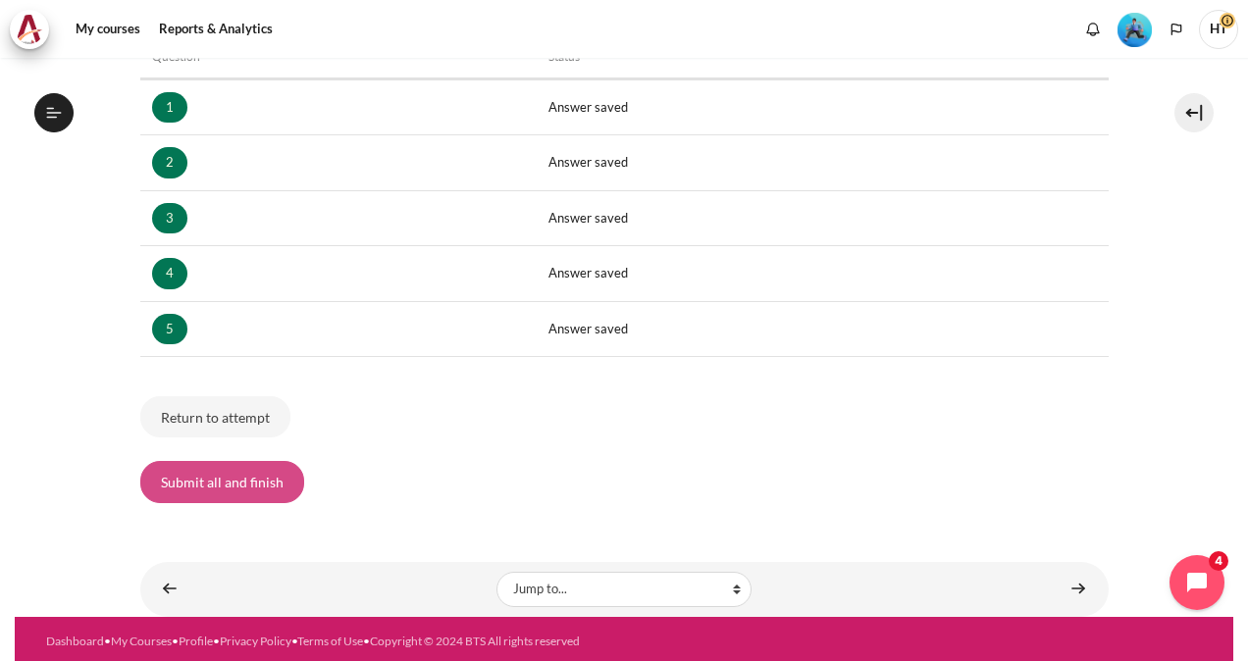
click at [171, 496] on button "Submit all and finish" at bounding box center [222, 481] width 164 height 41
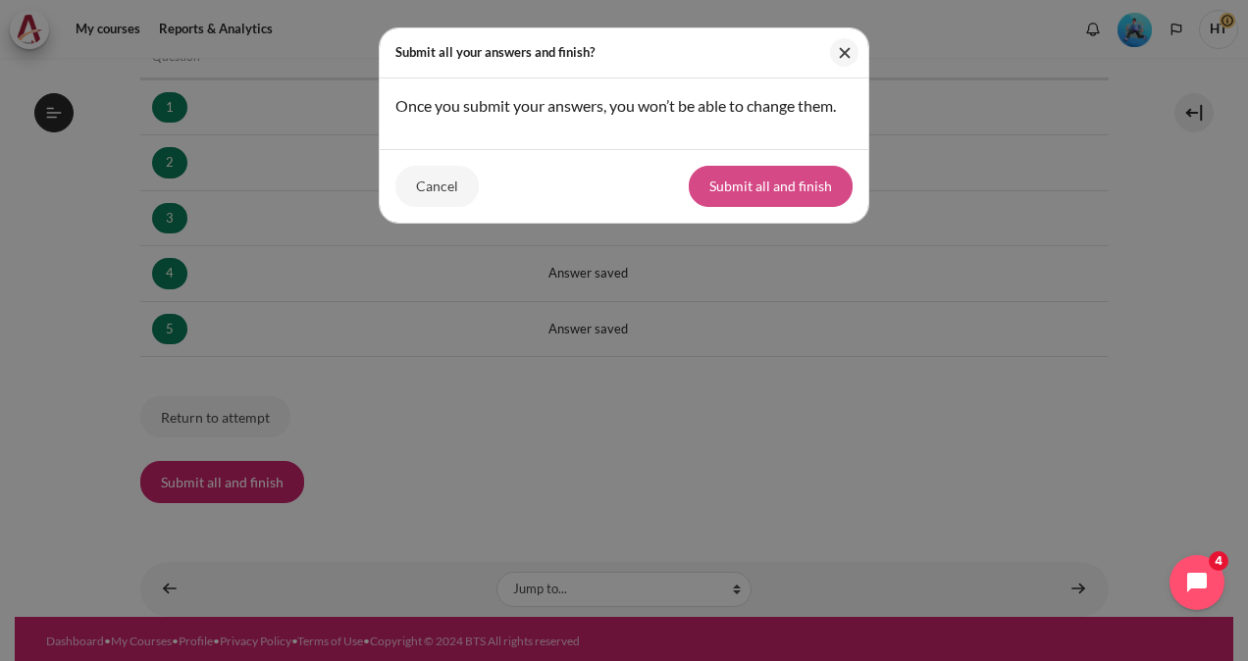
click at [779, 177] on button "Submit all and finish" at bounding box center [771, 186] width 164 height 41
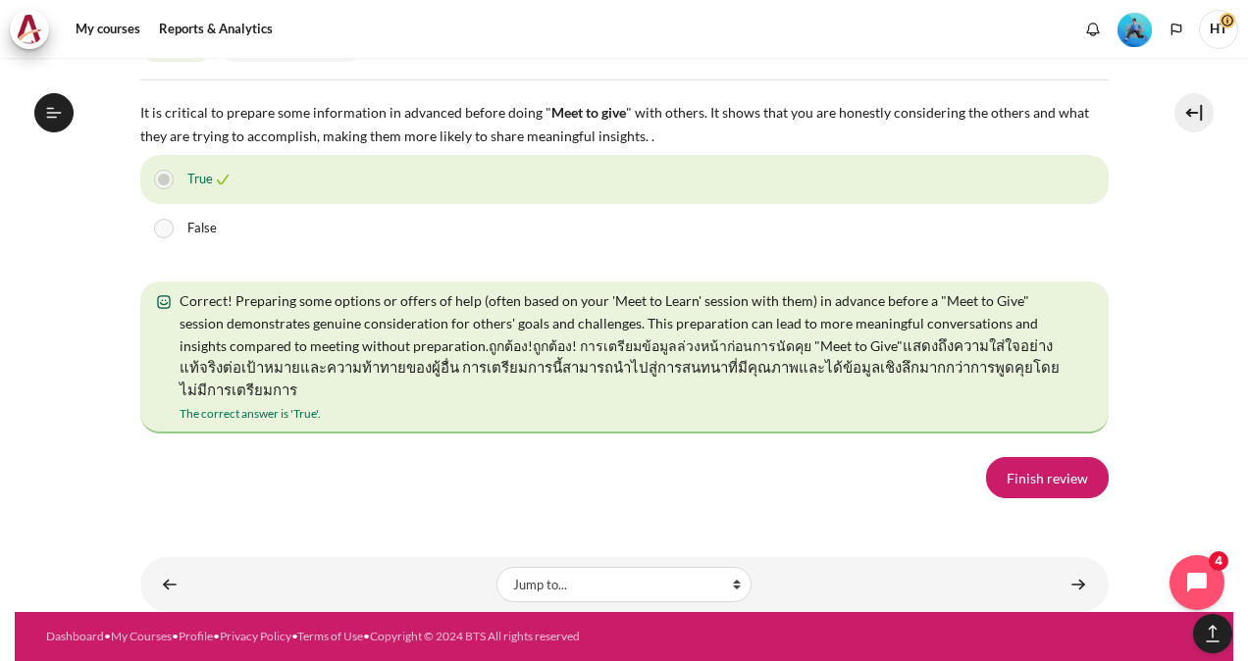
scroll to position [3743, 0]
click at [1046, 470] on link "Finish review" at bounding box center [1047, 477] width 123 height 41
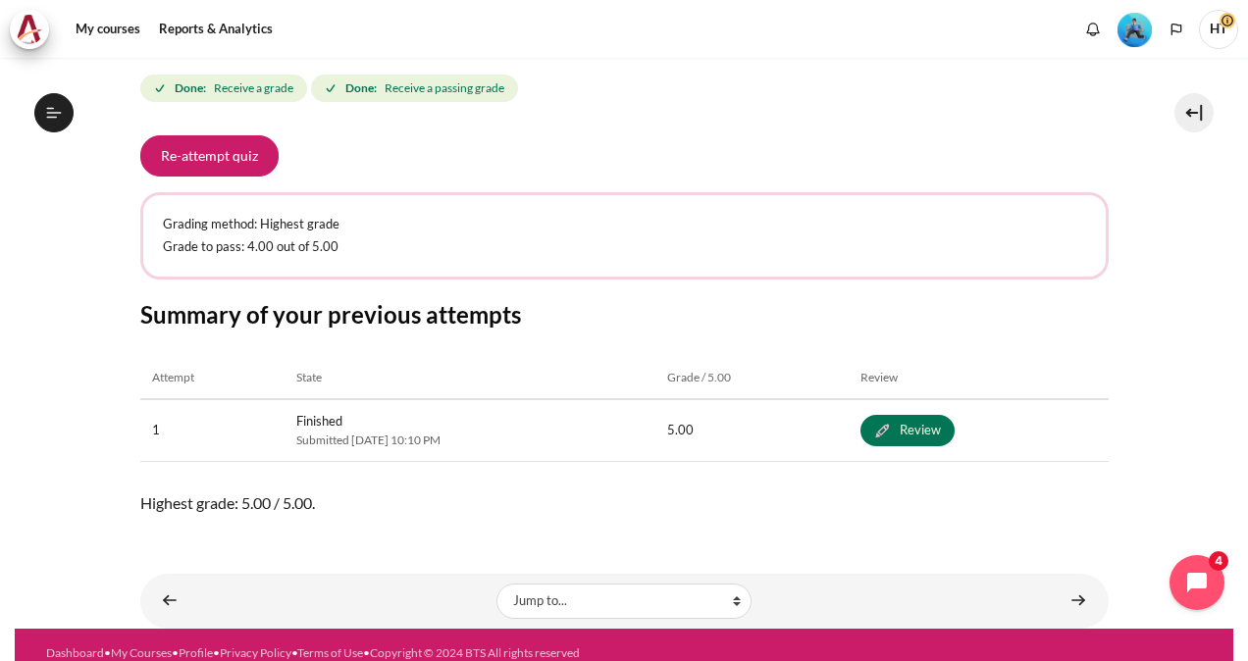
scroll to position [294, 0]
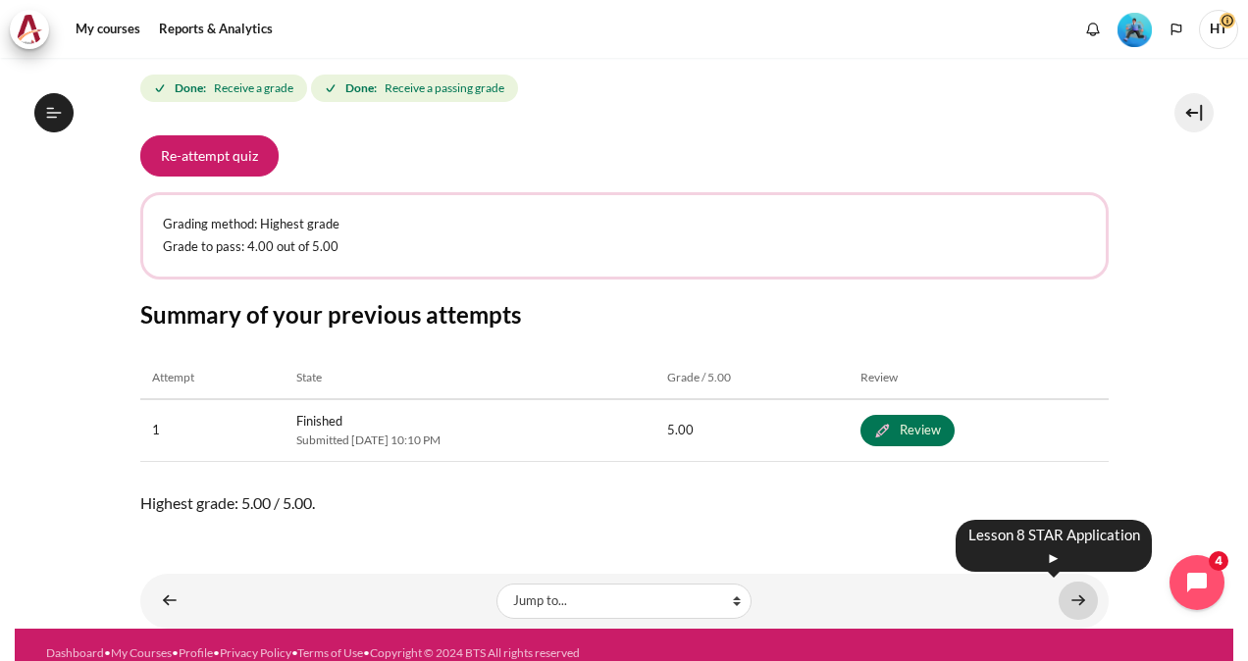
click at [1077, 597] on link "Content" at bounding box center [1078, 601] width 39 height 38
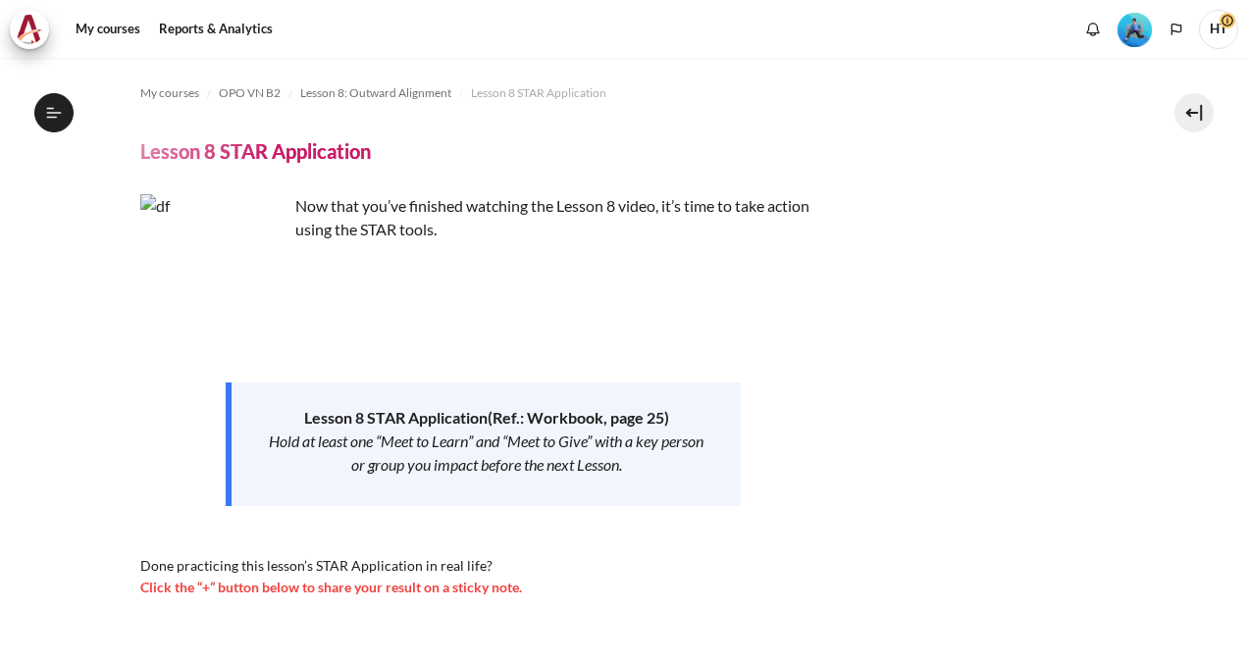
scroll to position [1439, 0]
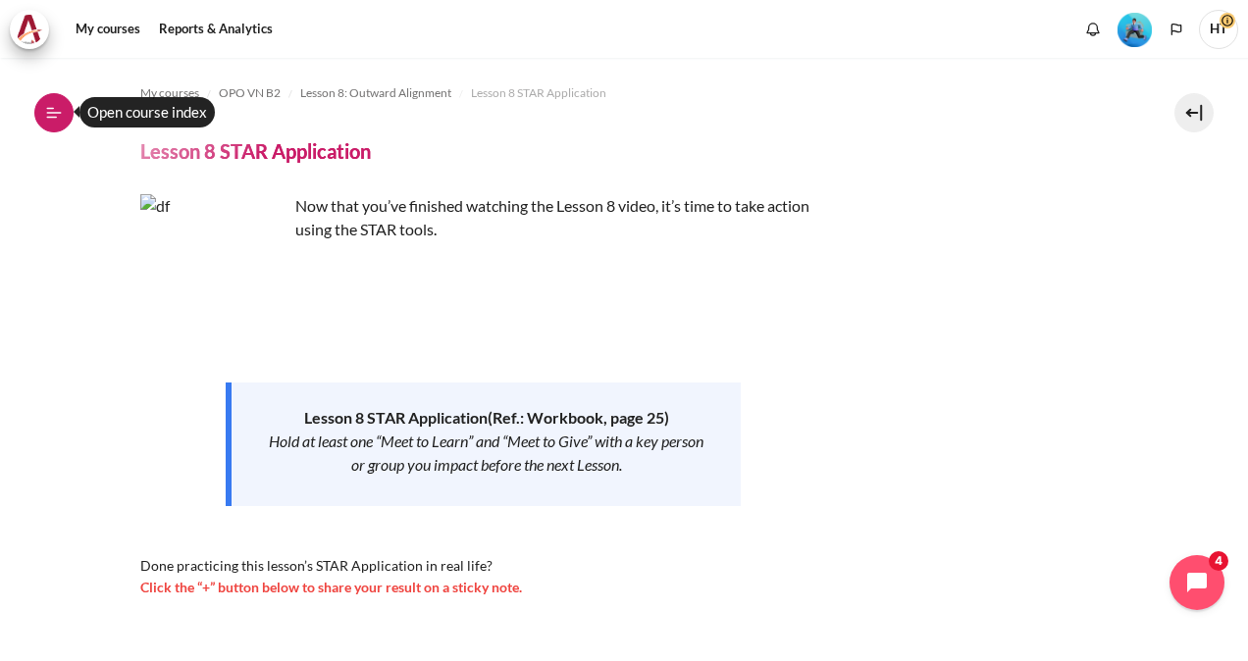
click at [55, 118] on icon at bounding box center [52, 117] width 11 height 1
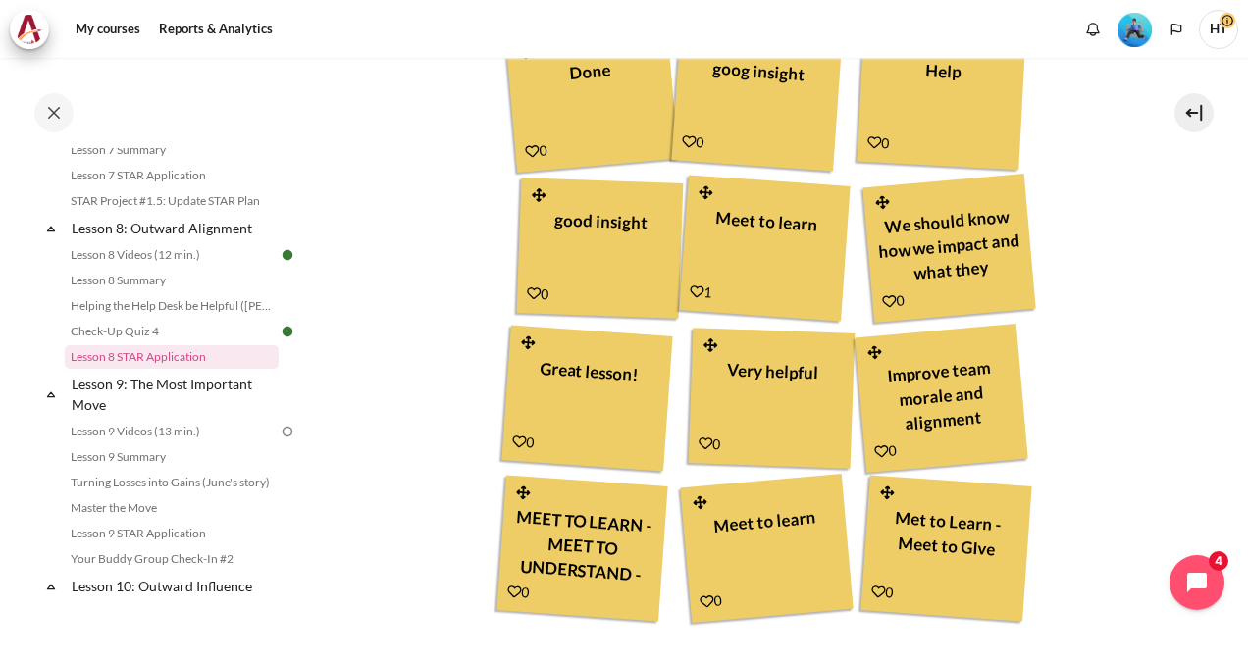
scroll to position [1005, 0]
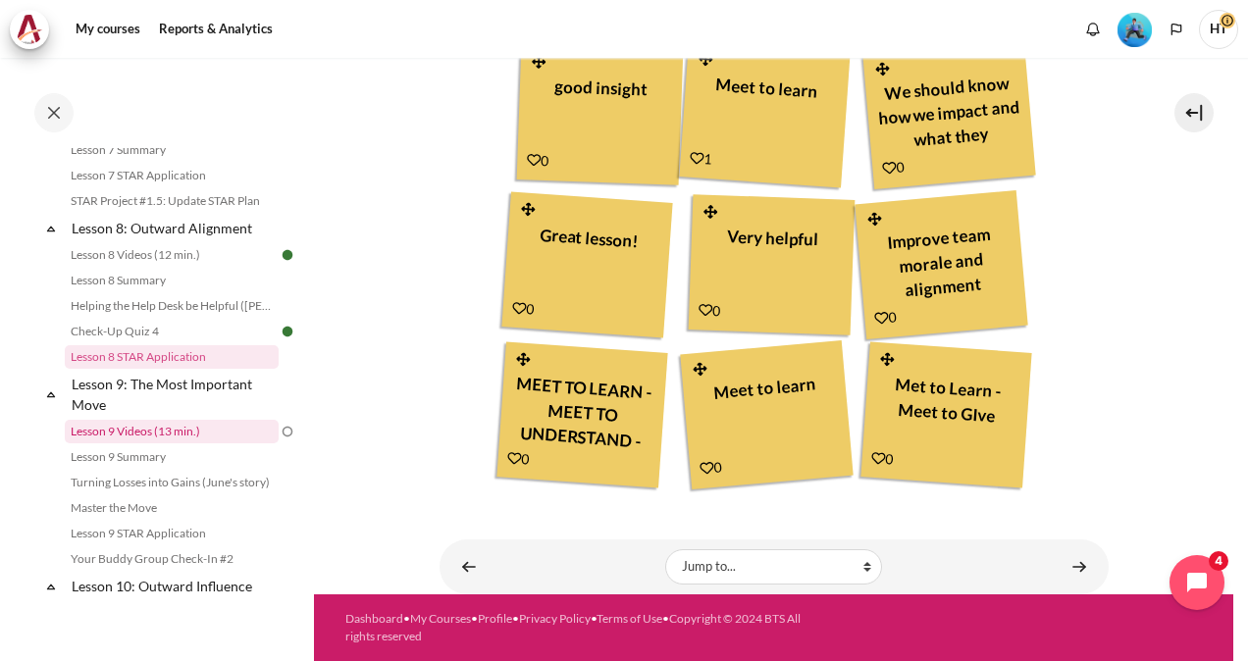
click at [183, 444] on link "Lesson 9 Videos (13 min.)" at bounding box center [172, 432] width 214 height 24
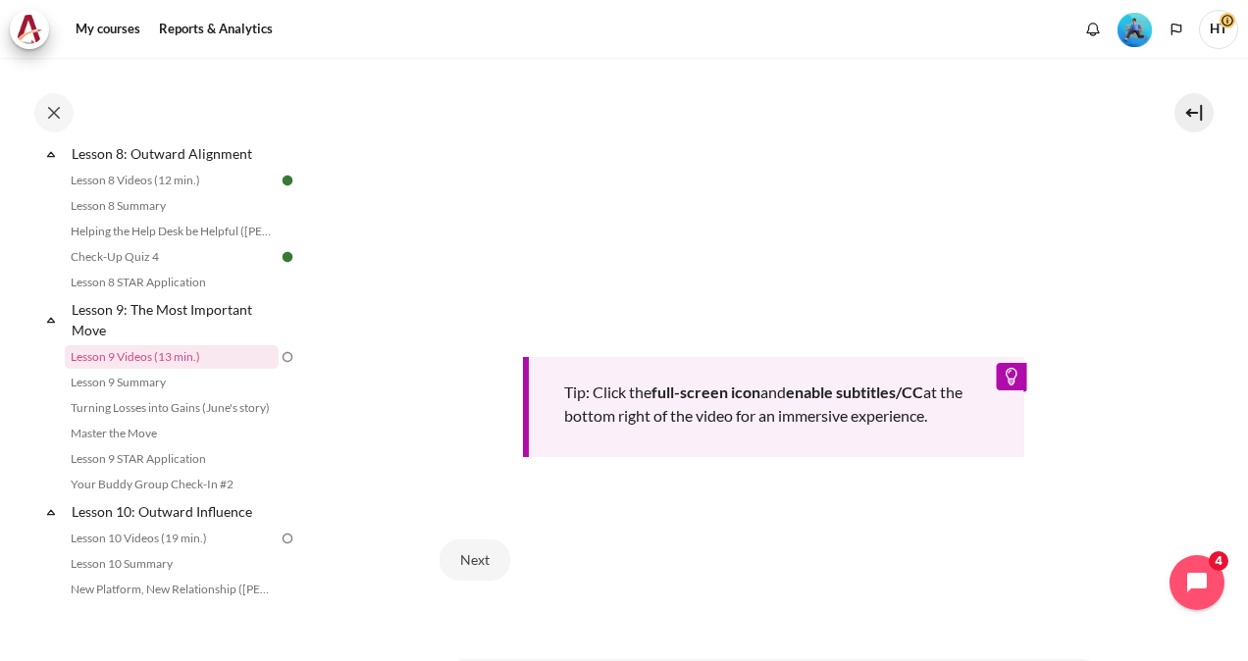
scroll to position [762, 0]
click at [475, 548] on button "Next" at bounding box center [475, 564] width 71 height 41
click at [491, 571] on button "Next" at bounding box center [475, 564] width 71 height 41
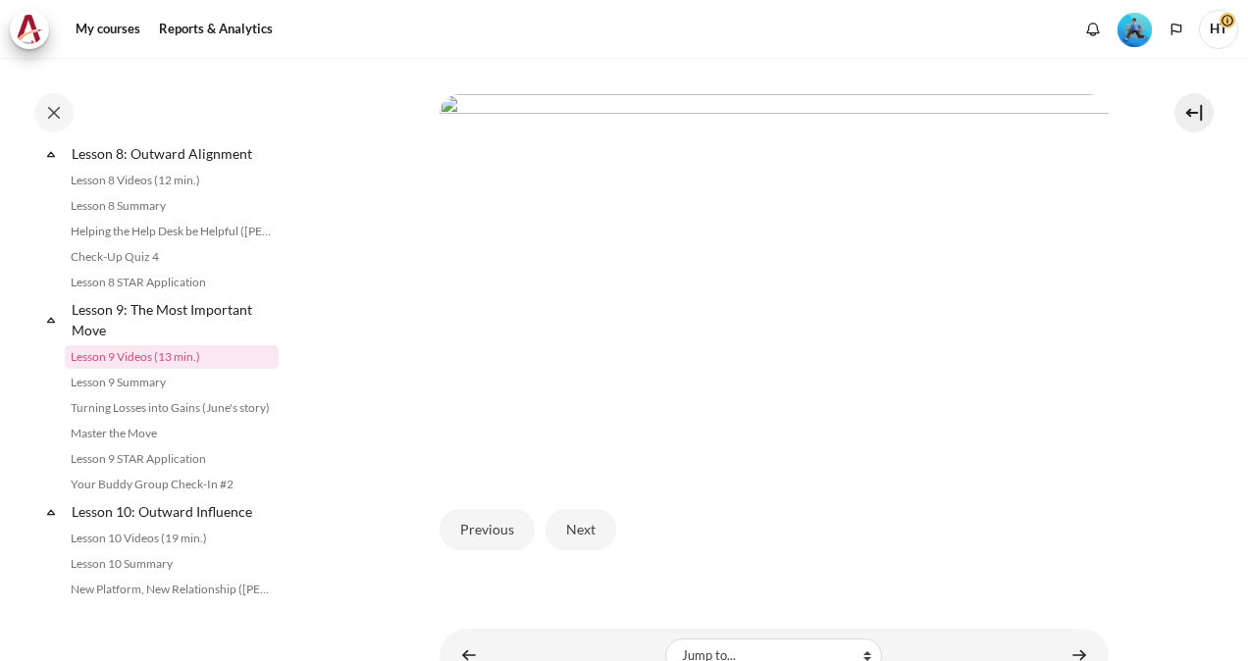
scroll to position [503, 0]
click at [573, 508] on button "Next" at bounding box center [581, 524] width 71 height 41
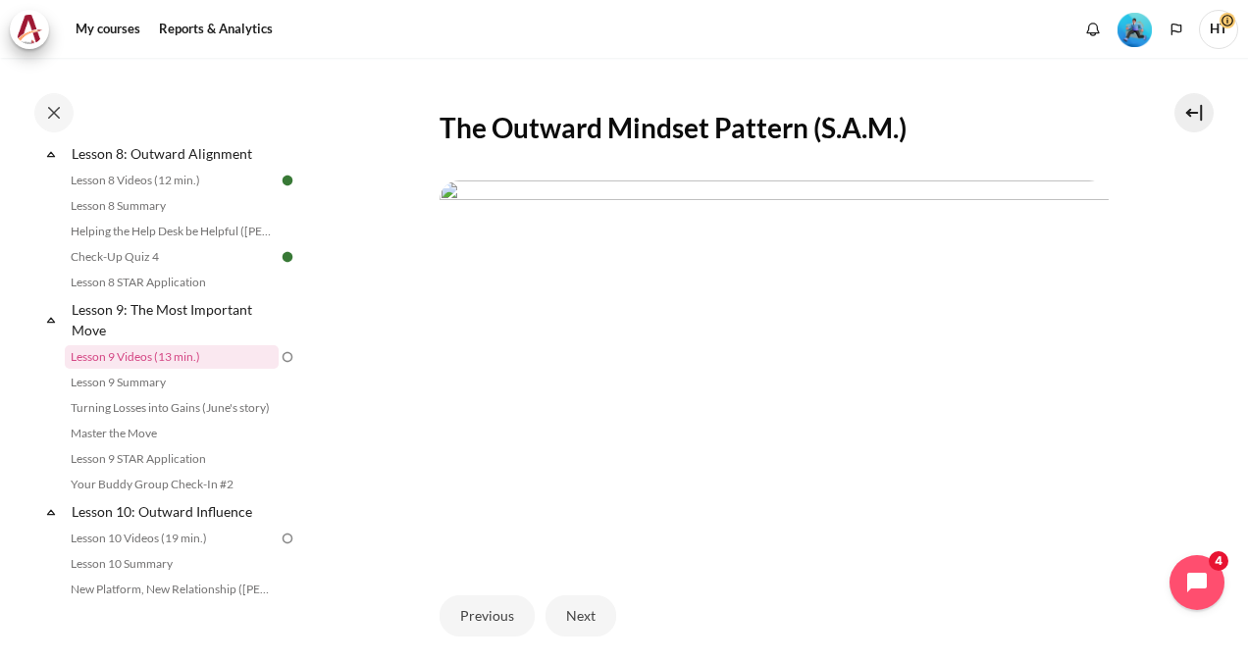
scroll to position [392, 0]
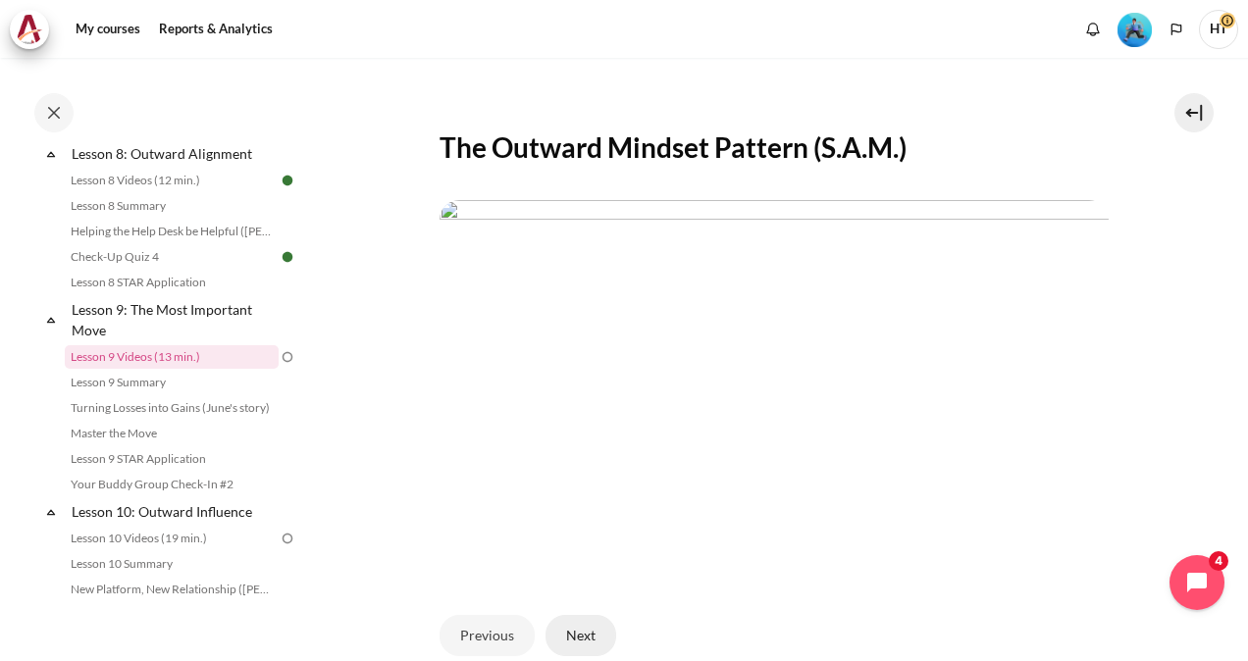
click at [589, 631] on button "Next" at bounding box center [581, 635] width 71 height 41
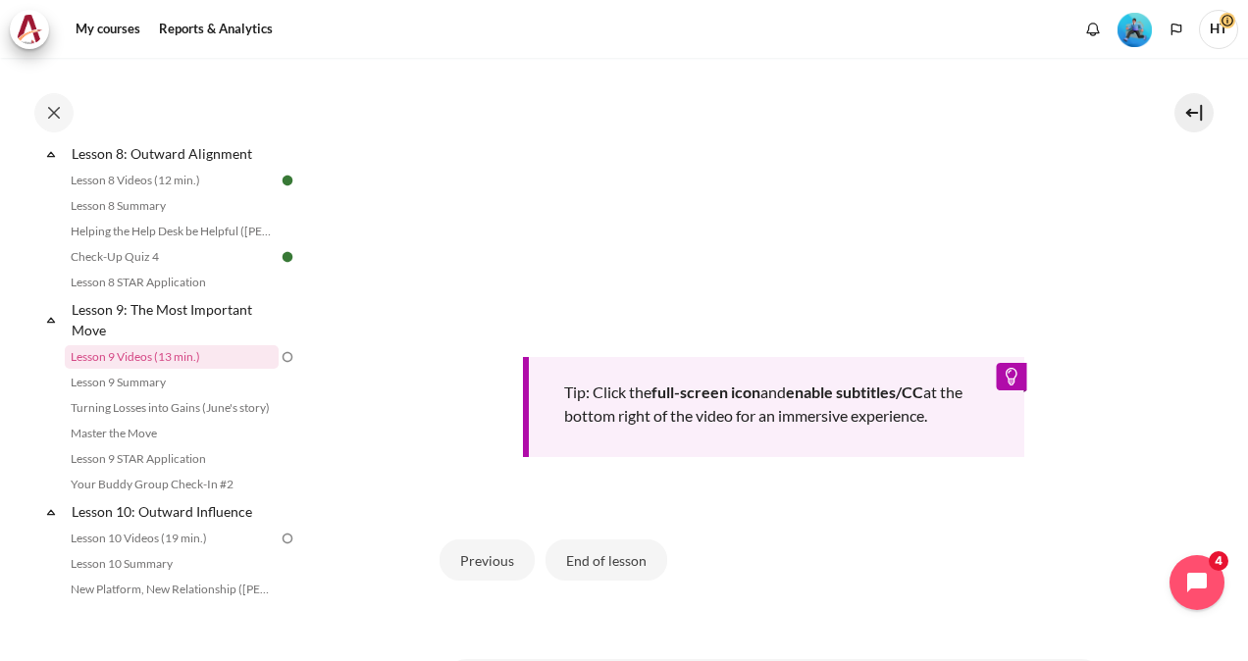
scroll to position [914, 0]
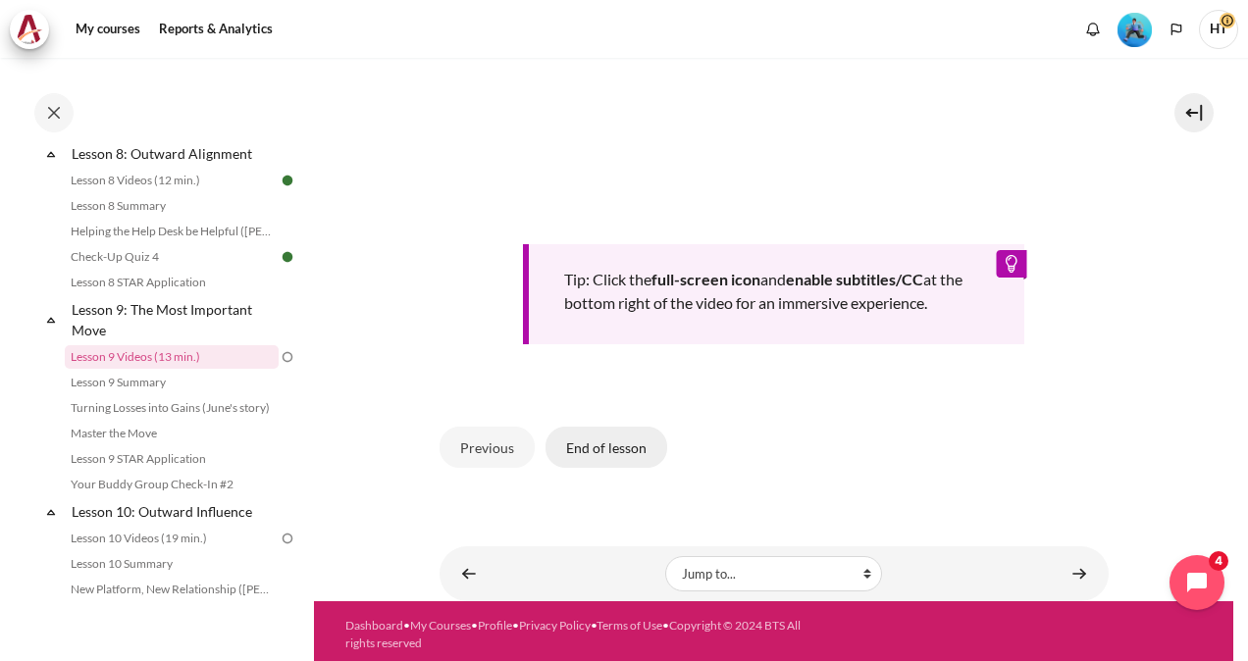
click at [625, 445] on button "End of lesson" at bounding box center [607, 447] width 122 height 41
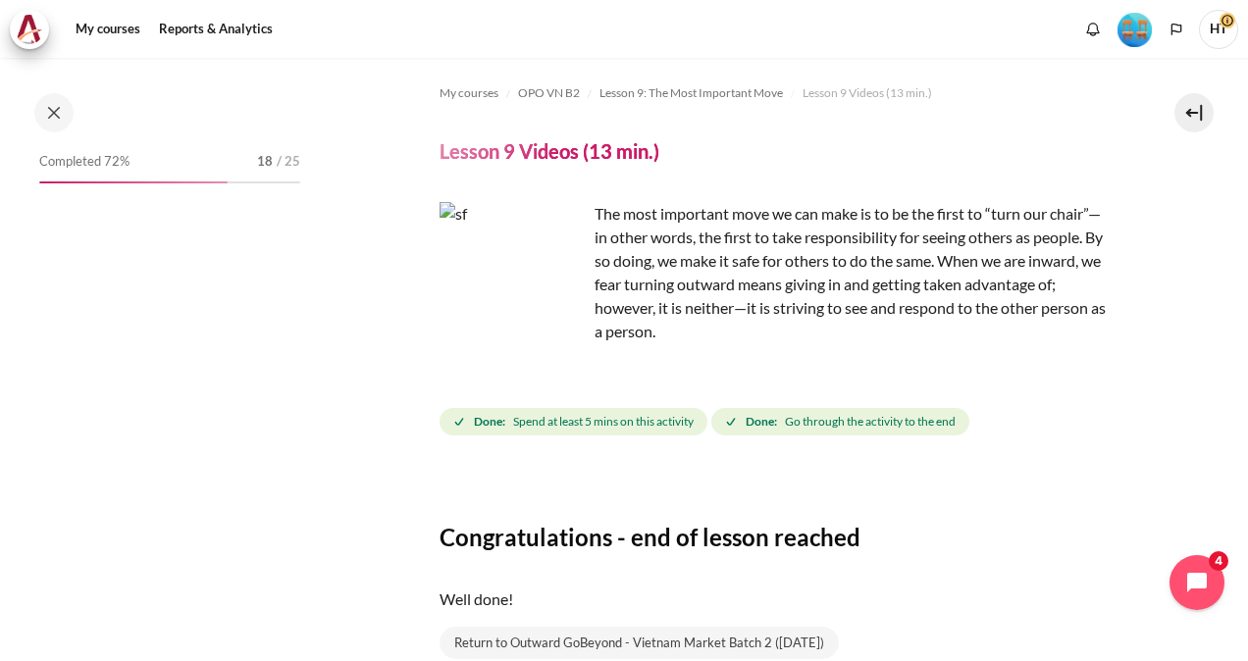
scroll to position [1514, 0]
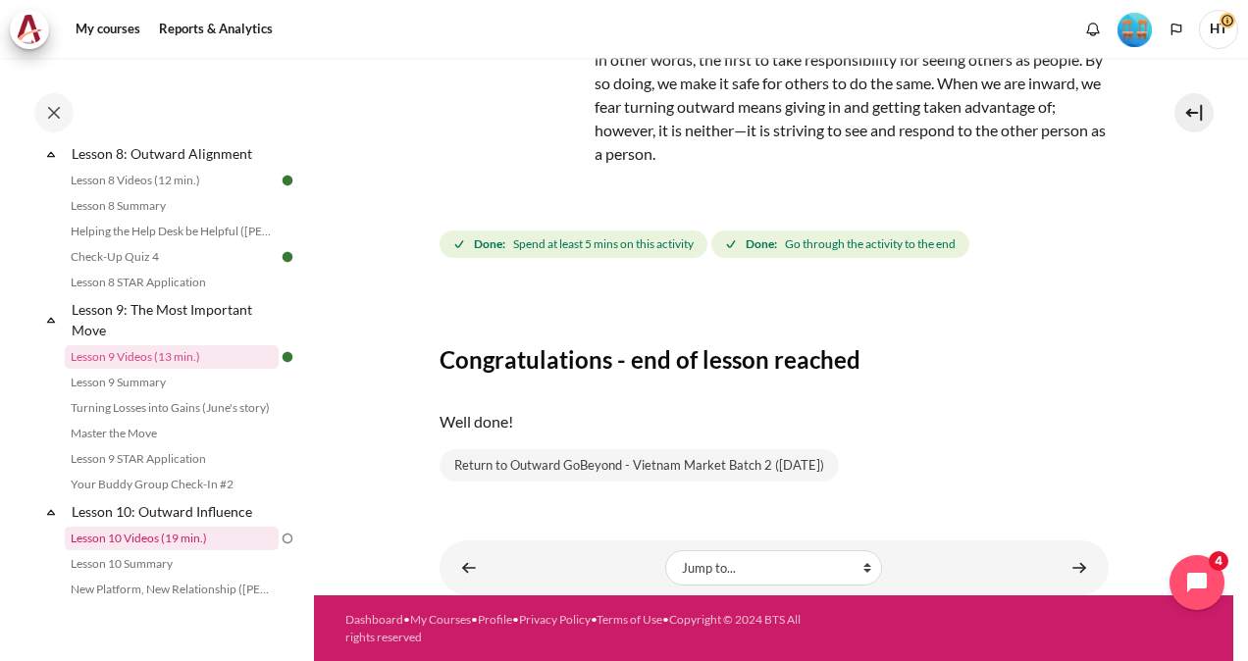
click at [199, 550] on link "Lesson 10 Videos (19 min.)" at bounding box center [172, 539] width 214 height 24
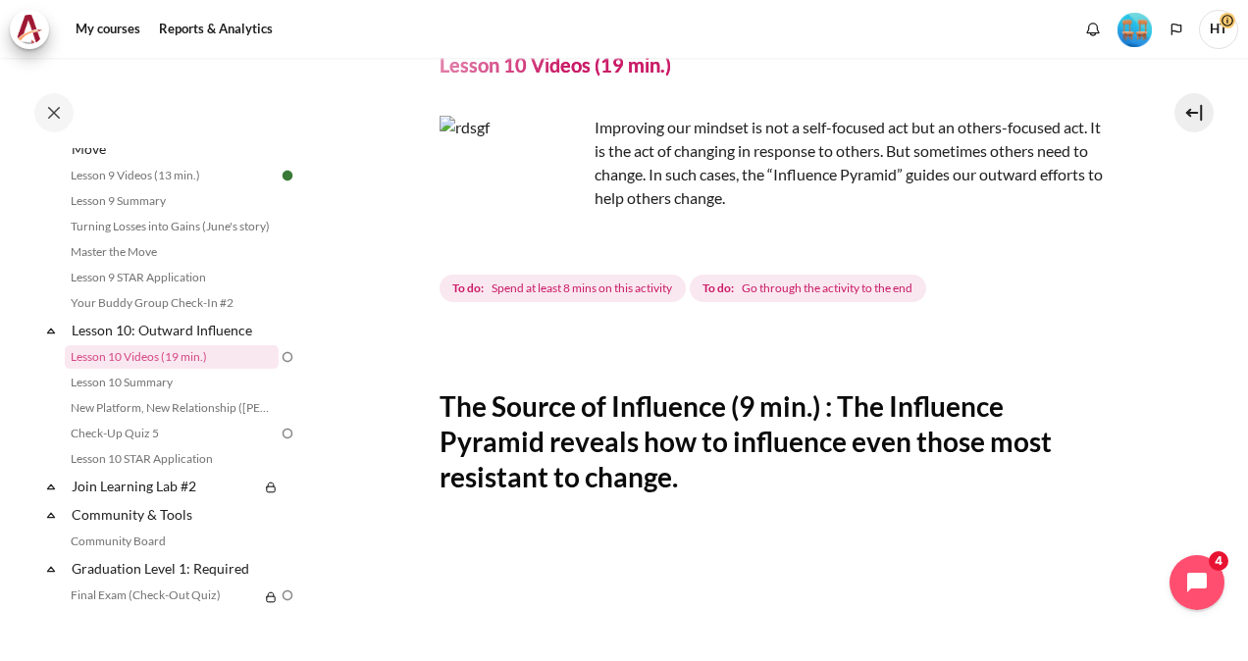
scroll to position [797, 0]
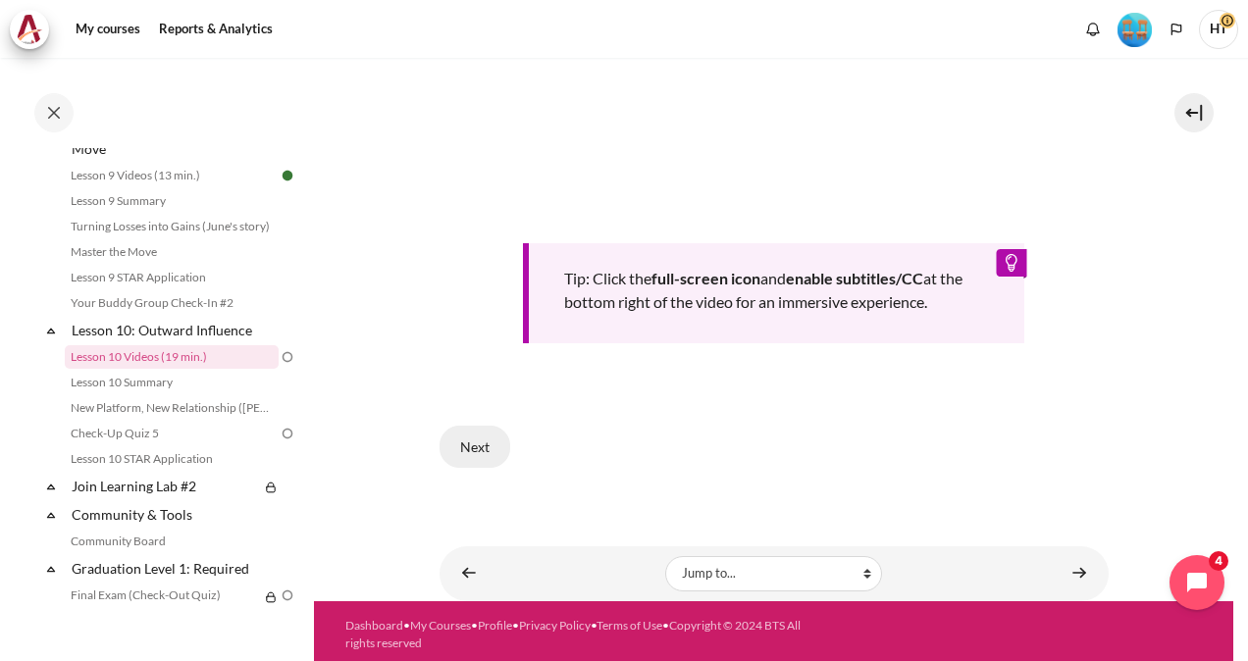
click at [471, 439] on button "Next" at bounding box center [475, 446] width 71 height 41
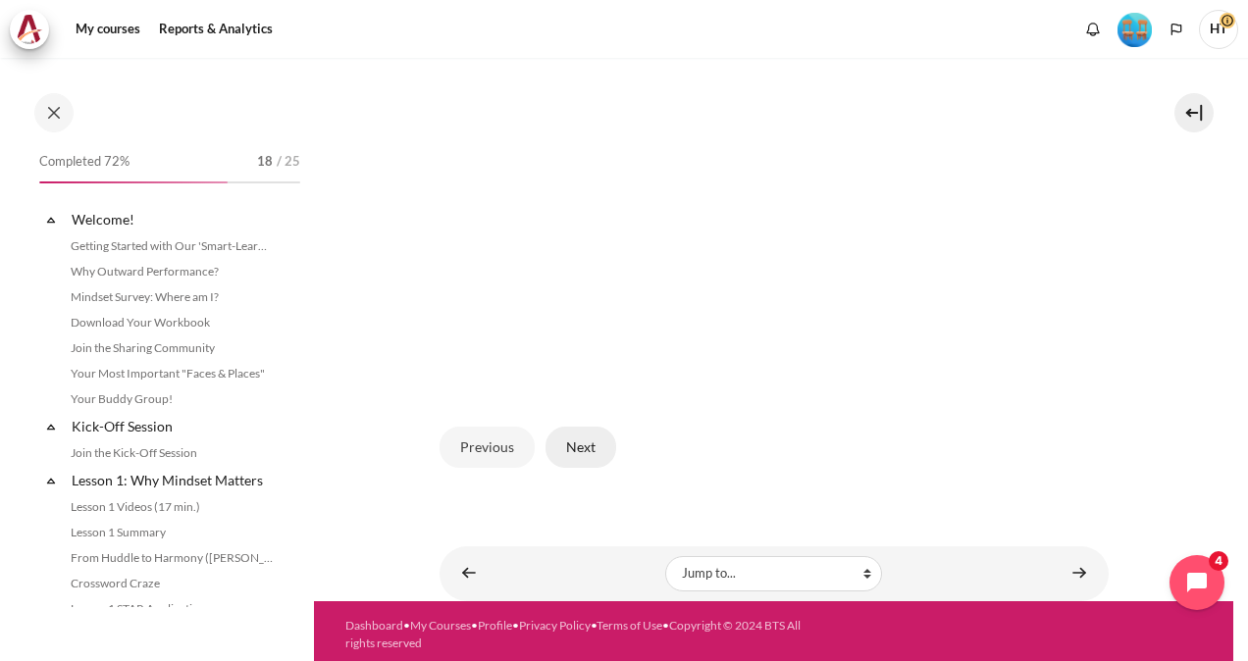
scroll to position [1696, 0]
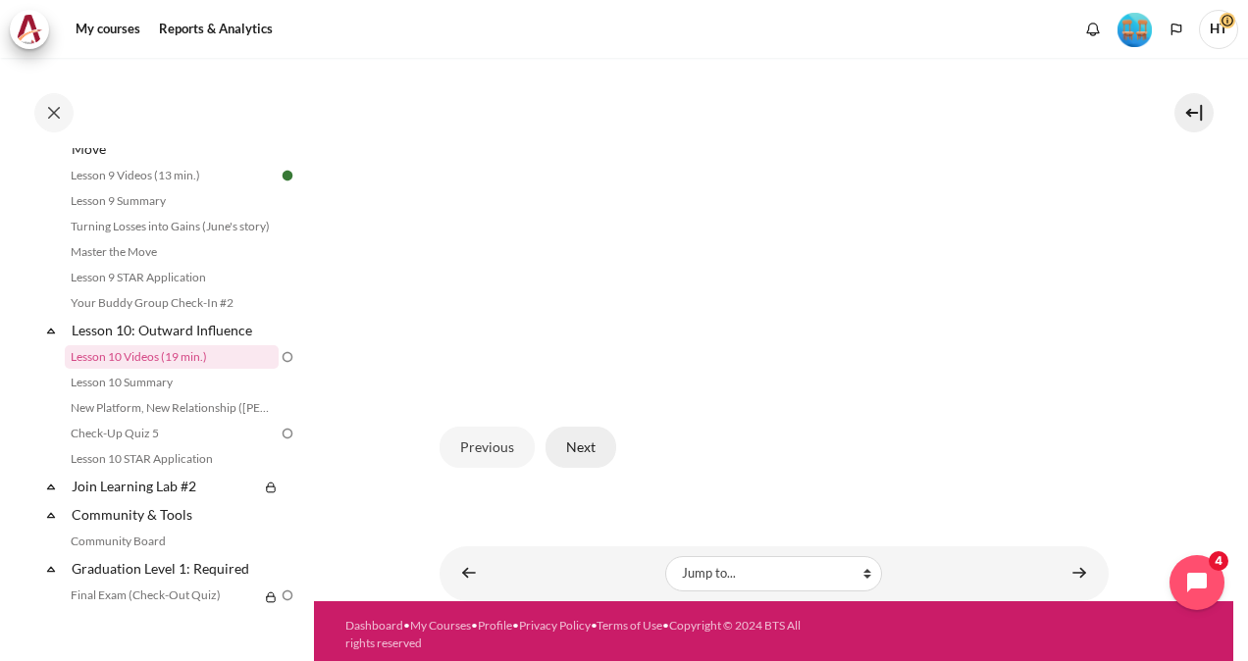
click at [573, 443] on button "Next" at bounding box center [581, 447] width 71 height 41
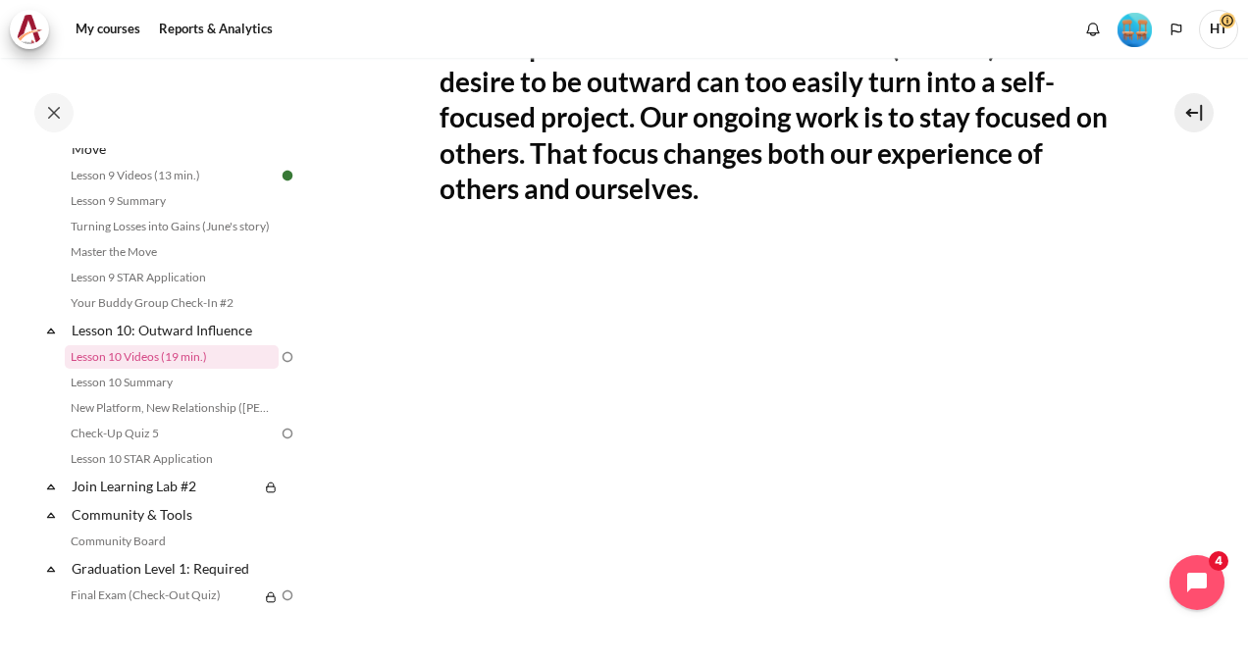
scroll to position [442, 0]
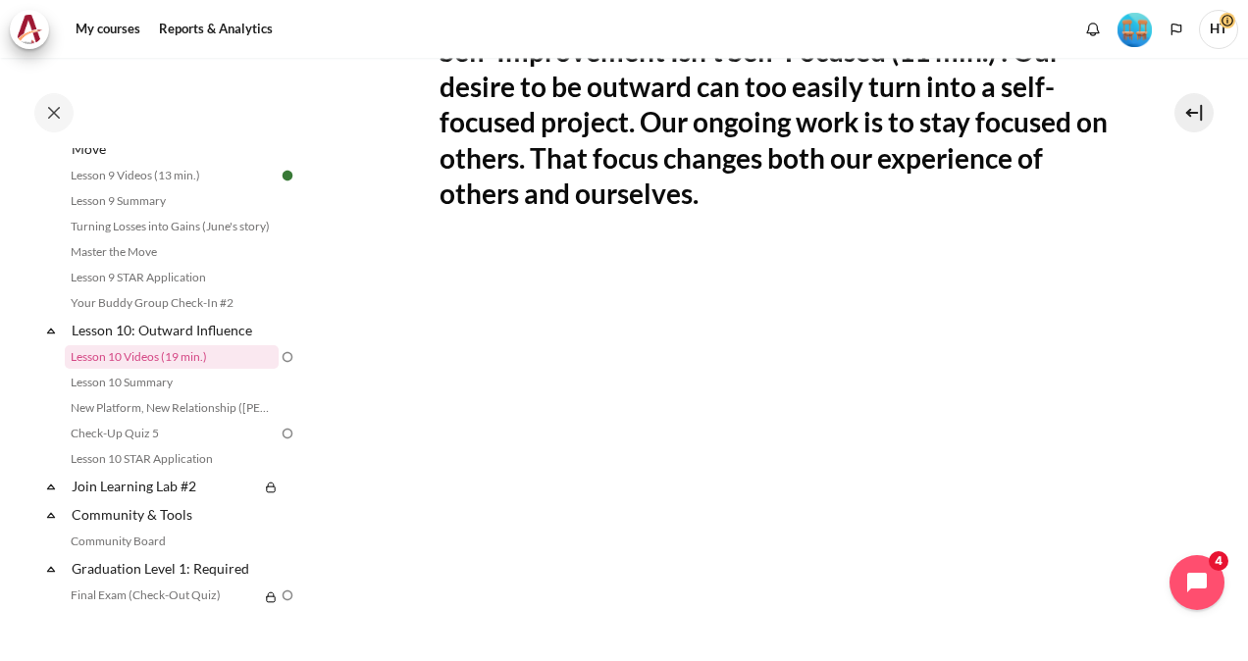
drag, startPoint x: 1203, startPoint y: 459, endPoint x: 1203, endPoint y: 542, distance: 82.4
click at [1203, 542] on section "My courses OPO VN B2 Lesson 10: Outward Influence Lesson 10 Videos (19 min.) Le…" at bounding box center [773, 321] width 919 height 1411
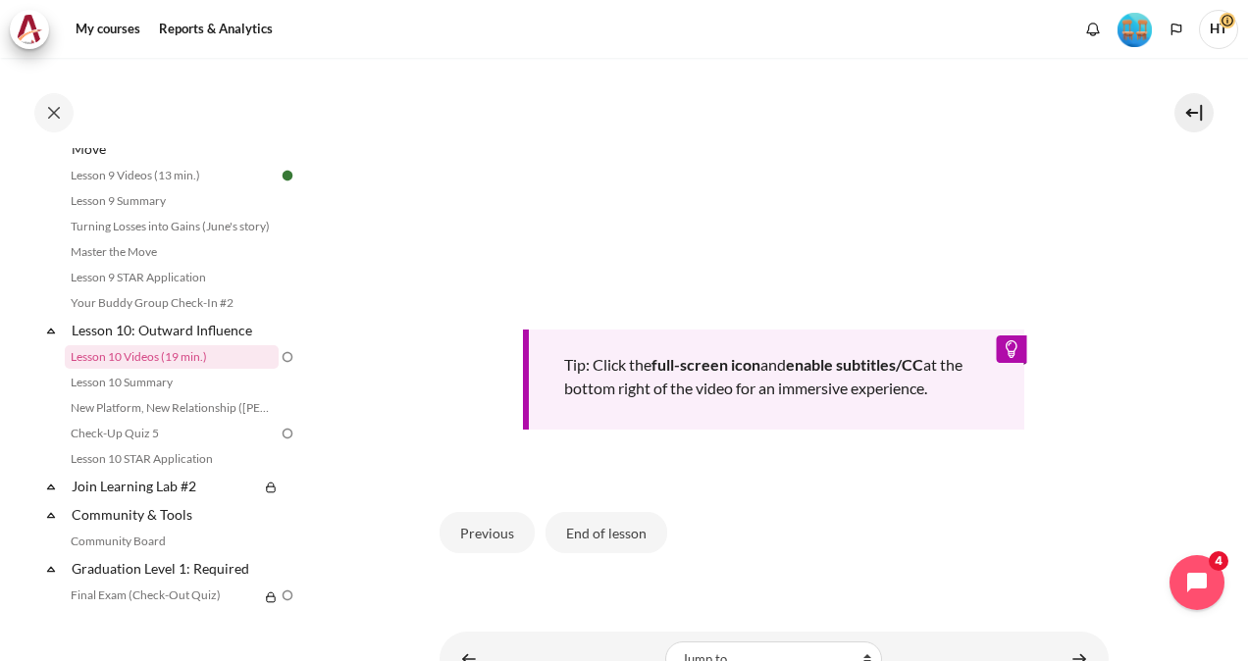
scroll to position [799, 0]
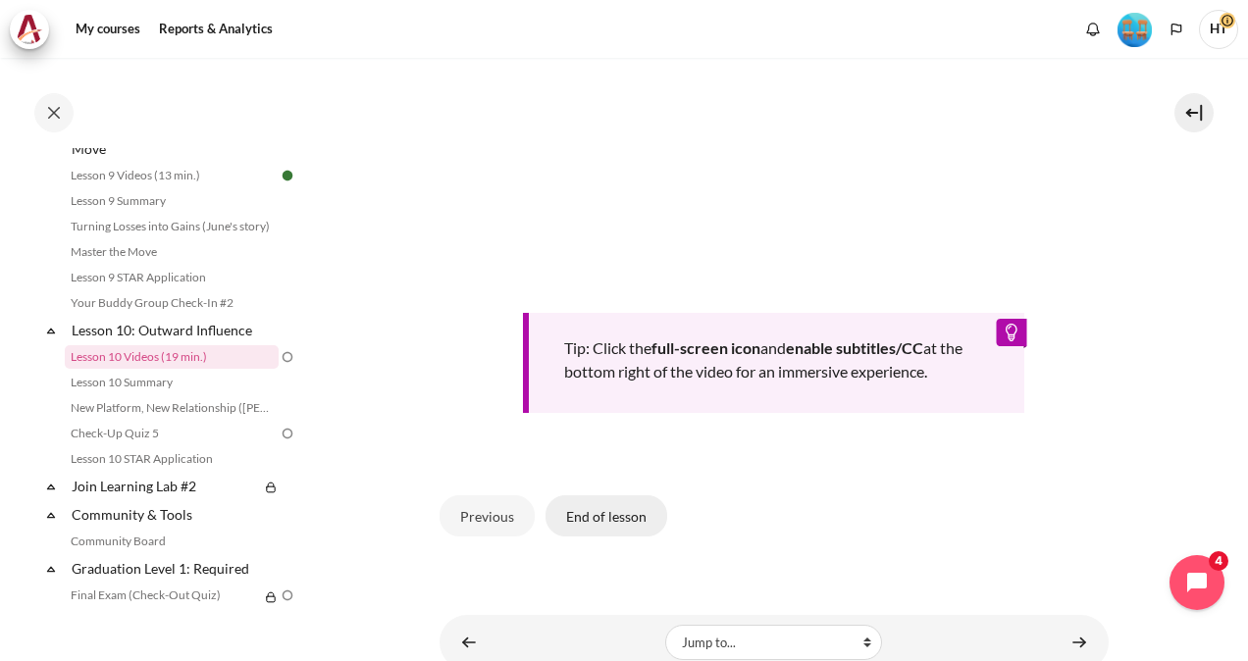
click at [612, 510] on button "End of lesson" at bounding box center [607, 516] width 122 height 41
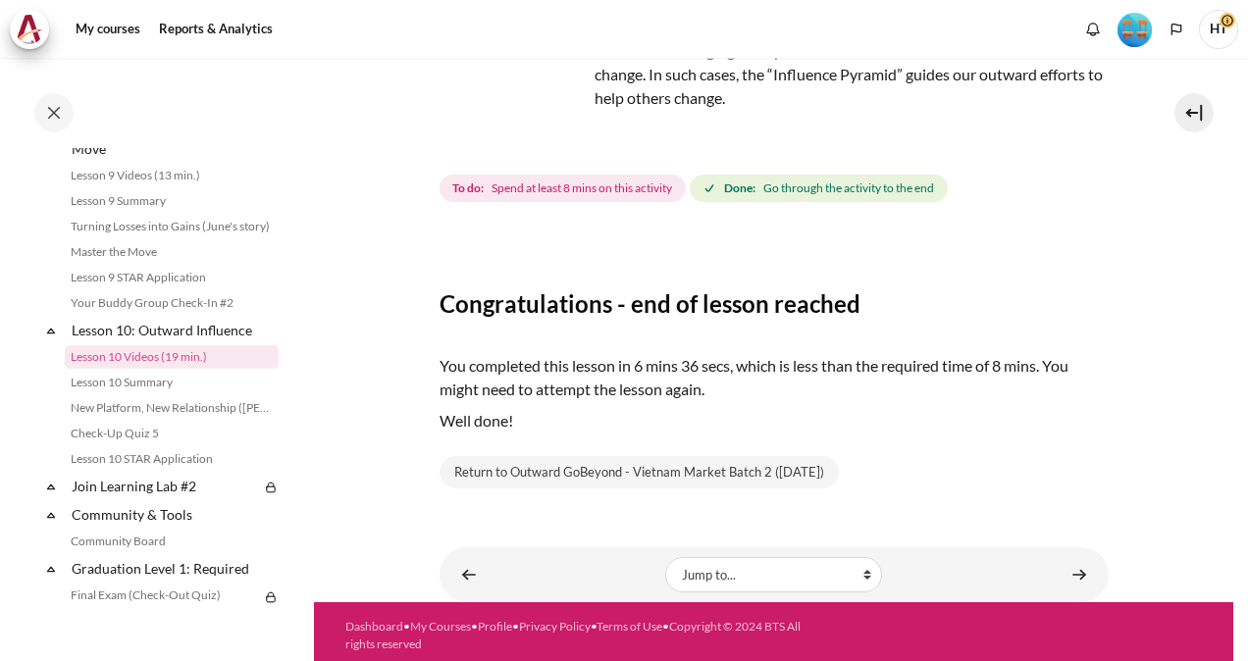
scroll to position [193, 0]
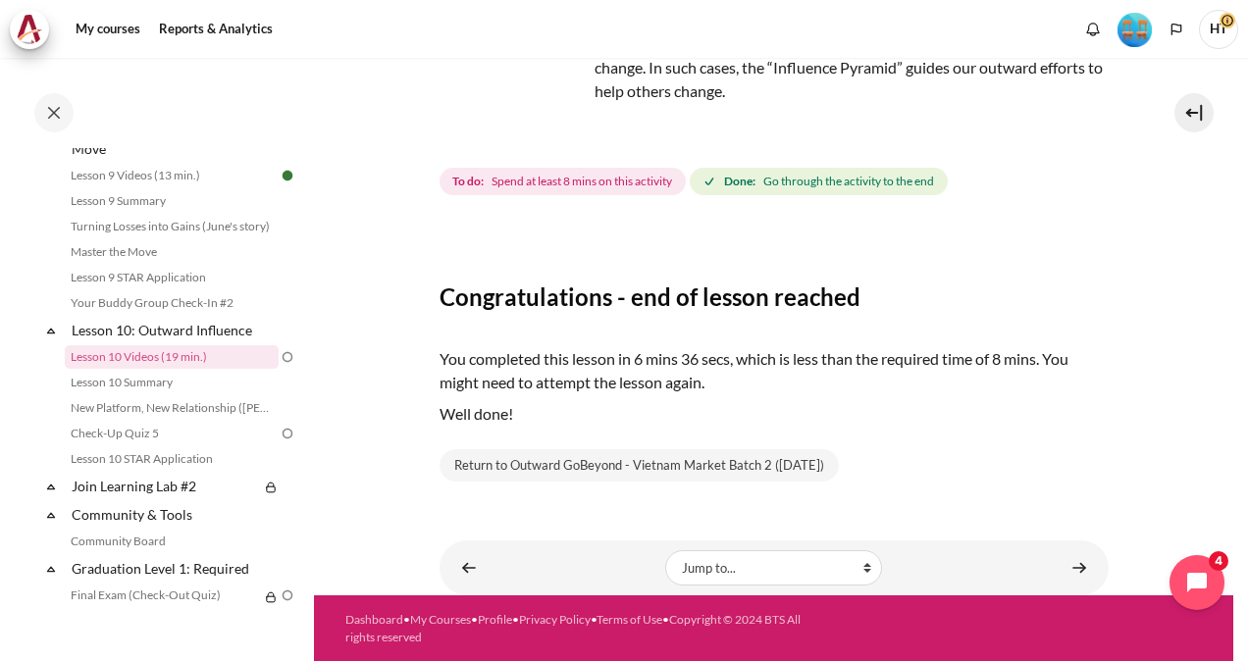
click at [549, 122] on img "Content" at bounding box center [513, 82] width 147 height 147
click at [194, 369] on link "Lesson 10 Videos (19 min.)" at bounding box center [172, 357] width 214 height 24
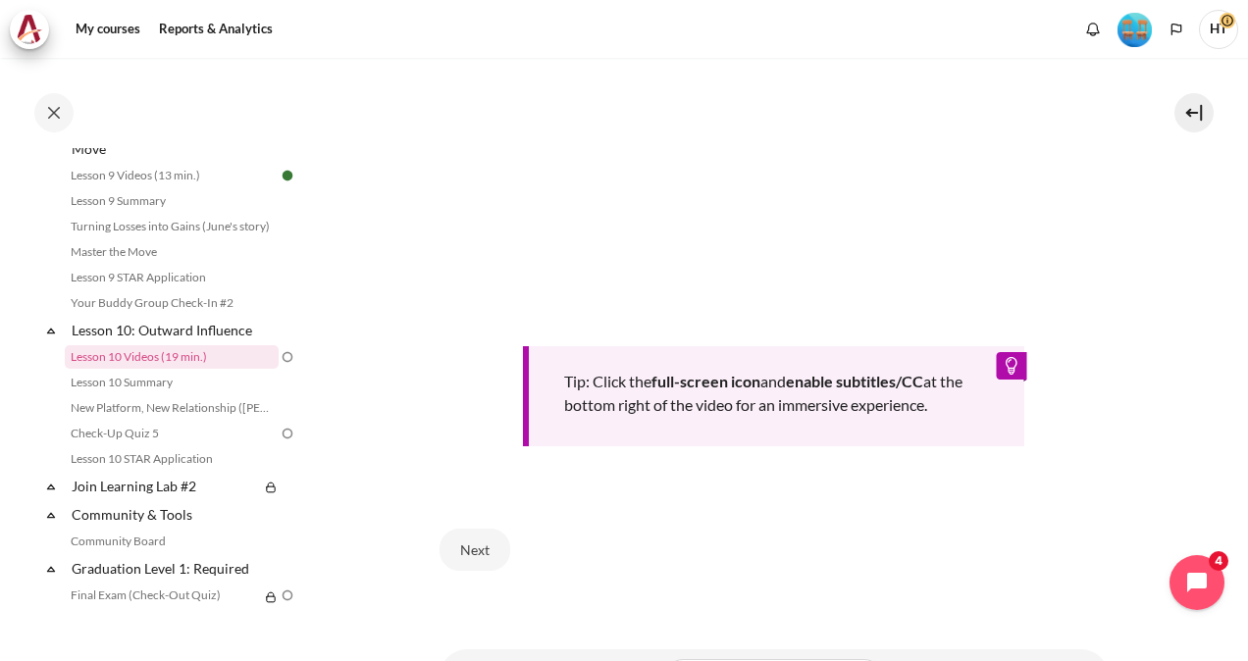
scroll to position [797, 0]
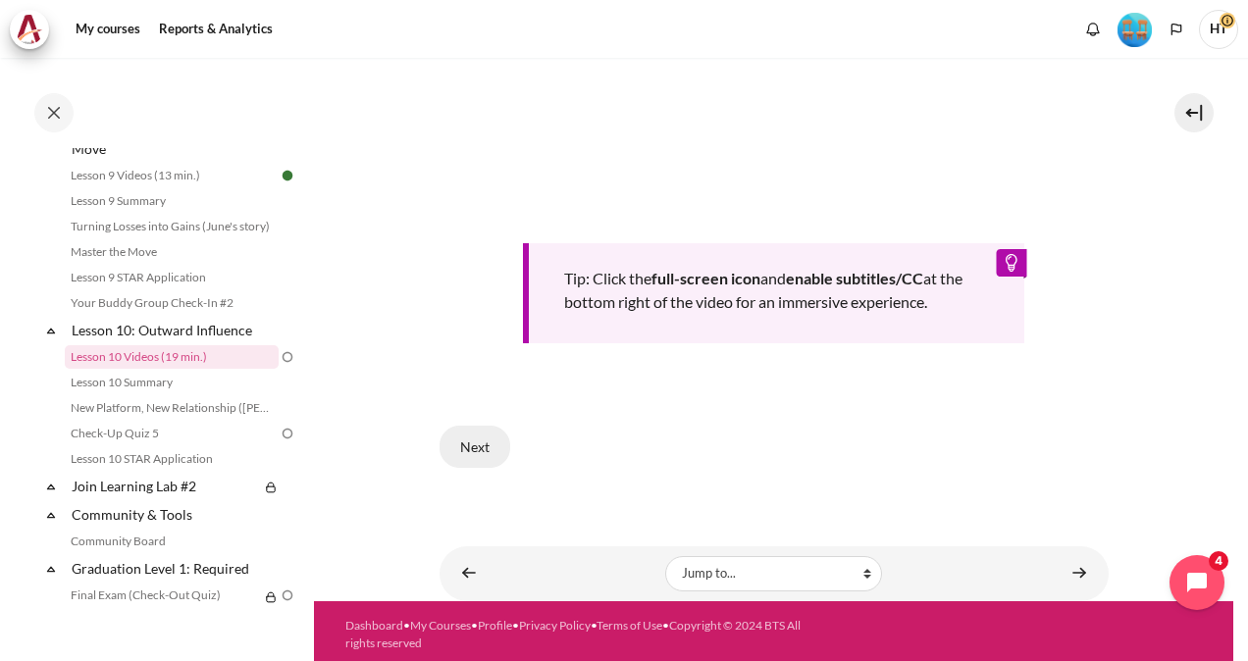
click at [478, 440] on button "Next" at bounding box center [475, 446] width 71 height 41
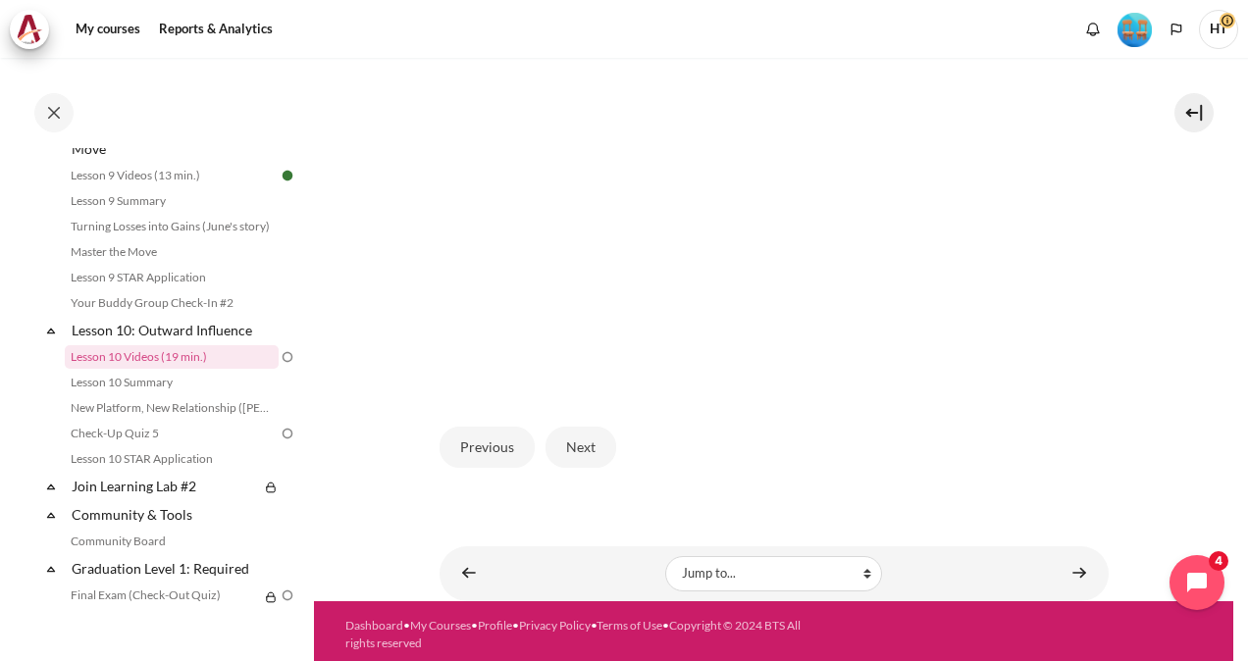
scroll to position [534, 0]
click at [581, 430] on button "Next" at bounding box center [581, 447] width 71 height 41
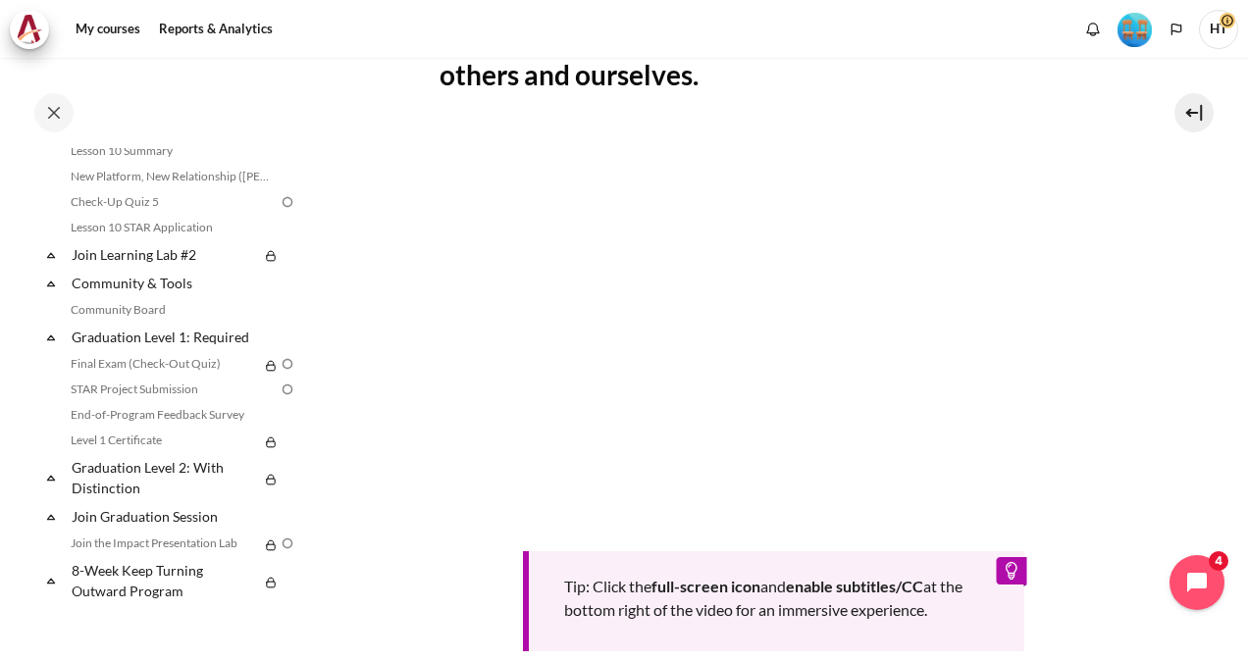
scroll to position [867, 0]
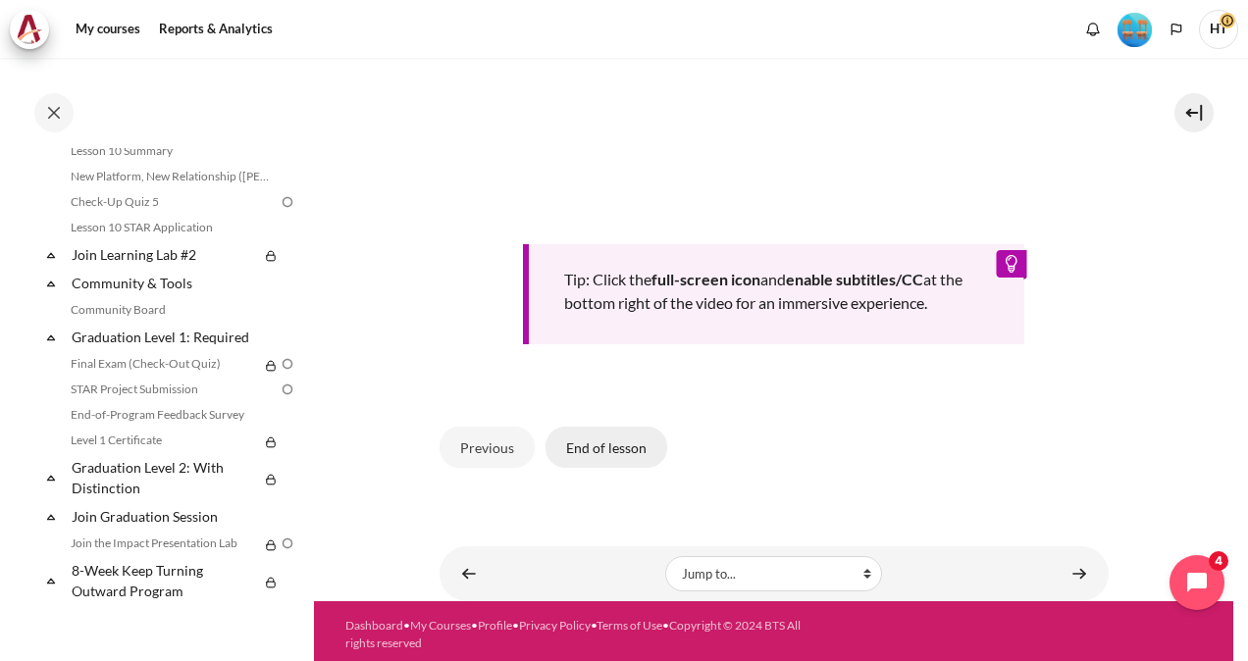
click at [599, 435] on button "End of lesson" at bounding box center [607, 447] width 122 height 41
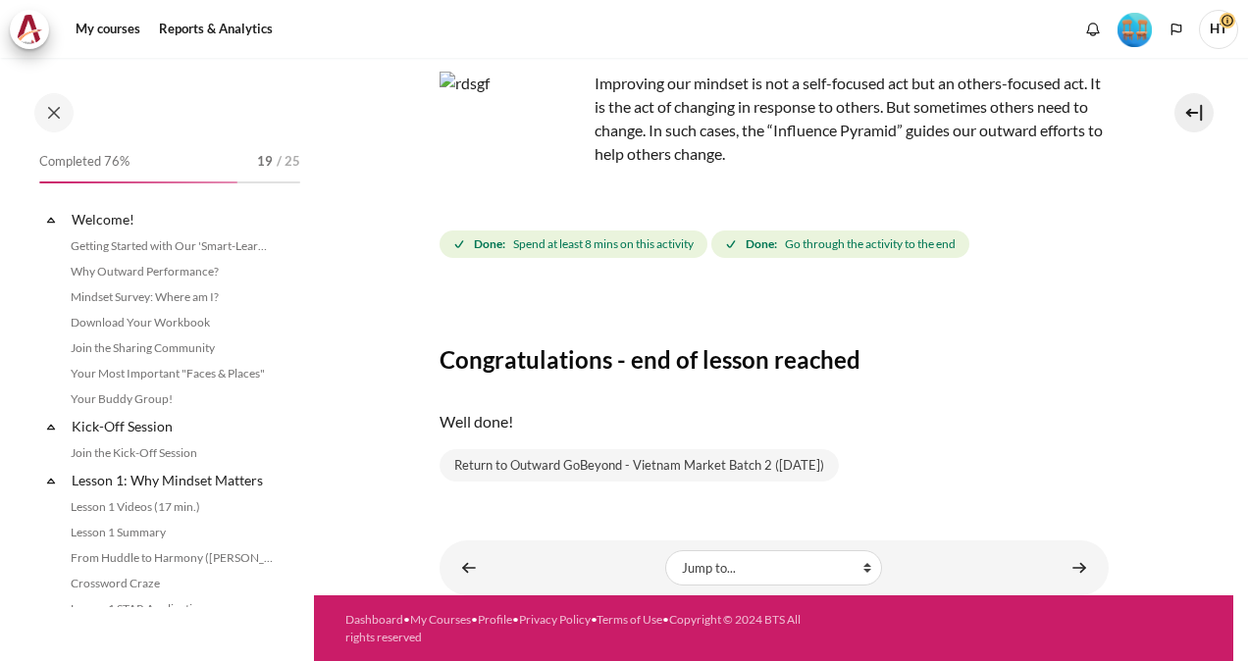
scroll to position [1696, 0]
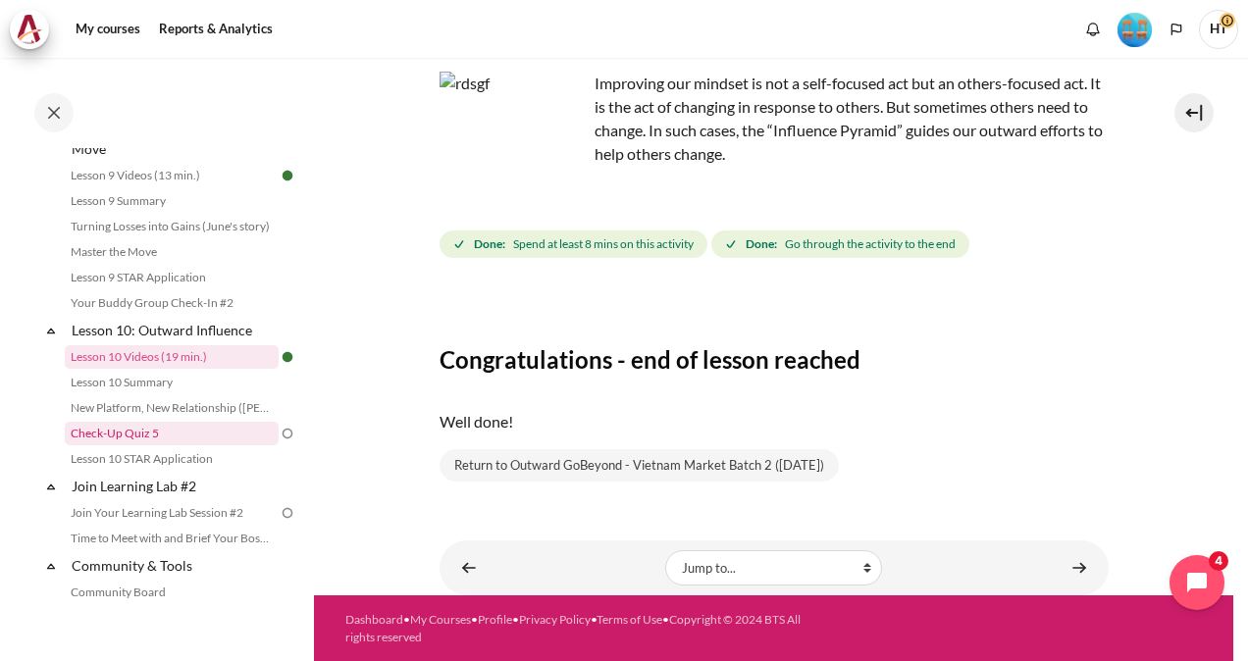
click at [155, 445] on link "Check-Up Quiz 5" at bounding box center [172, 434] width 214 height 24
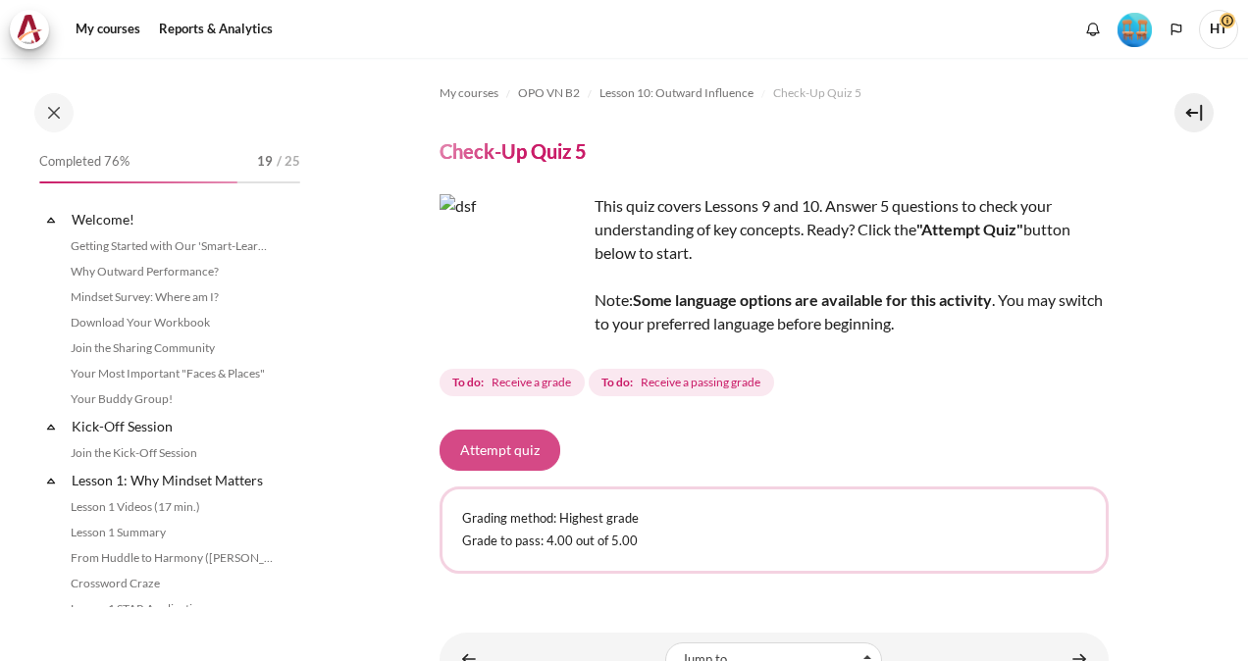
scroll to position [1772, 0]
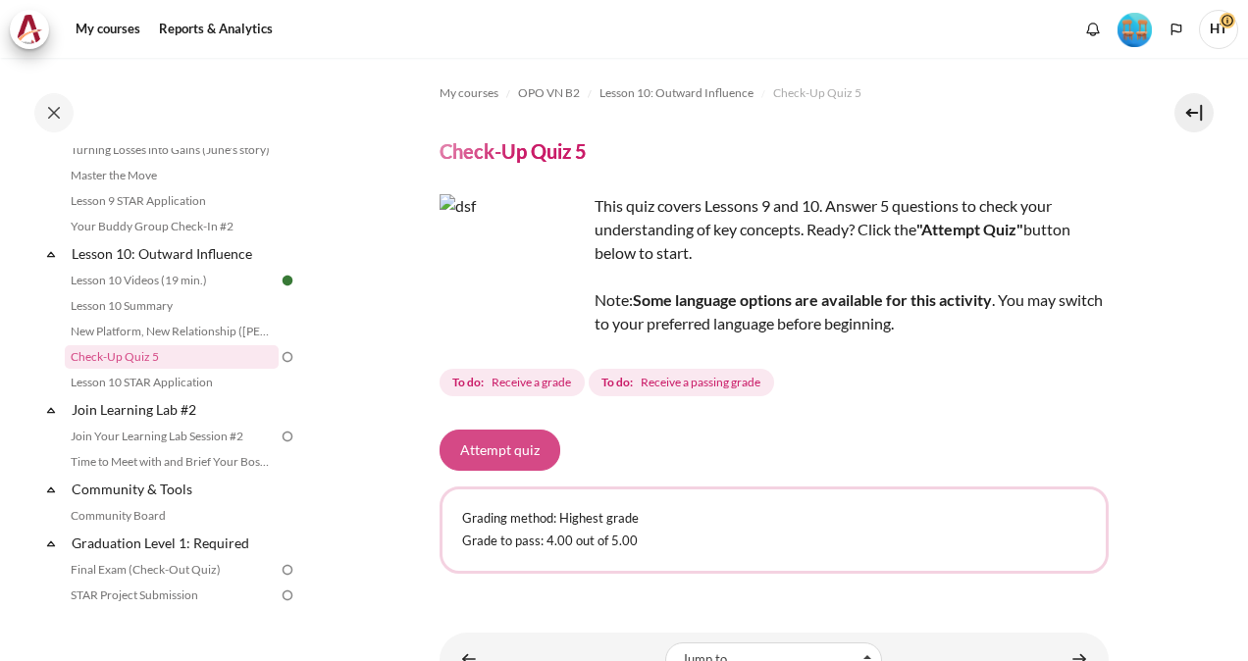
click at [497, 462] on button "Attempt quiz" at bounding box center [500, 450] width 121 height 41
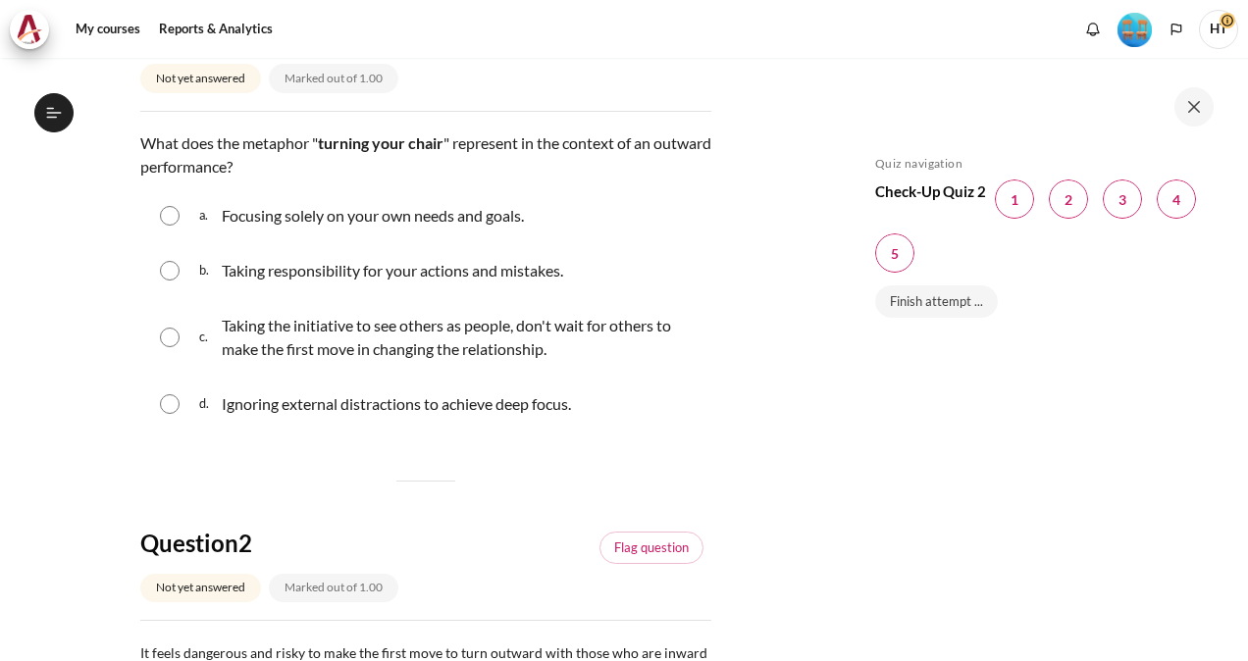
scroll to position [1772, 0]
click at [160, 341] on input "Content" at bounding box center [170, 338] width 20 height 20
radio input "true"
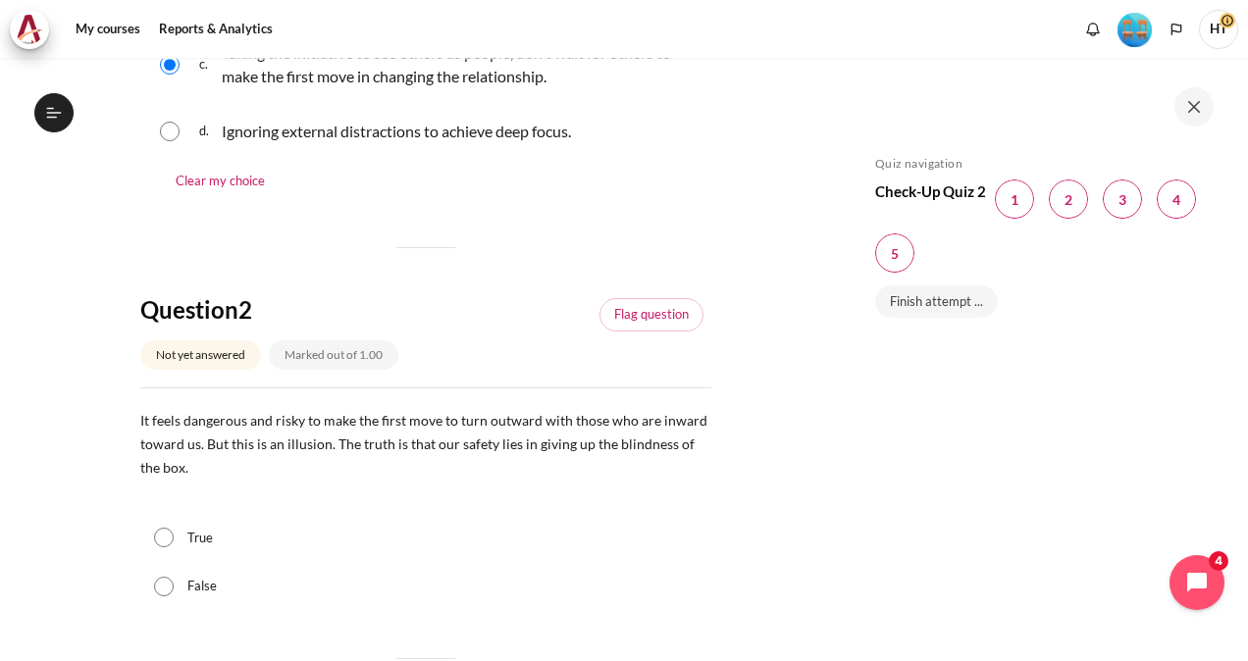
scroll to position [650, 0]
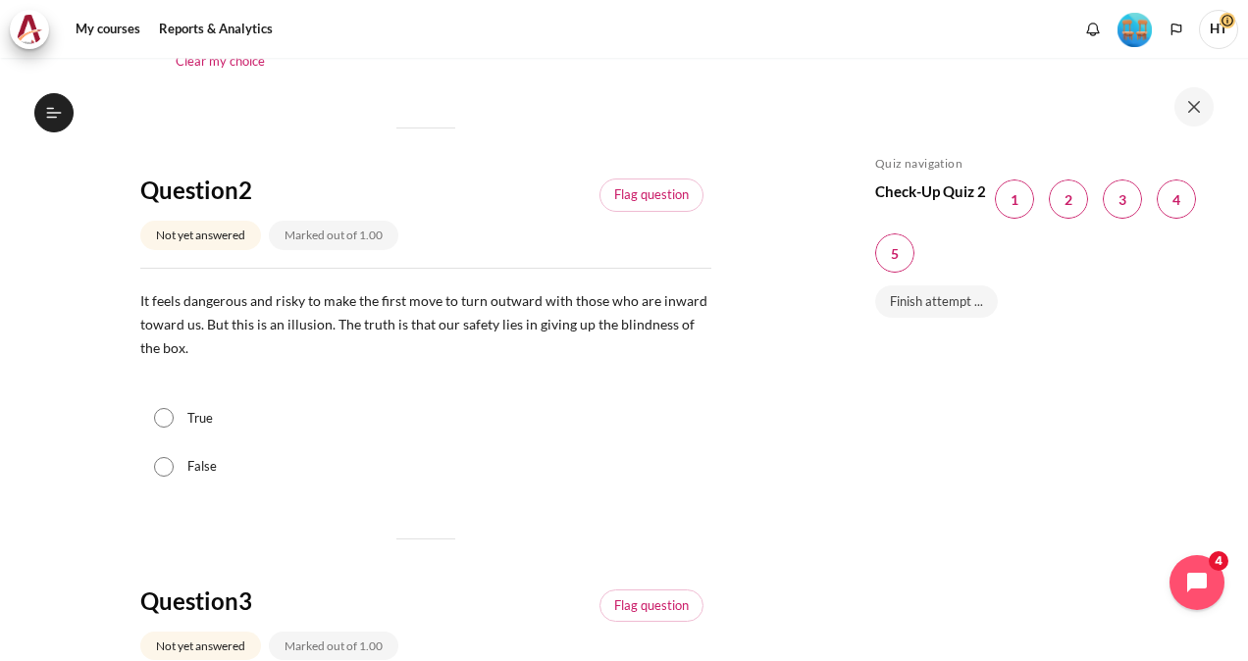
click at [212, 459] on label "False" at bounding box center [201, 467] width 29 height 20
click at [174, 459] on input "False" at bounding box center [164, 467] width 20 height 20
radio input "true"
click at [154, 408] on input "True" at bounding box center [164, 418] width 20 height 20
radio input "true"
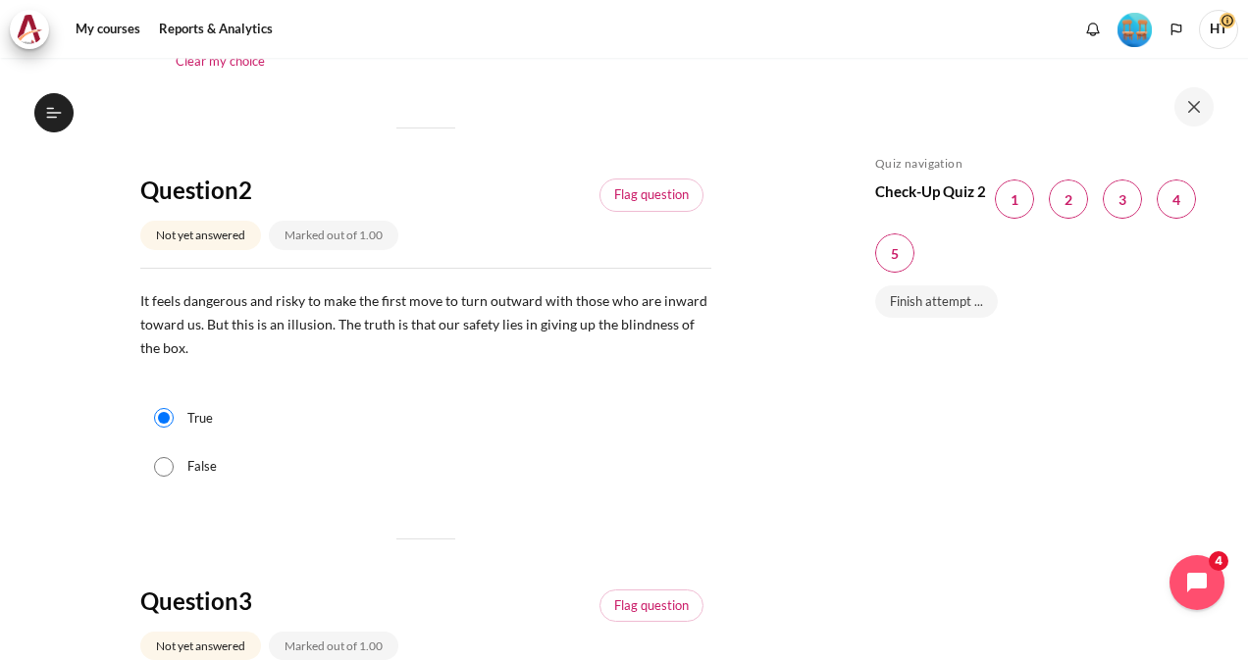
click at [154, 457] on input "False" at bounding box center [164, 467] width 20 height 20
radio input "true"
click at [90, 557] on section "My courses OPO VN B2 Lesson 10: Outward Influence Check-Up Quiz 5 Check-Up Quiz…" at bounding box center [425, 625] width 821 height 2435
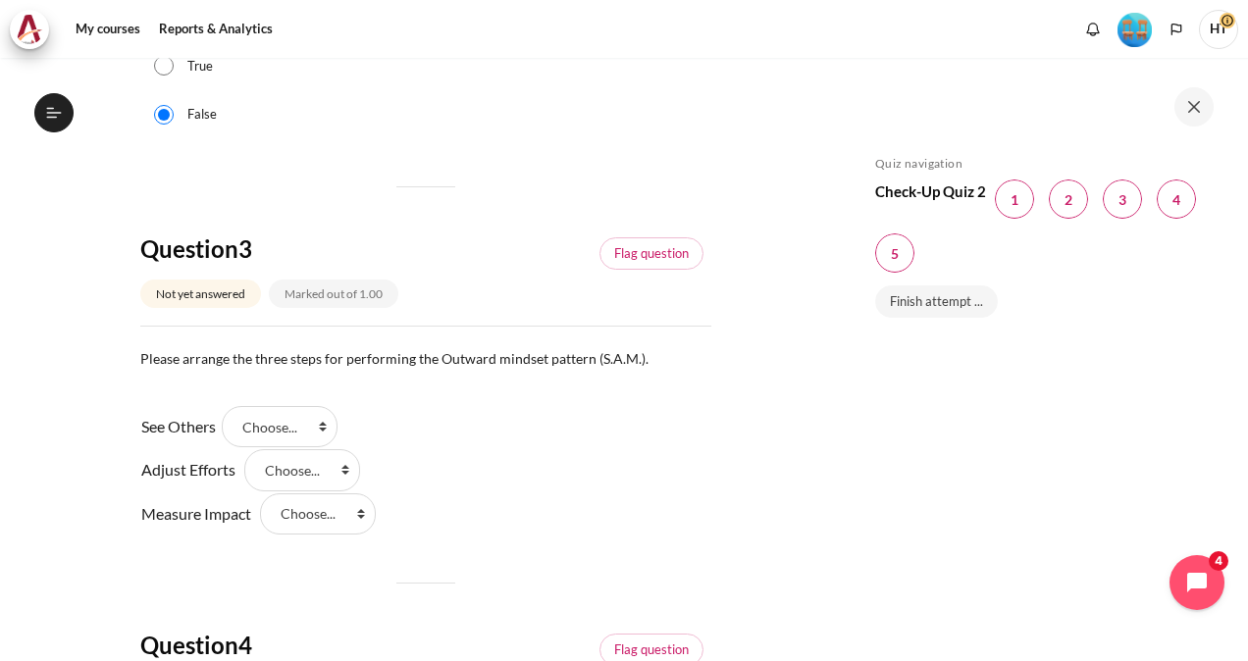
scroll to position [1042, 0]
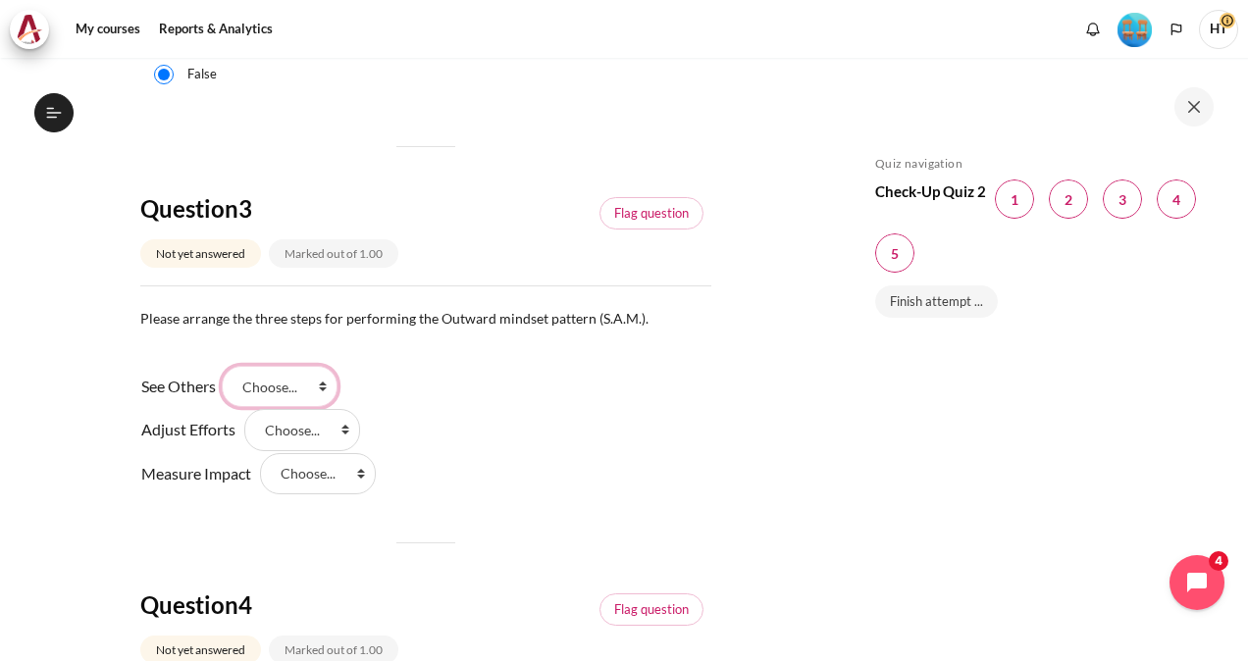
click at [290, 374] on select "Choose... Step 2 Step 1 Step 3" at bounding box center [280, 386] width 116 height 41
select select "2"
click at [229, 366] on select "Choose... Step 2 Step 1 Step 3" at bounding box center [280, 386] width 116 height 41
click at [293, 426] on select "Choose... Step 2 Step 1 Step 3" at bounding box center [302, 429] width 116 height 41
select select "1"
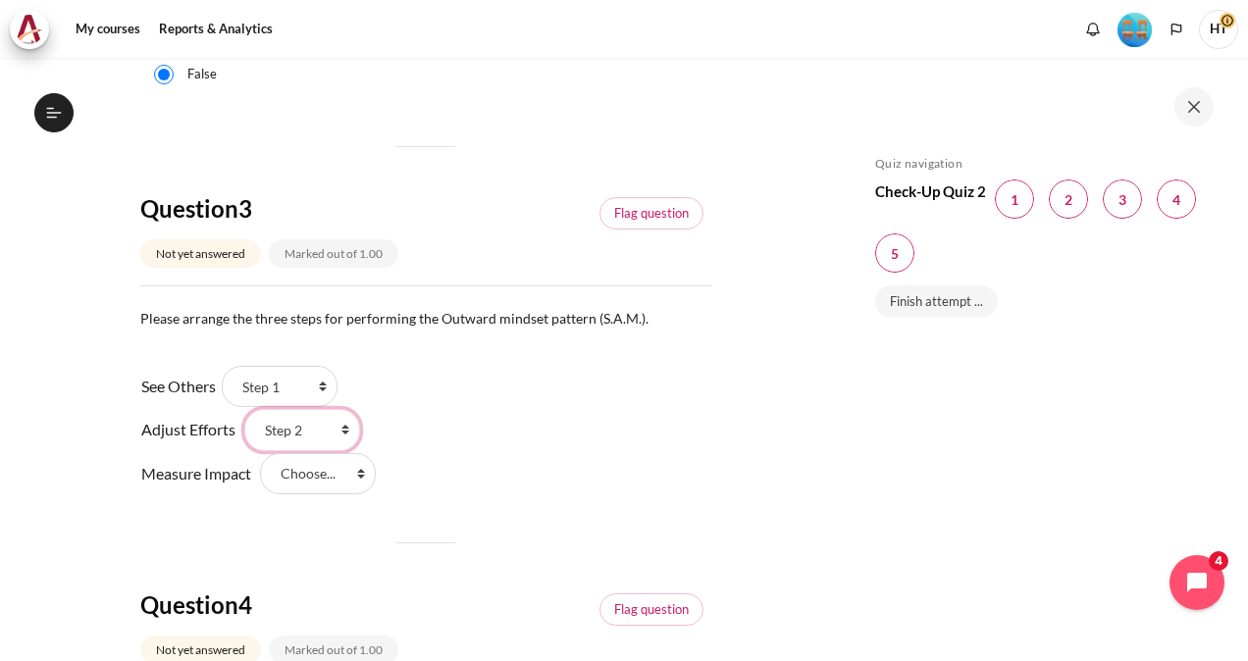
click at [244, 409] on select "Choose... Step 2 Step 1 Step 3" at bounding box center [302, 429] width 116 height 41
click at [314, 475] on select "Choose... Step 2 Step 1 Step 3" at bounding box center [318, 473] width 116 height 41
select select "3"
click at [260, 453] on select "Choose... Step 2 Step 1 Step 3" at bounding box center [318, 473] width 116 height 41
click at [143, 542] on div "Question 1 Not yet answered Marked out of 1.00 Flag question Question text What…" at bounding box center [425, 285] width 571 height 2105
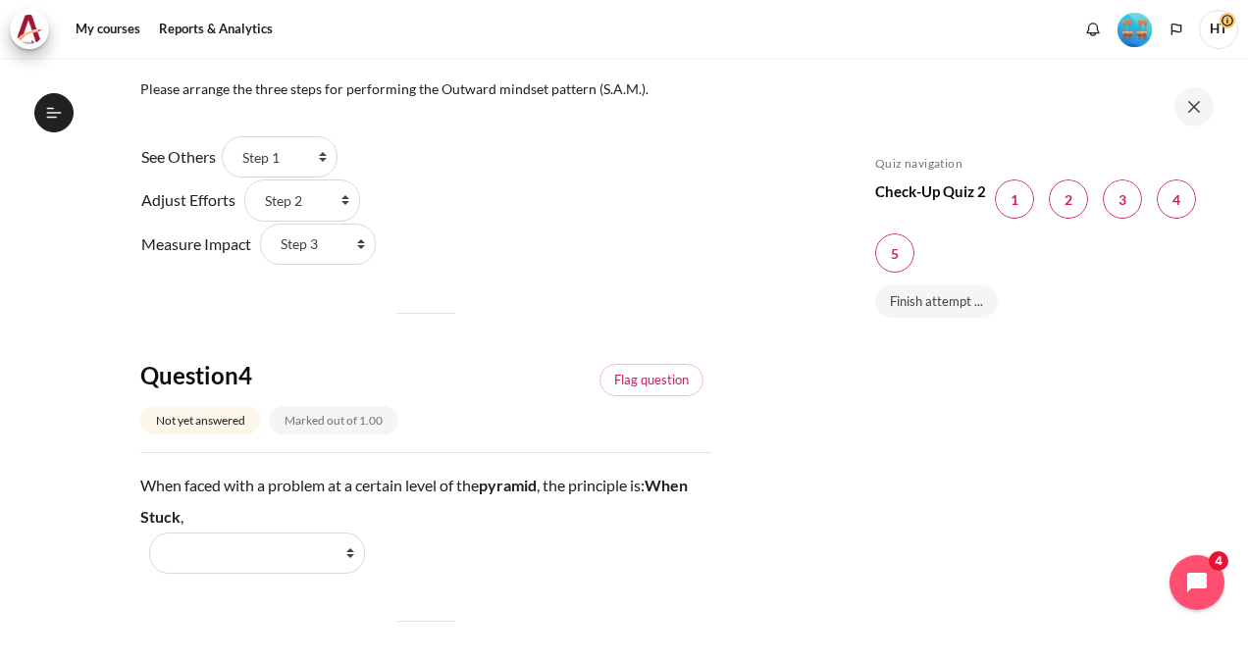
scroll to position [1395, 0]
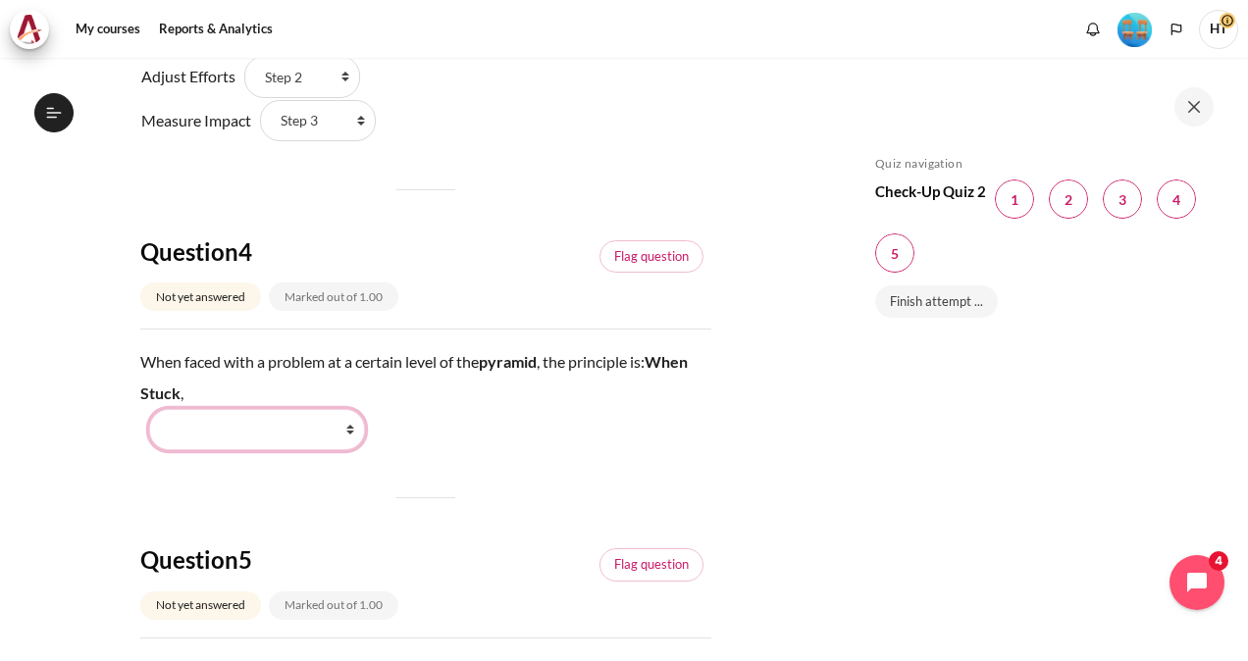
click at [274, 438] on select "Work Harder Go Higher Go Lower Stay Put" at bounding box center [257, 429] width 216 height 41
select select "3"
click at [149, 409] on select "Work Harder Go Higher Go Lower Stay Put" at bounding box center [257, 429] width 216 height 41
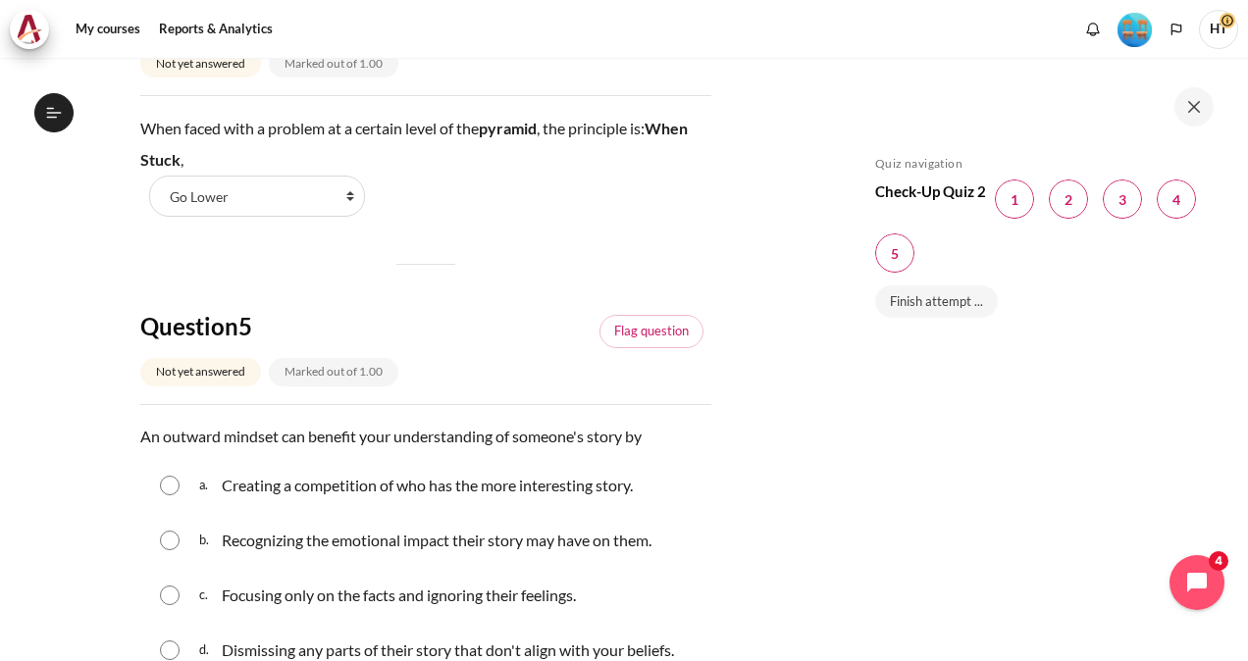
scroll to position [1749, 0]
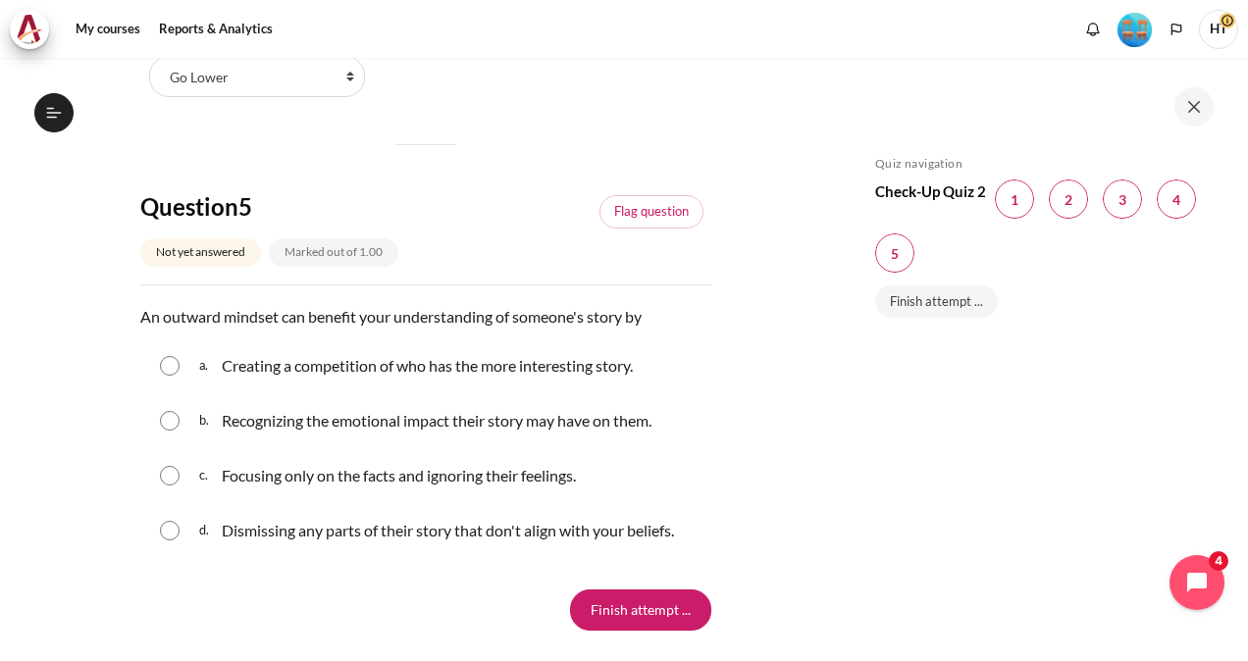
click at [283, 429] on p "Recognizing the emotional impact their story may have on them." at bounding box center [437, 421] width 430 height 24
radio input "true"
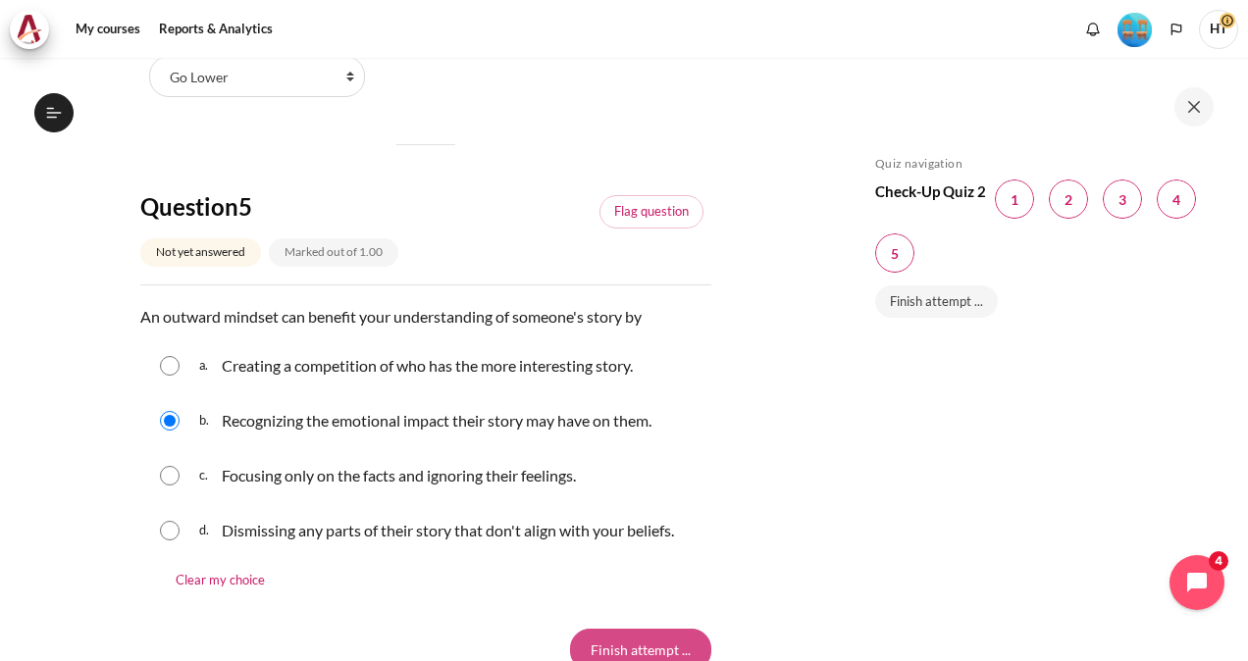
click at [631, 635] on input "Finish attempt ..." at bounding box center [640, 649] width 141 height 41
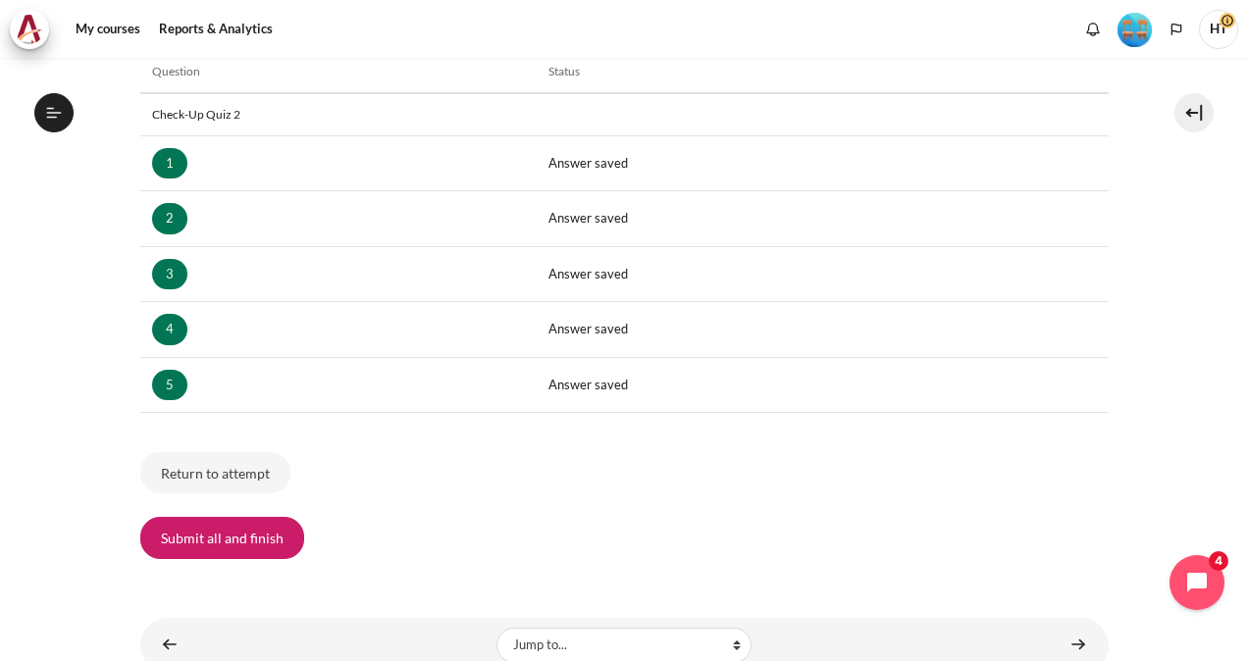
scroll to position [385, 0]
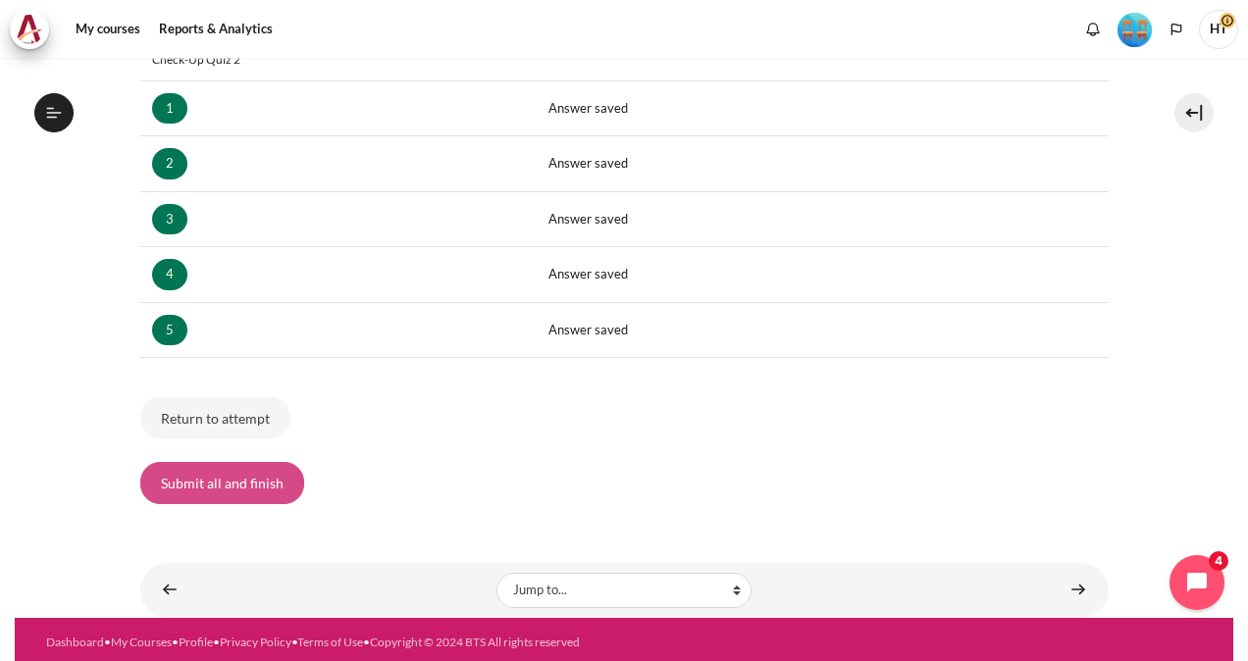
click at [210, 472] on button "Submit all and finish" at bounding box center [222, 482] width 164 height 41
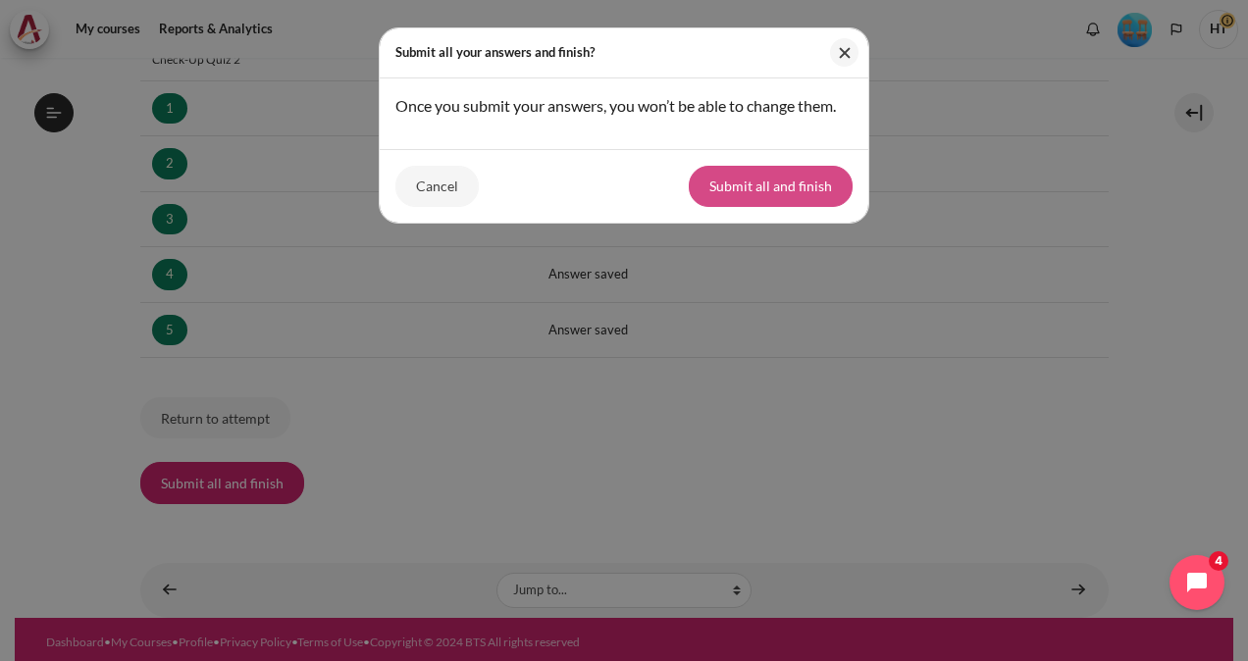
click at [757, 195] on button "Submit all and finish" at bounding box center [771, 186] width 164 height 41
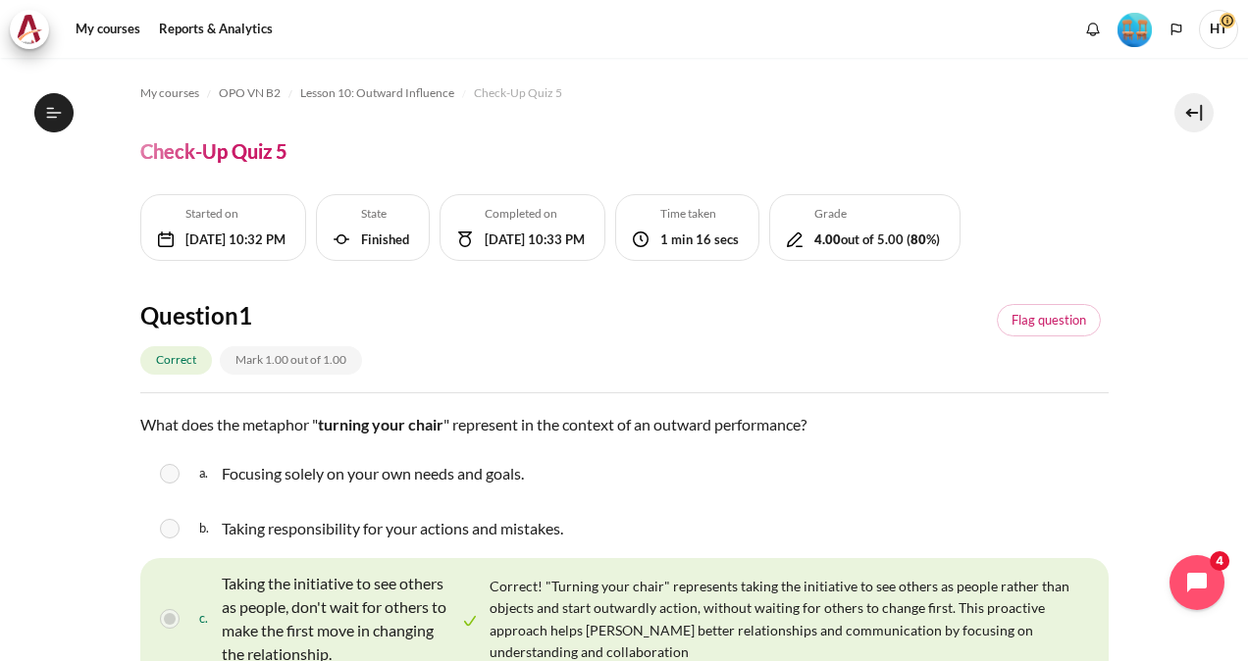
scroll to position [1772, 0]
click at [1227, 496] on html "Skip to main content Open course index Completed 80% 20 / 25 Expand Collapse" at bounding box center [624, 330] width 1248 height 661
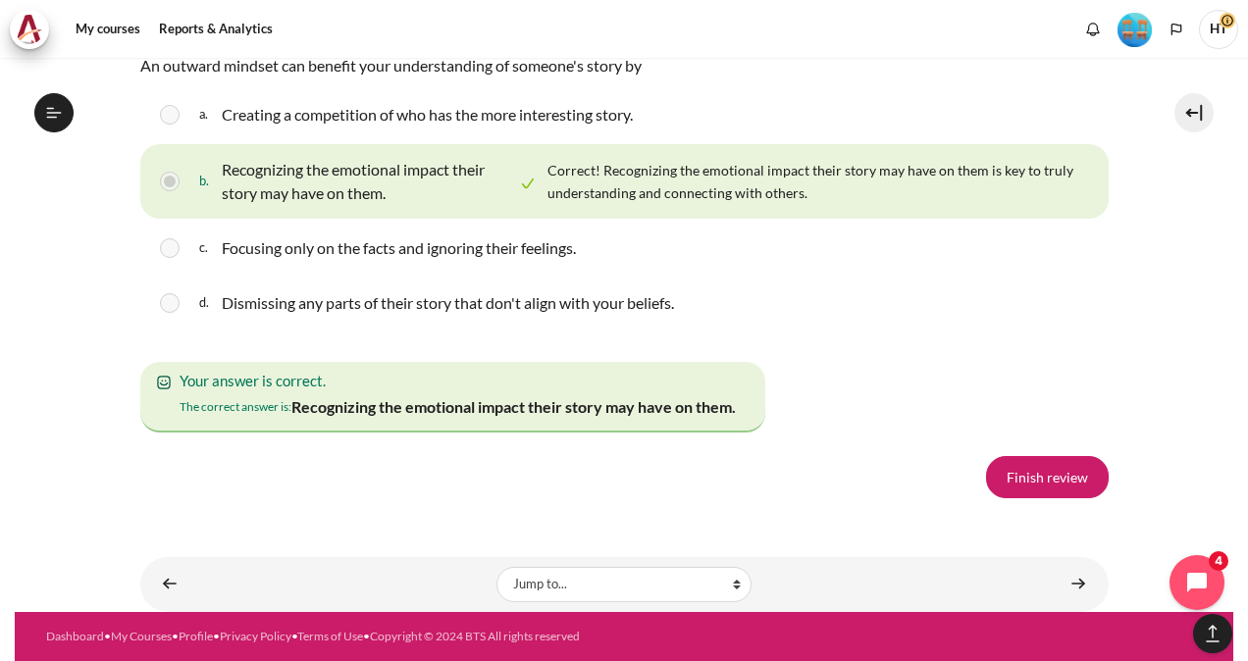
scroll to position [3570, 0]
click at [1040, 482] on link "Finish review" at bounding box center [1047, 476] width 123 height 41
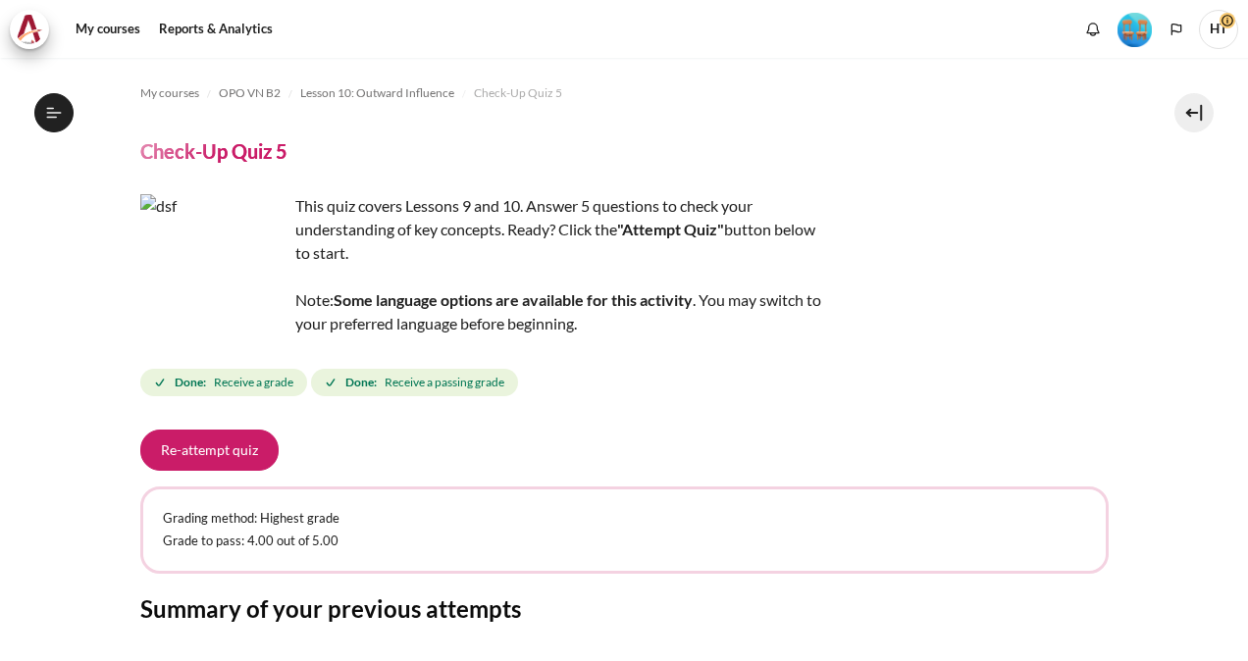
scroll to position [308, 0]
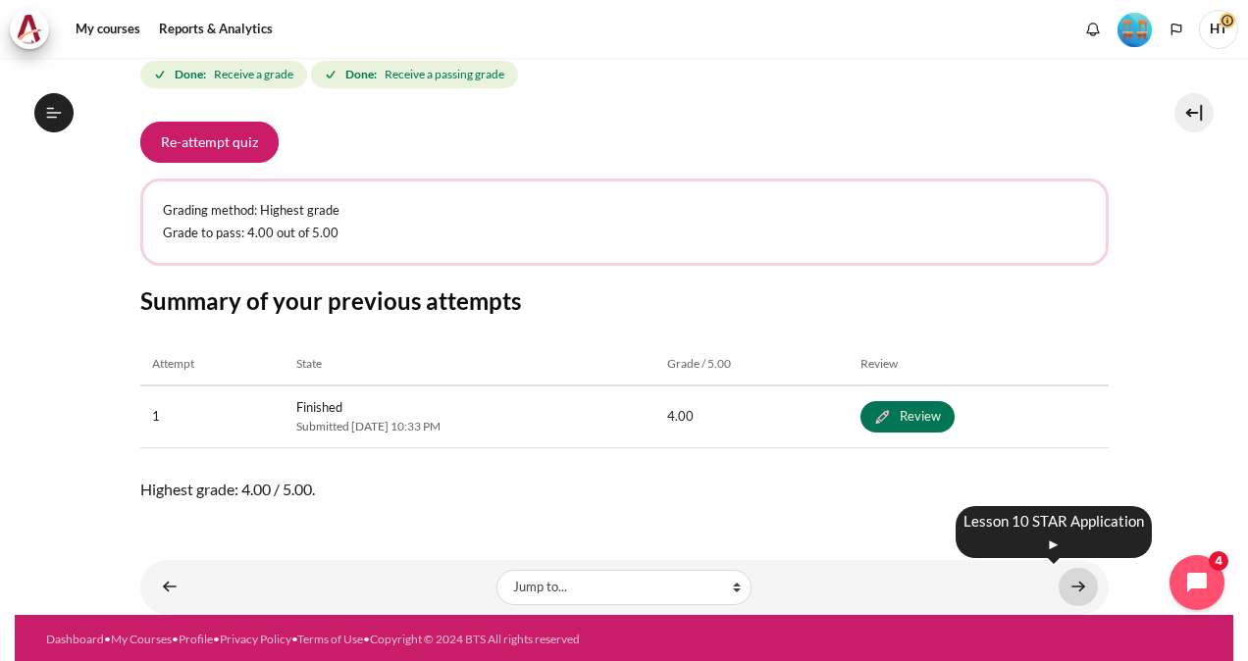
click at [1063, 583] on link "Content" at bounding box center [1078, 587] width 39 height 38
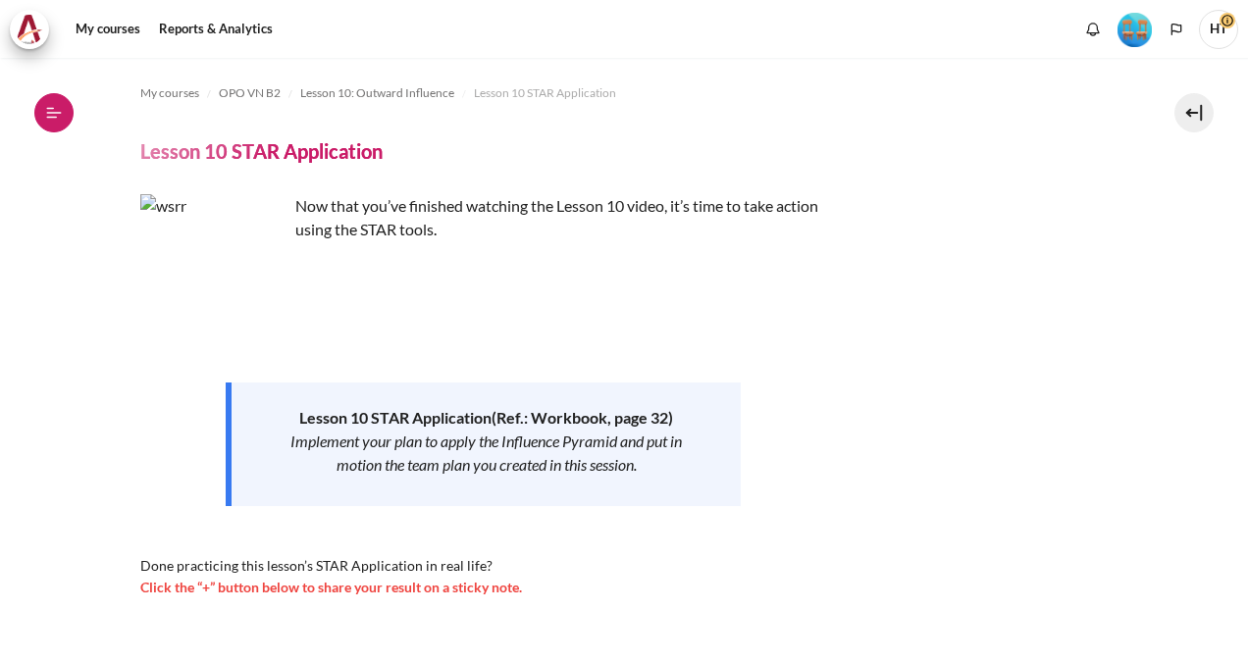
scroll to position [1798, 0]
click at [60, 117] on icon at bounding box center [54, 113] width 18 height 18
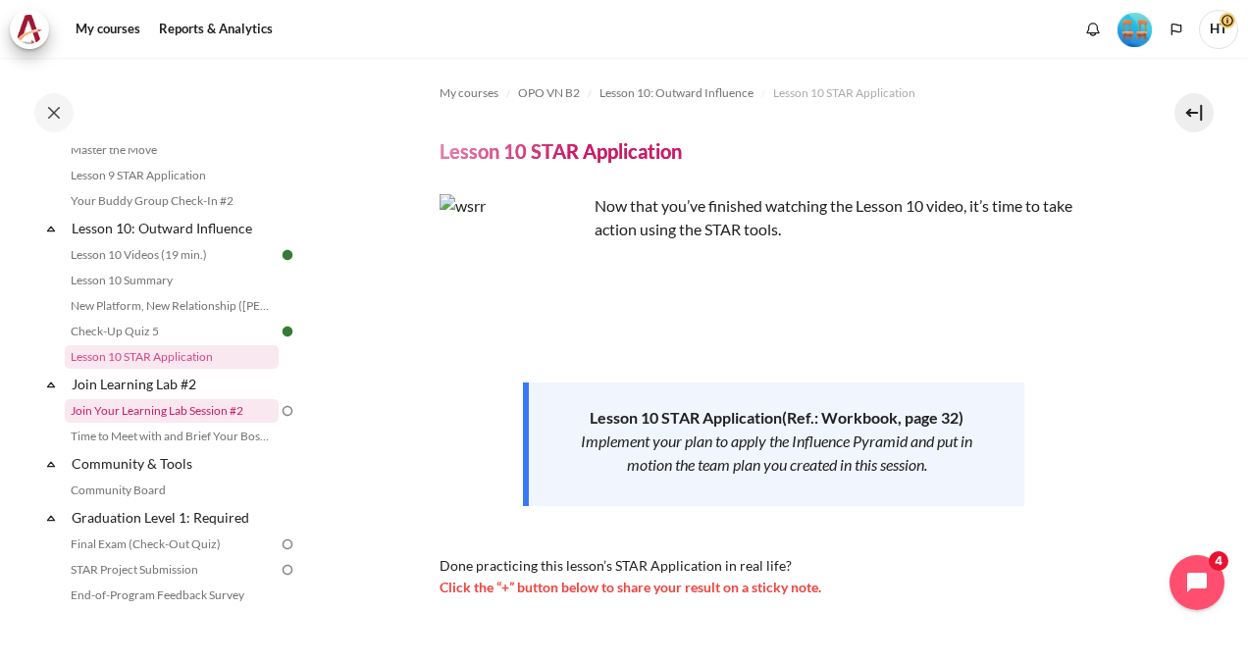
click at [256, 423] on link "Join Your Learning Lab Session #2" at bounding box center [172, 411] width 214 height 24
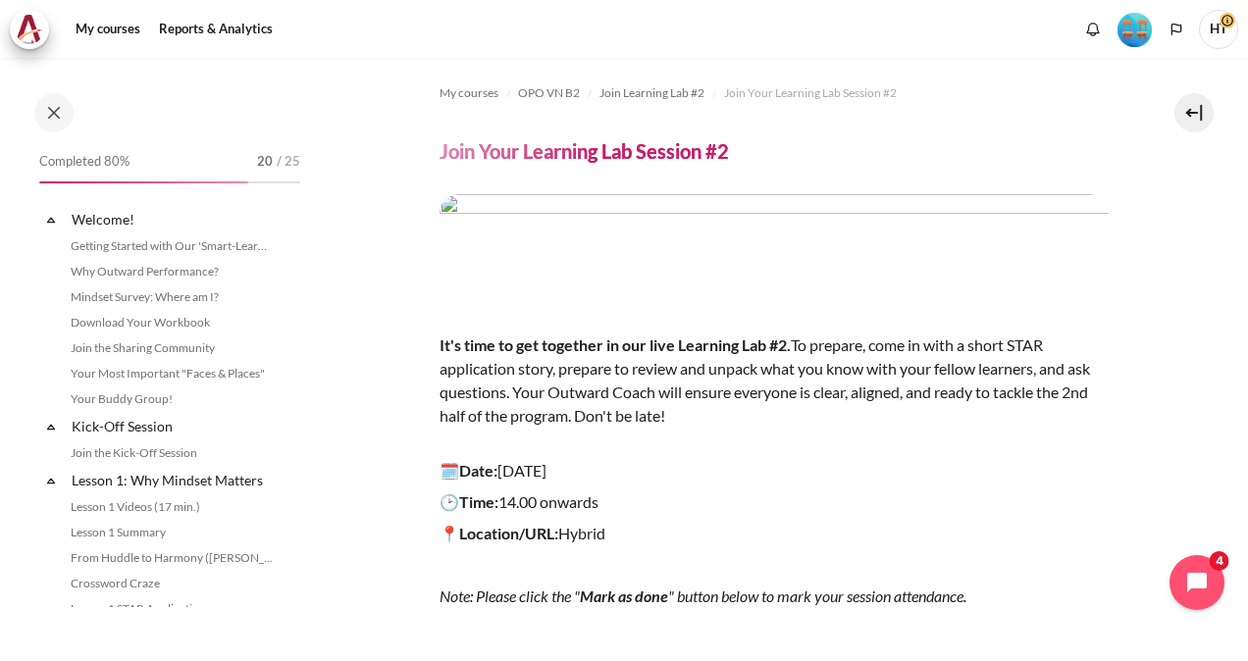
scroll to position [1852, 0]
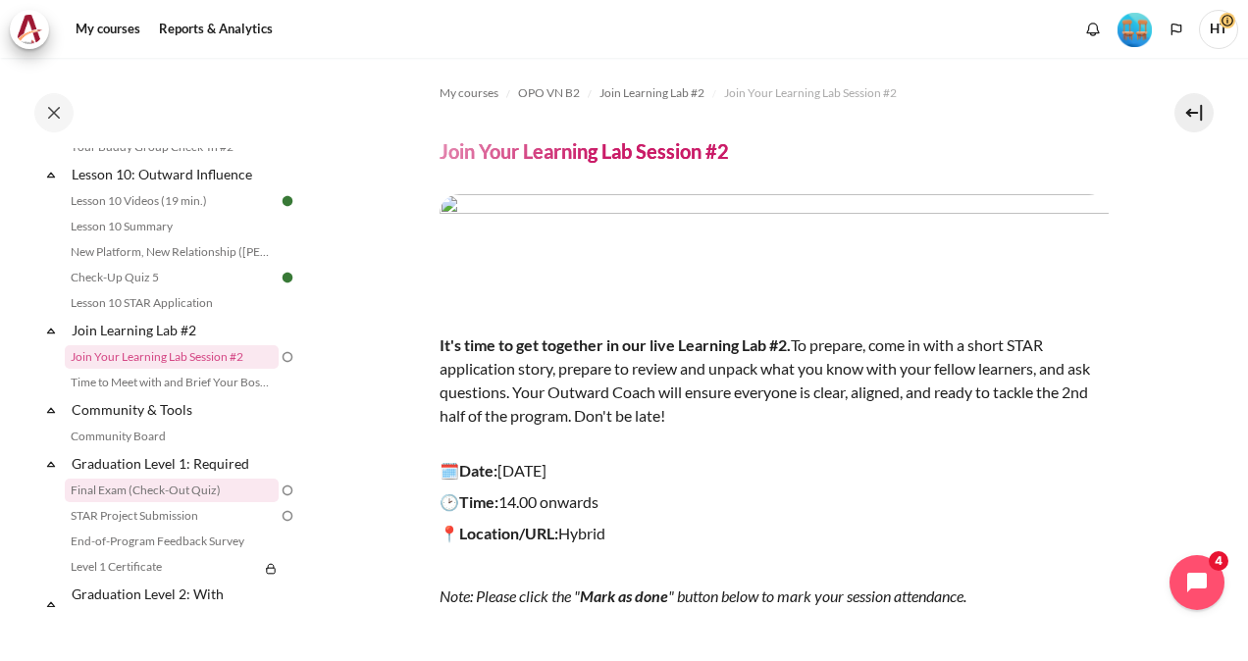
click at [220, 502] on link "Final Exam (Check-Out Quiz)" at bounding box center [172, 491] width 214 height 24
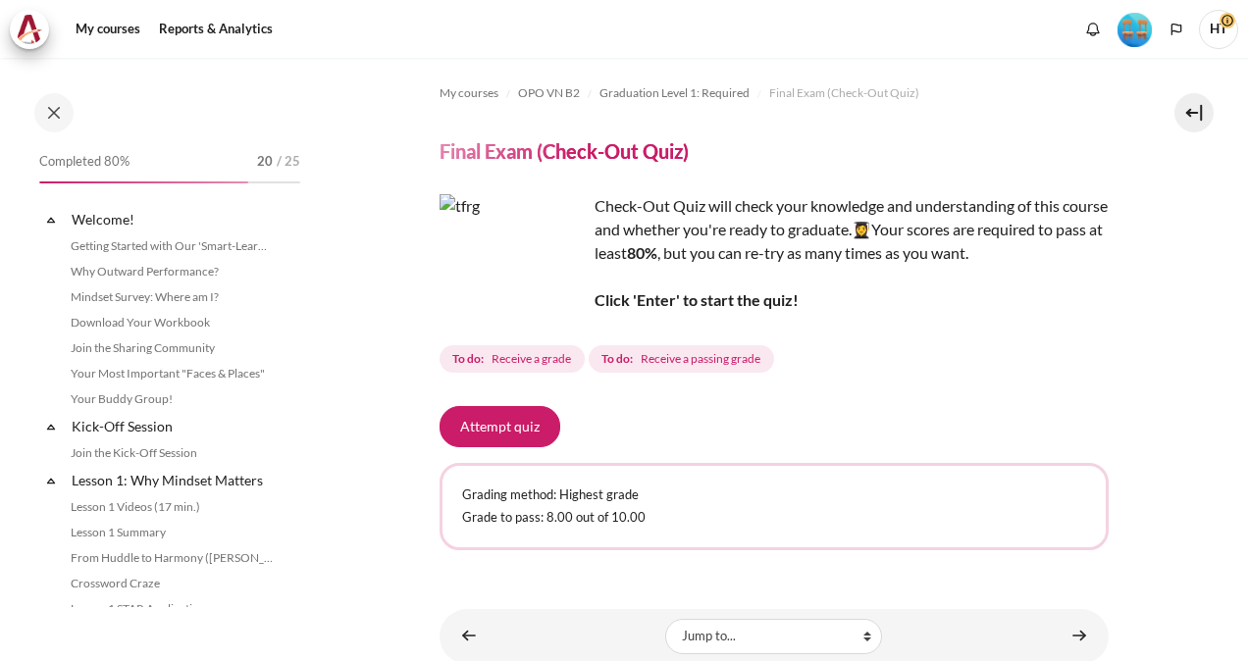
scroll to position [1985, 0]
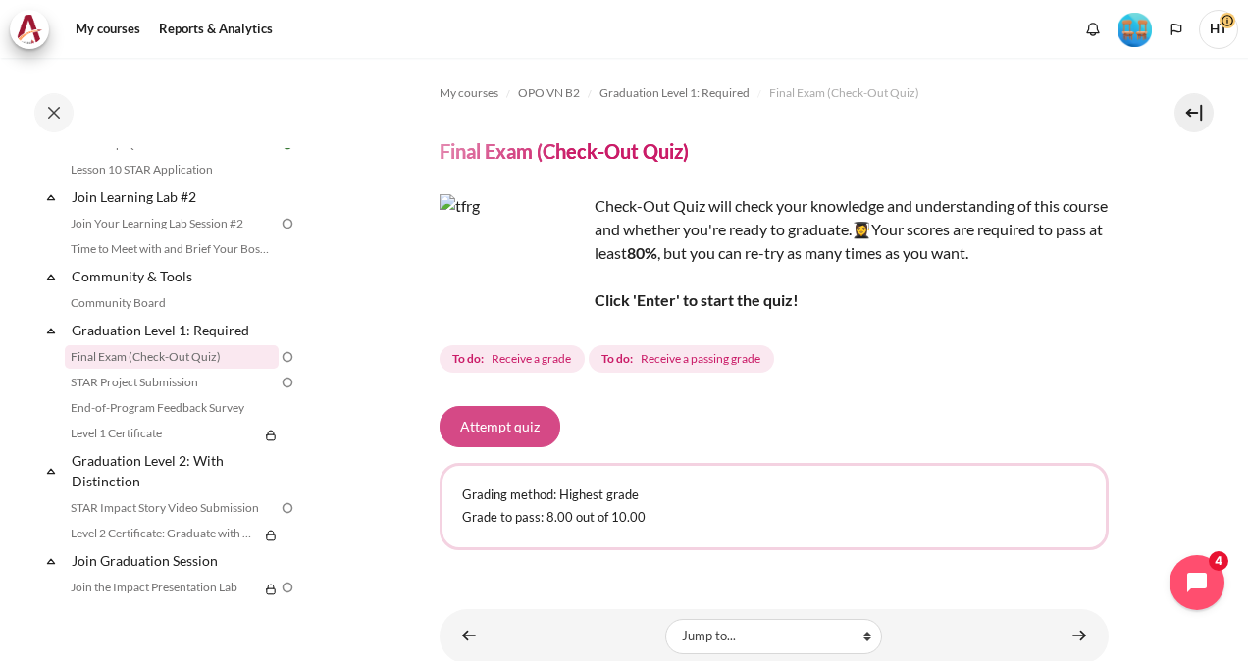
click at [519, 422] on button "Attempt quiz" at bounding box center [500, 426] width 121 height 41
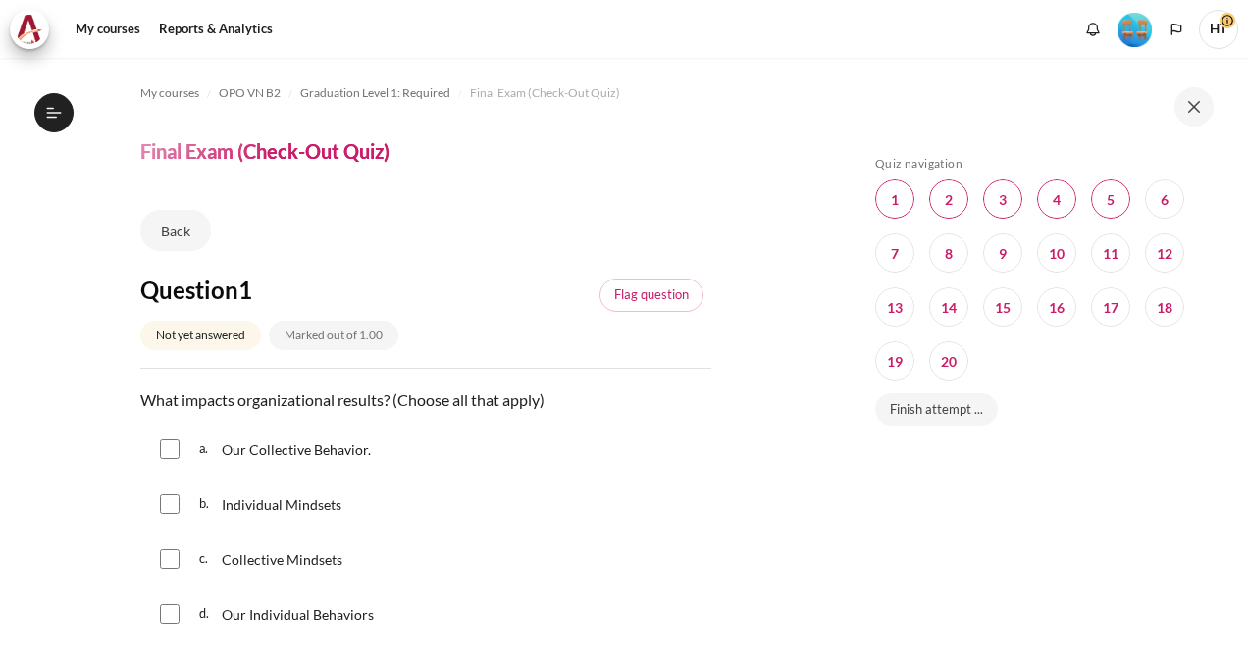
scroll to position [1985, 0]
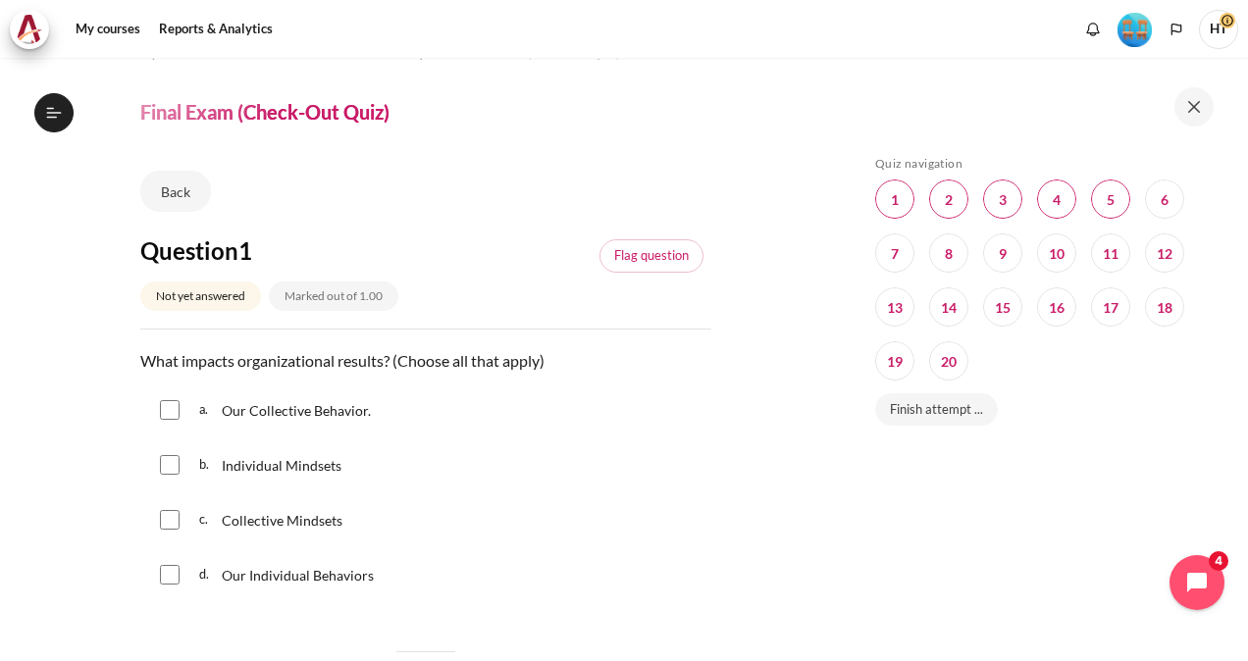
scroll to position [78, 0]
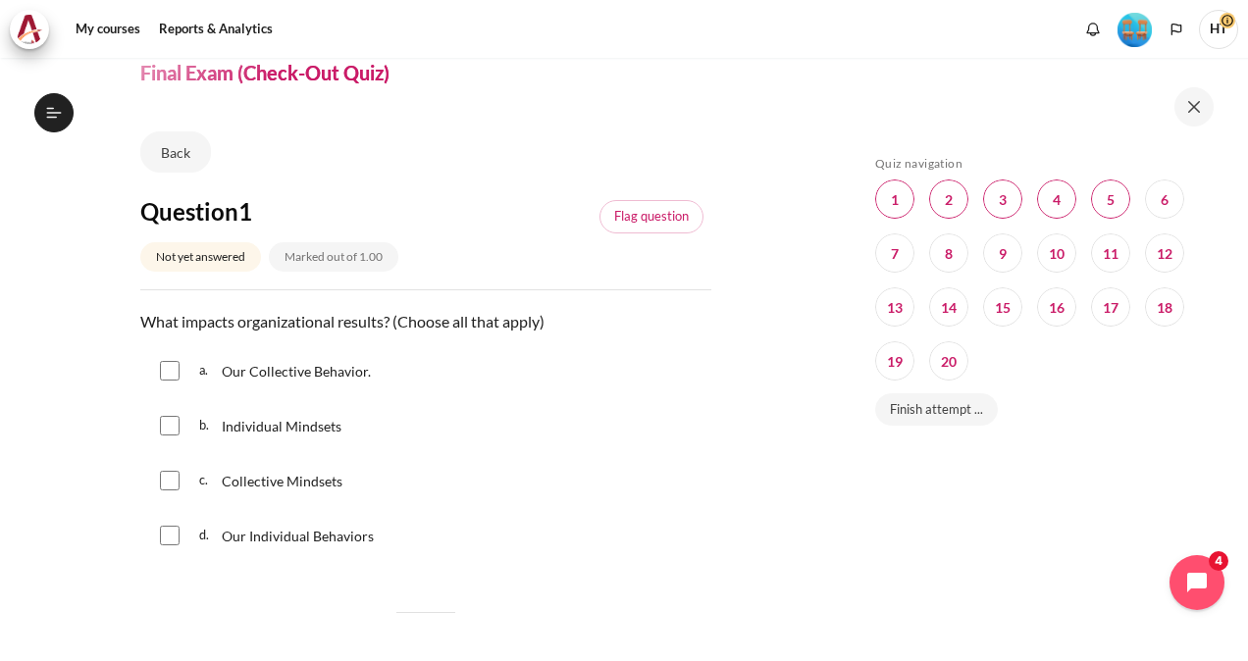
click at [181, 364] on div "a. Our Collective Behavior." at bounding box center [425, 370] width 571 height 51
click at [168, 371] on input "Content" at bounding box center [170, 371] width 20 height 20
checkbox input "true"
click at [173, 478] on input "Content" at bounding box center [170, 481] width 20 height 20
checkbox input "true"
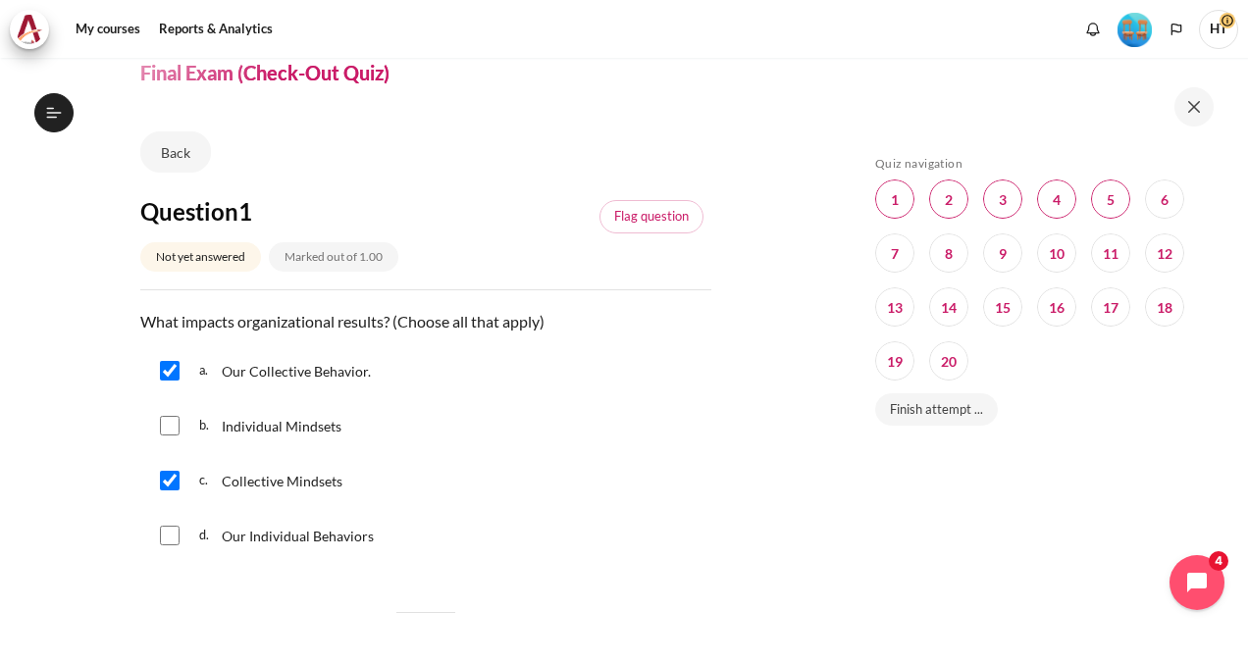
click at [165, 424] on input "Content" at bounding box center [170, 426] width 20 height 20
checkbox input "true"
click at [181, 534] on div "d. Our Individual Behaviors" at bounding box center [425, 535] width 571 height 51
click at [175, 535] on input "Content" at bounding box center [170, 536] width 20 height 20
checkbox input "true"
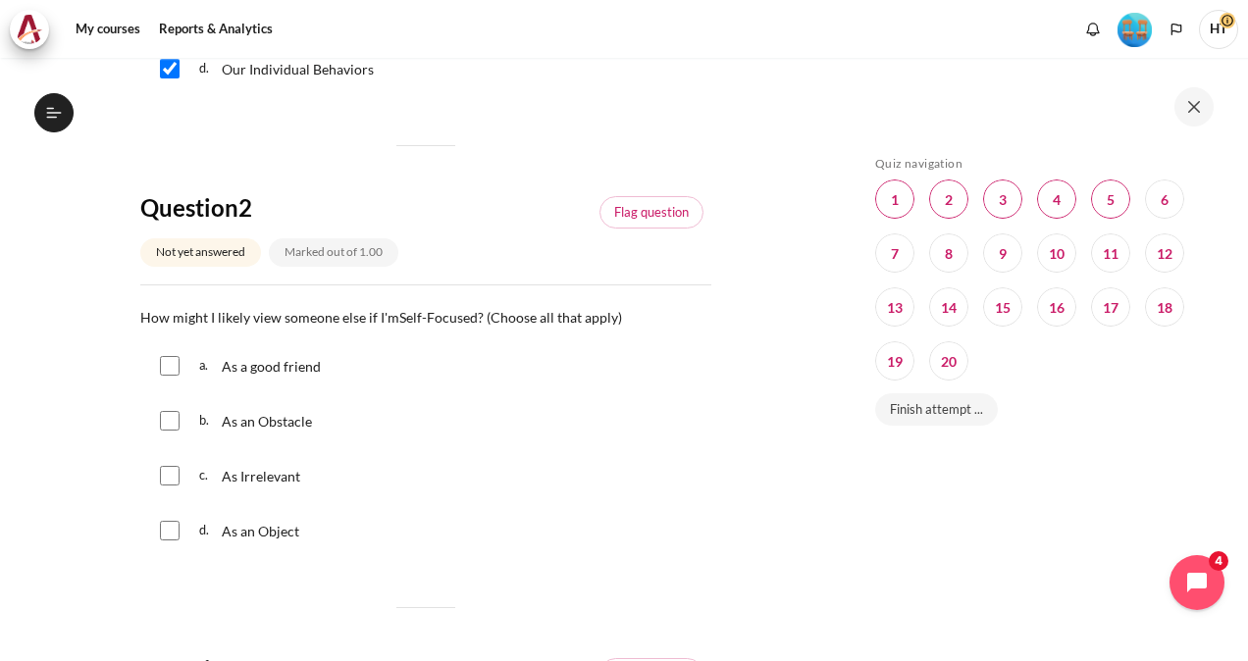
scroll to position [549, 0]
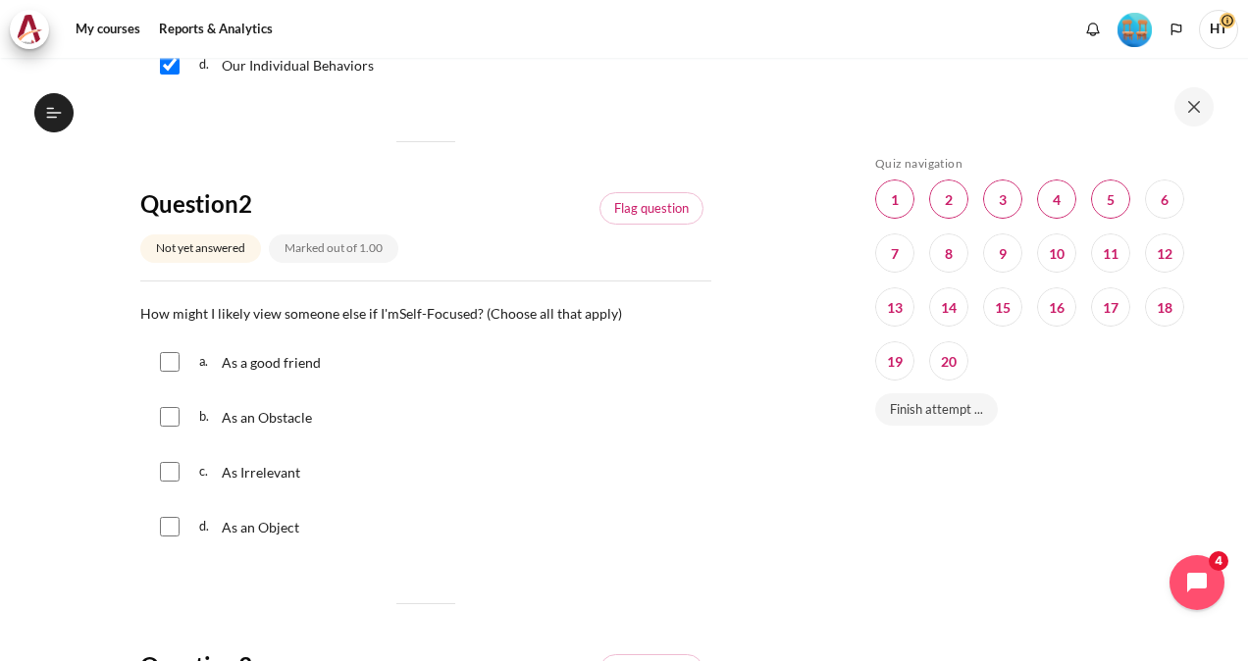
click at [279, 420] on span "As an Obstacle" at bounding box center [267, 417] width 90 height 17
checkbox input "true"
click at [267, 466] on span "As Irrelevant" at bounding box center [261, 472] width 78 height 17
checkbox input "true"
click at [249, 535] on p "As an Object" at bounding box center [263, 527] width 83 height 24
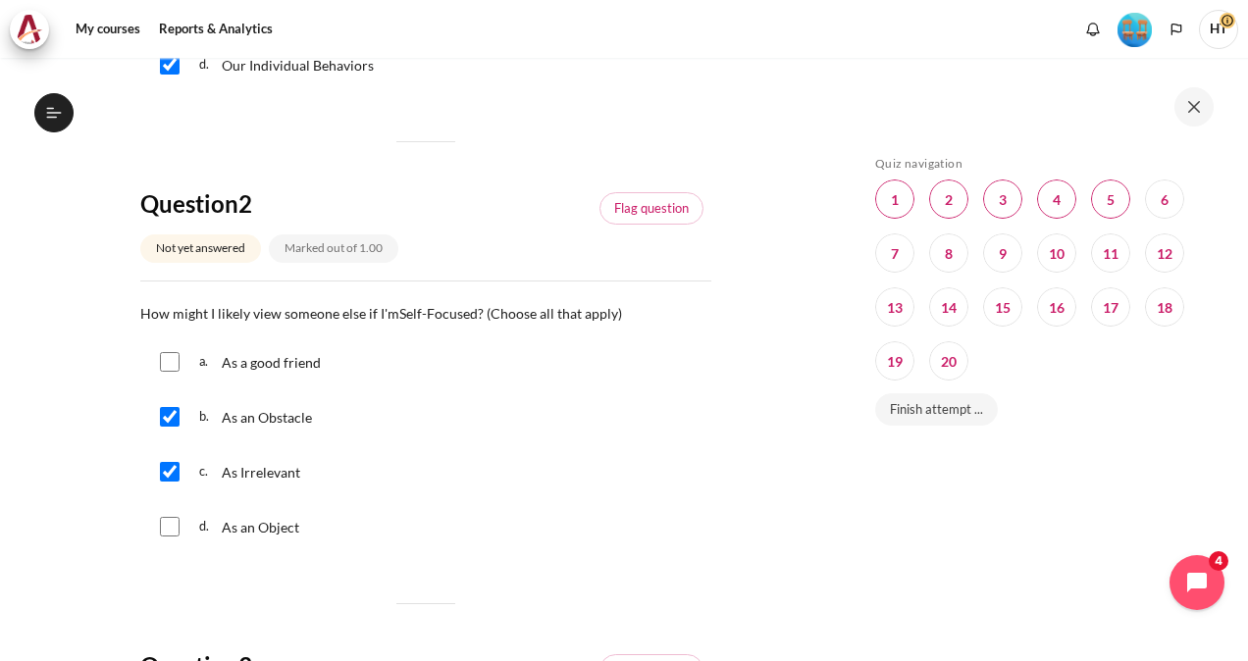
checkbox input "true"
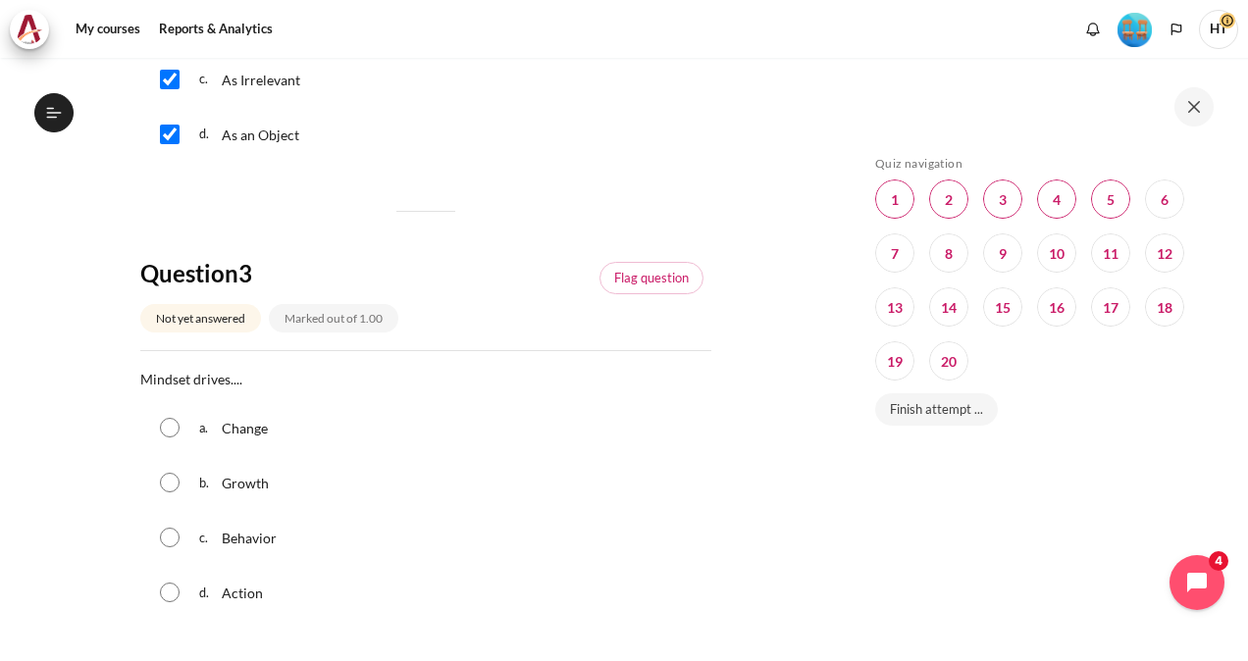
scroll to position [981, 0]
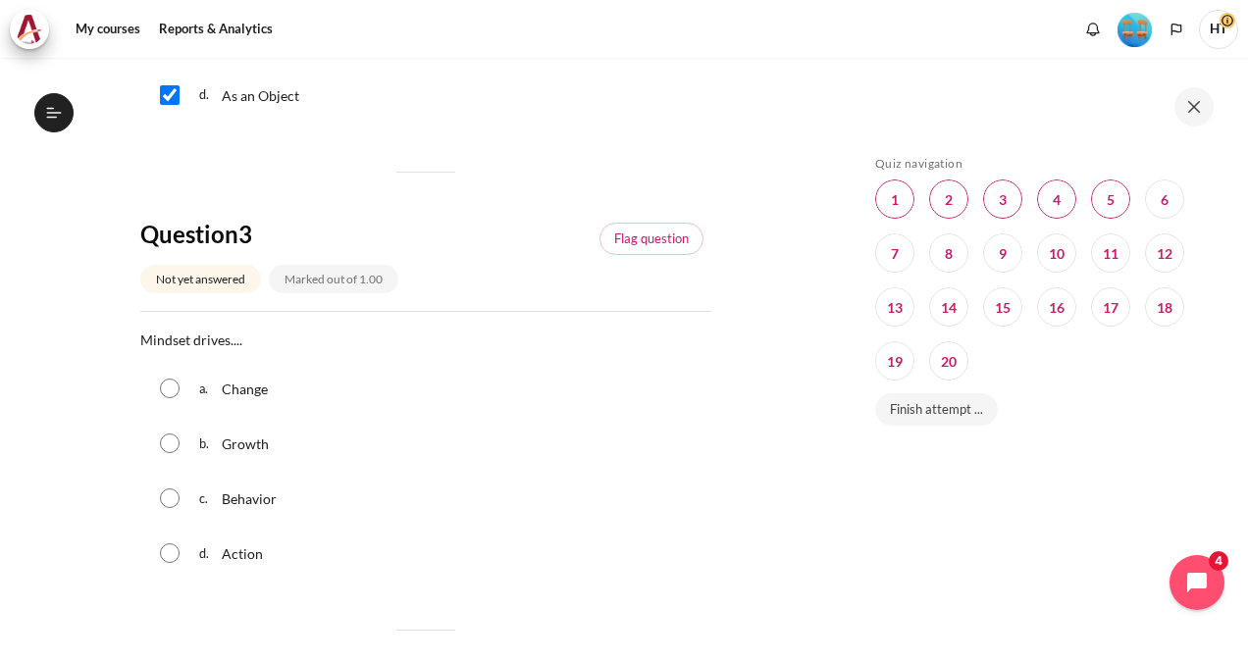
click at [245, 503] on span "Behavior" at bounding box center [249, 499] width 55 height 17
radio input "true"
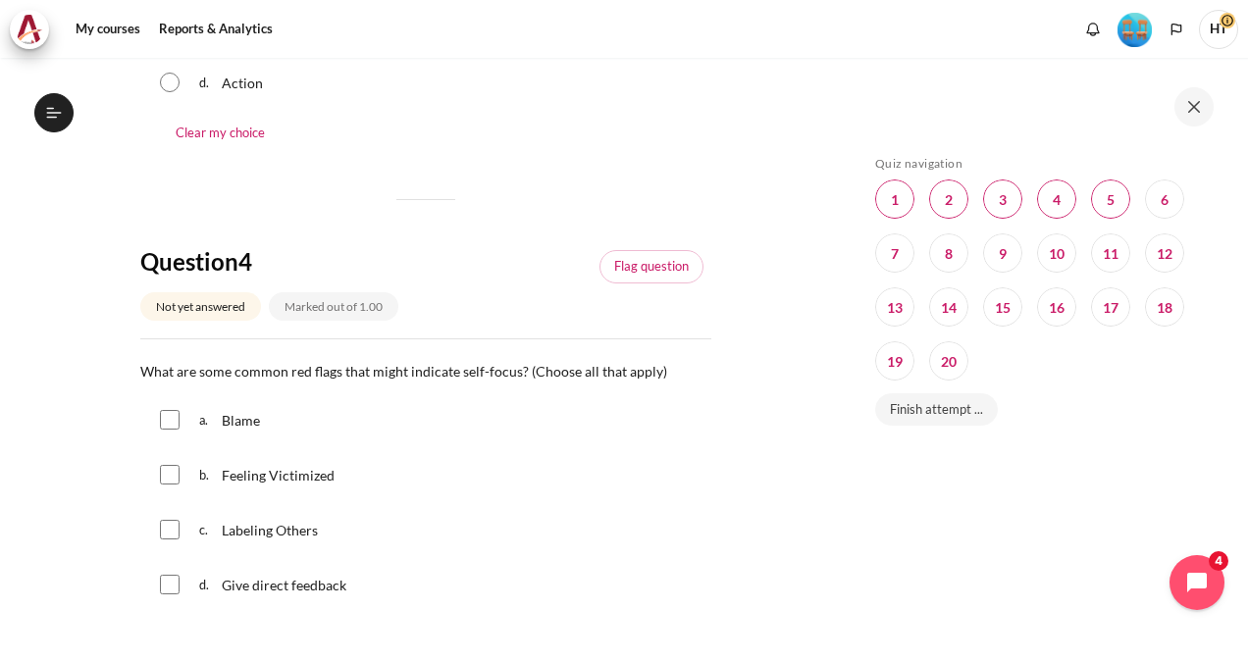
scroll to position [1491, 0]
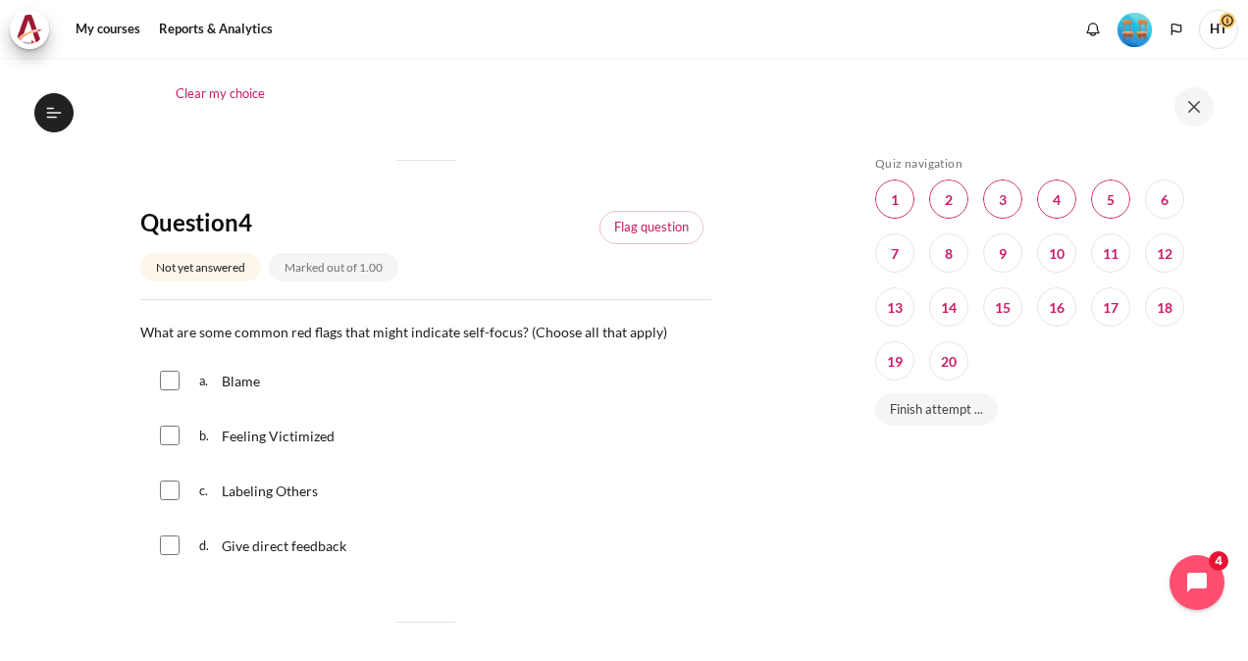
click at [173, 435] on input "Content" at bounding box center [170, 436] width 20 height 20
checkbox input "true"
click at [172, 481] on input "Content" at bounding box center [170, 491] width 20 height 20
checkbox input "true"
click at [171, 375] on input "Content" at bounding box center [170, 381] width 20 height 20
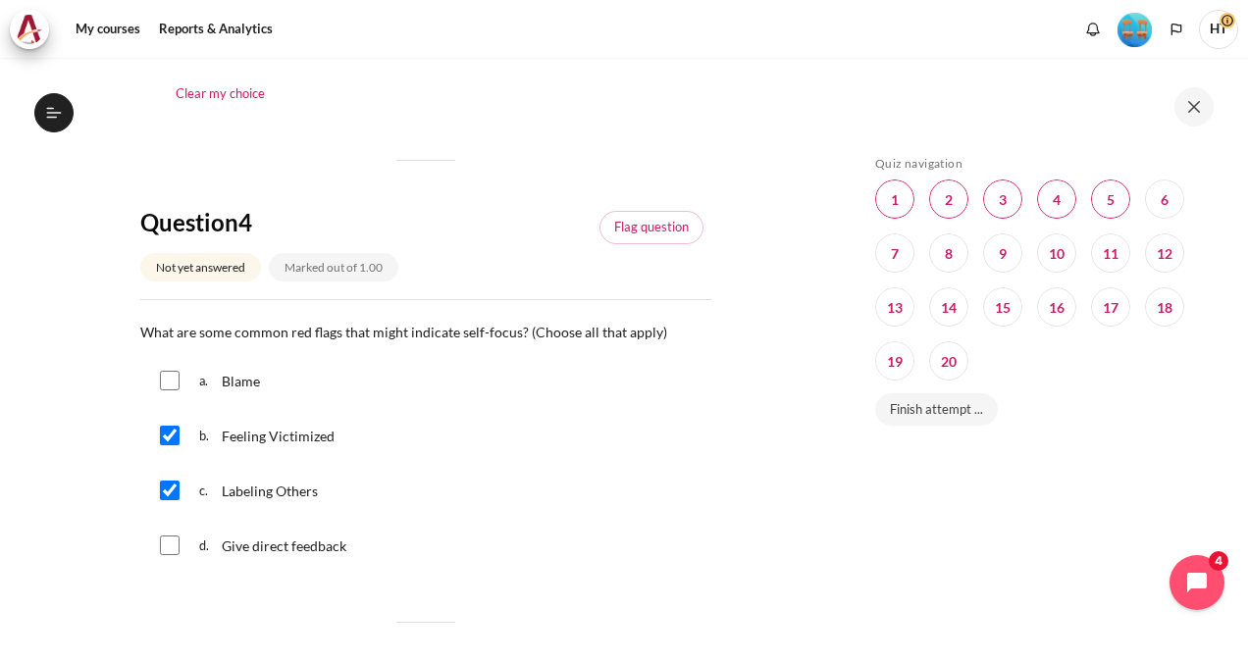
checkbox input "true"
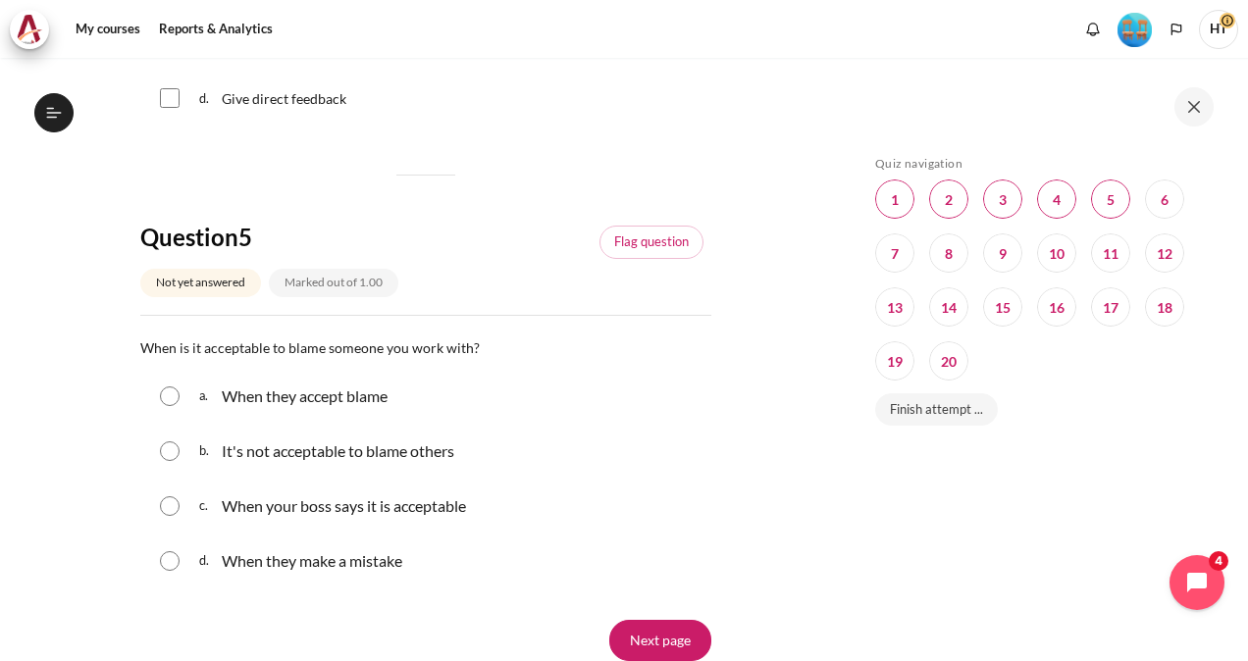
scroll to position [1962, 0]
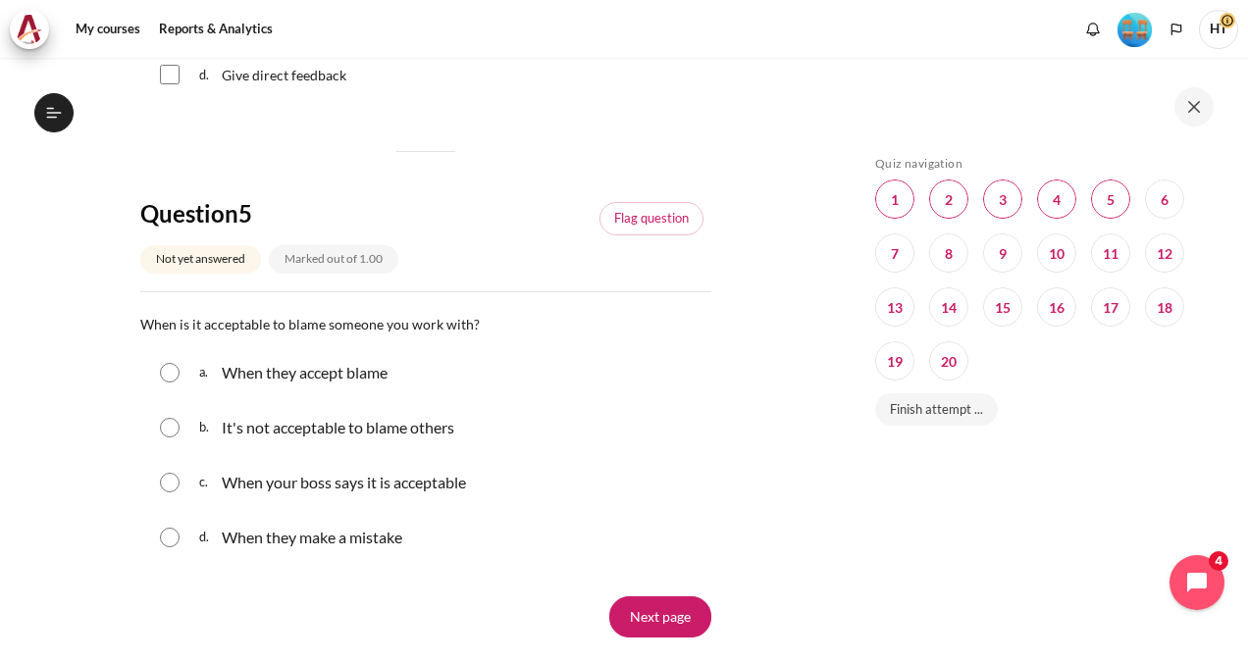
click at [256, 427] on p "It's not acceptable to blame others" at bounding box center [338, 428] width 233 height 24
radio input "true"
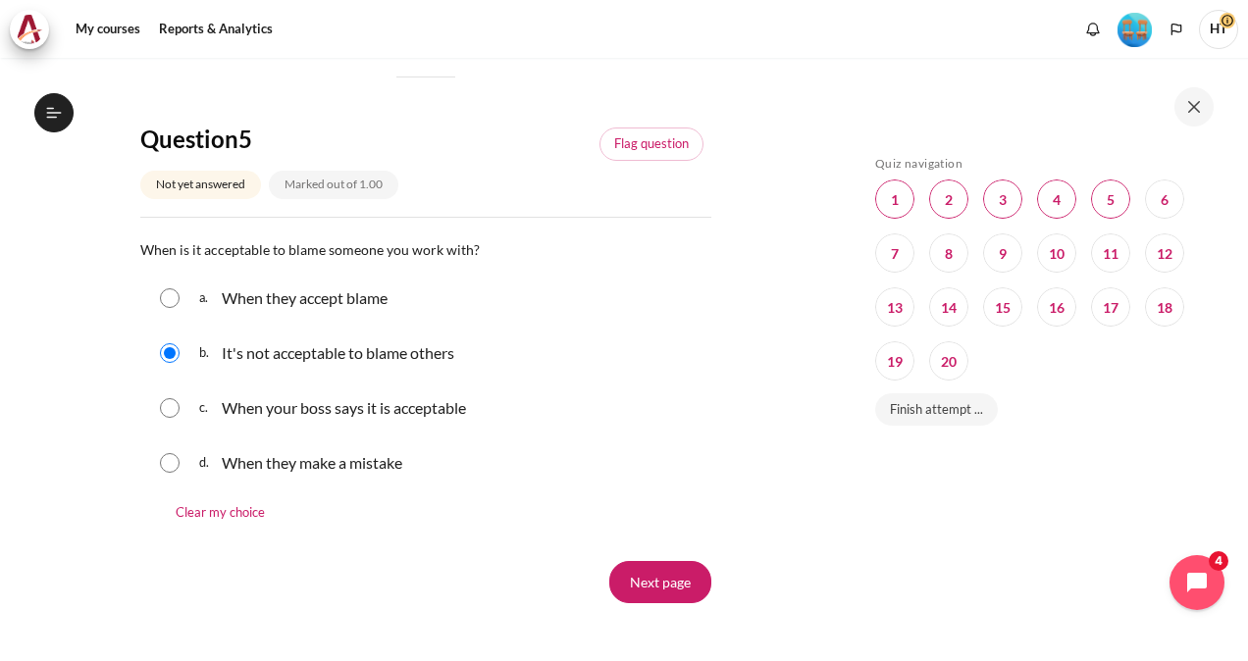
scroll to position [2041, 0]
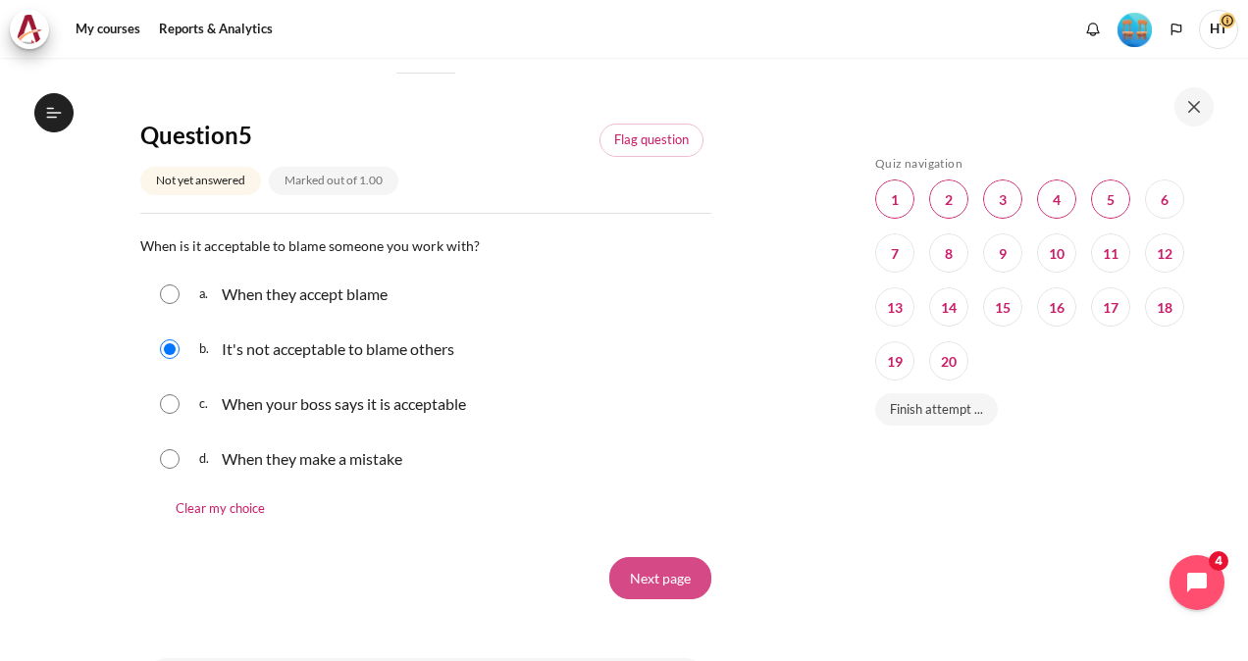
click at [650, 559] on input "Next page" at bounding box center [660, 577] width 102 height 41
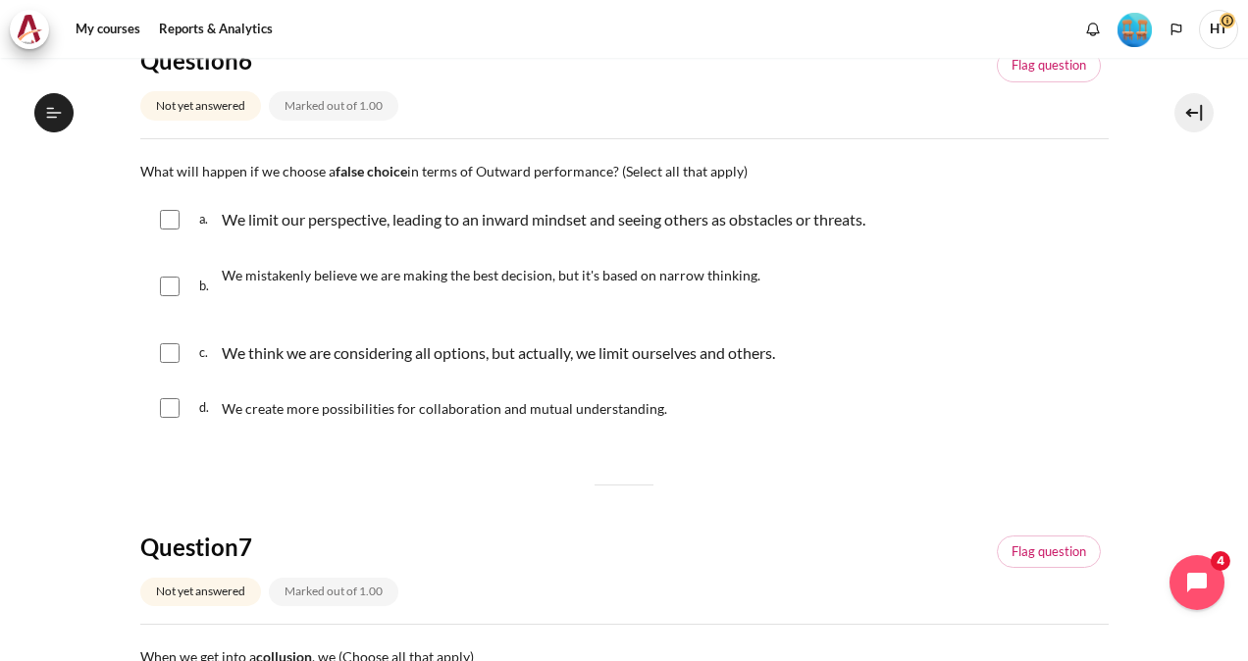
scroll to position [227, 0]
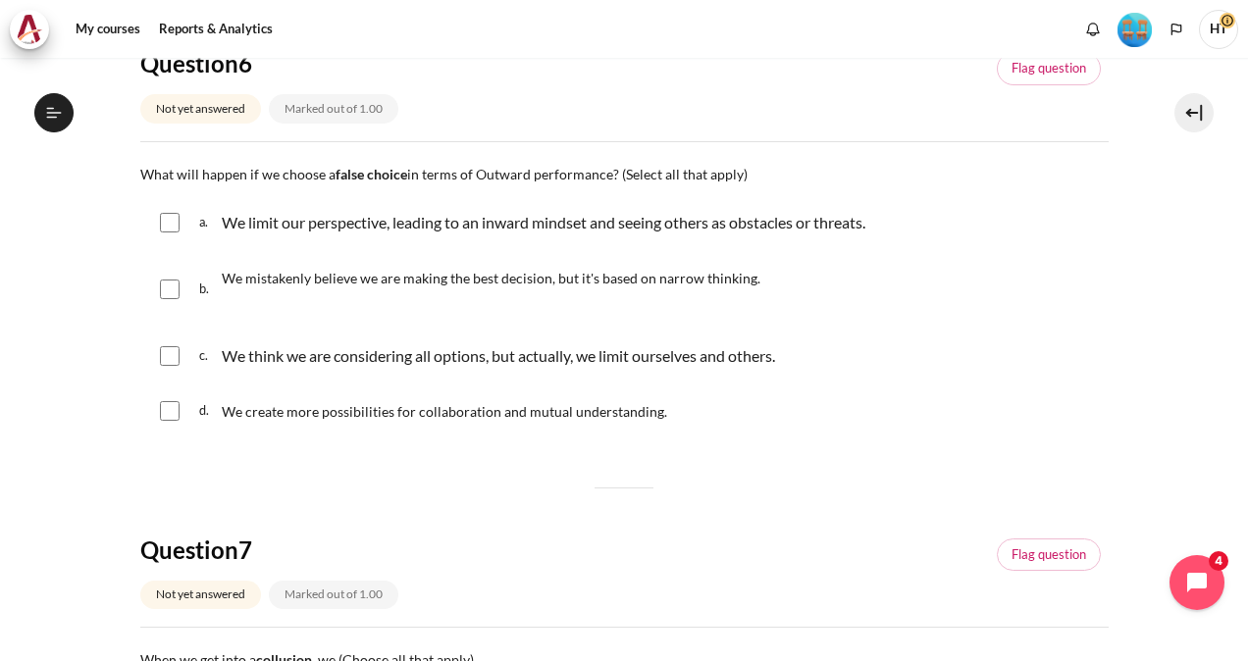
click at [179, 223] on input "Content" at bounding box center [170, 223] width 20 height 20
checkbox input "true"
click at [175, 290] on input "Content" at bounding box center [170, 290] width 20 height 20
checkbox input "true"
click at [176, 367] on div "c. We think we are considering all options, but actually, we limit ourselves an…" at bounding box center [624, 356] width 968 height 51
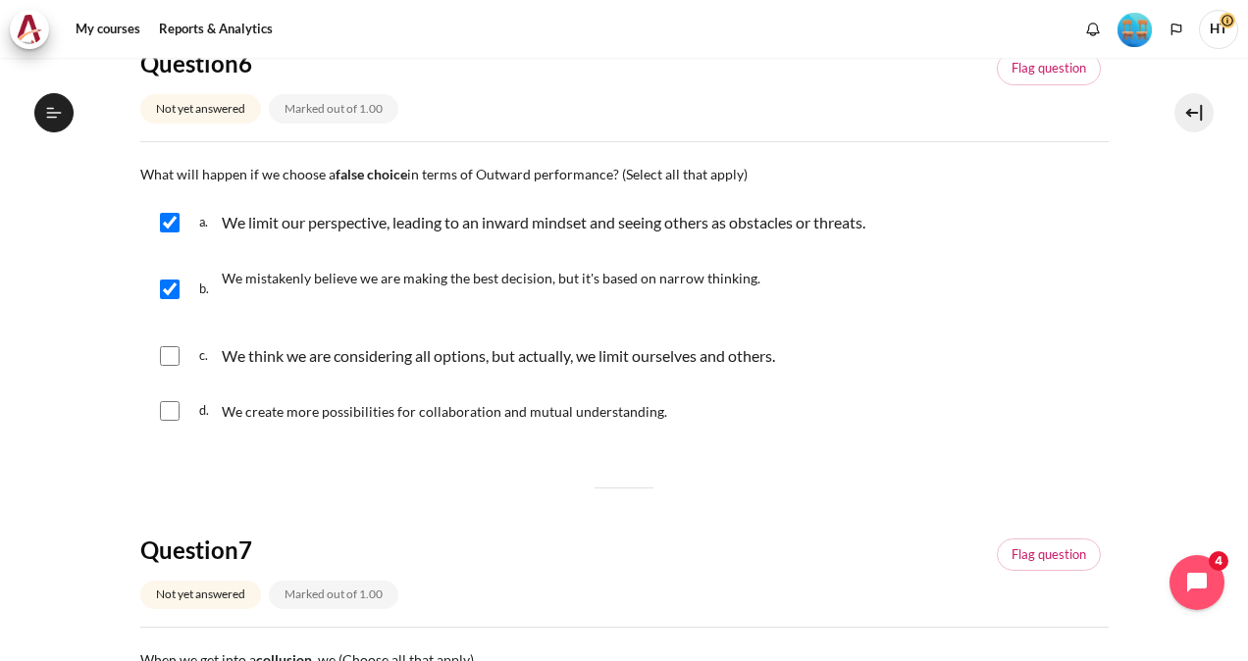
click at [172, 358] on input "Content" at bounding box center [170, 356] width 20 height 20
checkbox input "true"
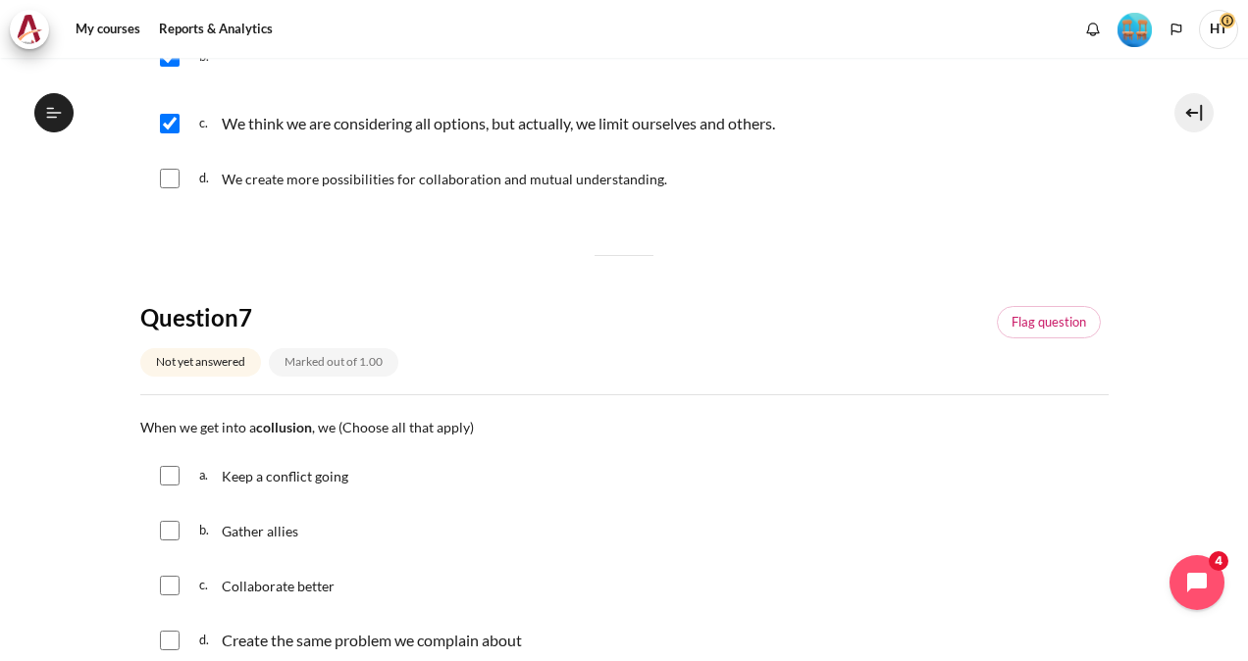
scroll to position [619, 0]
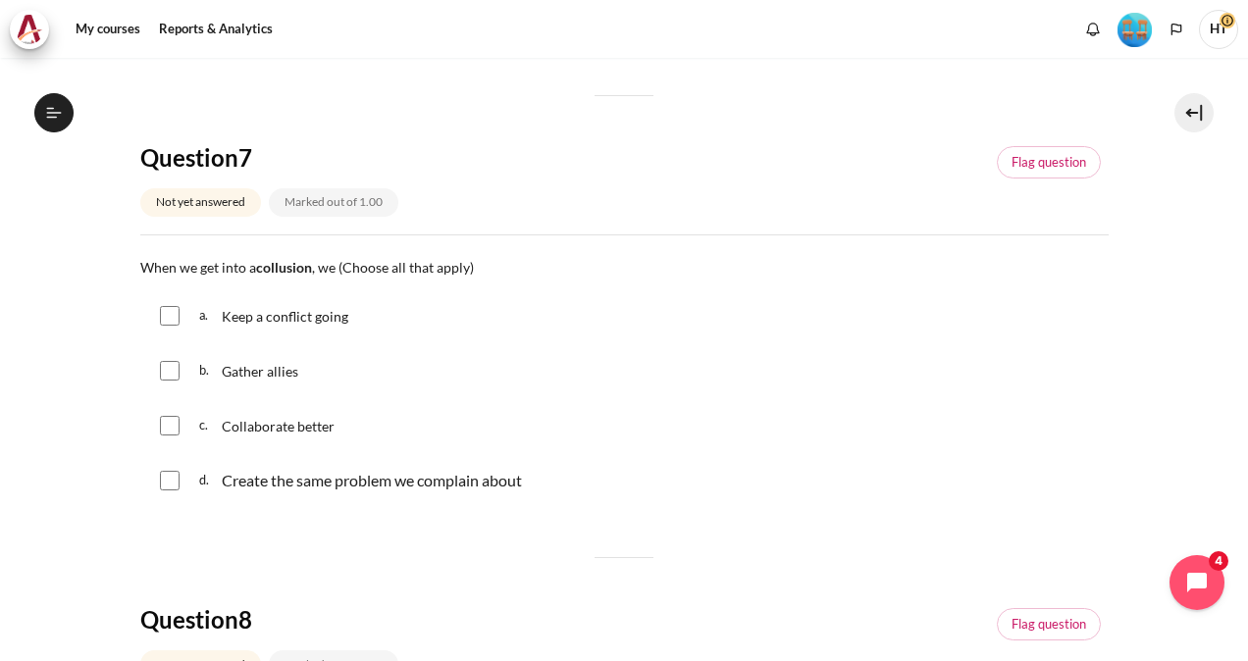
click at [196, 430] on div "c. Collaborate better" at bounding box center [624, 425] width 968 height 51
click at [169, 318] on input "Content" at bounding box center [170, 316] width 20 height 20
checkbox input "true"
click at [165, 377] on input "Content" at bounding box center [170, 371] width 20 height 20
checkbox input "true"
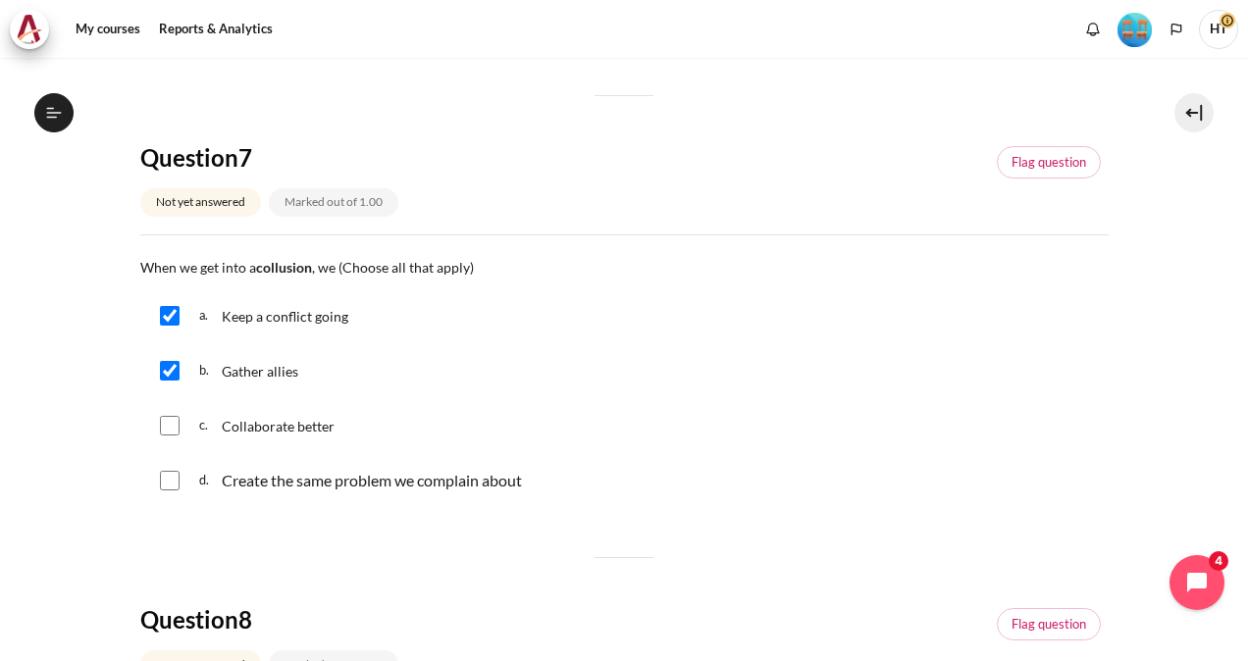
click at [174, 485] on input "Content" at bounding box center [170, 481] width 20 height 20
checkbox input "true"
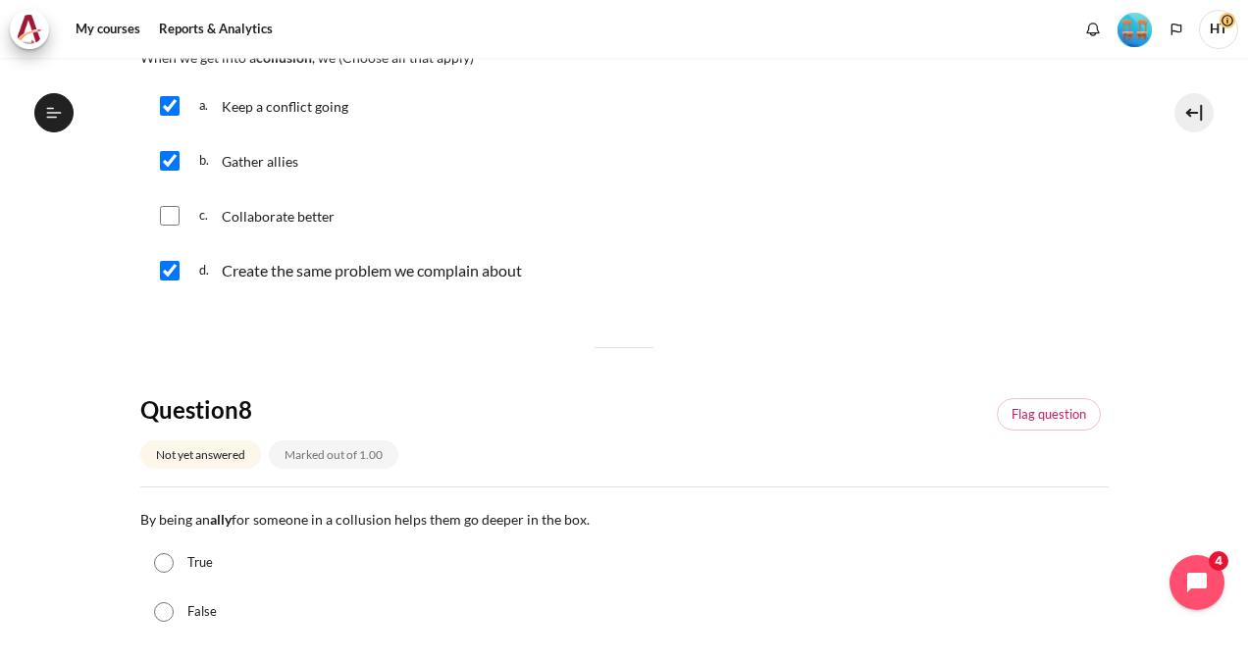
scroll to position [972, 0]
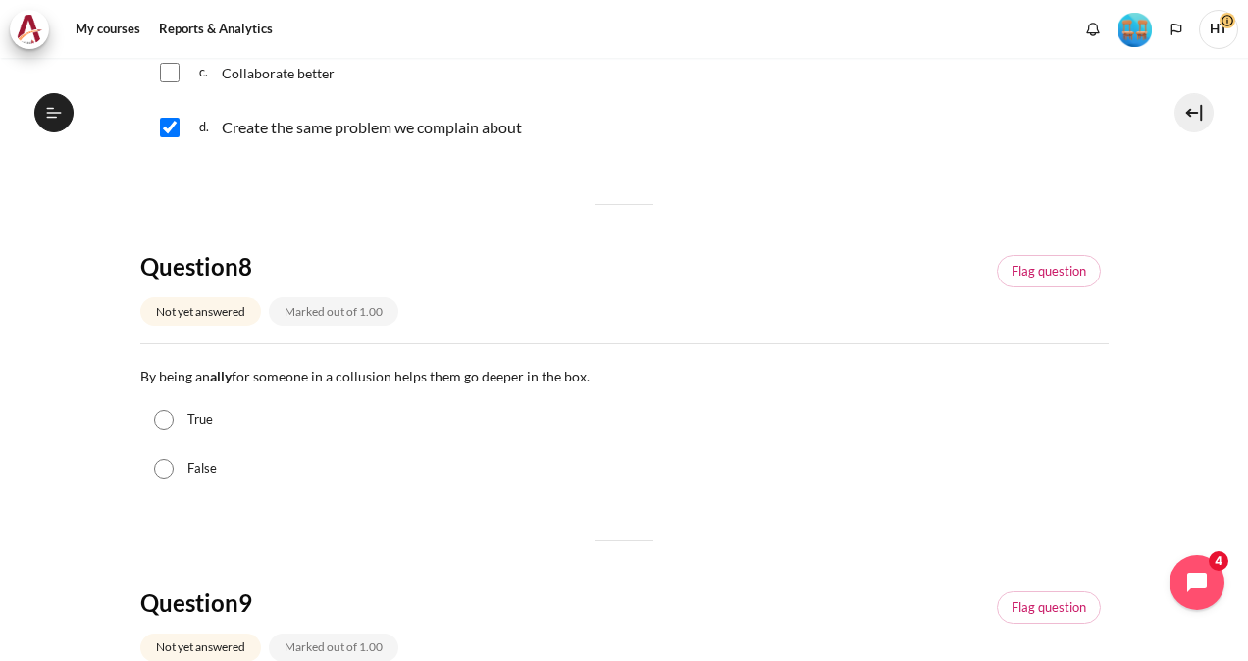
click at [196, 419] on label "True" at bounding box center [200, 420] width 26 height 20
click at [174, 419] on input "True" at bounding box center [164, 420] width 20 height 20
radio input "true"
click at [154, 459] on input "False" at bounding box center [164, 469] width 20 height 20
radio input "true"
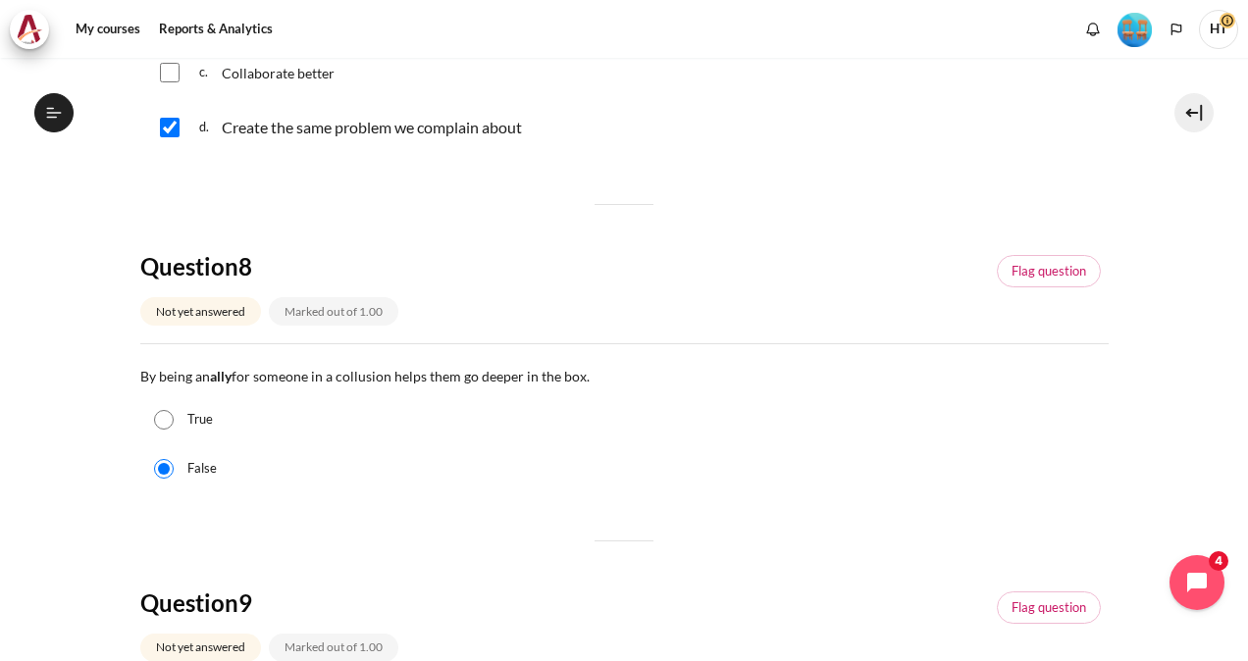
click at [154, 410] on input "True" at bounding box center [164, 420] width 20 height 20
radio input "true"
click at [154, 459] on input "False" at bounding box center [164, 469] width 20 height 20
radio input "true"
click at [154, 410] on input "True" at bounding box center [164, 420] width 20 height 20
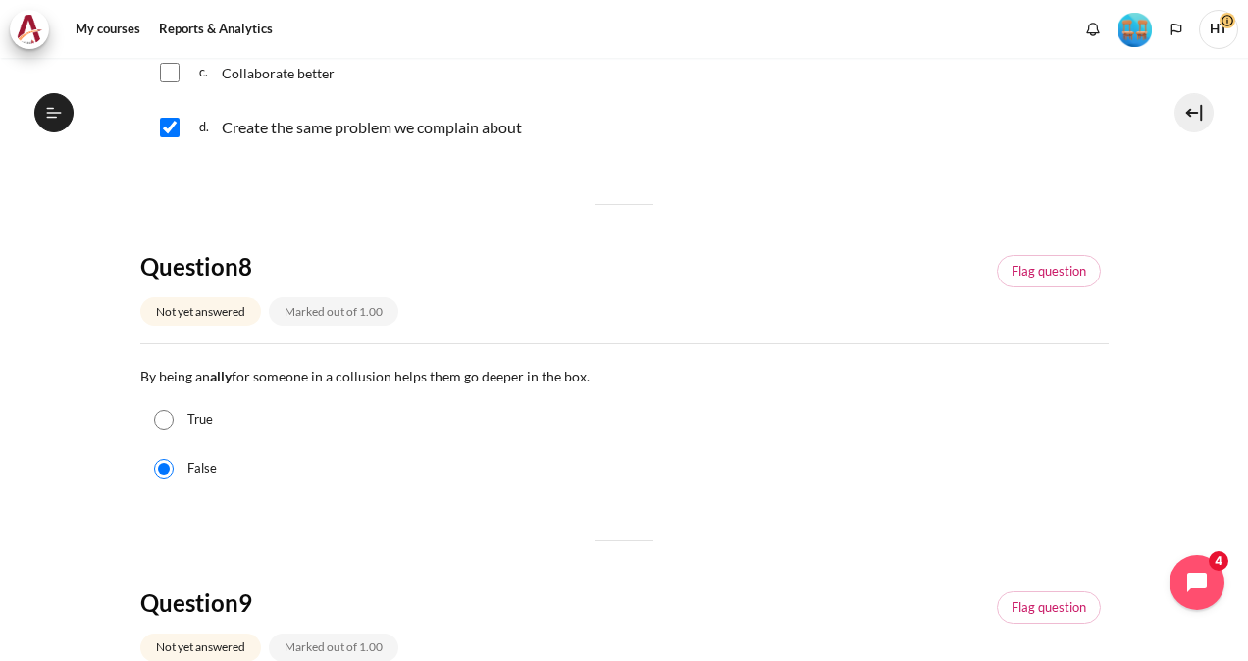
radio input "true"
click at [154, 459] on input "False" at bounding box center [164, 469] width 20 height 20
radio input "true"
click at [154, 410] on input "True" at bounding box center [164, 420] width 20 height 20
radio input "true"
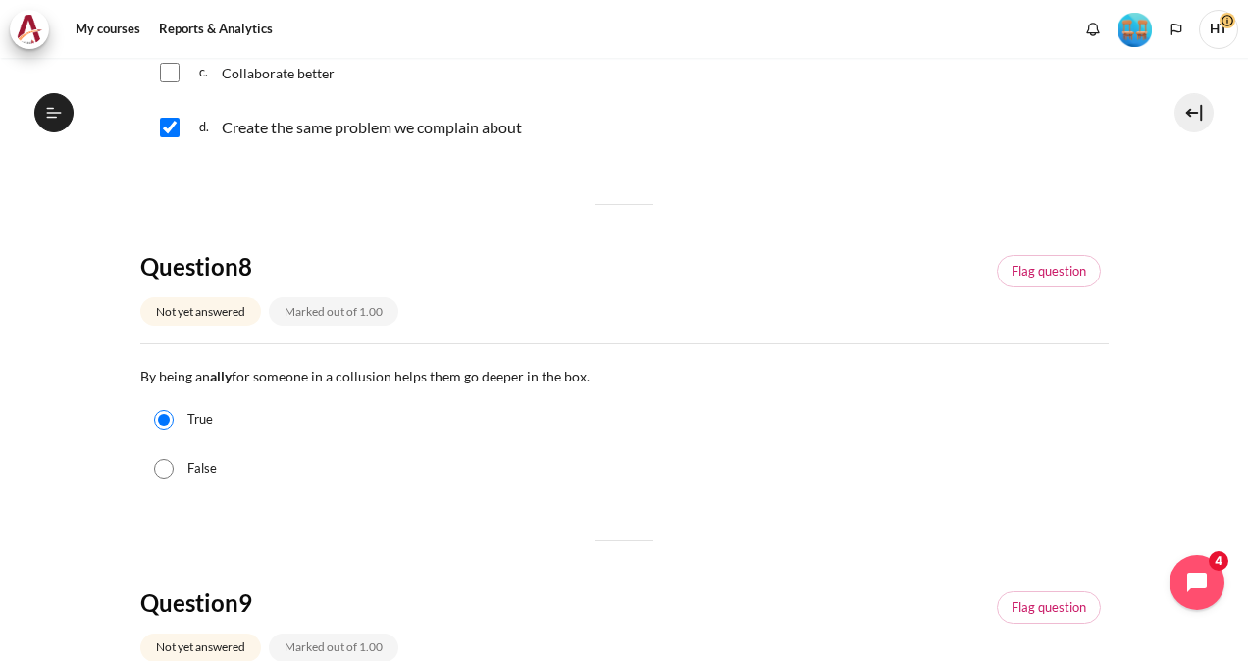
click at [132, 546] on section "My courses OPO VN B2 Graduation Level 1: Required Final Exam (Check-Out Quiz) F…" at bounding box center [624, 372] width 1219 height 2572
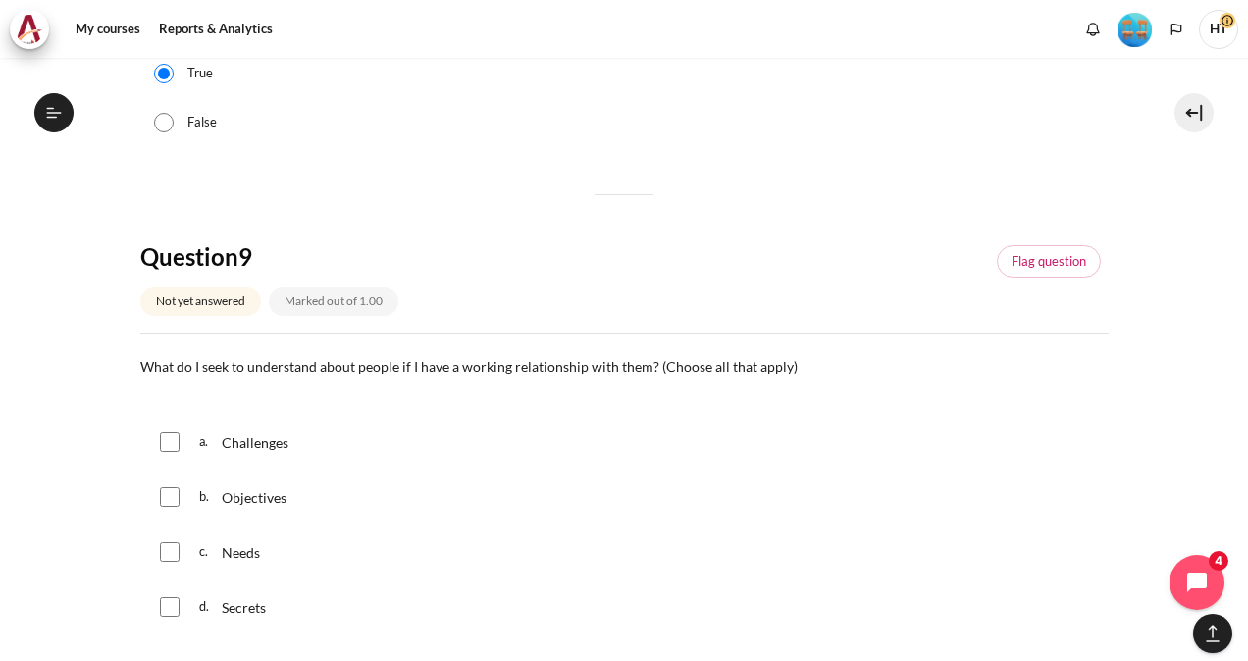
scroll to position [1365, 0]
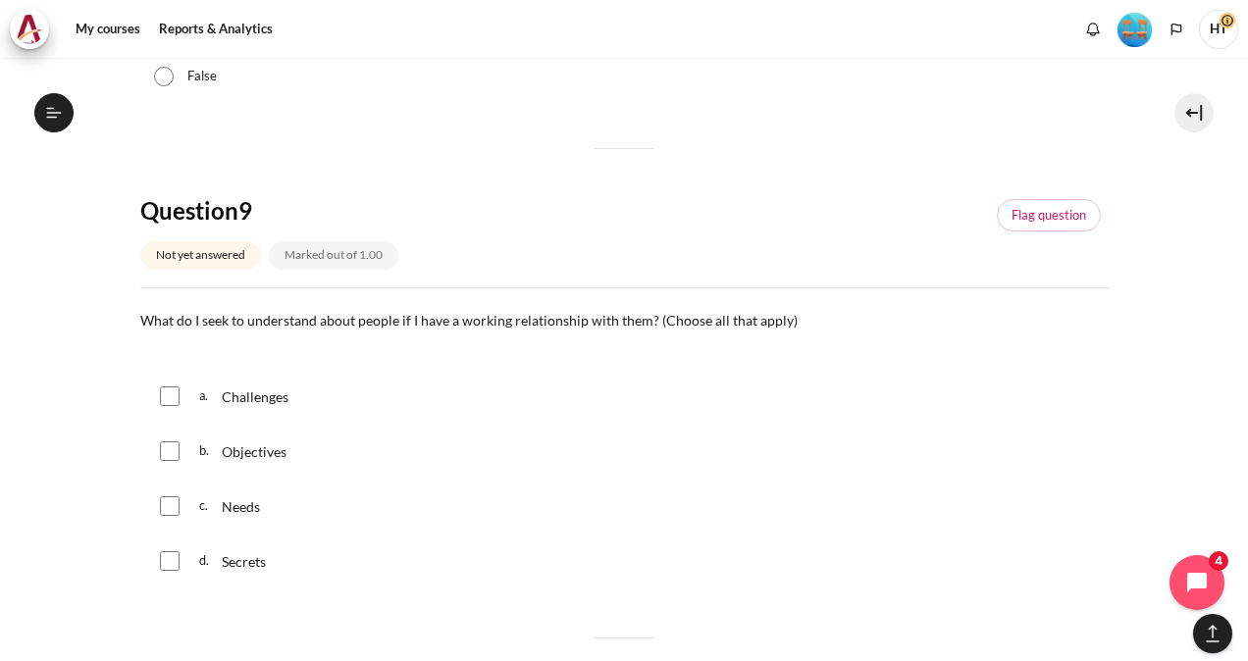
click at [169, 403] on input "Content" at bounding box center [170, 397] width 20 height 20
checkbox input "true"
click at [173, 434] on div "b. Objectives" at bounding box center [624, 451] width 968 height 51
click at [177, 453] on input "Content" at bounding box center [170, 452] width 20 height 20
checkbox input "true"
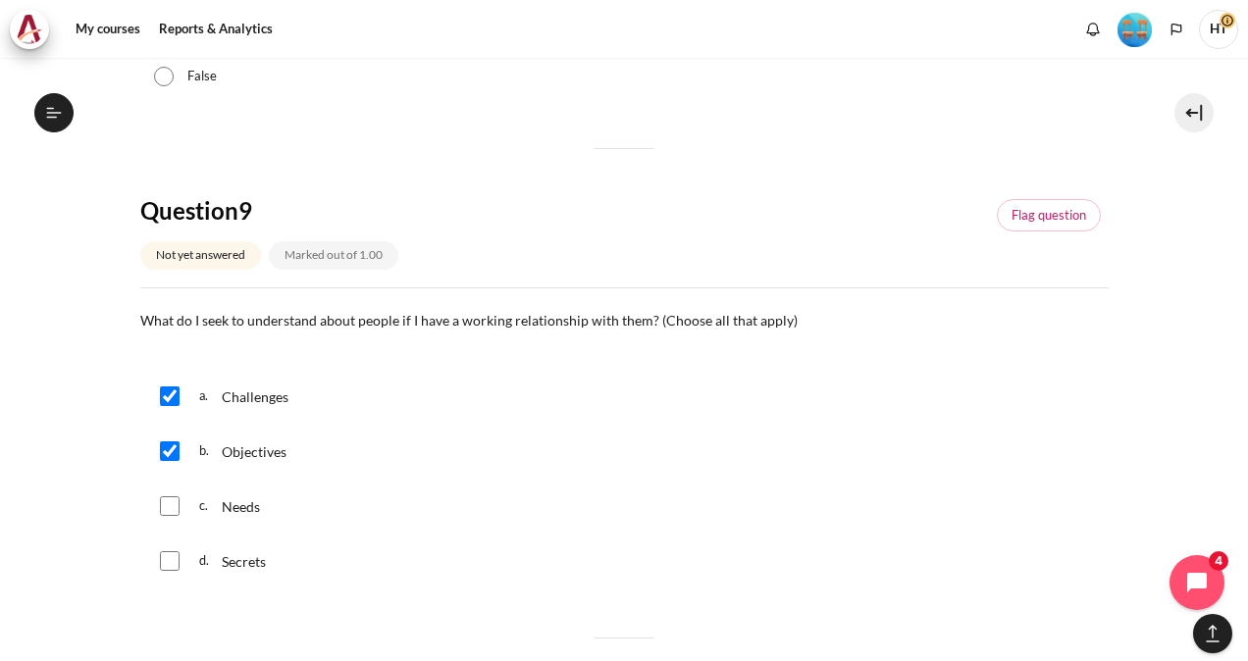
click at [171, 514] on div "c. Needs" at bounding box center [624, 506] width 968 height 51
click at [171, 508] on input "Content" at bounding box center [170, 506] width 20 height 20
checkbox input "true"
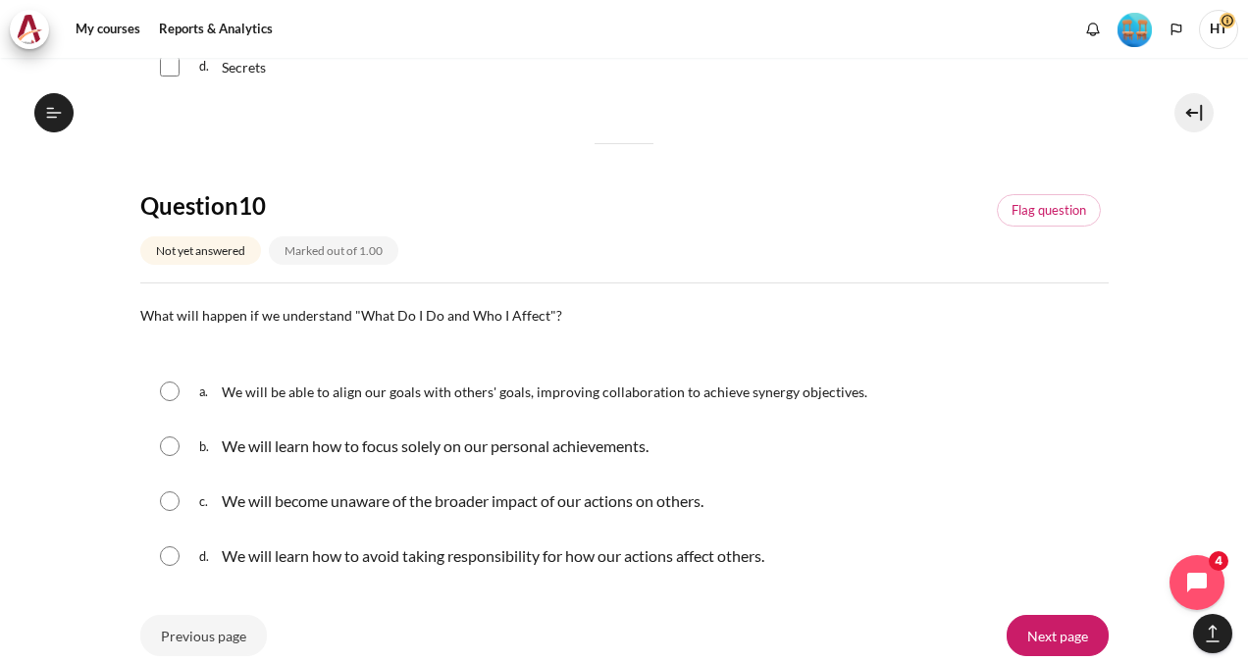
scroll to position [1875, 0]
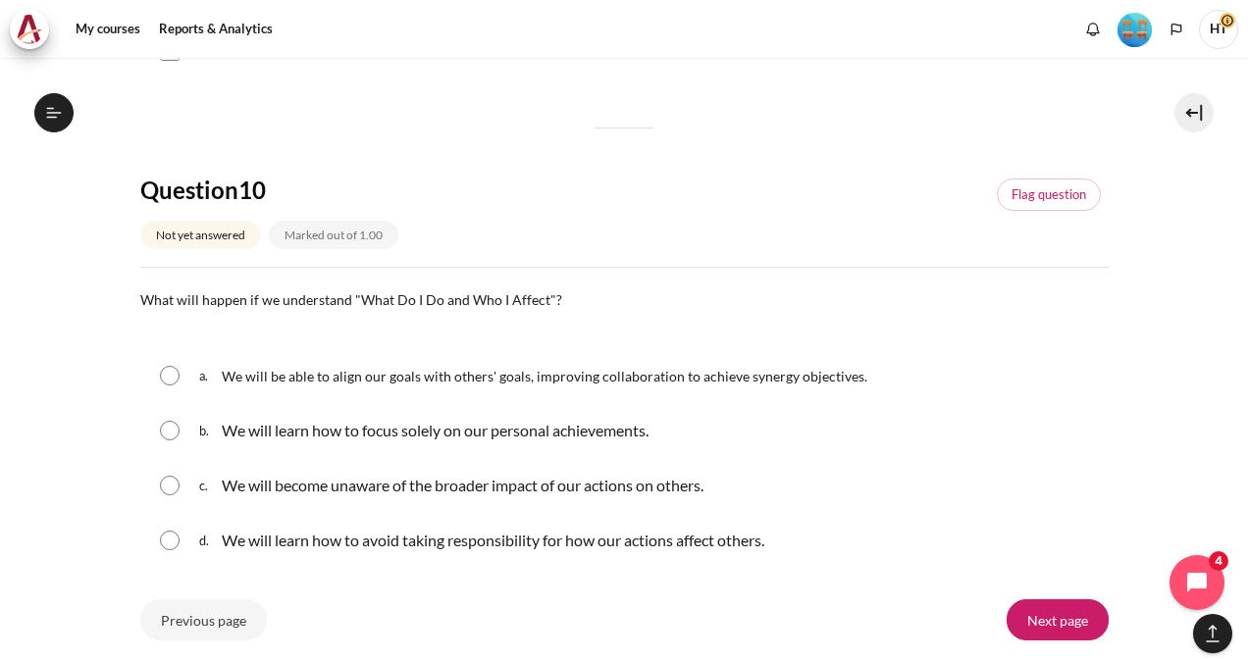
click at [185, 370] on div "a. We will be able to align our goals with others' goals, improving collaborati…" at bounding box center [624, 375] width 968 height 51
click at [173, 369] on input "Content" at bounding box center [170, 376] width 20 height 20
radio input "true"
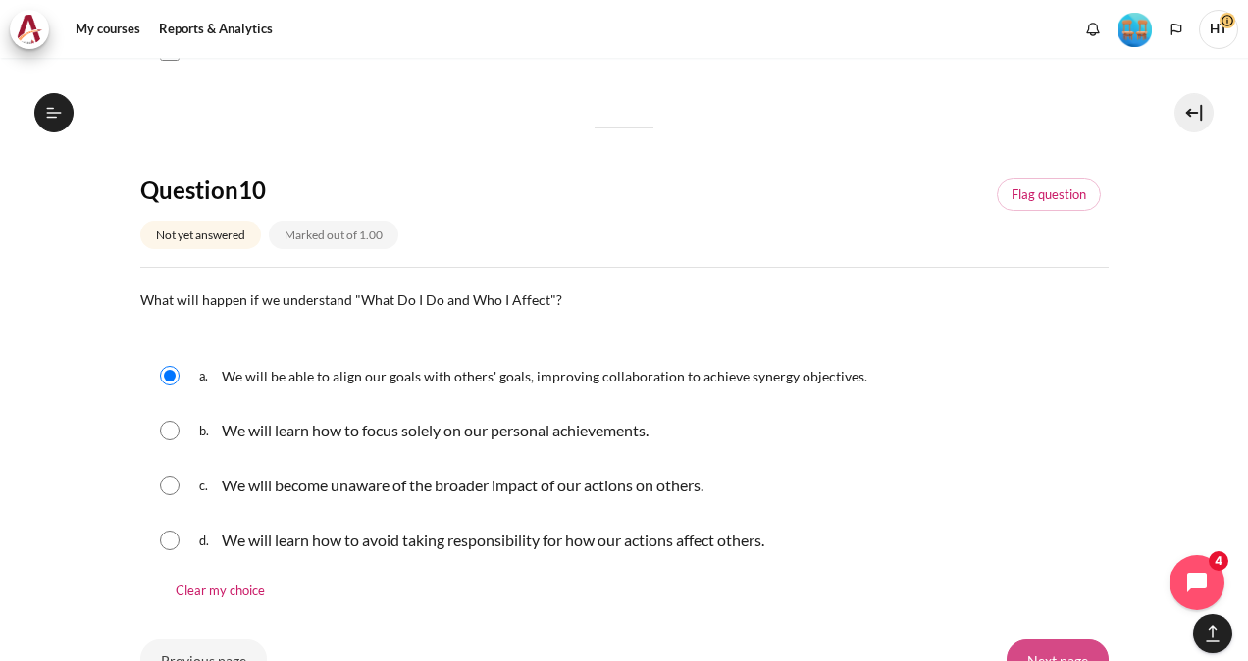
click at [1042, 643] on input "Next page" at bounding box center [1058, 660] width 102 height 41
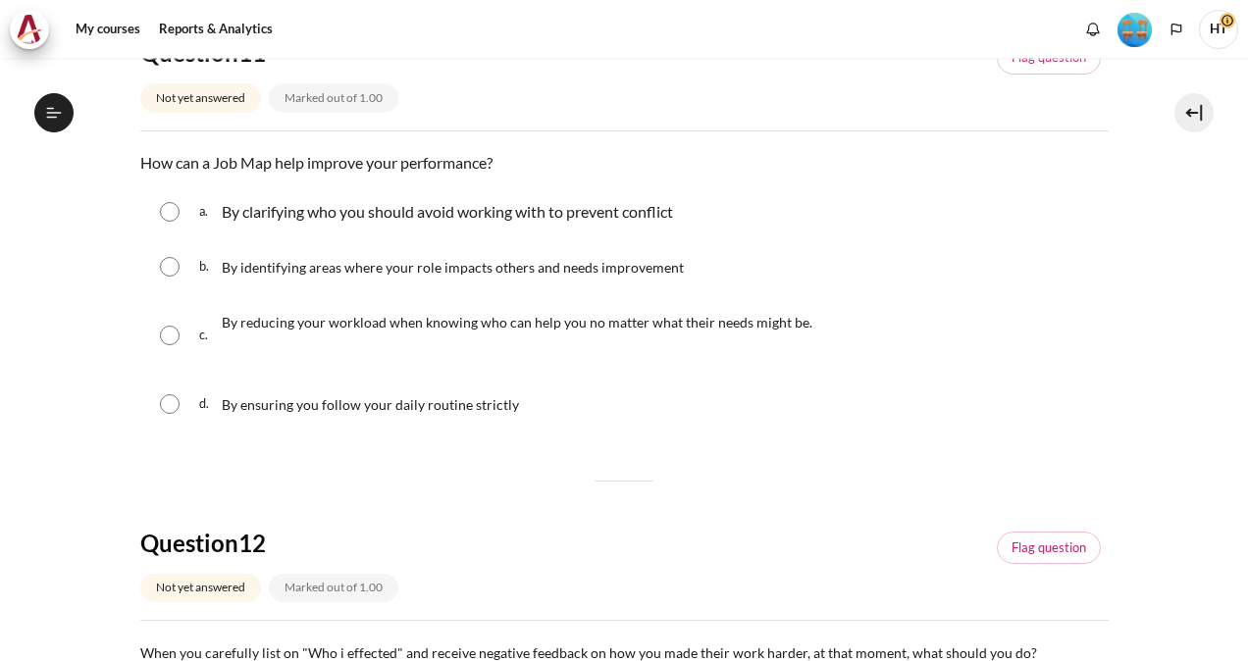
scroll to position [1985, 0]
click at [175, 268] on input "Content" at bounding box center [170, 267] width 20 height 20
radio input "true"
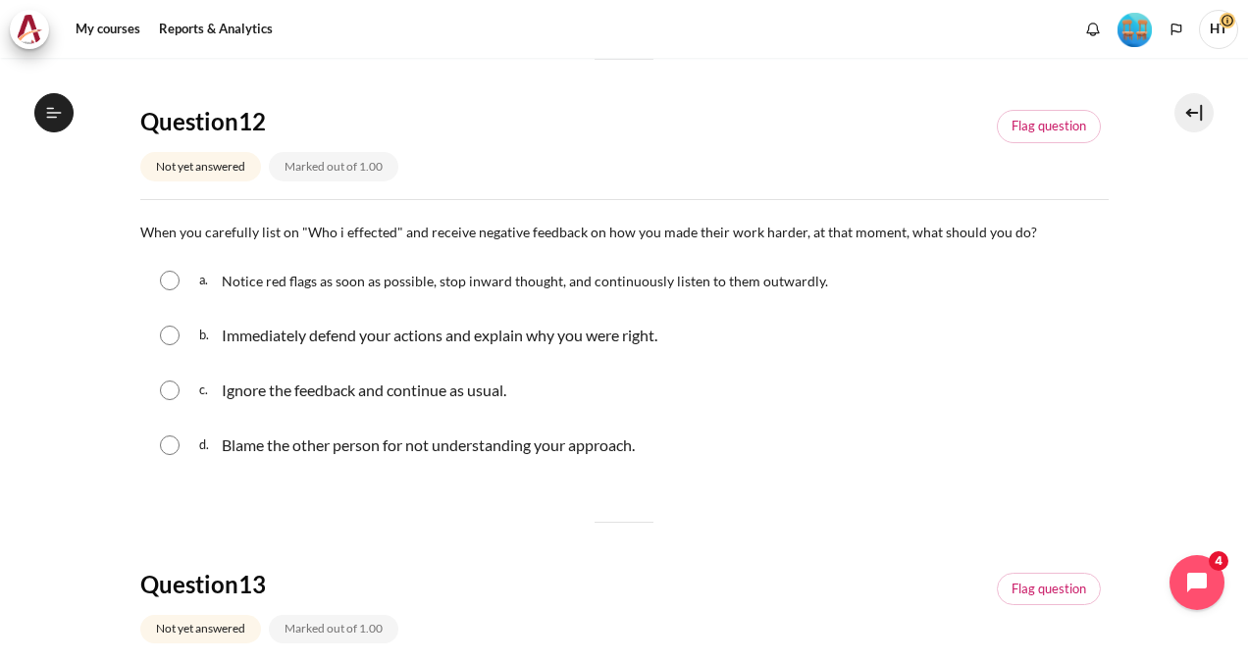
scroll to position [703, 0]
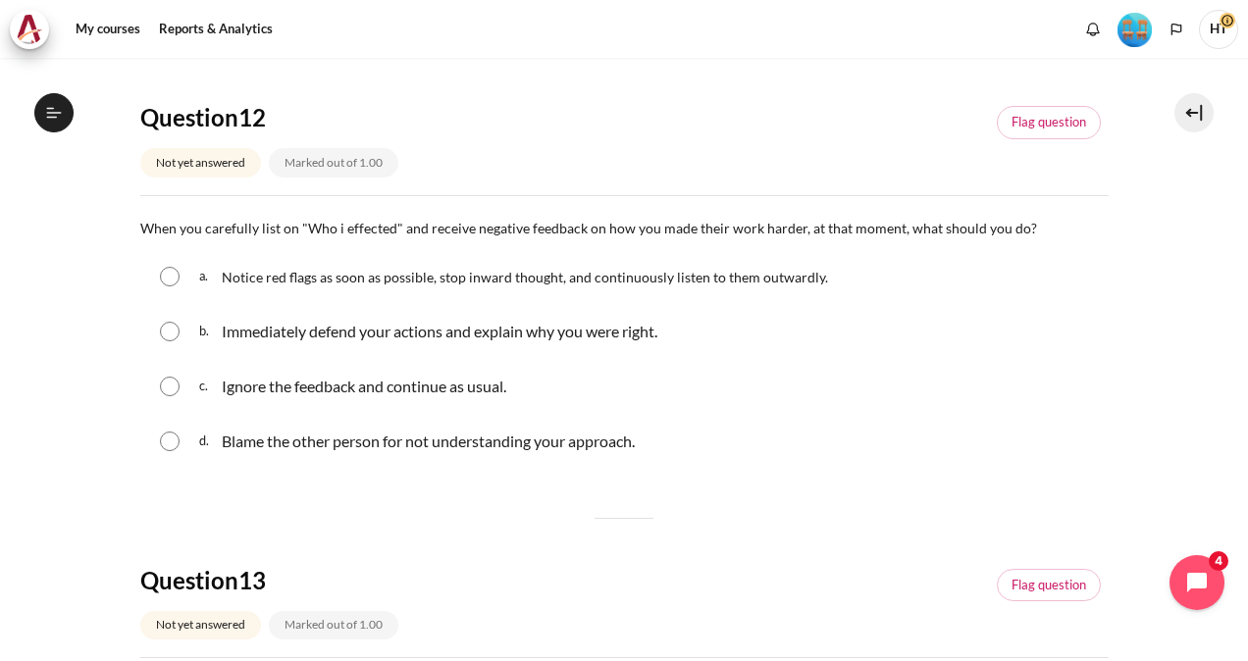
click at [185, 275] on div "a. Notice red flags as soon as possible, stop inward thought, and continuously …" at bounding box center [624, 276] width 968 height 51
click at [171, 275] on input "Content" at bounding box center [170, 277] width 20 height 20
radio input "true"
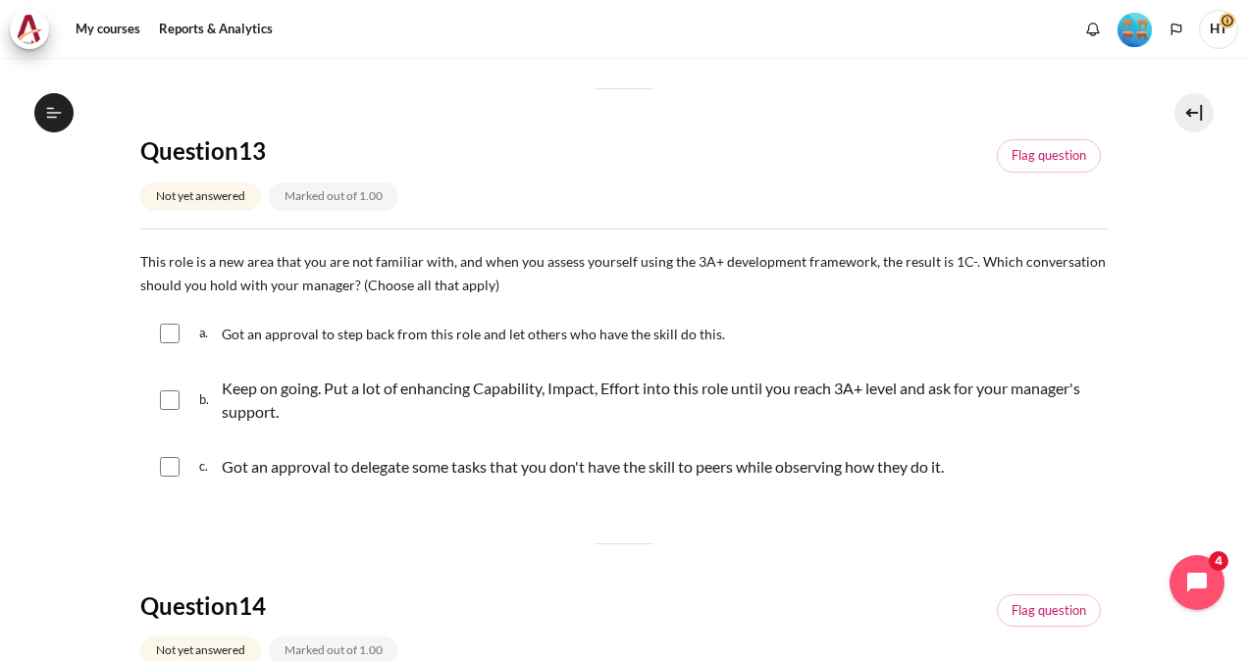
scroll to position [1178, 0]
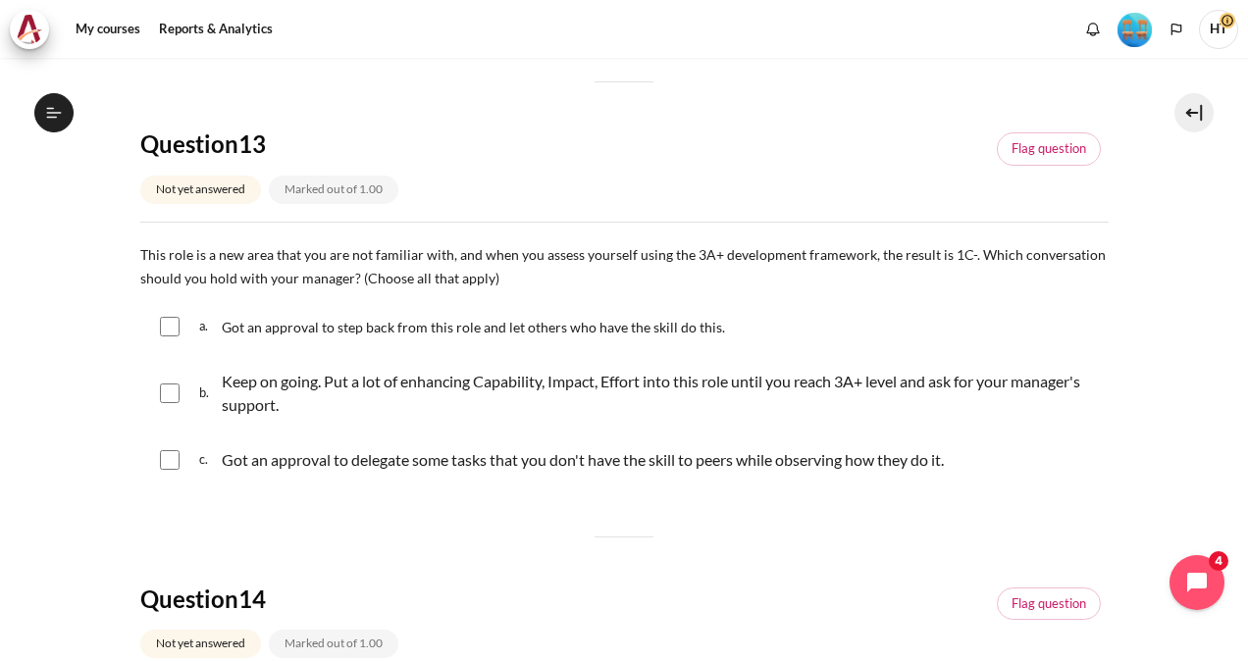
click at [163, 391] on input "Content" at bounding box center [170, 394] width 20 height 20
checkbox input "true"
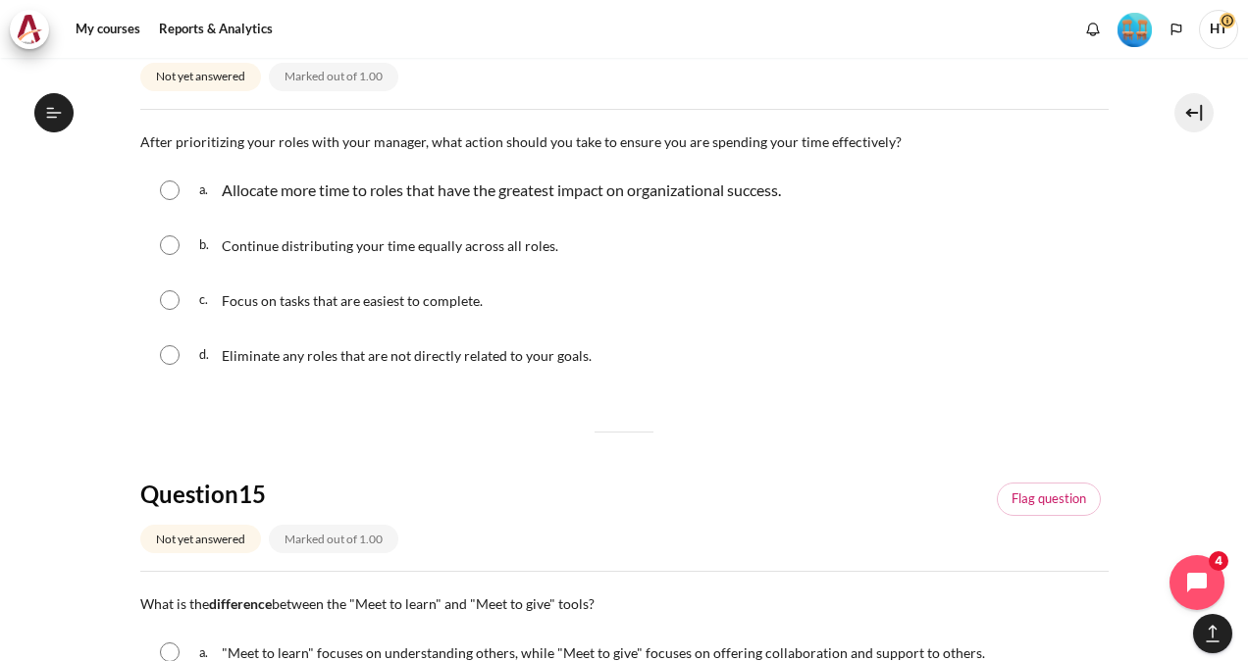
scroll to position [1743, 0]
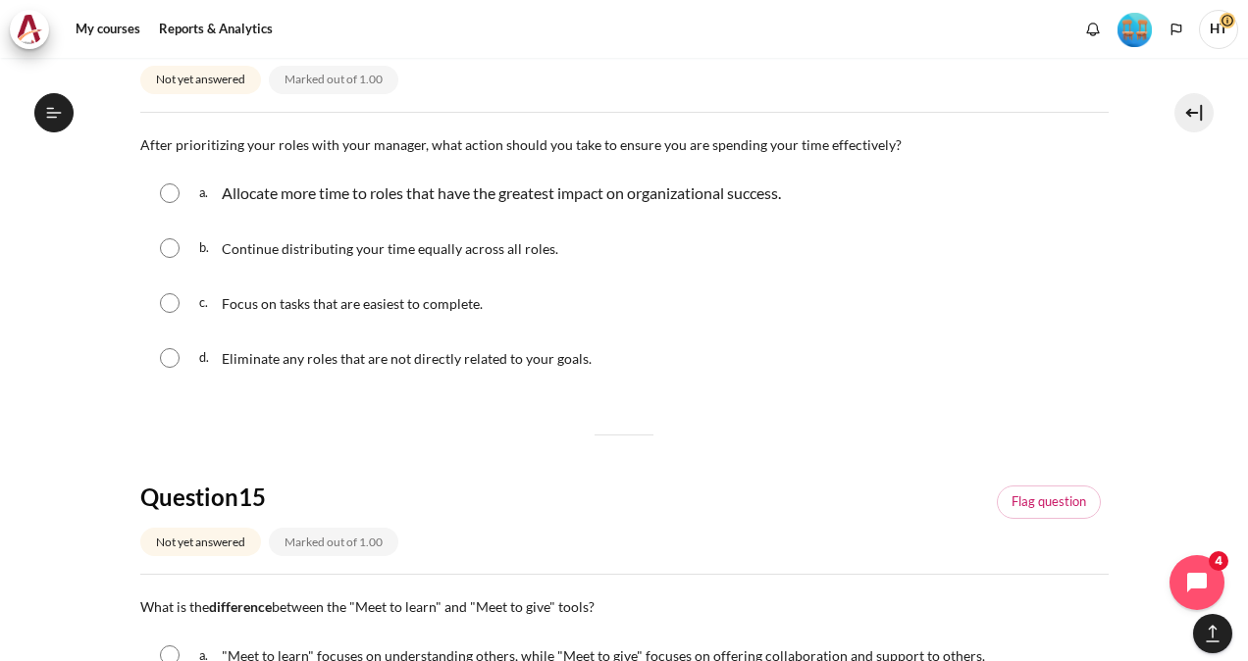
click at [175, 185] on input "Content" at bounding box center [170, 193] width 20 height 20
radio input "true"
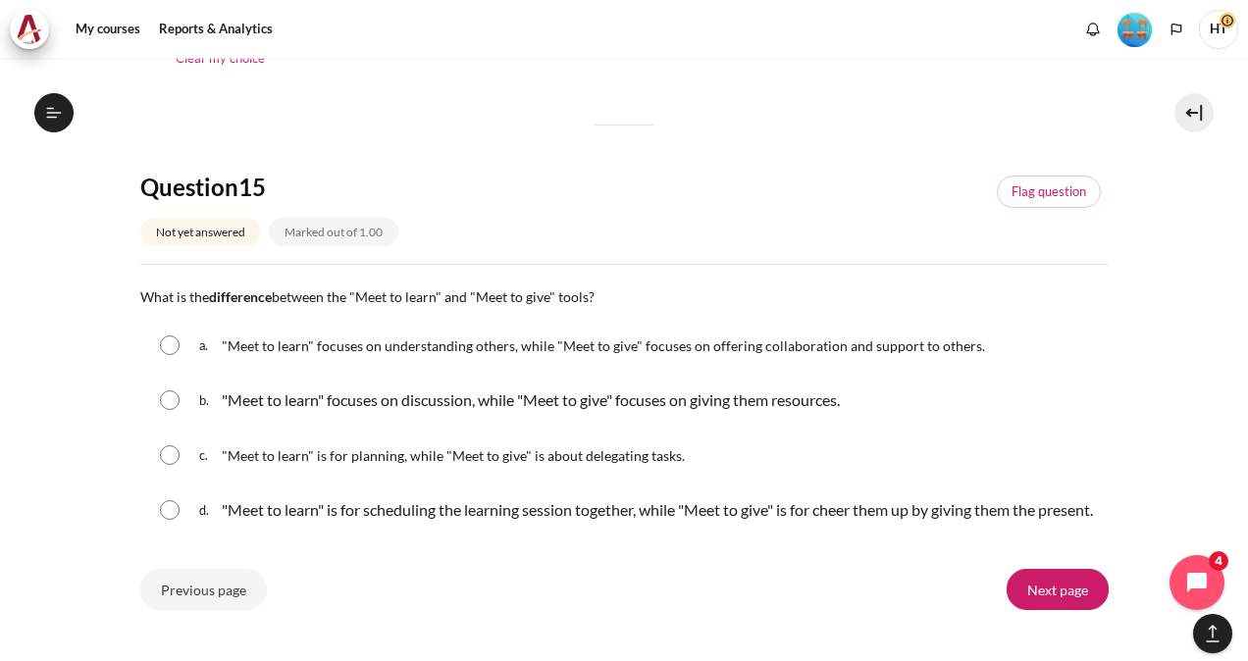
scroll to position [2109, 0]
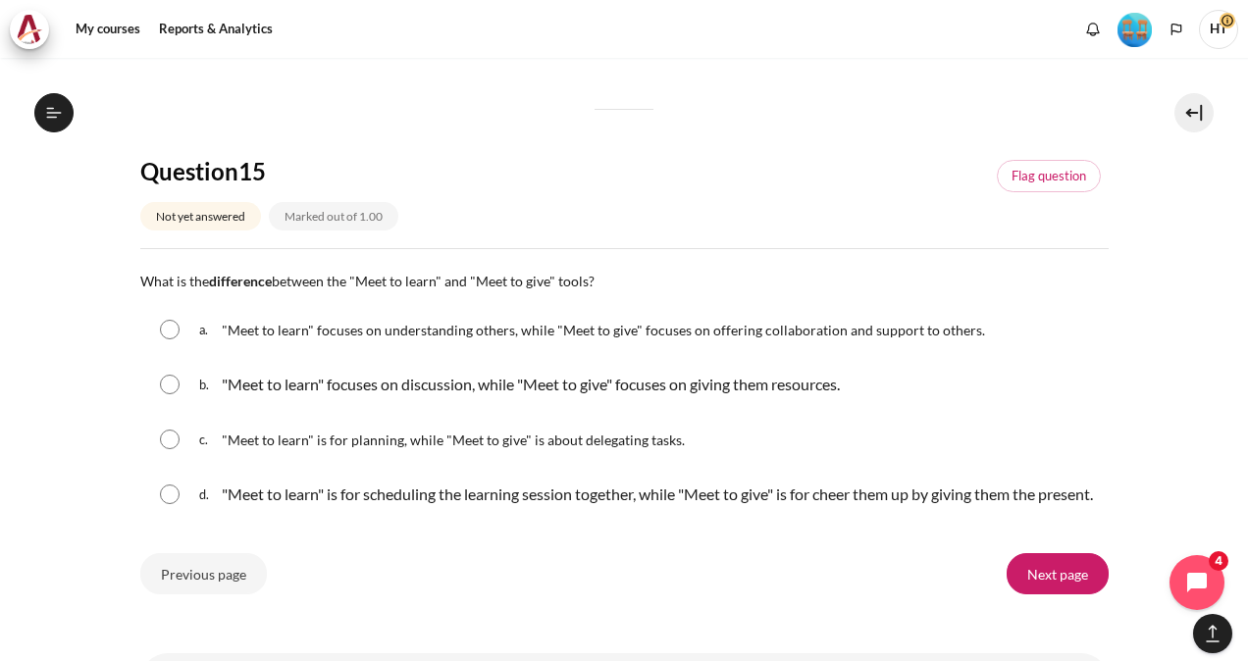
click at [167, 500] on input "Content" at bounding box center [170, 495] width 20 height 20
radio input "true"
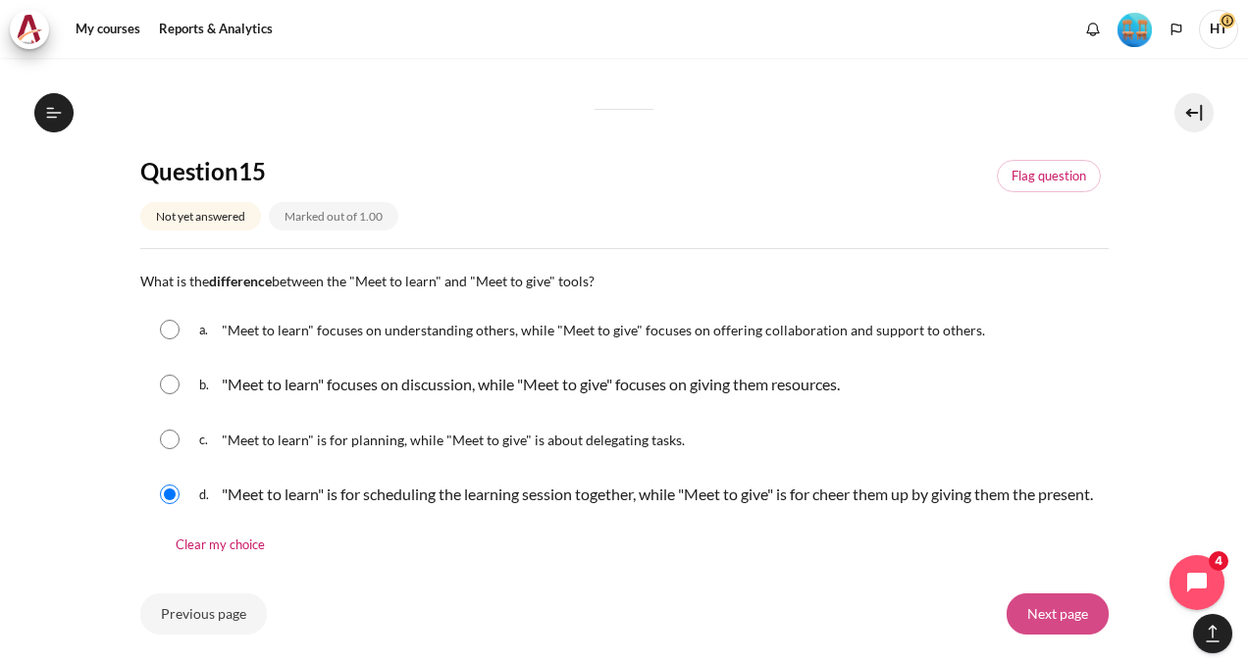
click at [1029, 635] on input "Next page" at bounding box center [1058, 614] width 102 height 41
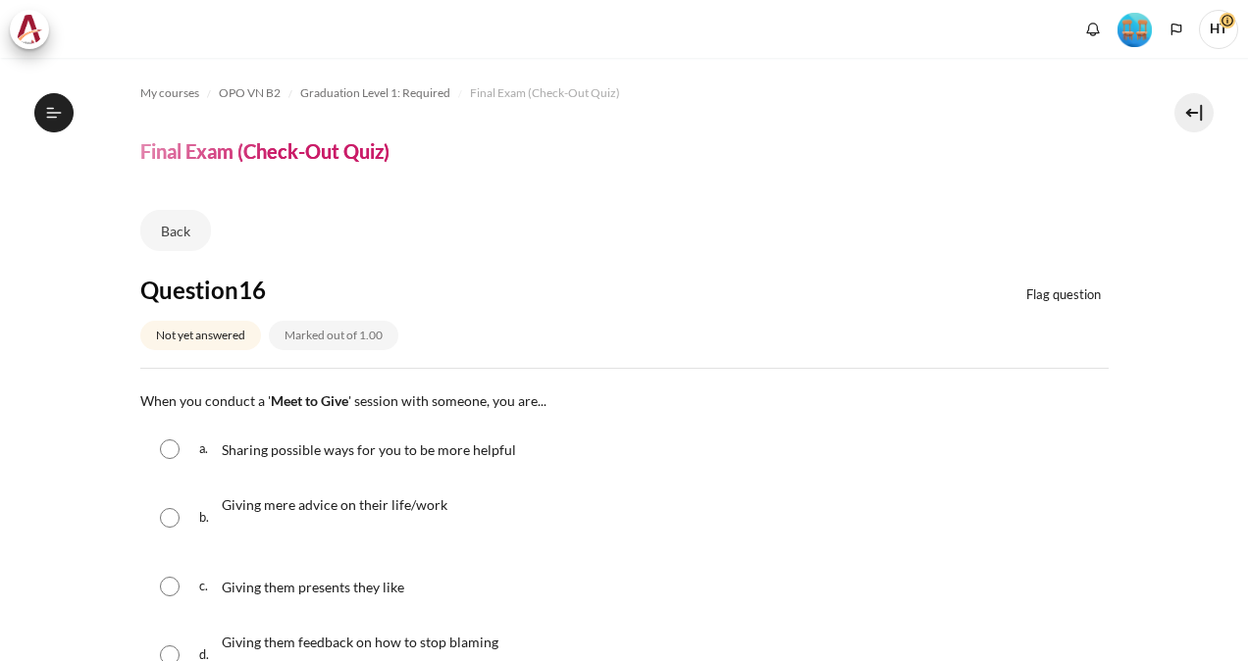
click at [1247, 619] on html "Skip to main content Open course index Completed 80% 20 / 25" at bounding box center [624, 330] width 1248 height 661
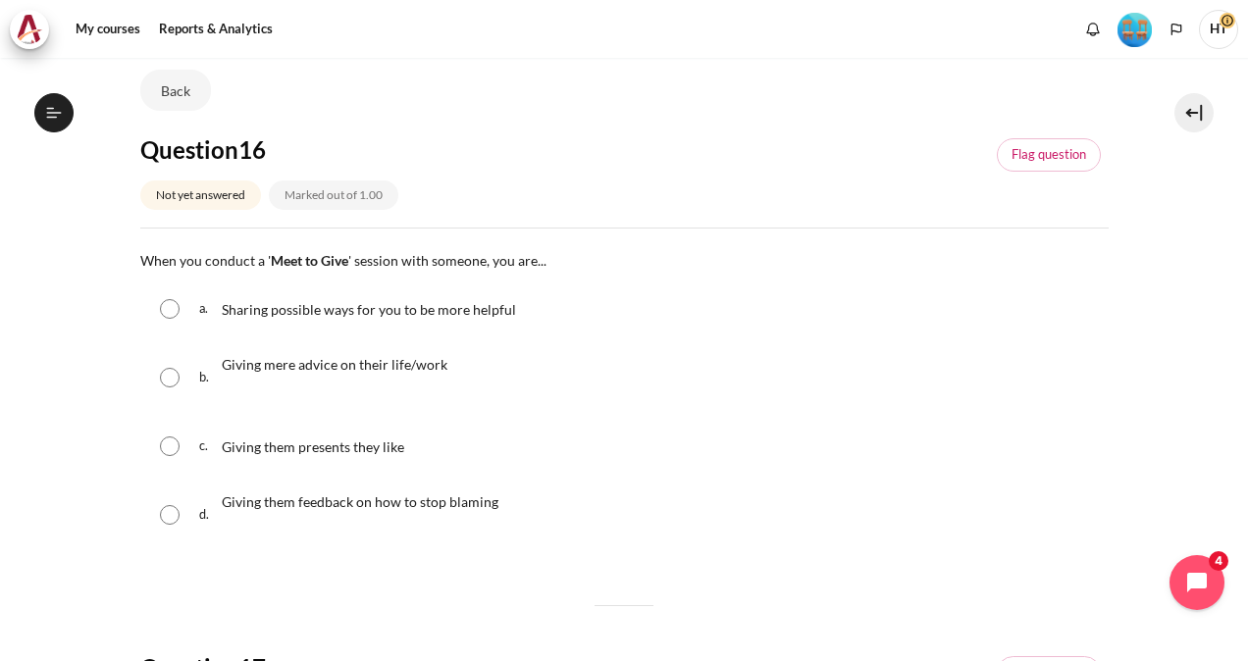
scroll to position [158, 0]
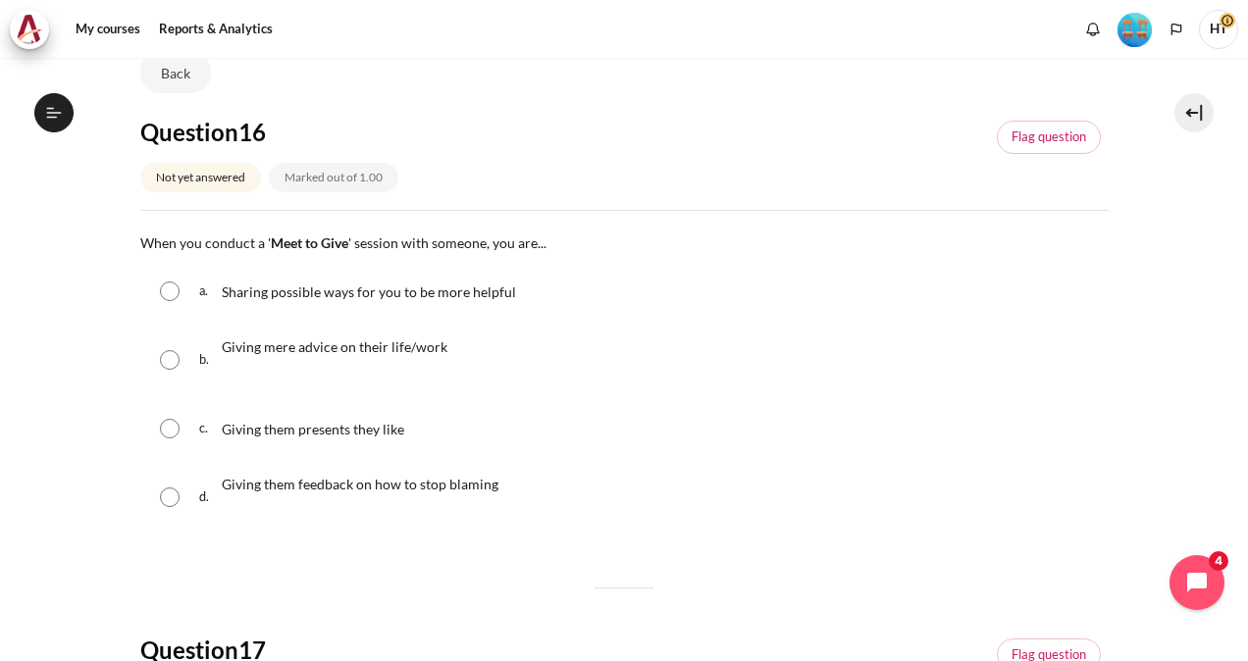
click at [180, 300] on div "a. Sharing possible ways for you to be more helpful" at bounding box center [624, 291] width 968 height 51
click at [168, 287] on input "Content" at bounding box center [170, 292] width 20 height 20
radio input "true"
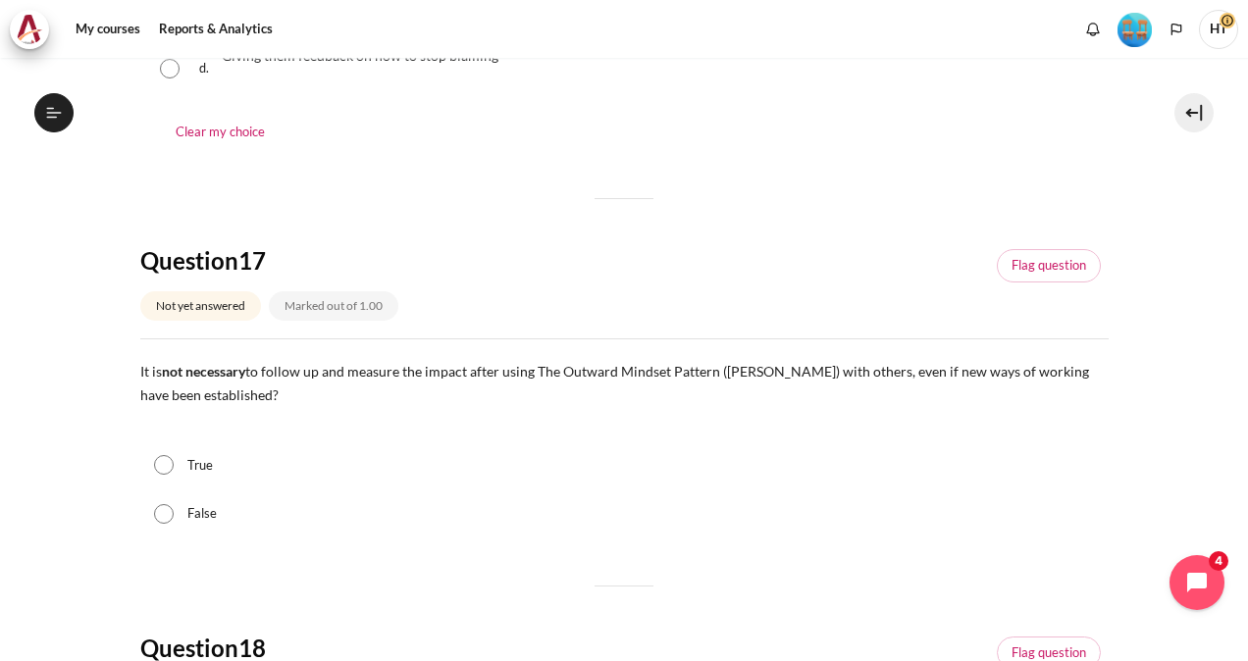
scroll to position [590, 0]
click at [169, 510] on input "False" at bounding box center [164, 511] width 20 height 20
radio input "true"
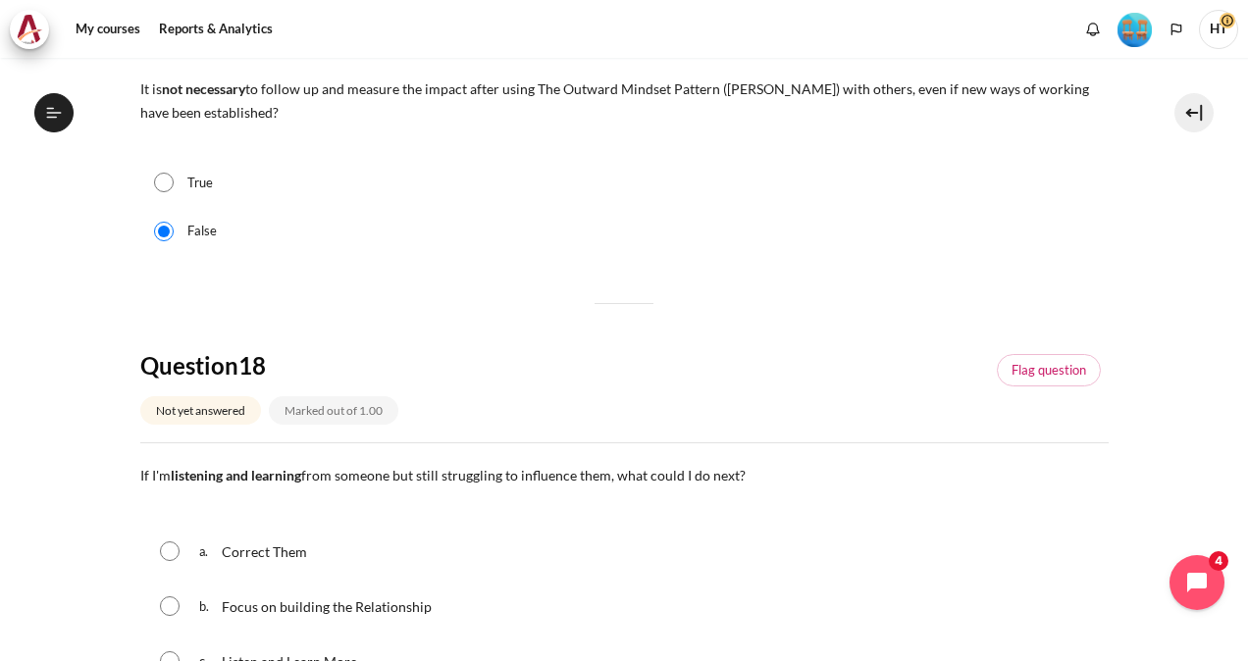
scroll to position [982, 0]
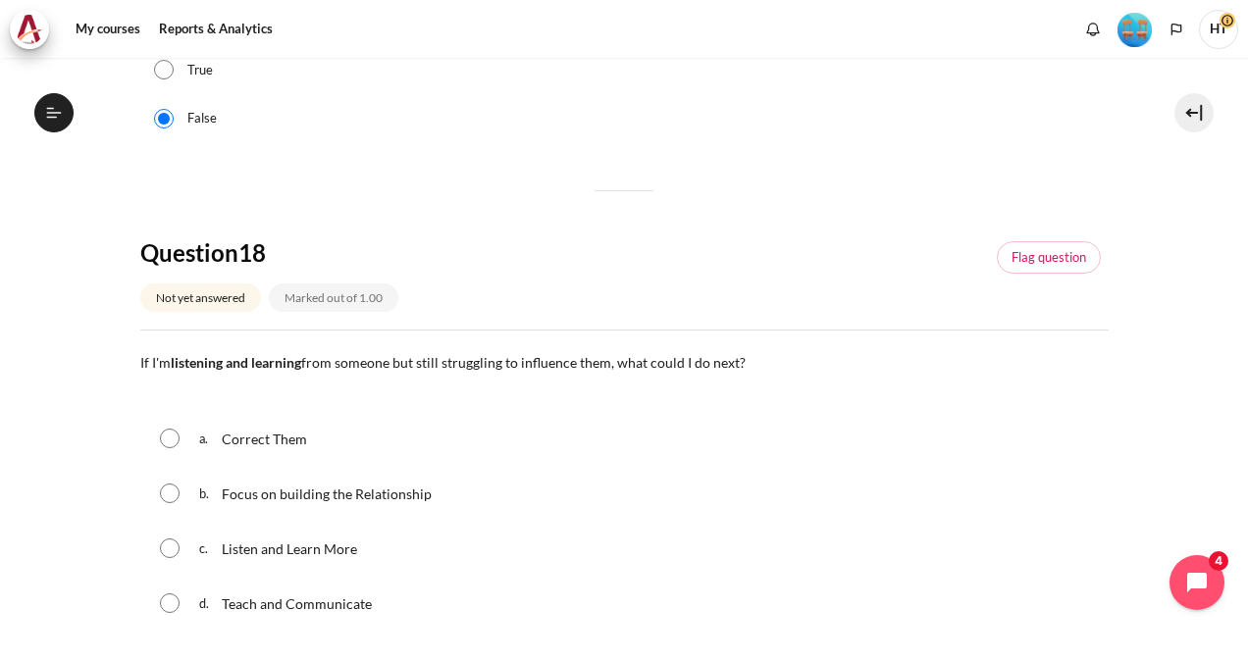
click at [257, 491] on span "Focus on building the Relationship" at bounding box center [327, 494] width 210 height 17
radio input "true"
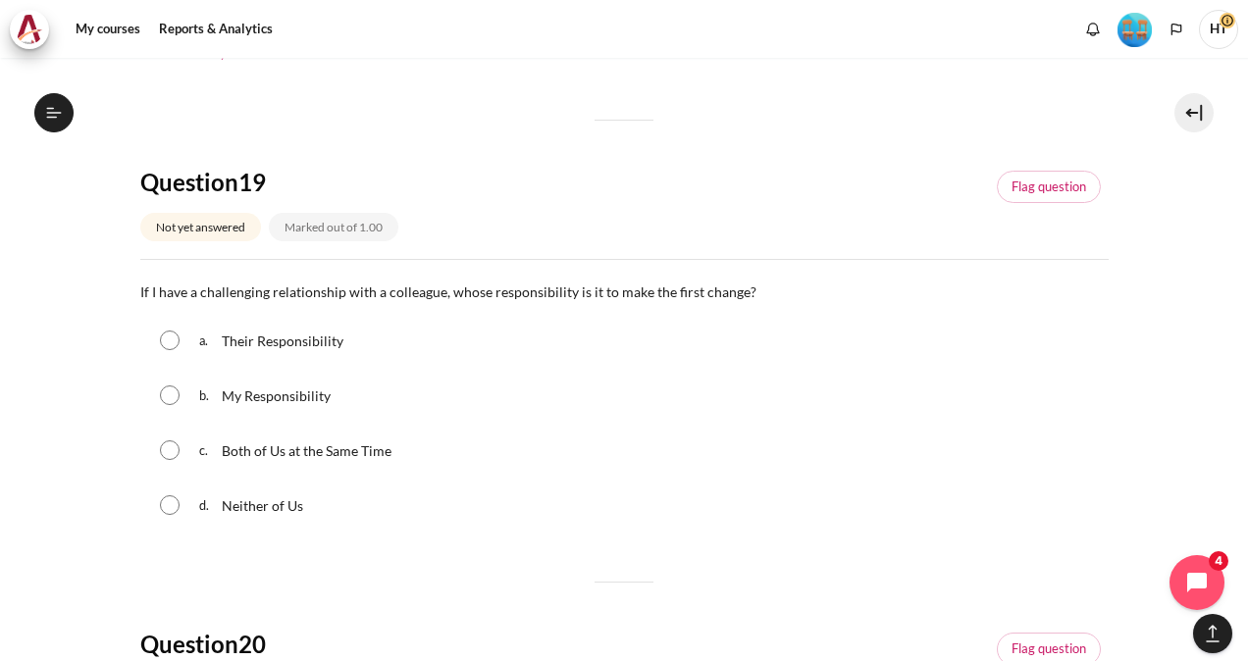
scroll to position [1610, 0]
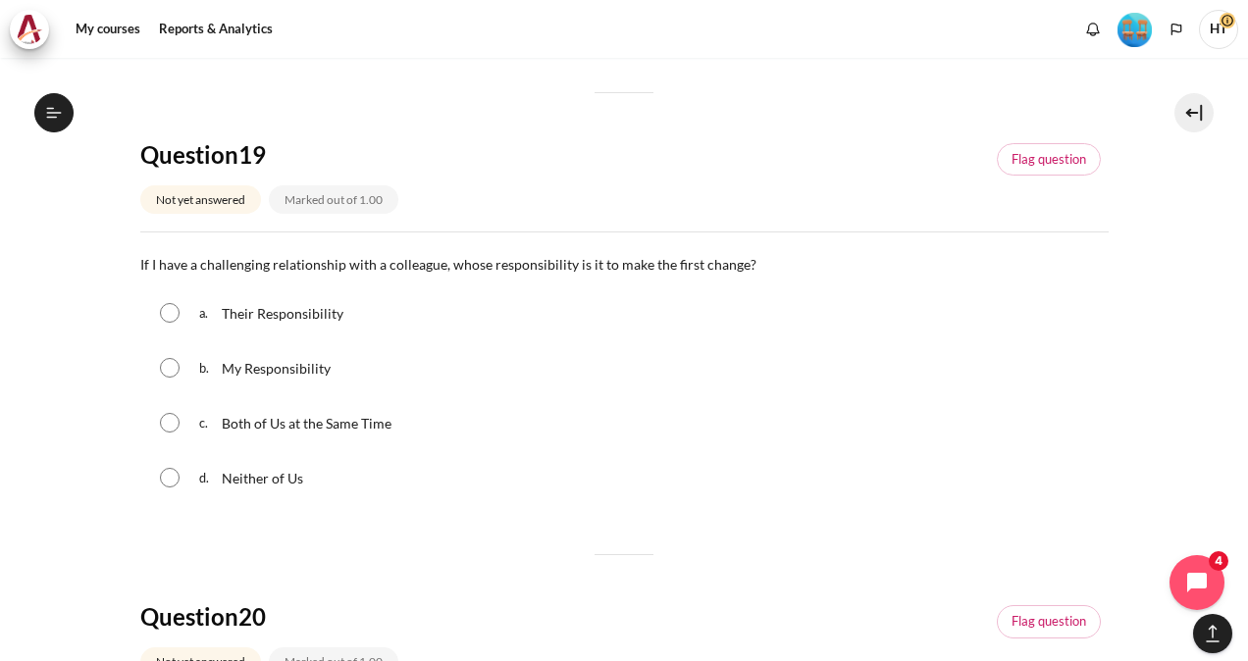
click at [351, 415] on span "Both of Us at the Same Time" at bounding box center [307, 423] width 170 height 17
radio input "true"
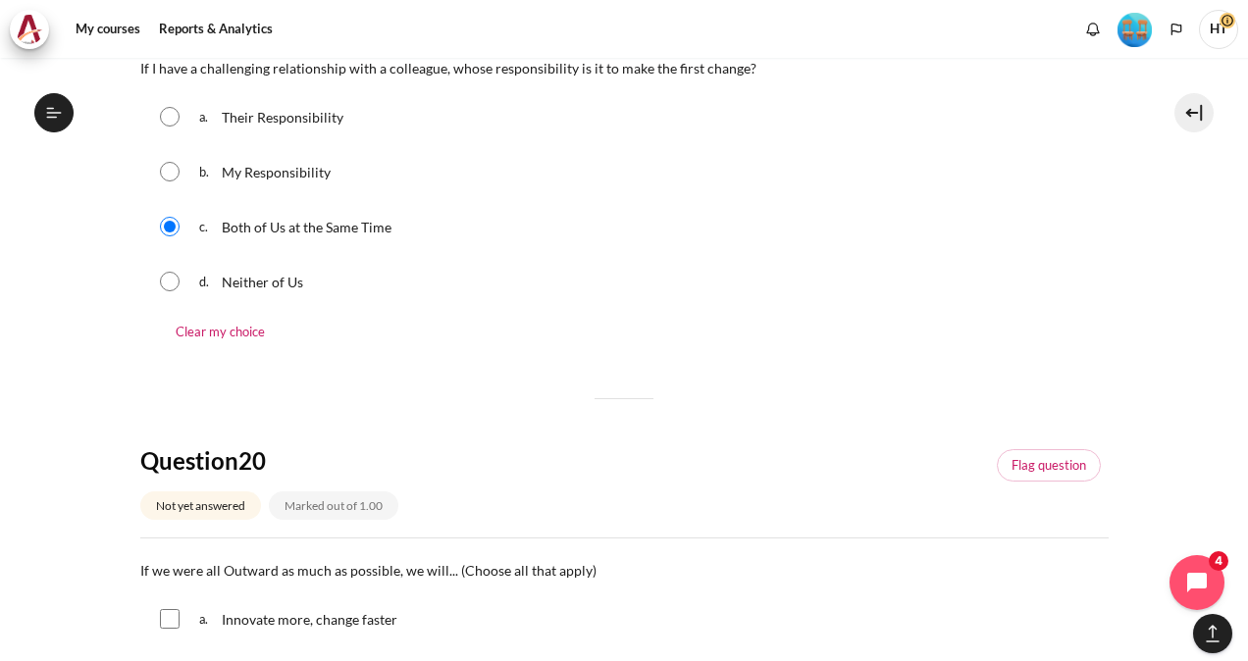
scroll to position [1767, 0]
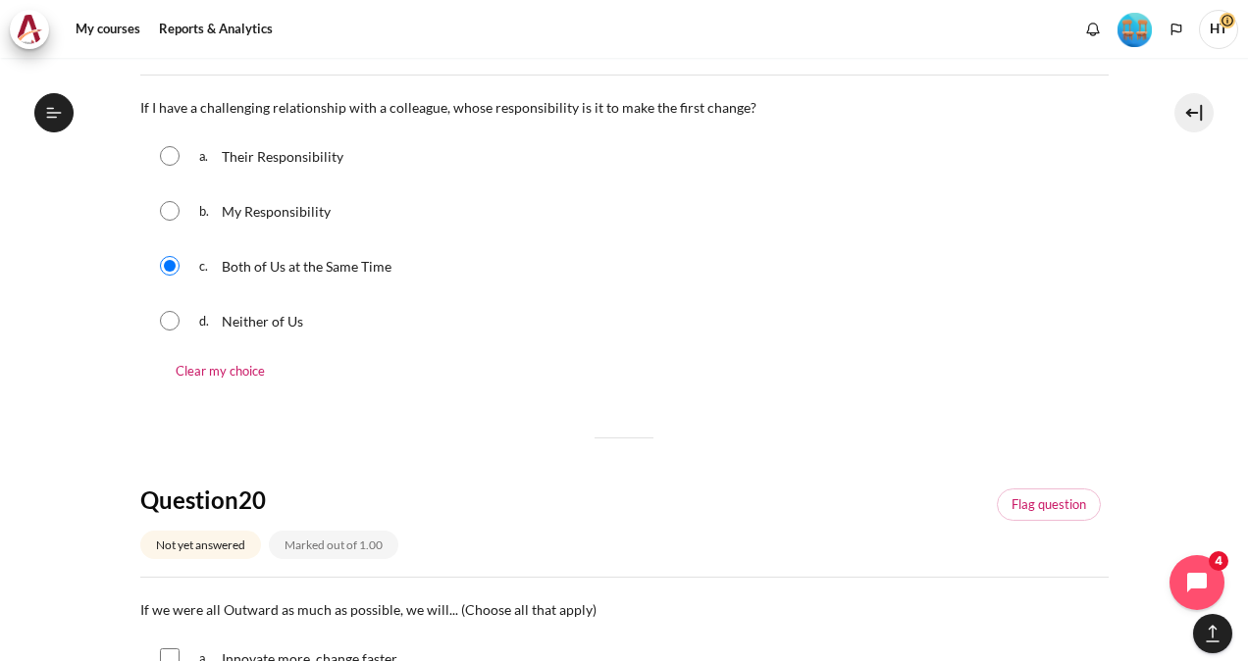
click at [293, 212] on span "My Responsibility" at bounding box center [276, 211] width 109 height 17
radio input "true"
click at [538, 498] on div "Question 20 Not yet answered Marked out of 1.00 Flag question" at bounding box center [624, 531] width 968 height 93
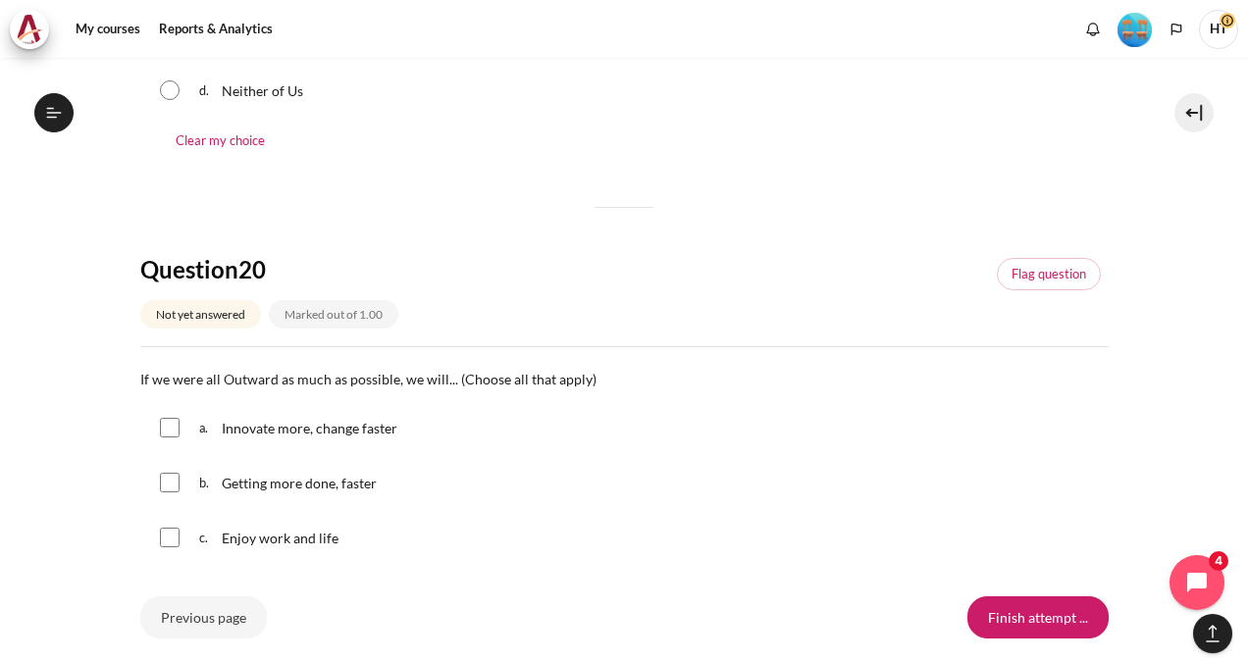
scroll to position [2042, 0]
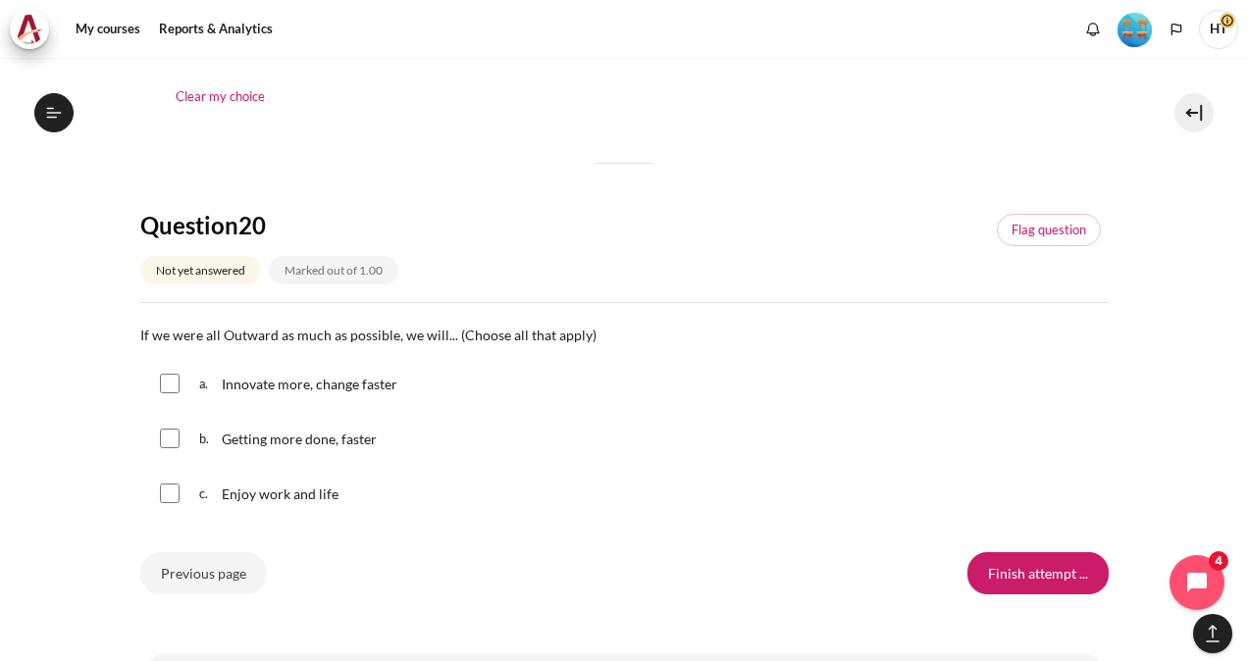
click at [242, 387] on span "Innovate more, change faster" at bounding box center [310, 384] width 176 height 17
checkbox input "true"
click at [167, 434] on input "Content" at bounding box center [170, 439] width 20 height 20
checkbox input "true"
click at [173, 484] on input "Content" at bounding box center [170, 494] width 20 height 20
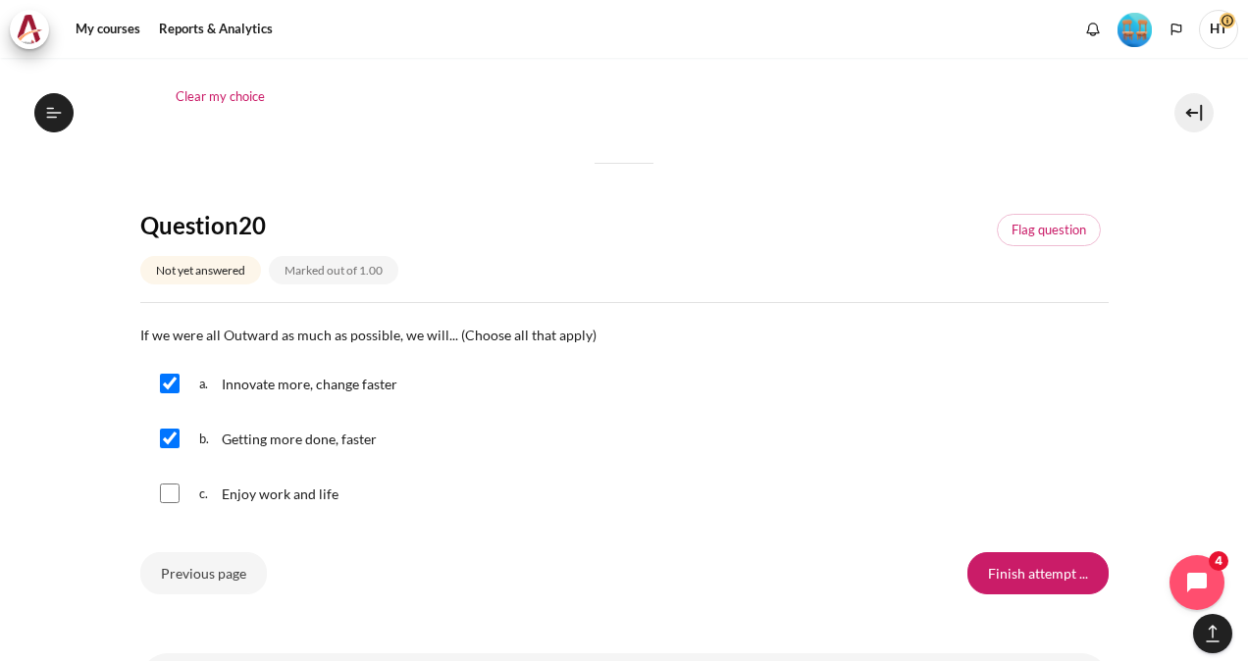
checkbox input "true"
click at [242, 575] on input "Previous page" at bounding box center [203, 572] width 127 height 41
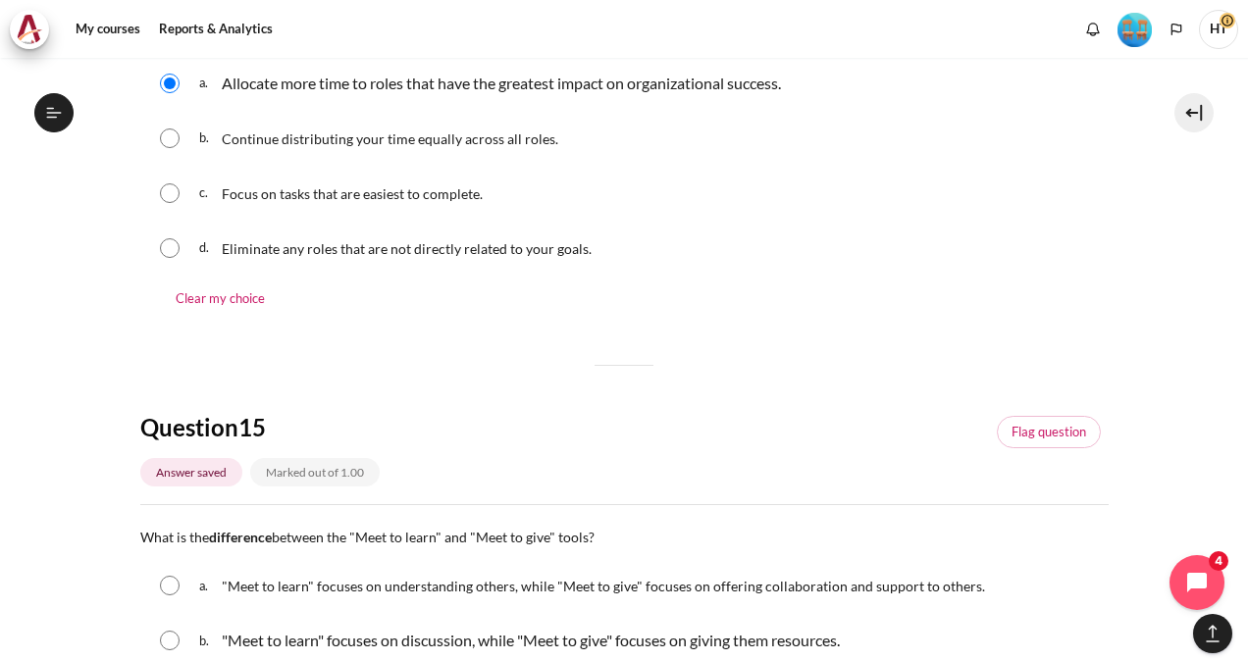
scroll to position [2265, 0]
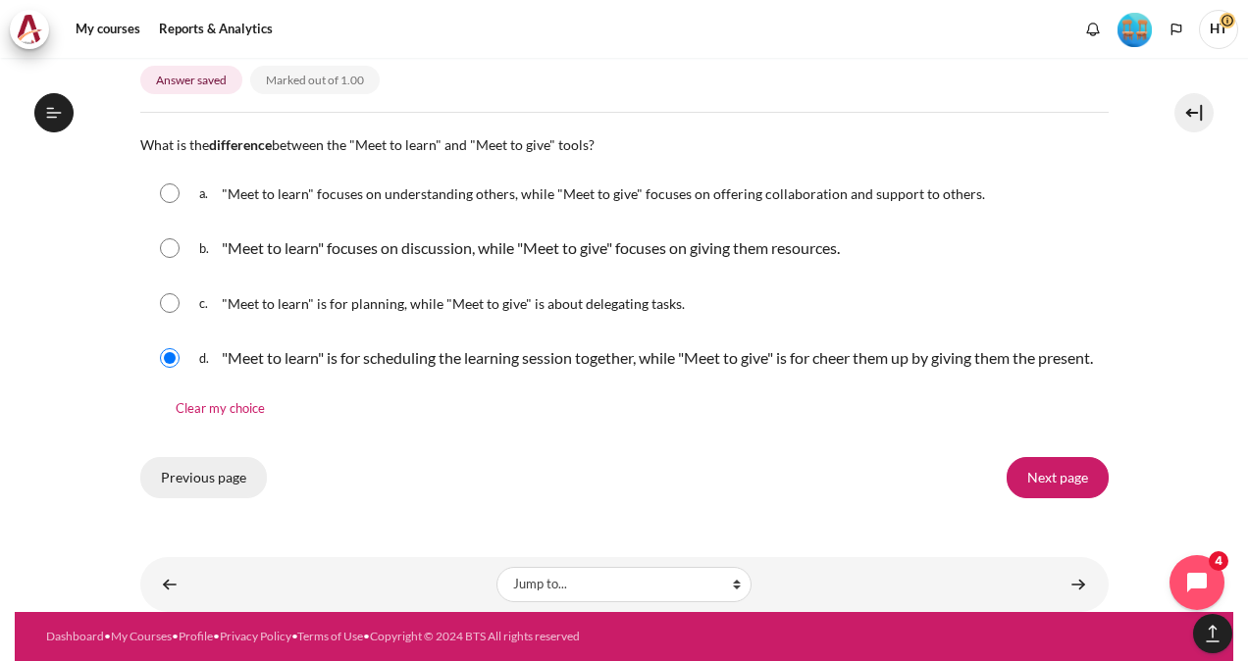
click at [218, 466] on input "Previous page" at bounding box center [203, 477] width 127 height 41
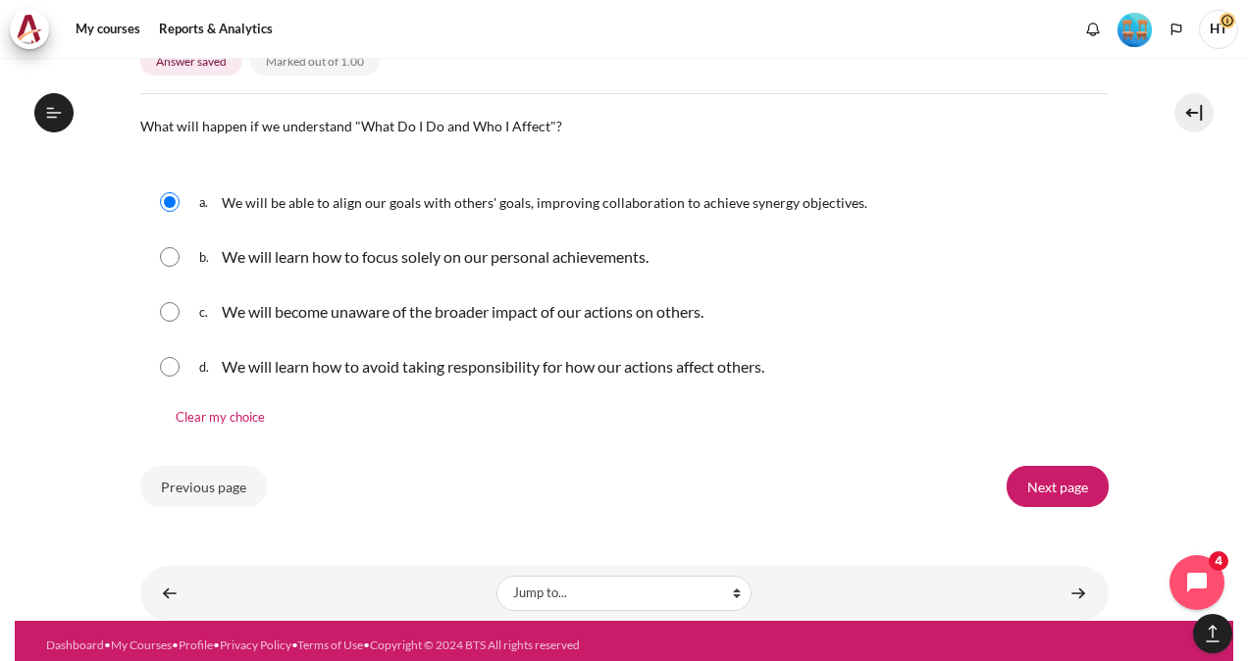
scroll to position [2055, 0]
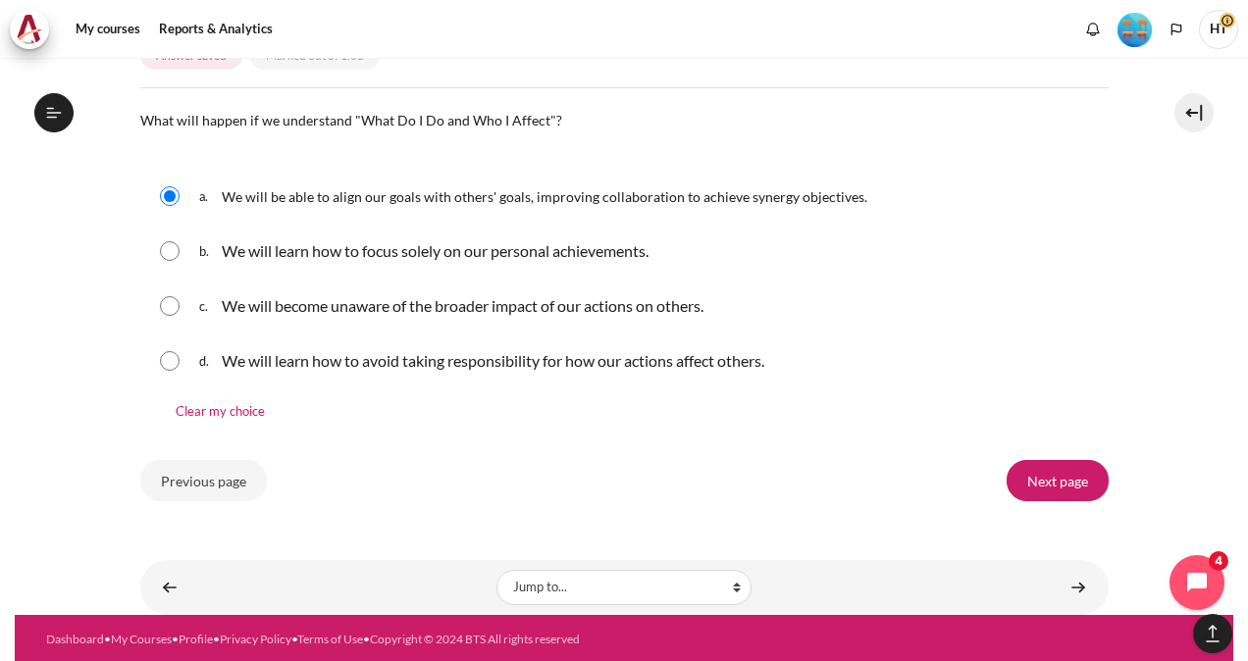
click at [214, 472] on input "Previous page" at bounding box center [203, 480] width 127 height 41
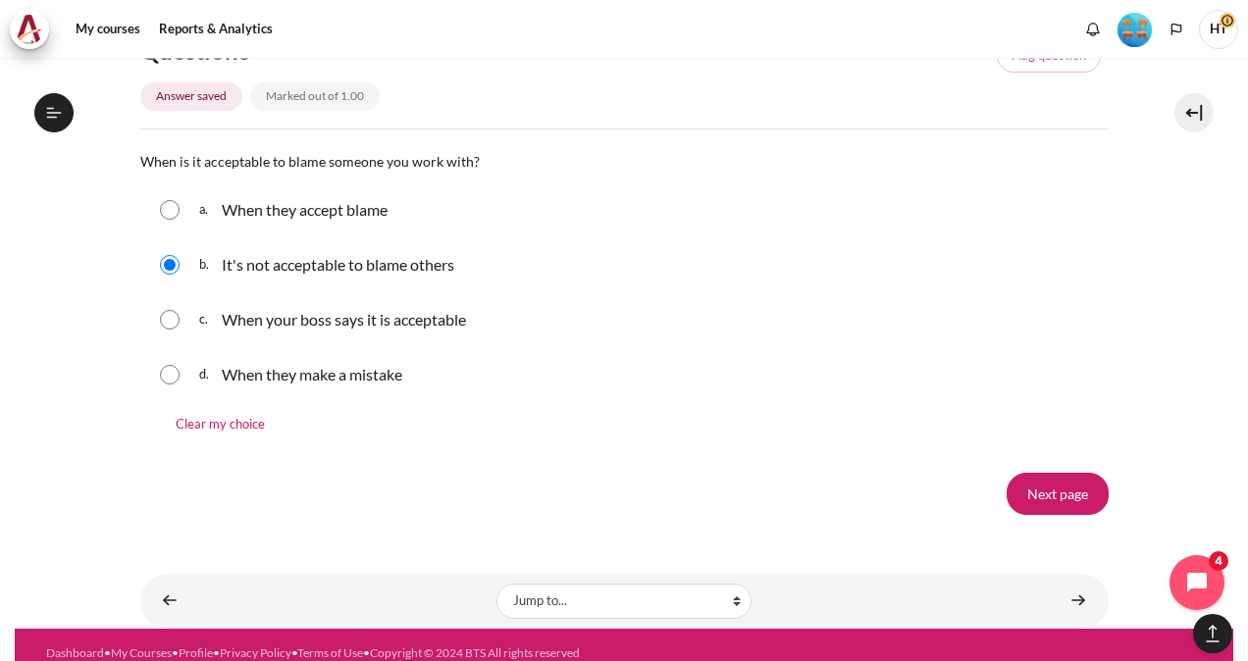
scroll to position [2138, 0]
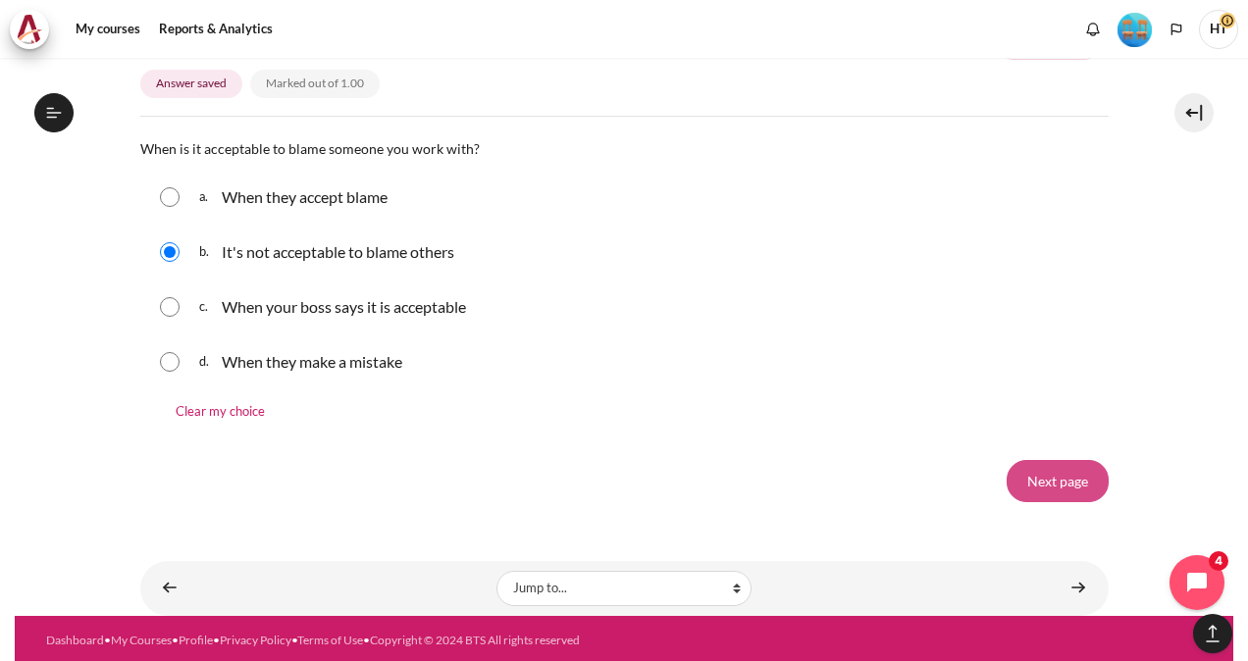
click at [1056, 479] on input "Next page" at bounding box center [1058, 480] width 102 height 41
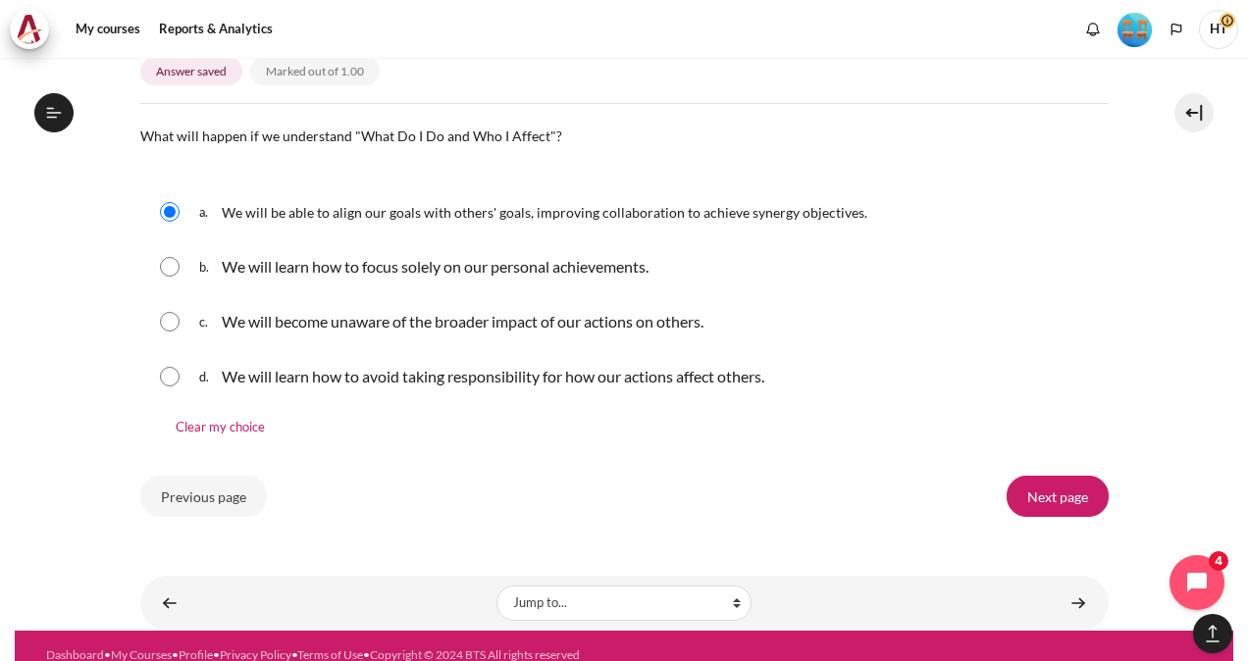
scroll to position [2055, 0]
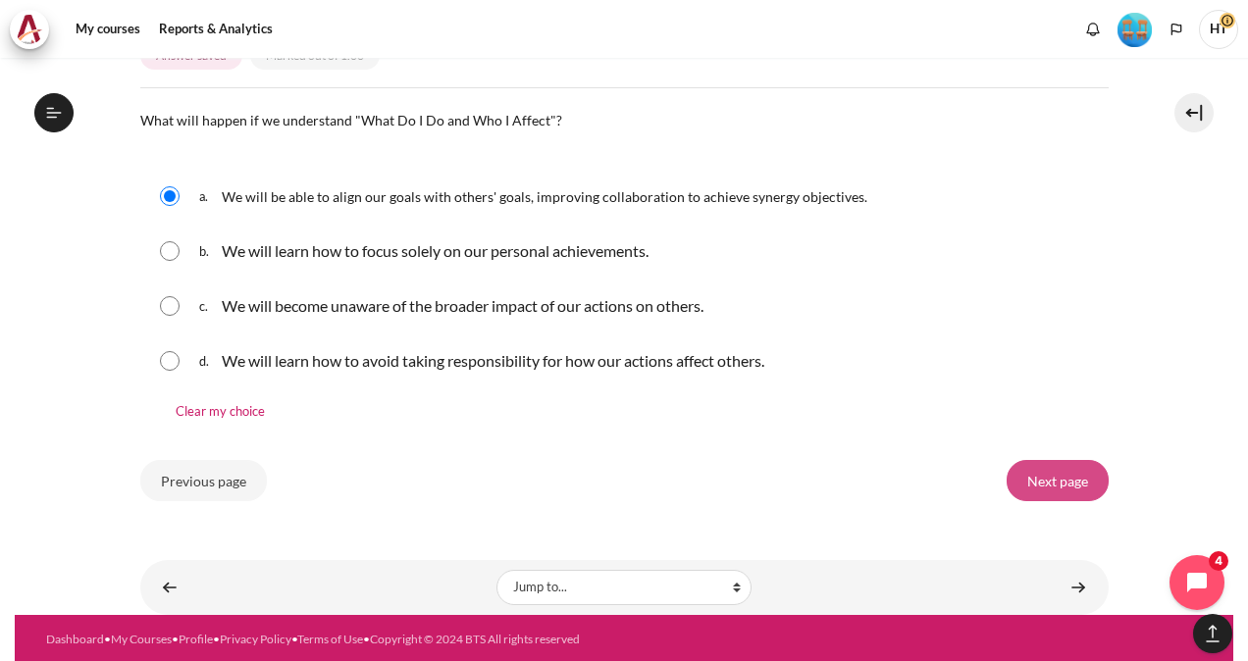
click at [1044, 471] on input "Next page" at bounding box center [1058, 480] width 102 height 41
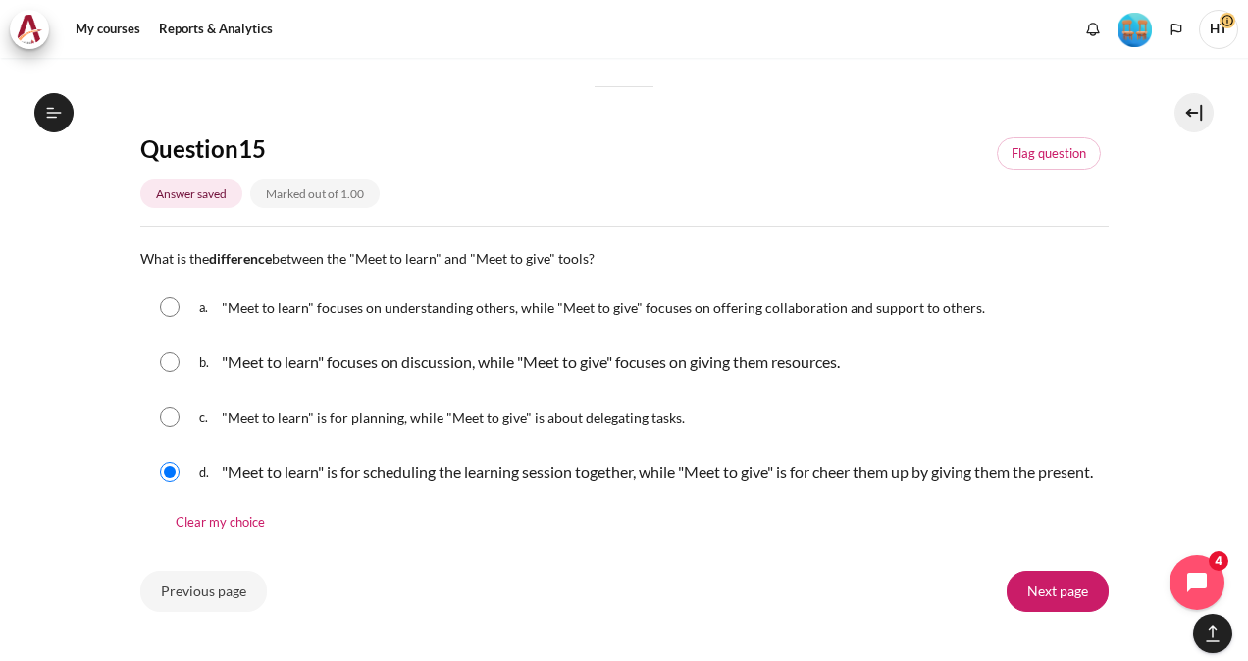
scroll to position [2265, 0]
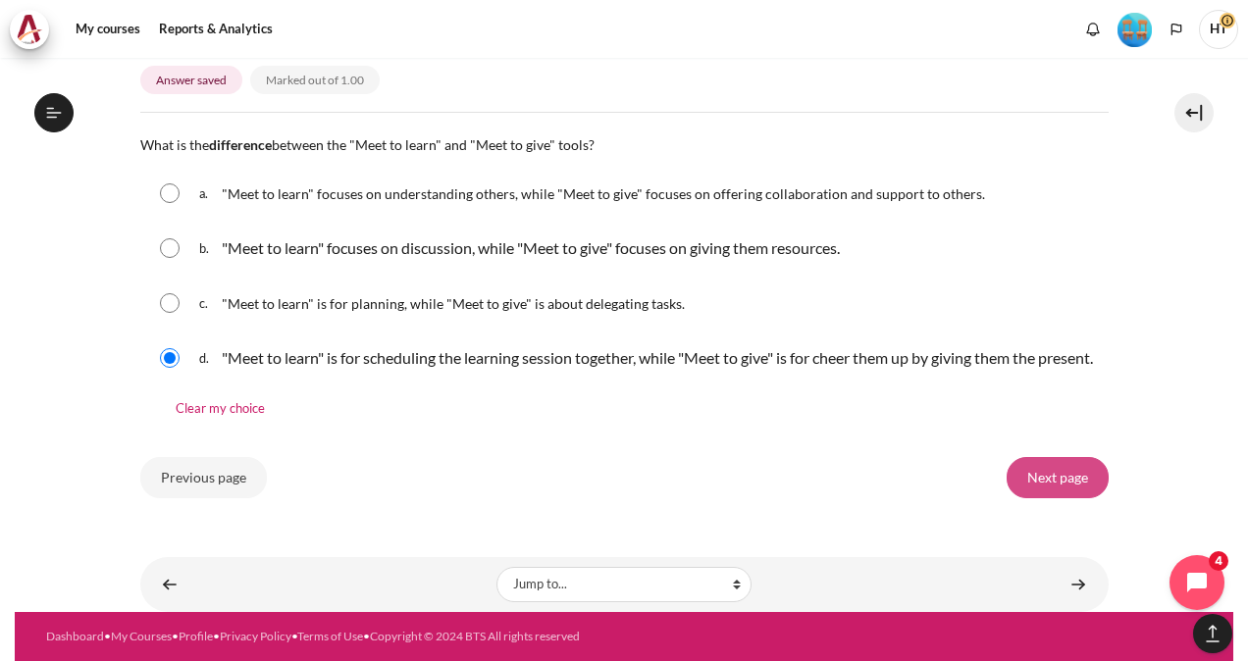
click at [1041, 476] on input "Next page" at bounding box center [1058, 477] width 102 height 41
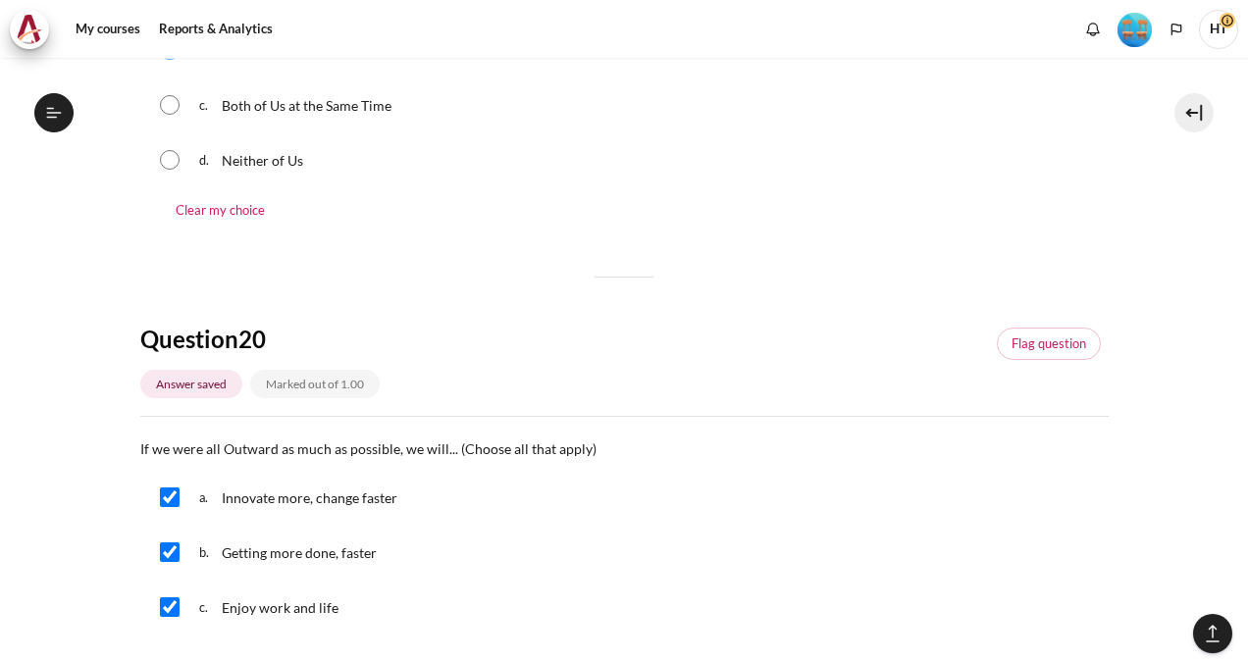
scroll to position [1985, 0]
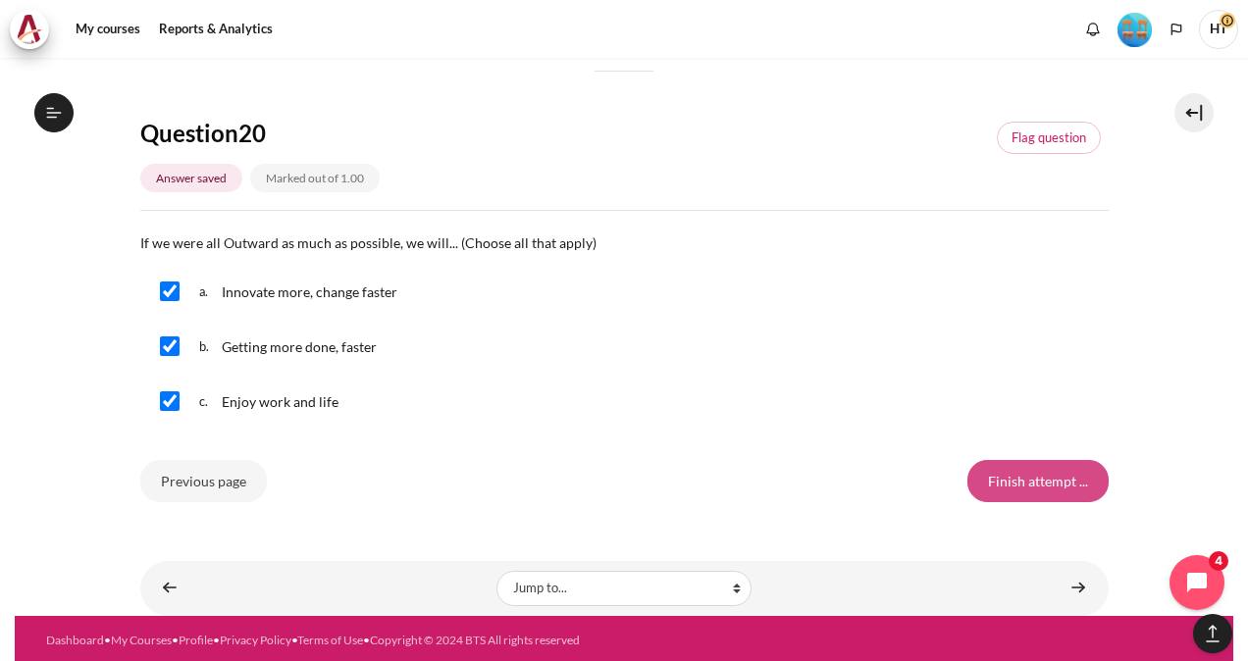
click at [1036, 469] on input "Finish attempt ..." at bounding box center [1037, 480] width 141 height 41
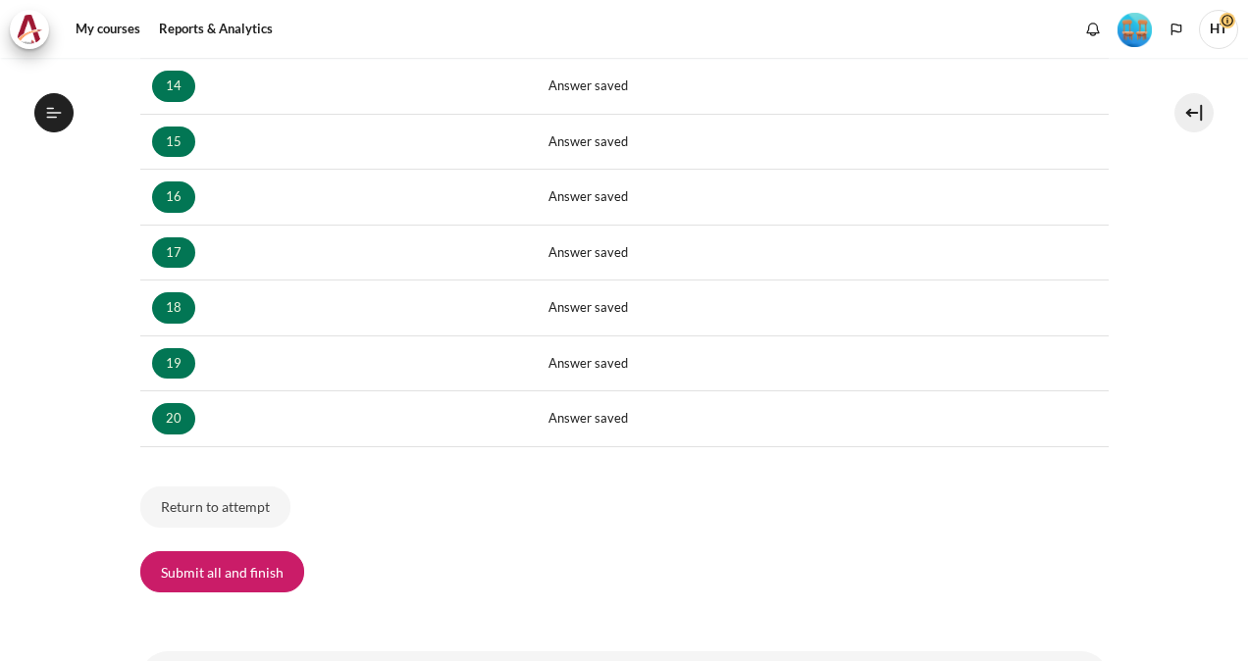
scroll to position [1172, 0]
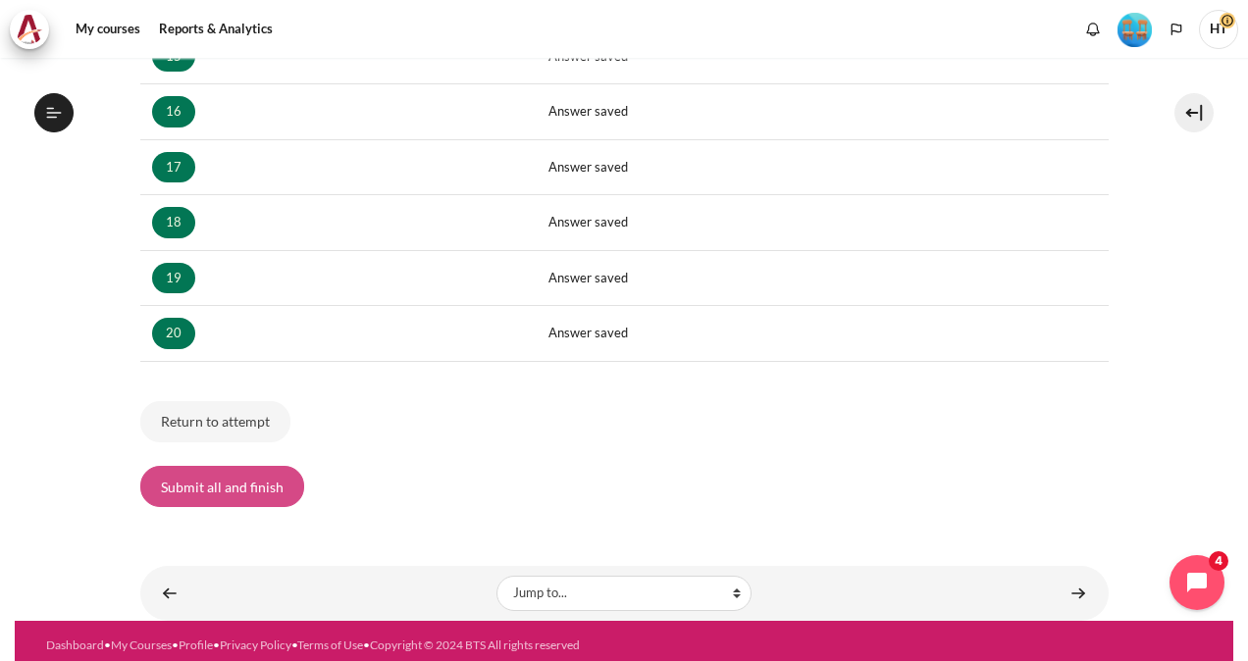
click at [183, 481] on button "Submit all and finish" at bounding box center [222, 486] width 164 height 41
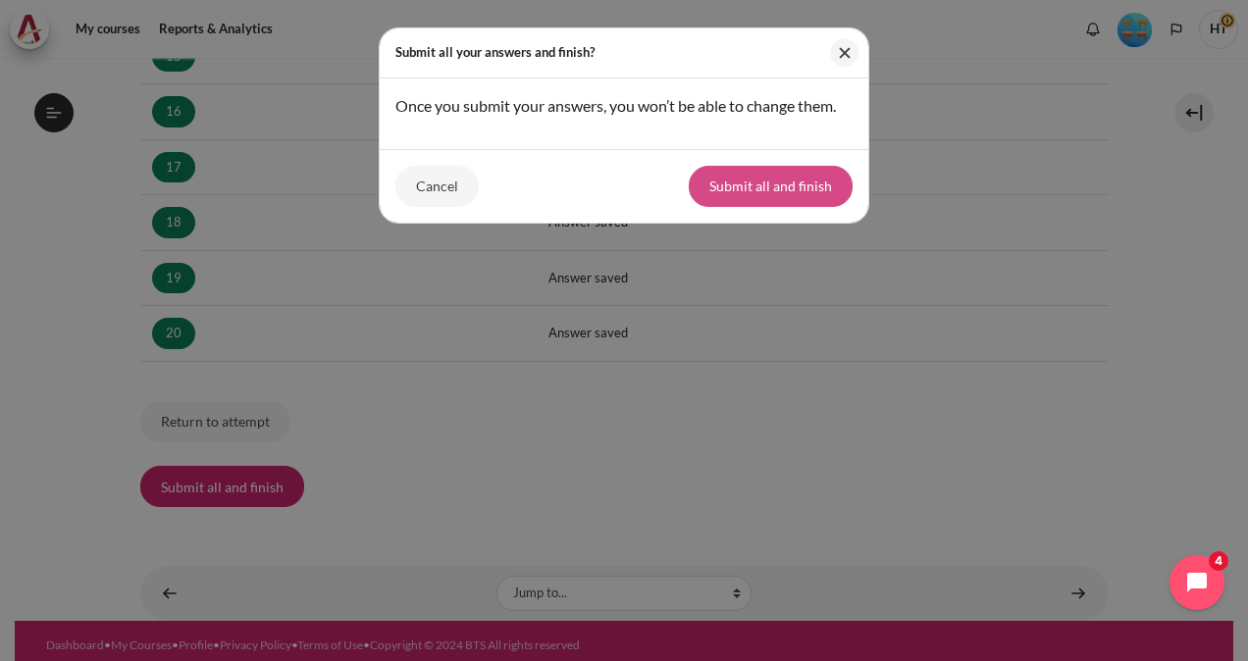
click at [799, 175] on button "Submit all and finish" at bounding box center [771, 186] width 164 height 41
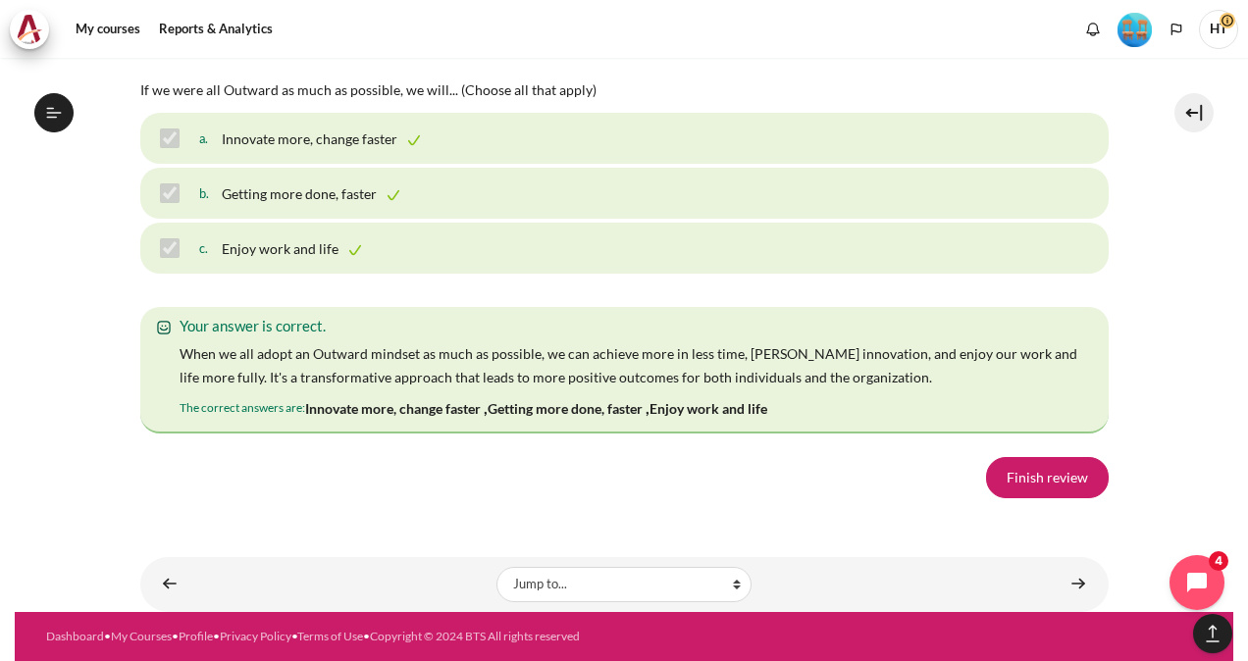
scroll to position [13922, 0]
click at [1052, 487] on link "Finish review" at bounding box center [1047, 477] width 123 height 41
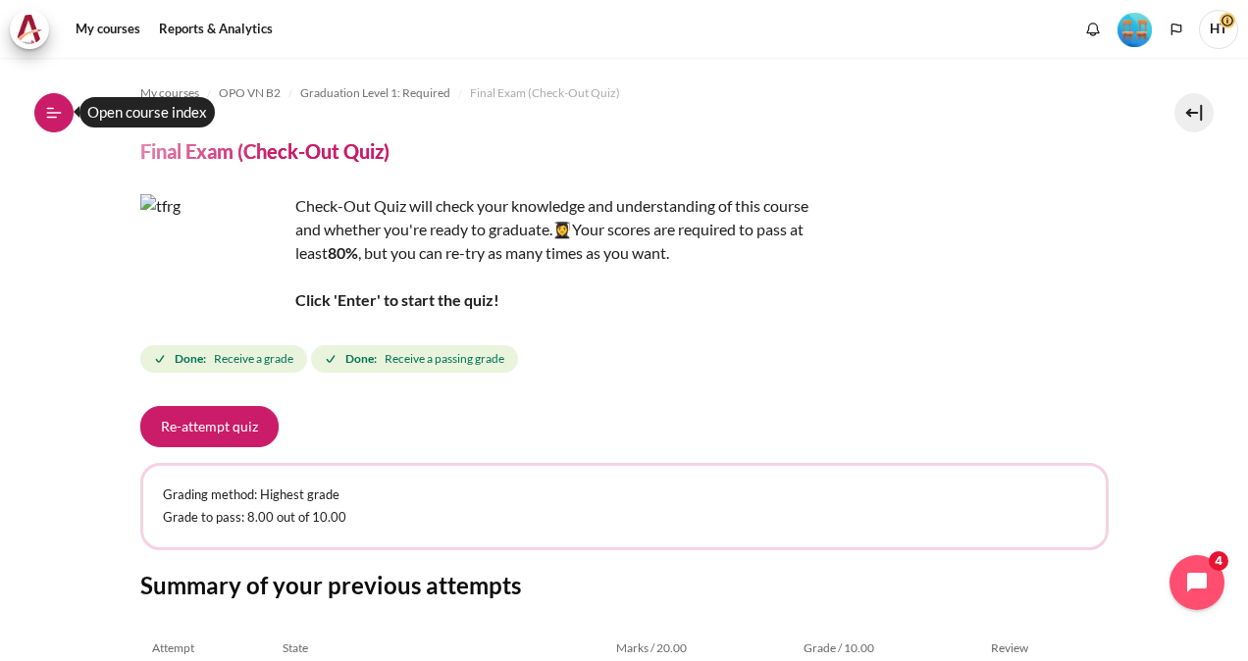
click at [43, 123] on button "Open course index" at bounding box center [53, 112] width 39 height 39
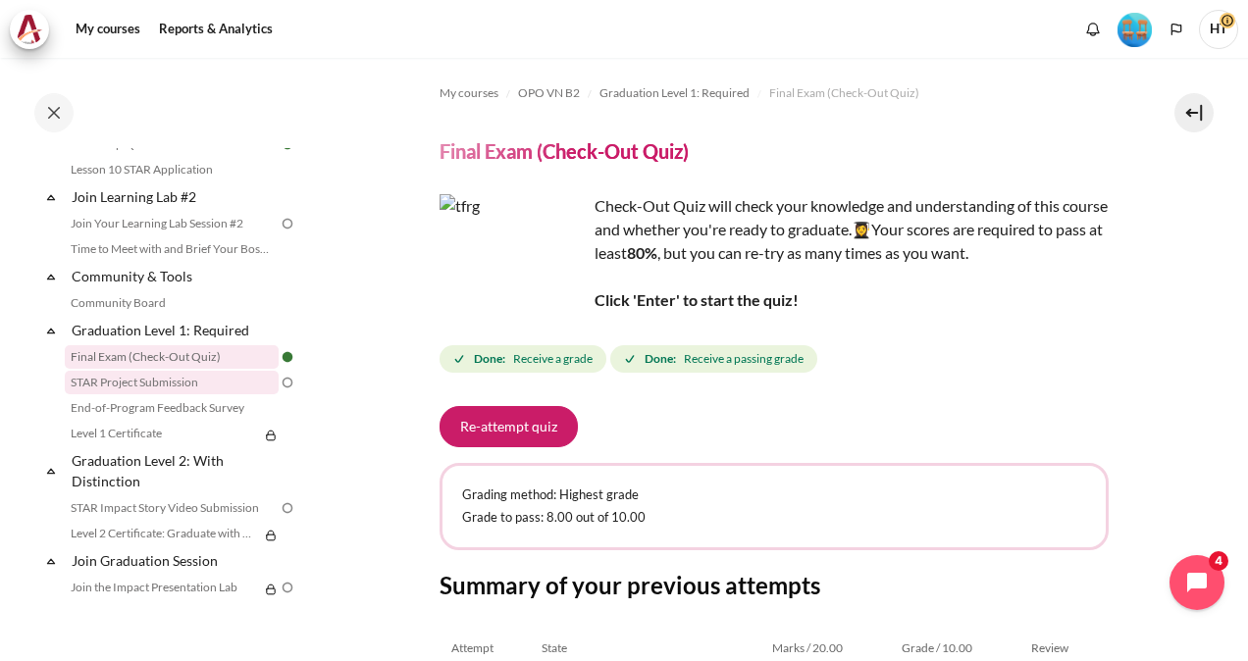
click at [149, 394] on link "STAR Project Submission" at bounding box center [172, 383] width 214 height 24
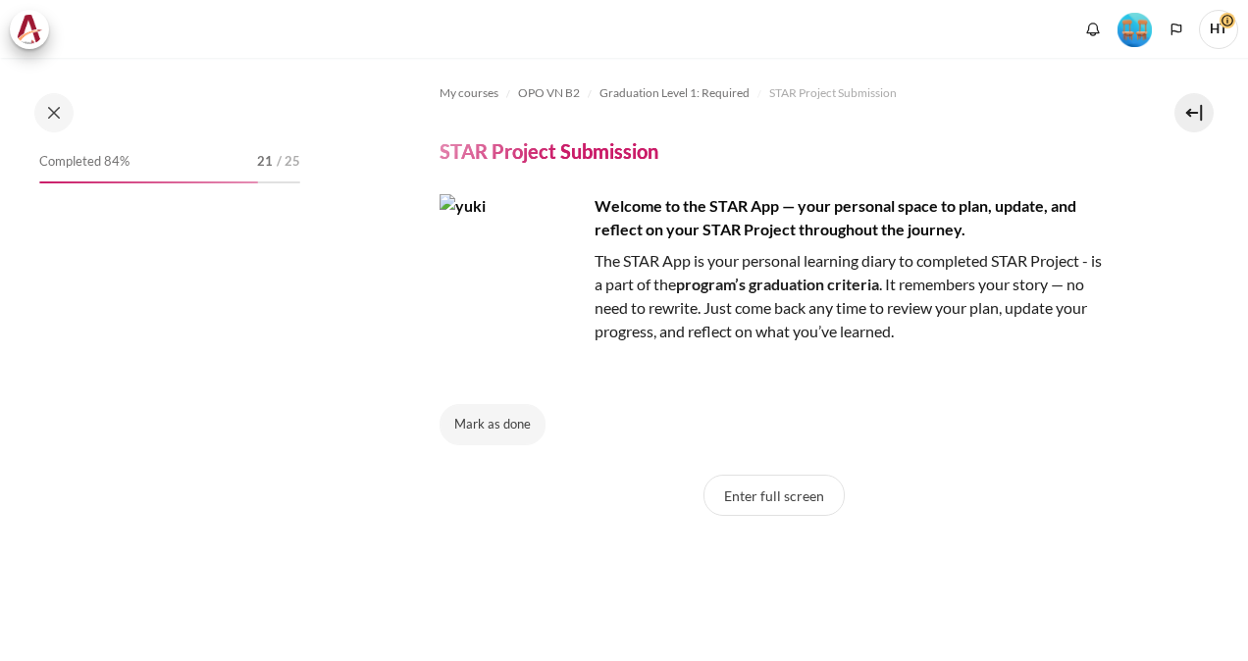
scroll to position [2011, 0]
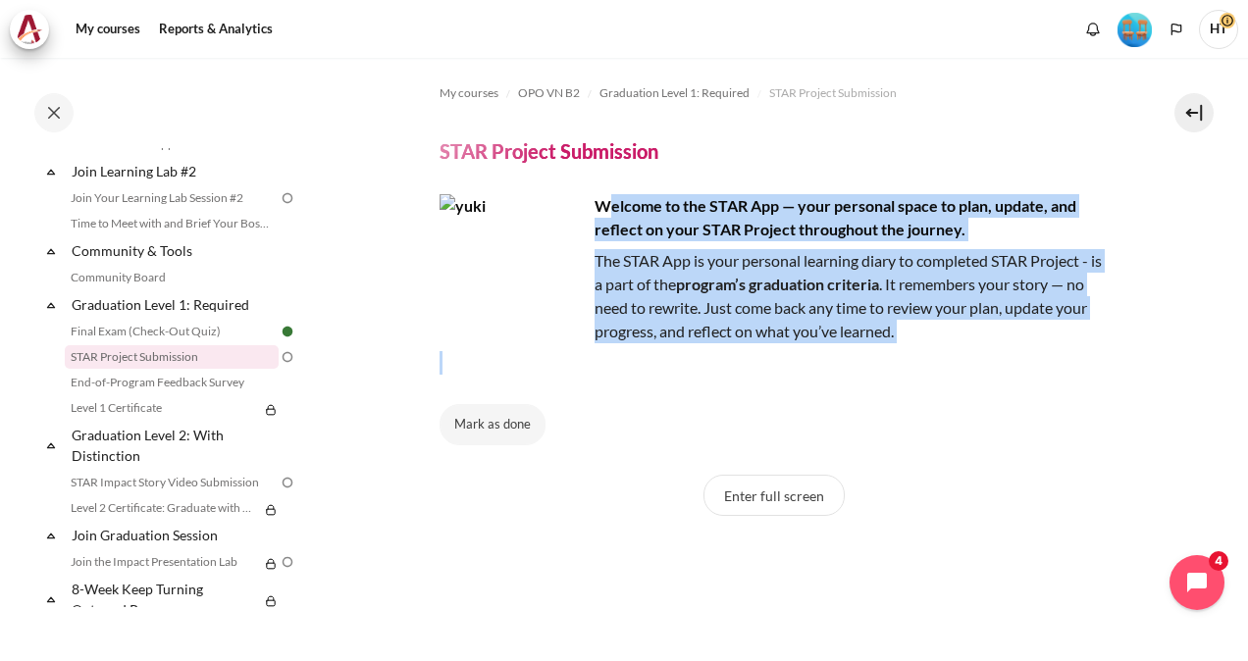
drag, startPoint x: 602, startPoint y: 202, endPoint x: 788, endPoint y: 385, distance: 260.2
click at [788, 385] on div "Welcome to the STAR App — your personal space to plan, update, and reflect on y…" at bounding box center [774, 319] width 669 height 251
